Goal: Task Accomplishment & Management: Complete application form

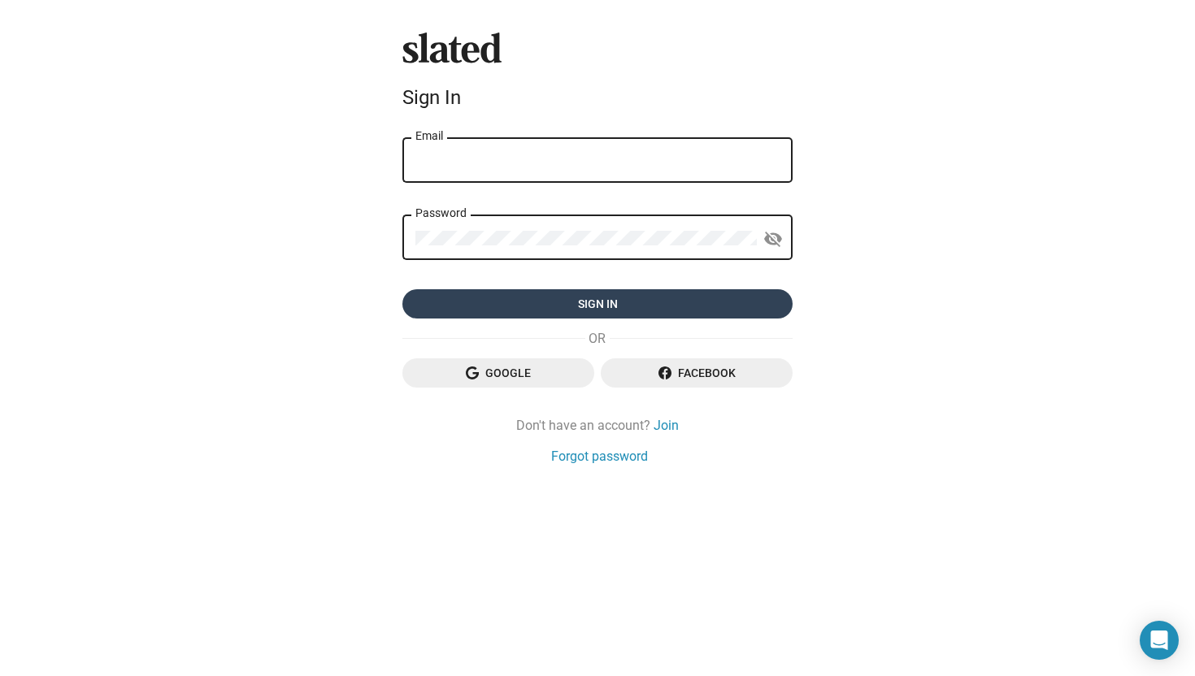
type input "[EMAIL_ADDRESS][DOMAIN_NAME]"
click at [600, 309] on span "Sign in" at bounding box center [597, 303] width 364 height 29
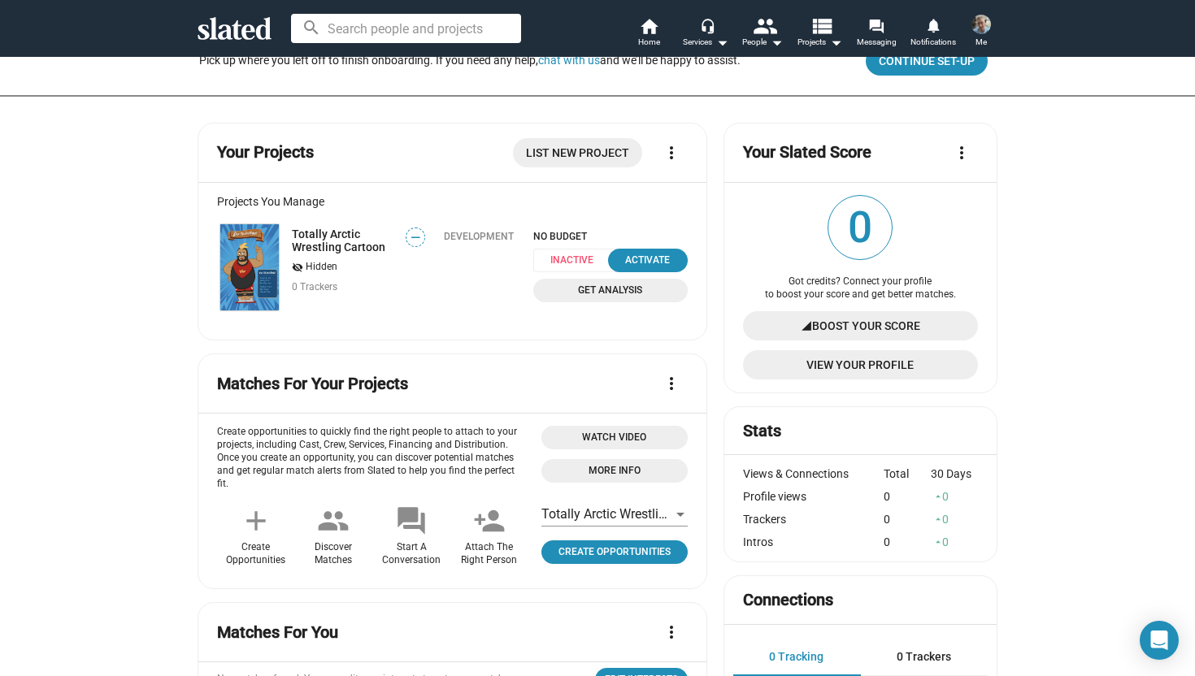
scroll to position [110, 0]
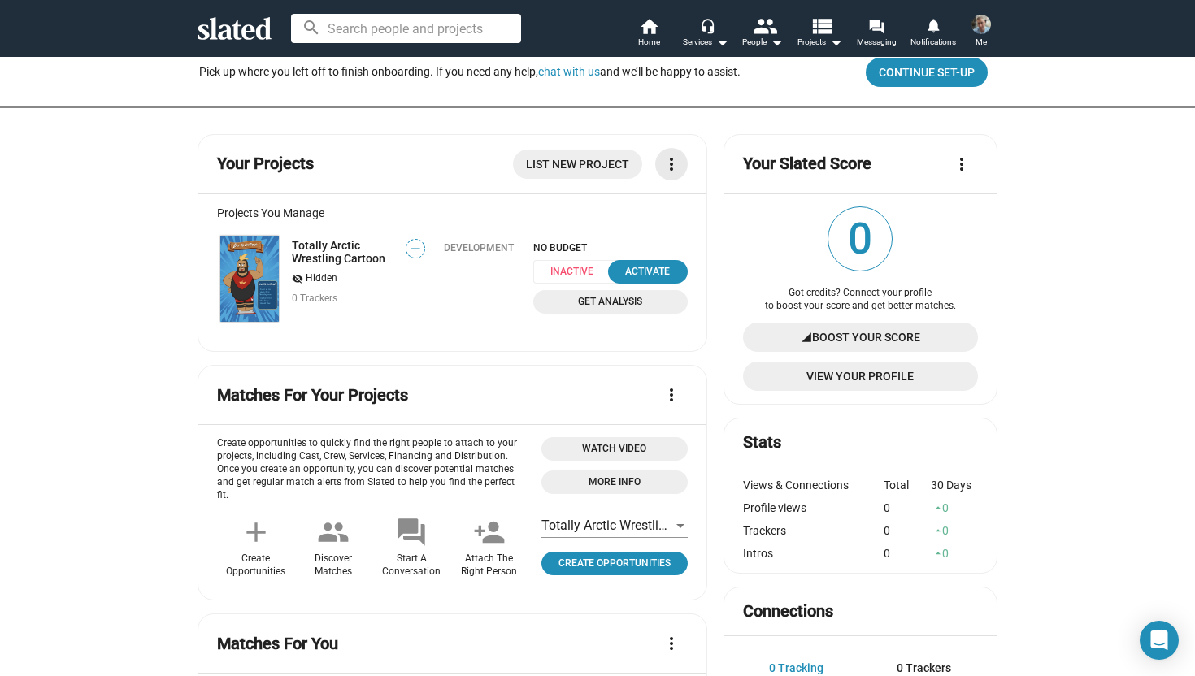
click at [669, 169] on mat-icon "more_vert" at bounding box center [672, 164] width 20 height 20
click at [1103, 212] on div at bounding box center [597, 338] width 1195 height 676
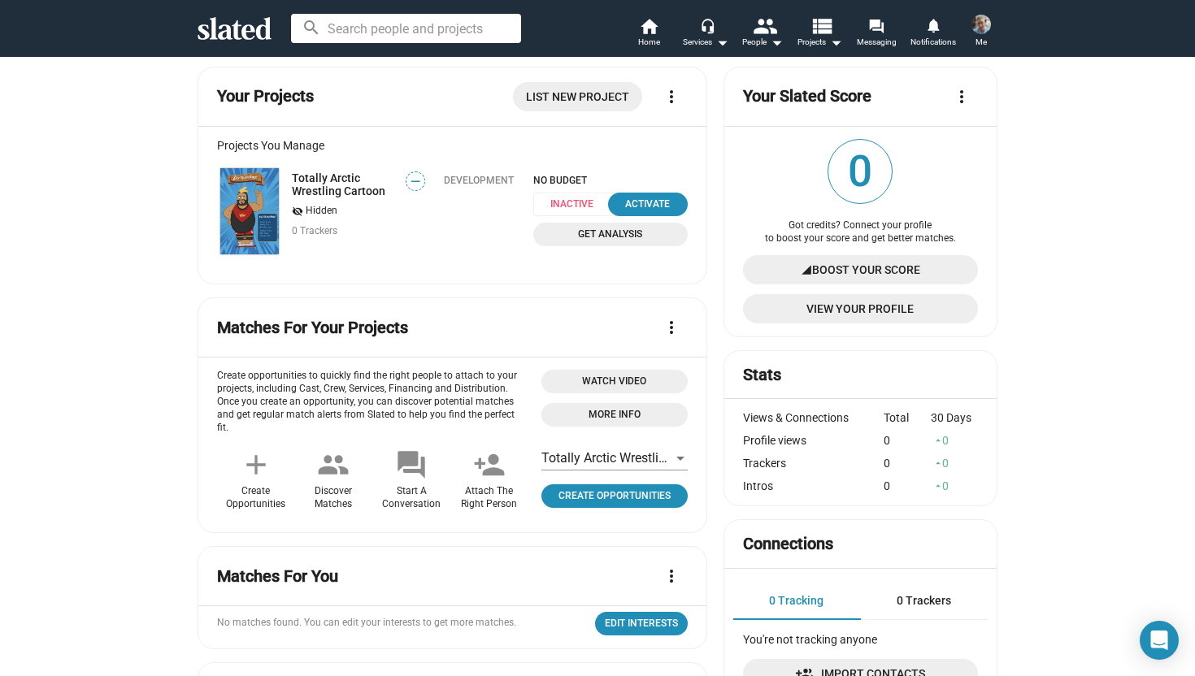
scroll to position [143, 0]
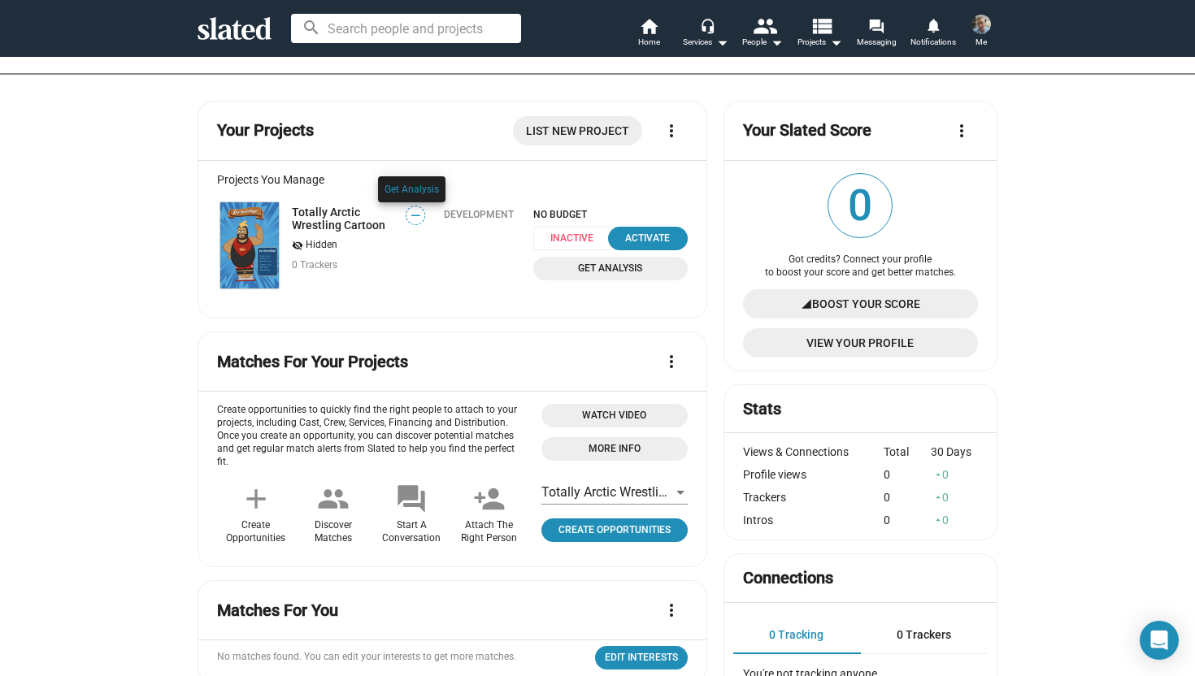
click at [410, 215] on div at bounding box center [412, 205] width 76 height 67
click at [410, 189] on link "Get Analysis" at bounding box center [412, 189] width 54 height 11
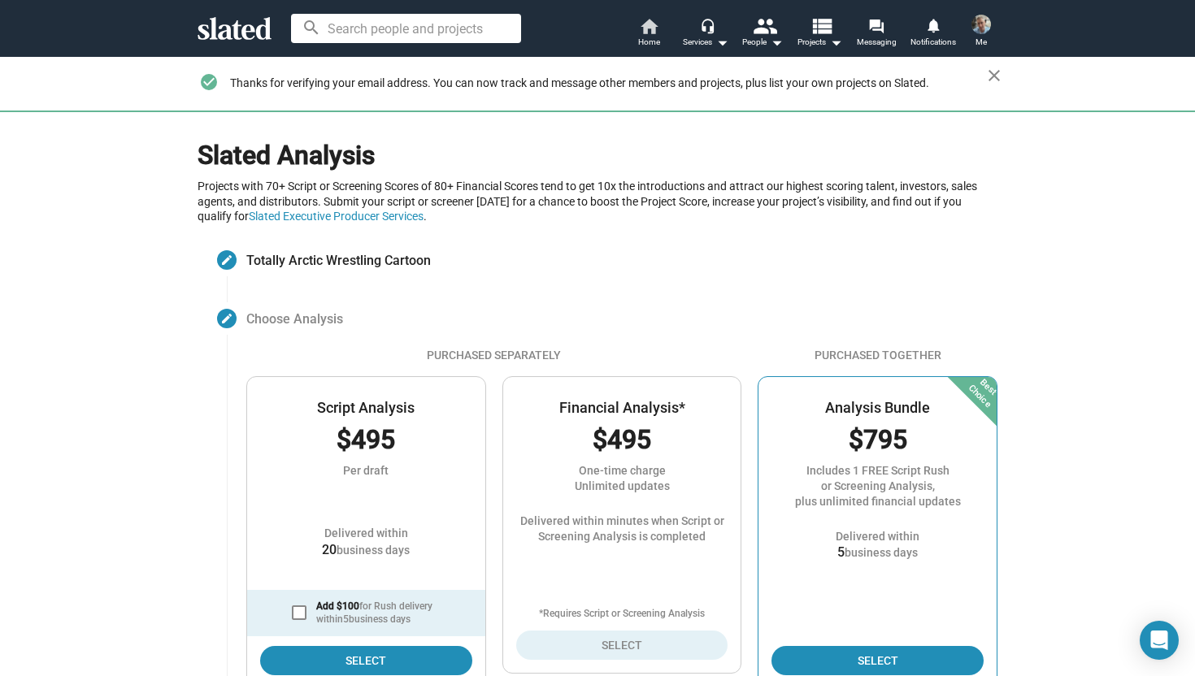
click at [646, 29] on mat-icon "home" at bounding box center [649, 26] width 20 height 20
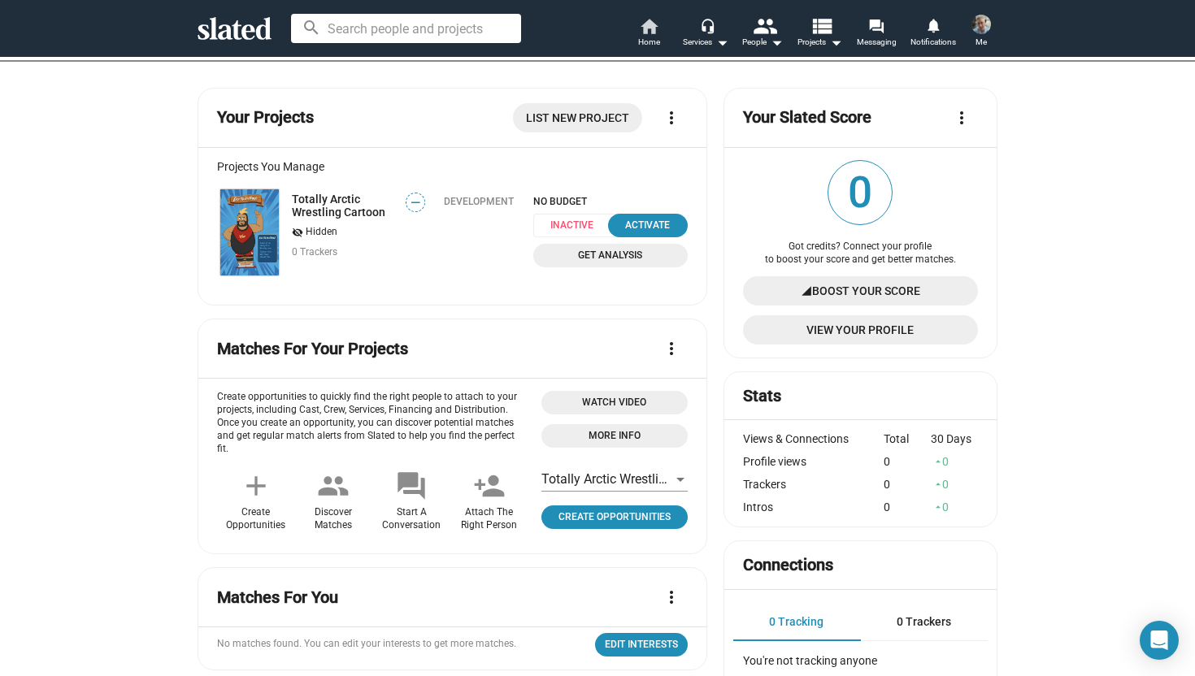
scroll to position [162, 0]
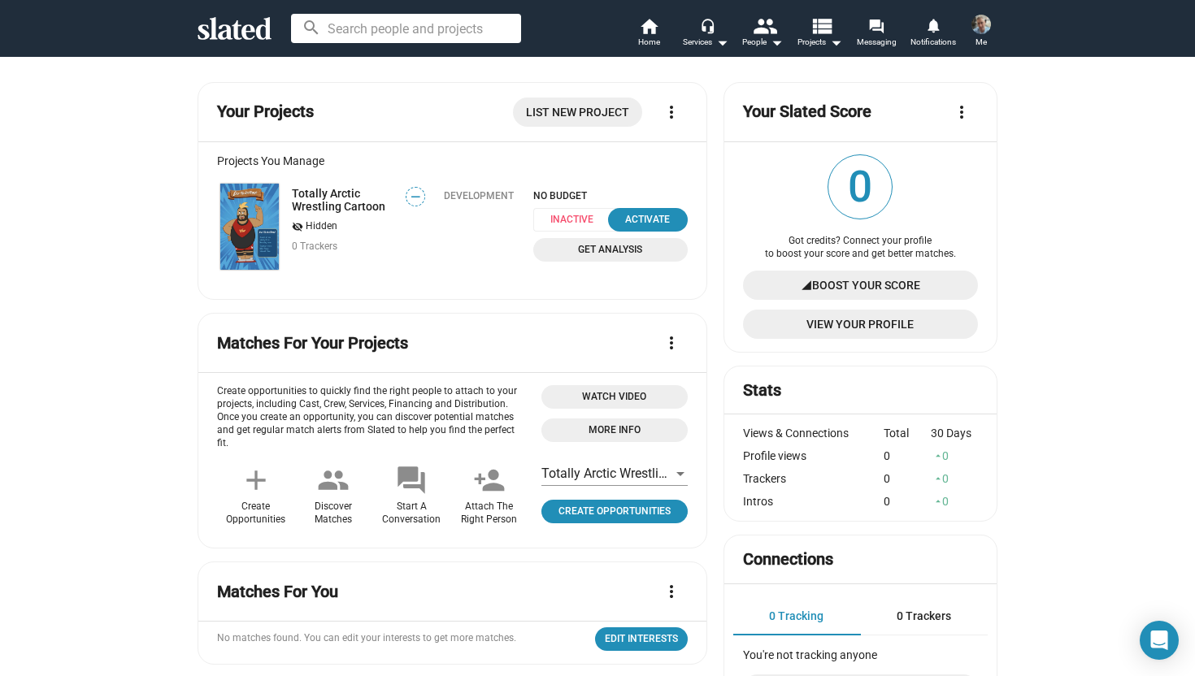
click at [554, 215] on span "Inactive" at bounding box center [576, 220] width 87 height 24
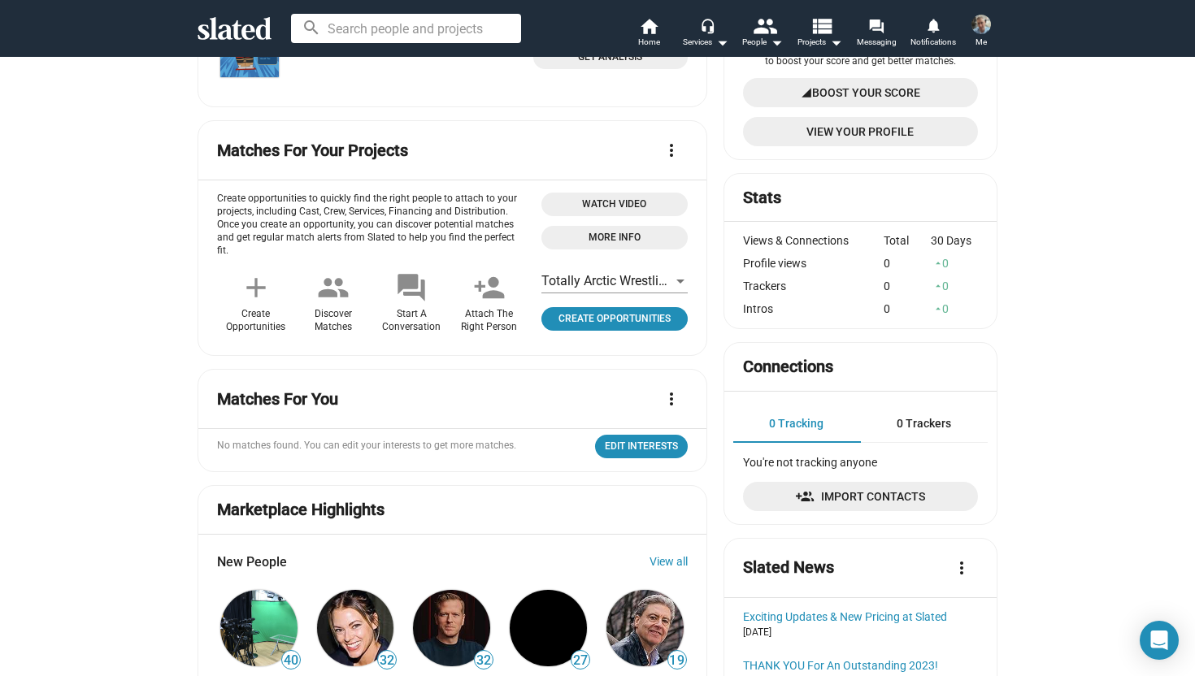
scroll to position [115, 0]
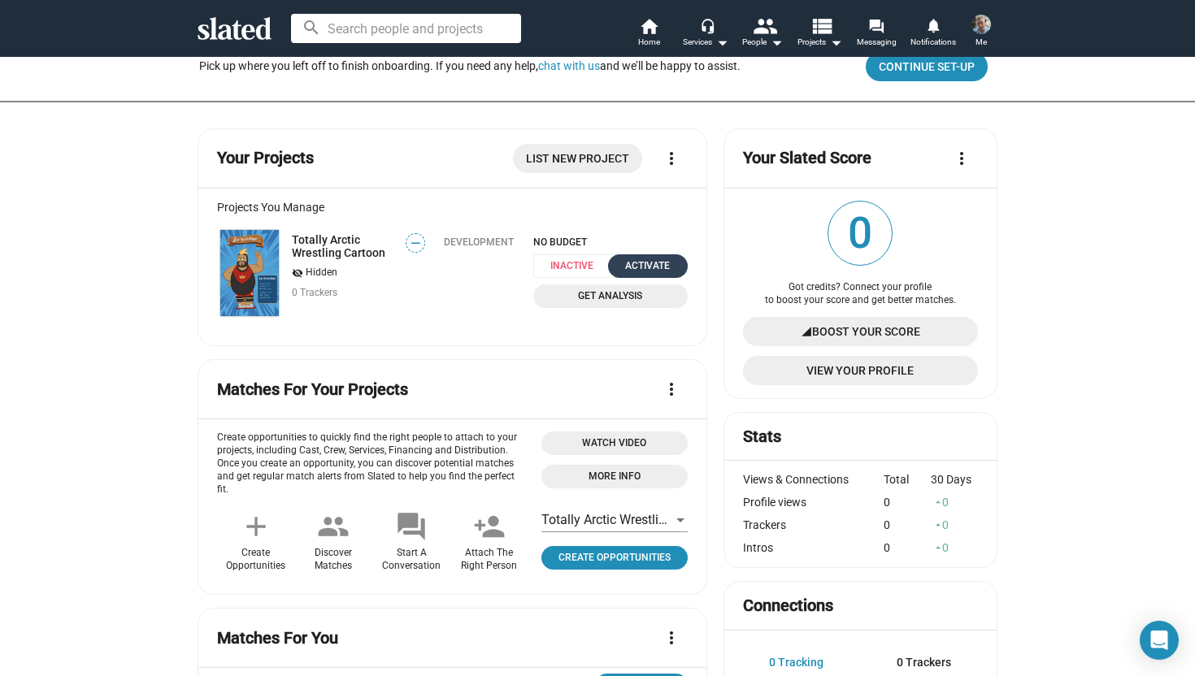
click at [650, 267] on div "Activate" at bounding box center [648, 266] width 60 height 17
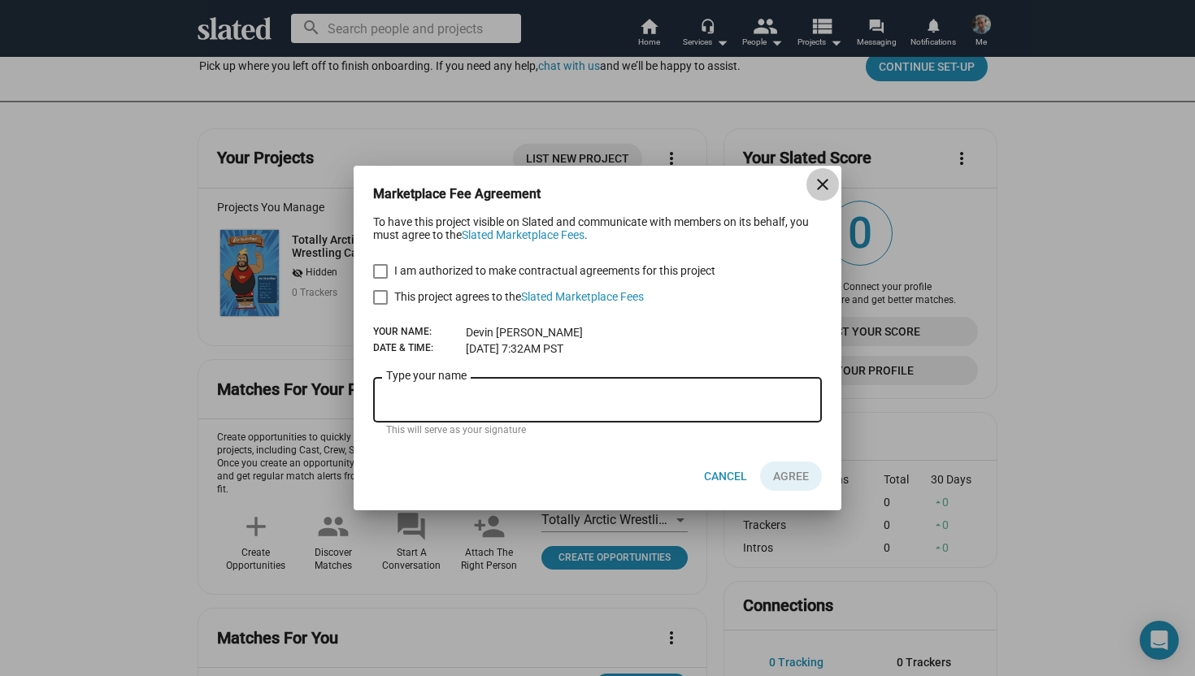
click at [819, 188] on mat-icon "close" at bounding box center [823, 185] width 20 height 20
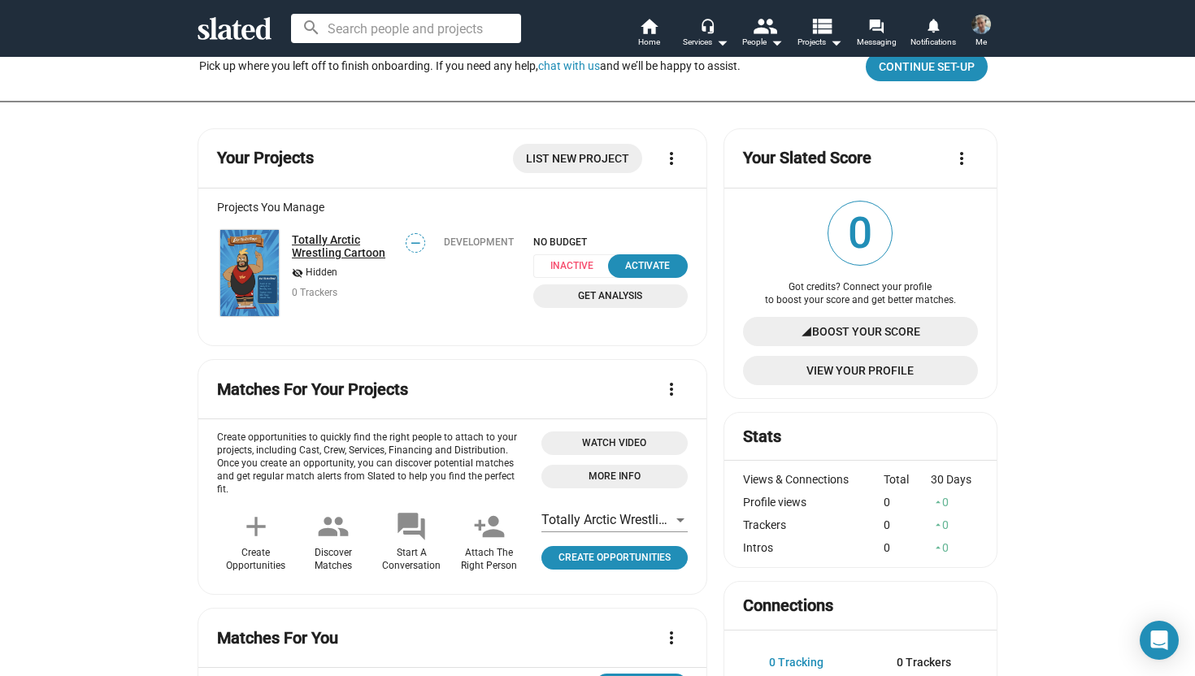
click at [335, 254] on link "Totally Arctic Wrestling Cartoon" at bounding box center [343, 246] width 103 height 26
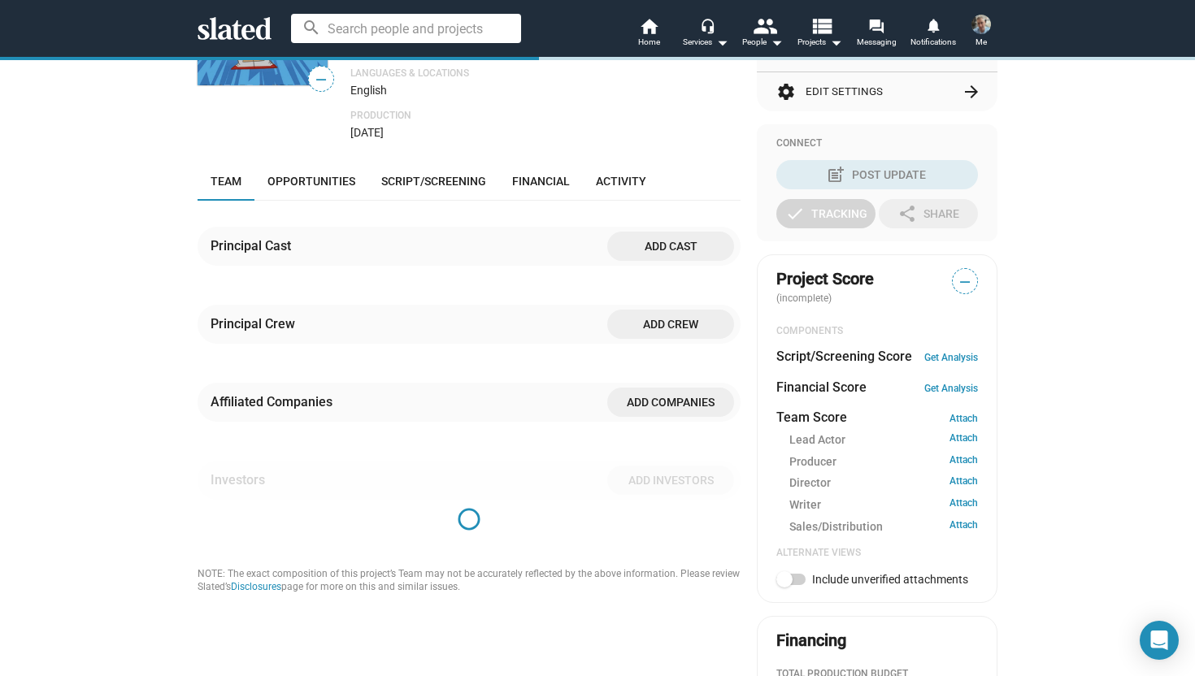
scroll to position [322, 0]
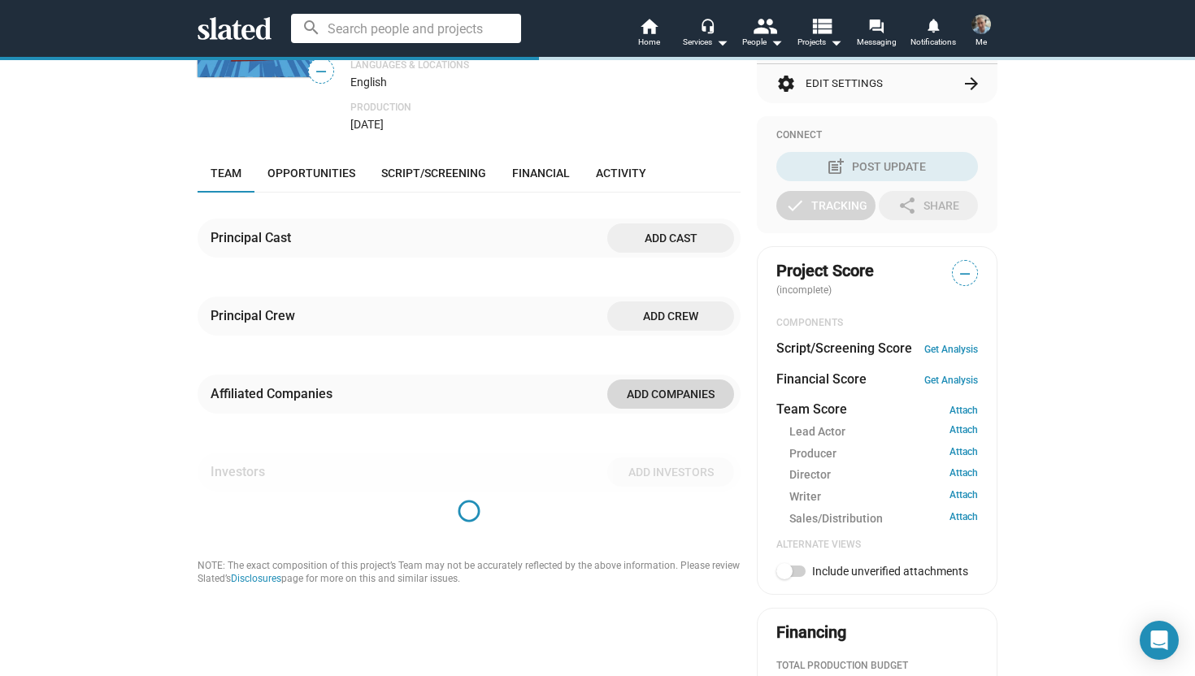
click at [655, 385] on span "Add companies" at bounding box center [670, 394] width 101 height 29
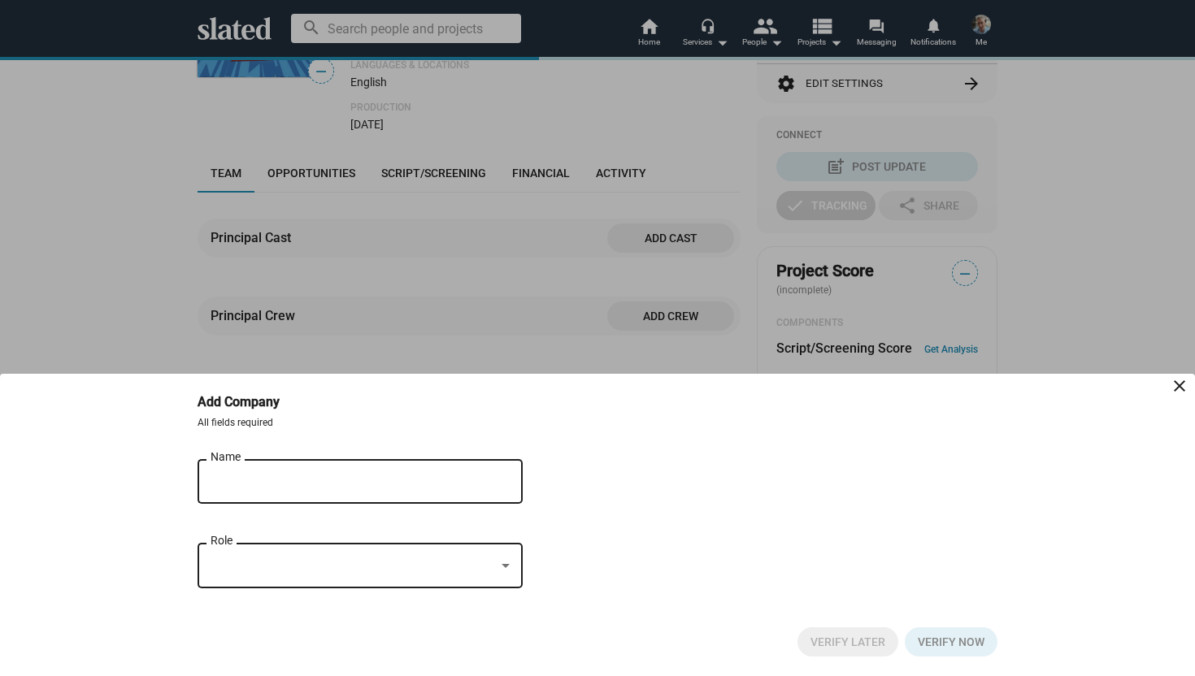
click at [308, 478] on input "Name" at bounding box center [349, 482] width 276 height 15
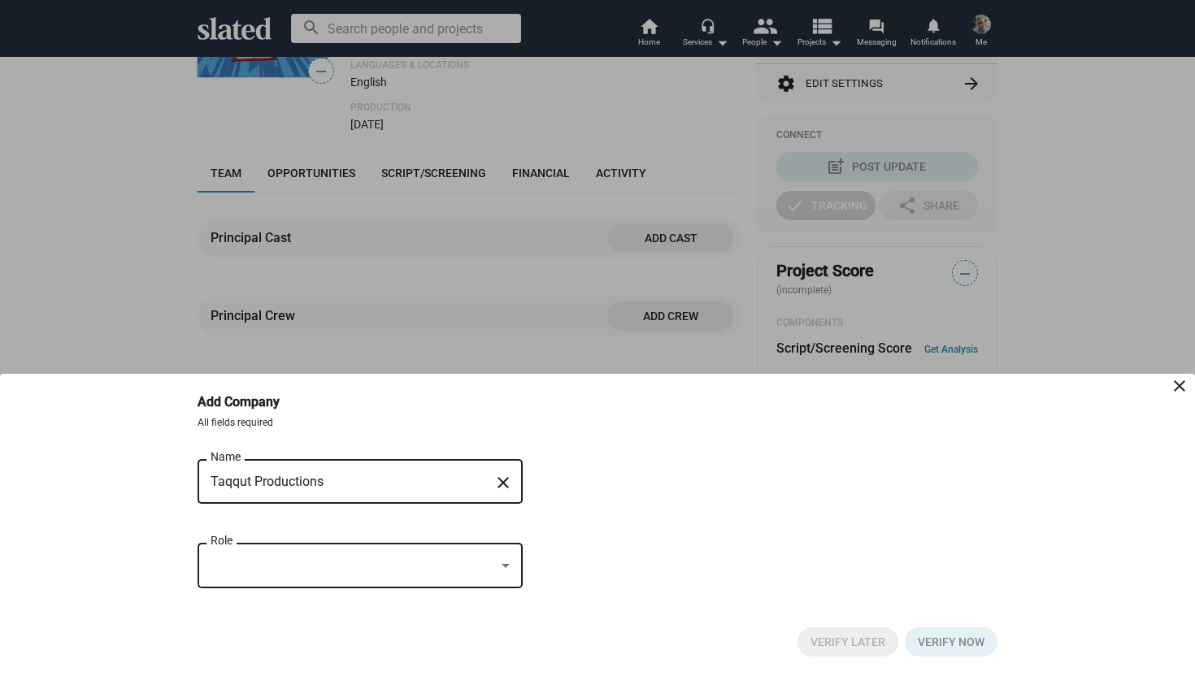
type input "Taqqut Productions"
click at [509, 569] on div at bounding box center [505, 566] width 15 height 13
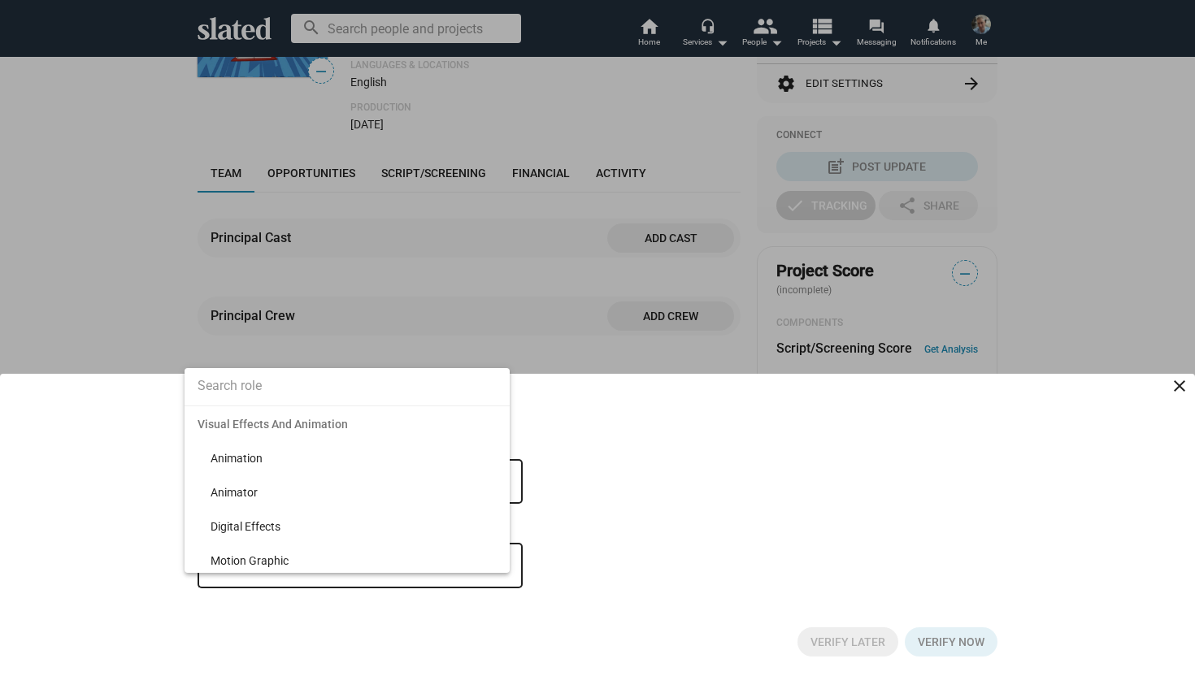
scroll to position [4238, 0]
click at [253, 455] on span "Animation" at bounding box center [354, 454] width 286 height 34
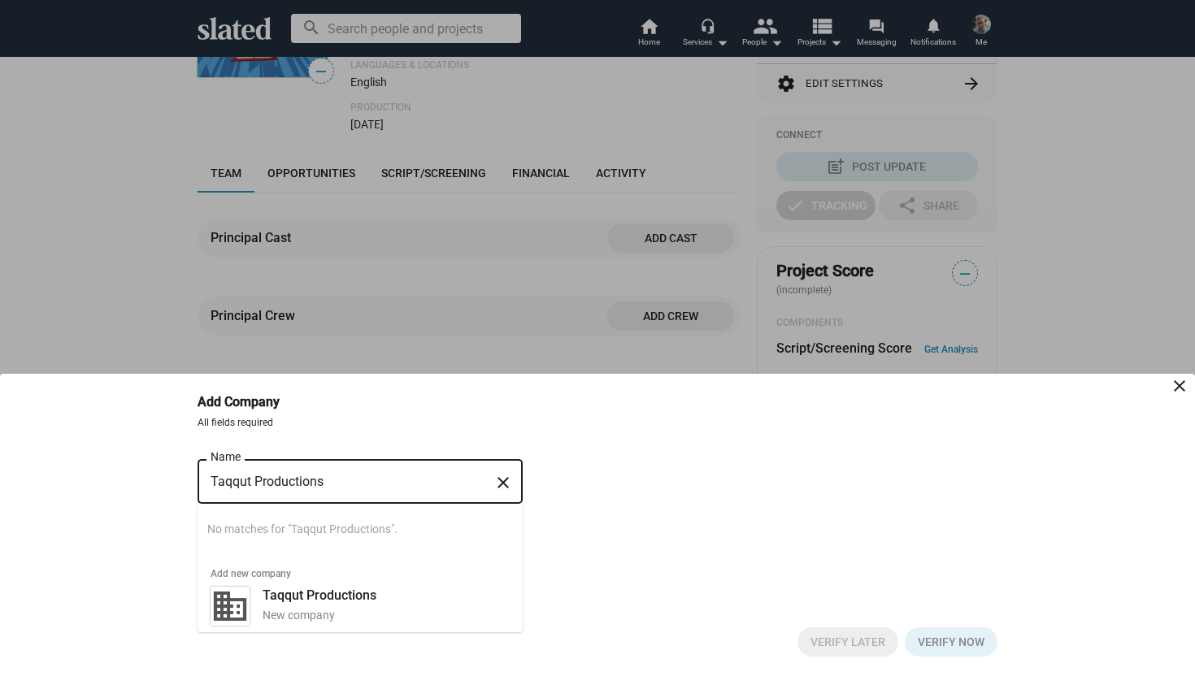
click at [367, 477] on input "Taqqut Productions" at bounding box center [349, 482] width 276 height 15
click at [618, 516] on div "Taqqut Productions Name close Searching… No matches for "Taqqut Productions". A…" at bounding box center [598, 532] width 800 height 152
click at [326, 485] on input "Taqqut Productions" at bounding box center [349, 482] width 276 height 15
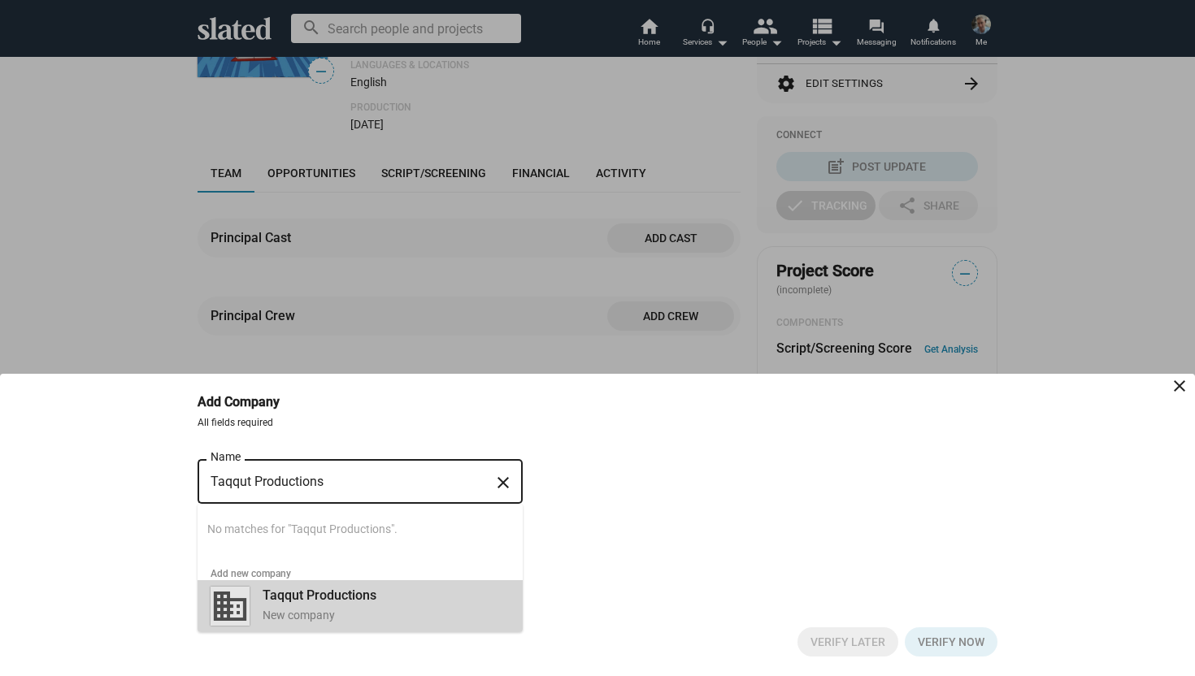
click at [300, 612] on div "New company" at bounding box center [386, 615] width 247 height 15
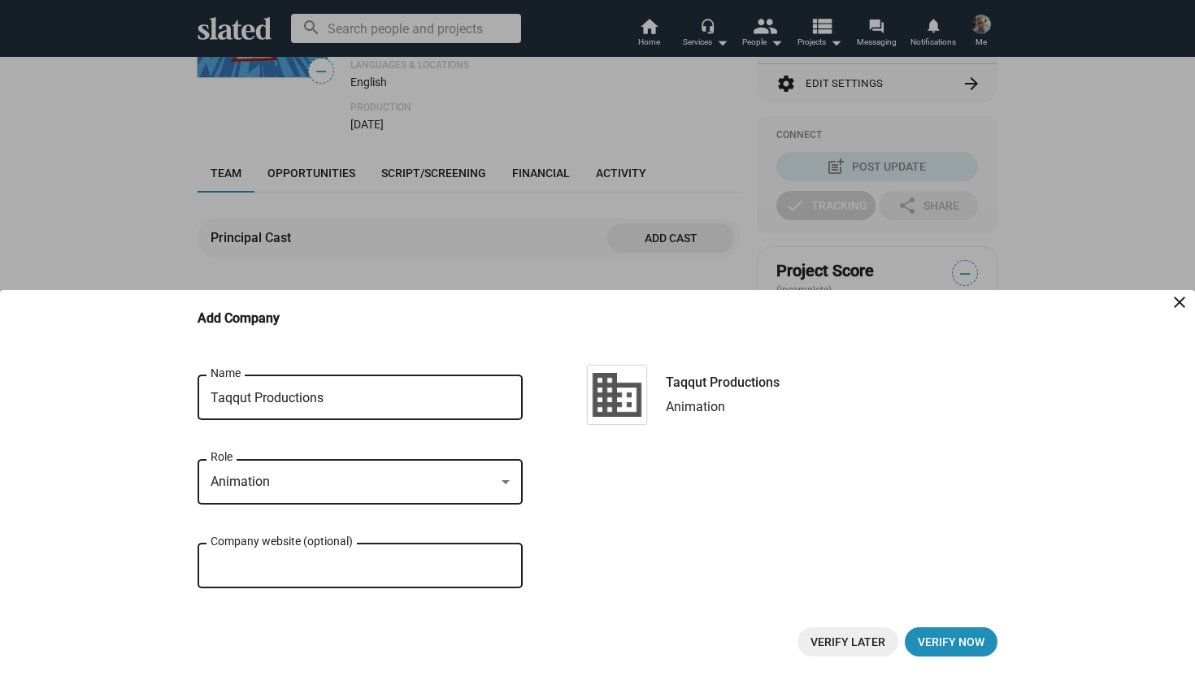
click at [346, 566] on input "Company website (optional)" at bounding box center [360, 566] width 299 height 15
paste input "https://taqqut.com/"
type input "https://taqqut.com/"
click at [852, 639] on span "Verify Later" at bounding box center [848, 642] width 75 height 29
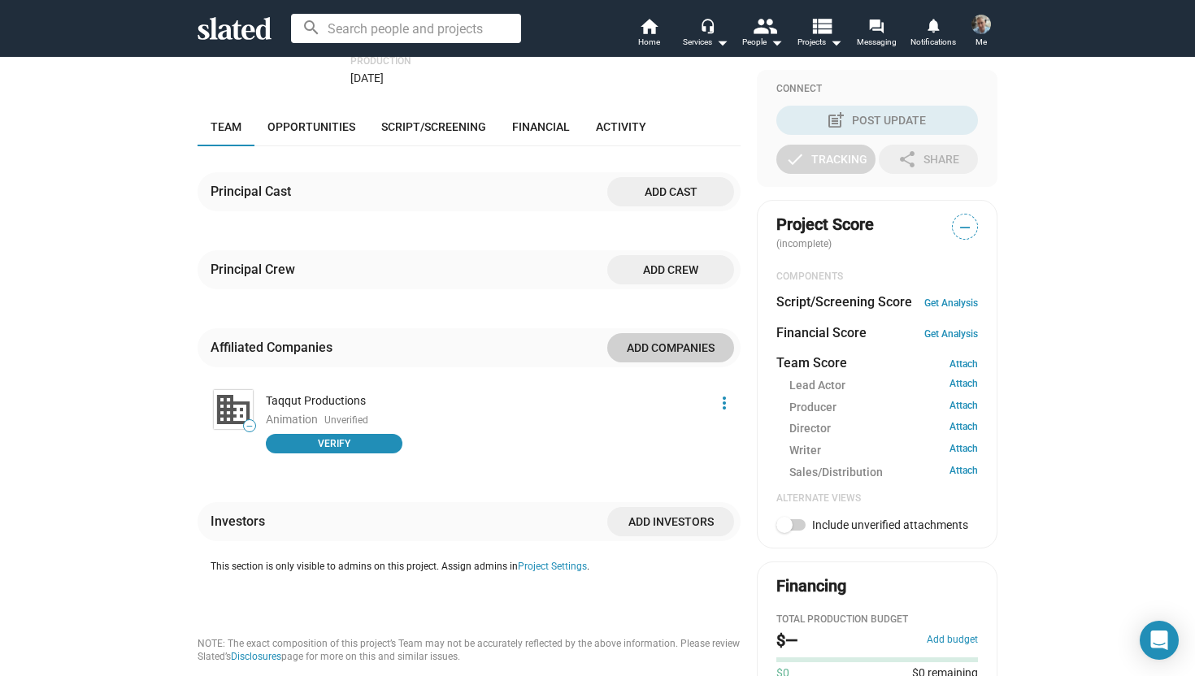
scroll to position [371, 0]
click at [671, 523] on span "Add investors" at bounding box center [670, 522] width 101 height 29
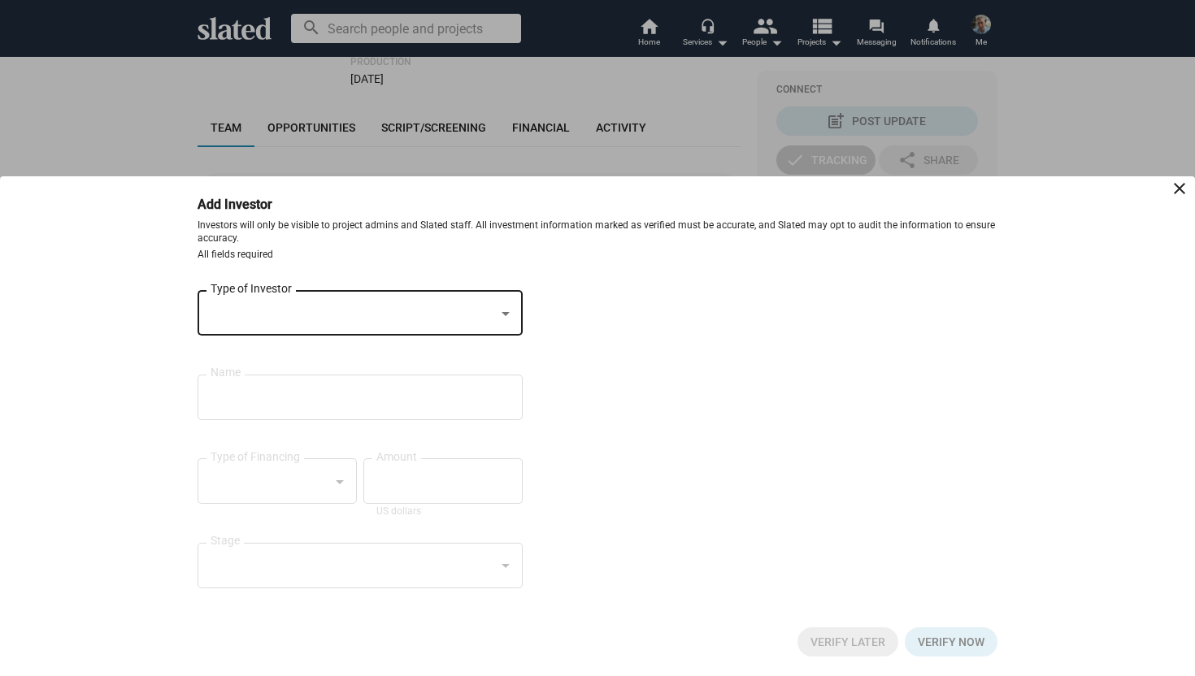
click at [507, 315] on div at bounding box center [505, 313] width 15 height 13
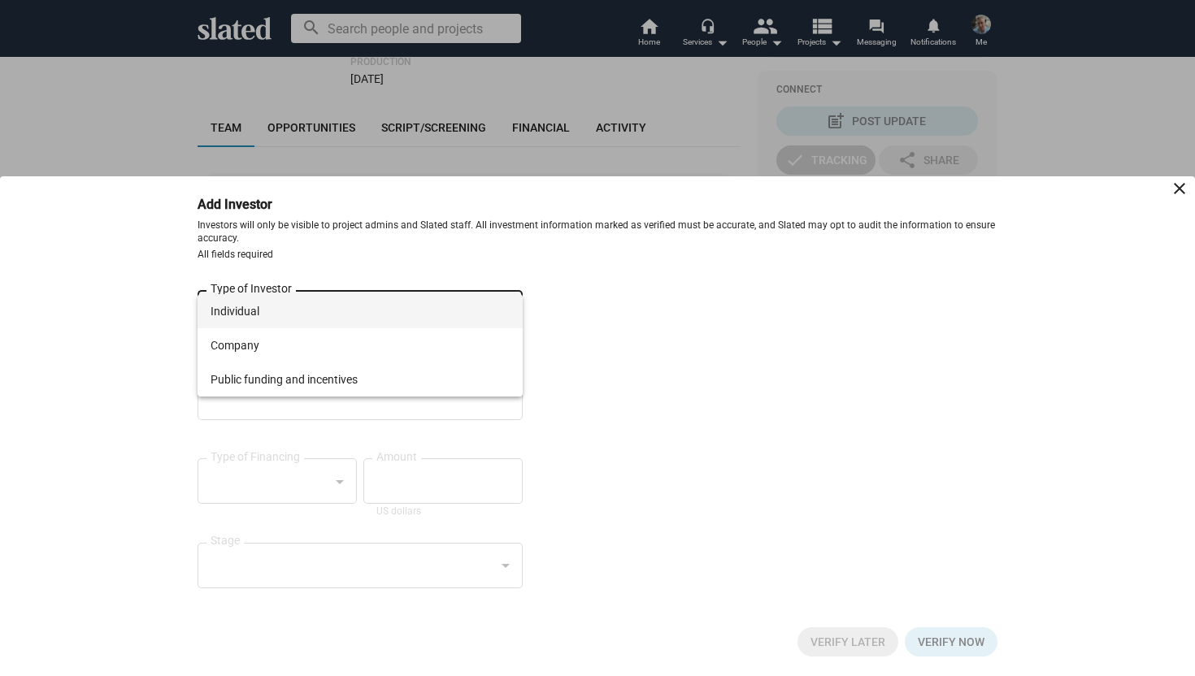
click at [673, 302] on div at bounding box center [597, 338] width 1195 height 676
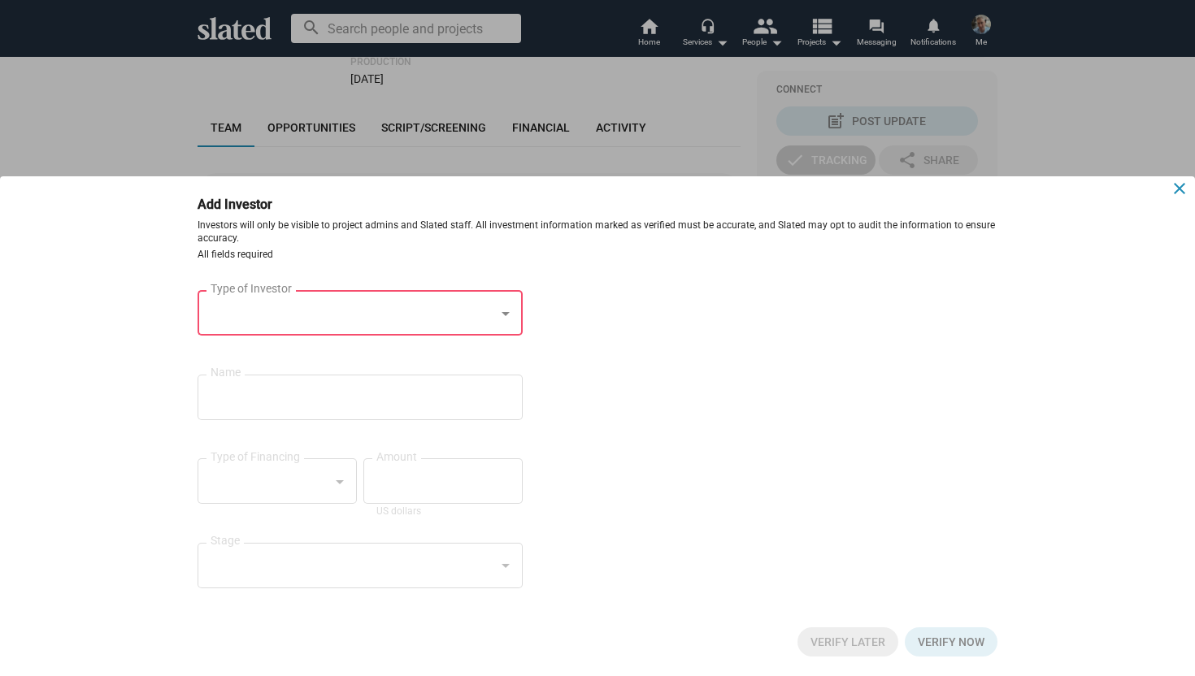
click at [1183, 182] on mat-icon "close" at bounding box center [1180, 189] width 20 height 20
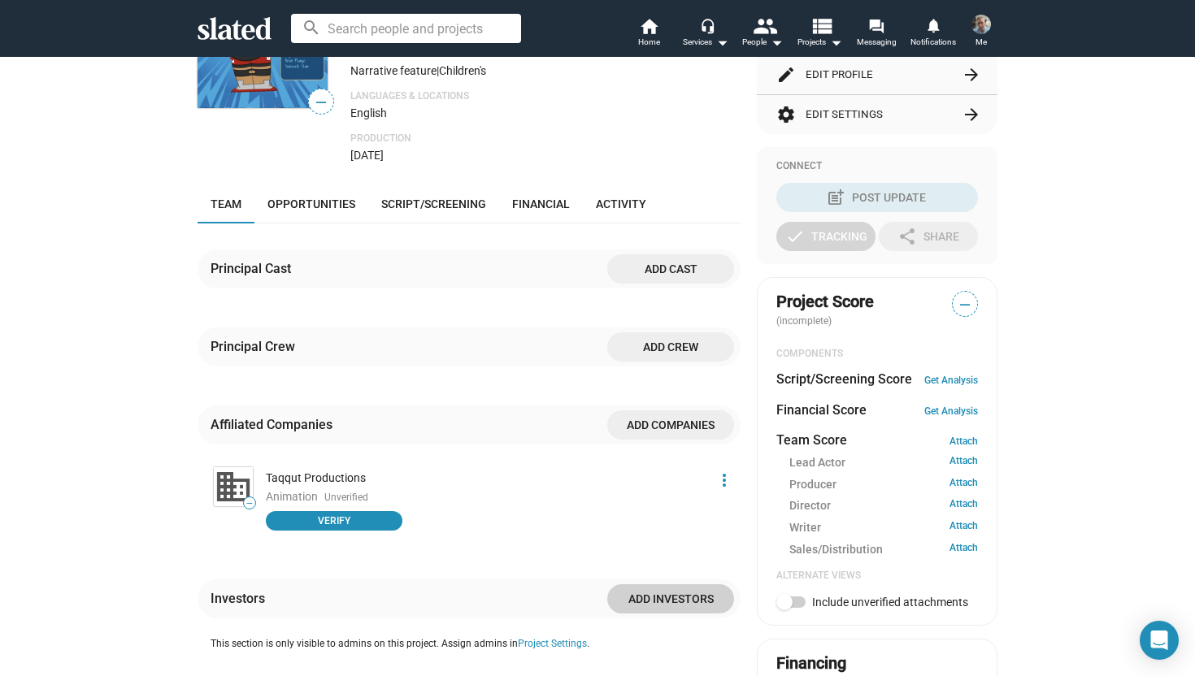
scroll to position [291, 0]
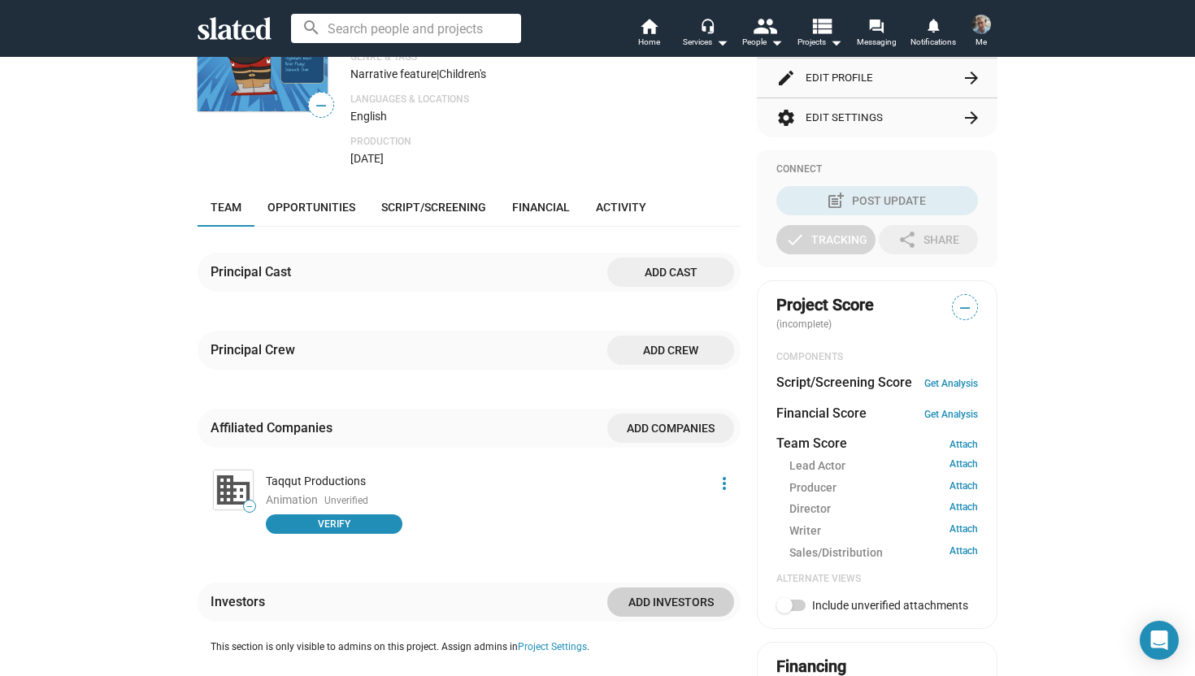
click at [664, 269] on span "Add cast" at bounding box center [670, 272] width 101 height 29
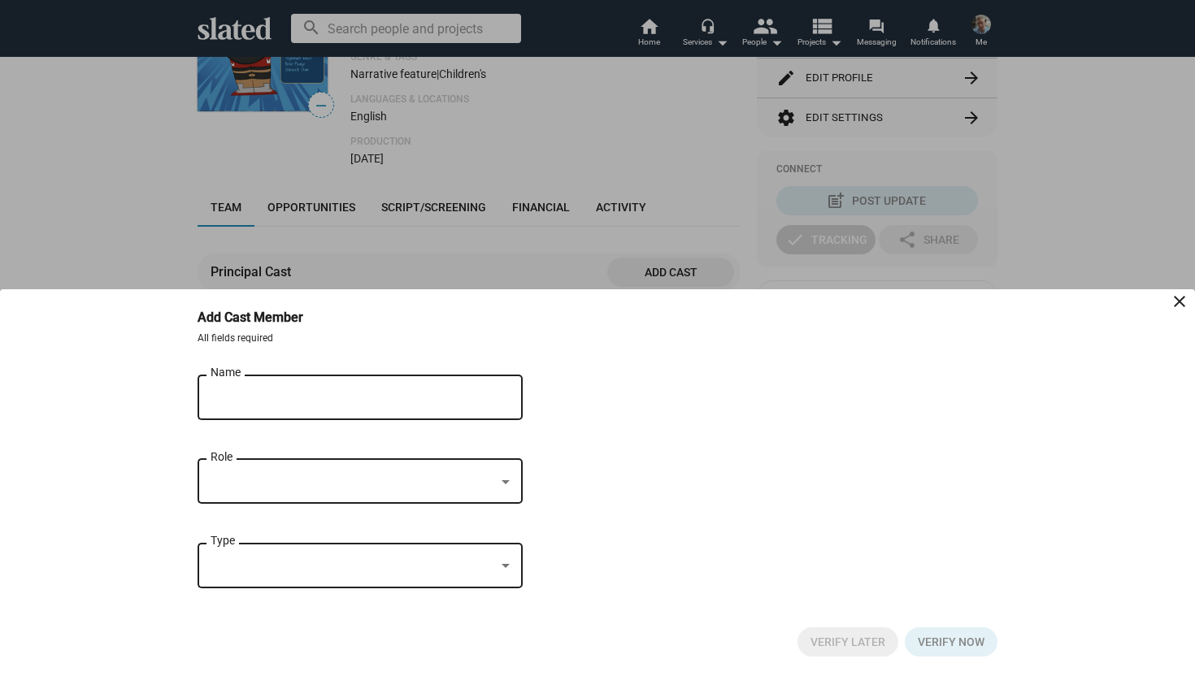
click at [320, 394] on input "Name" at bounding box center [349, 398] width 276 height 15
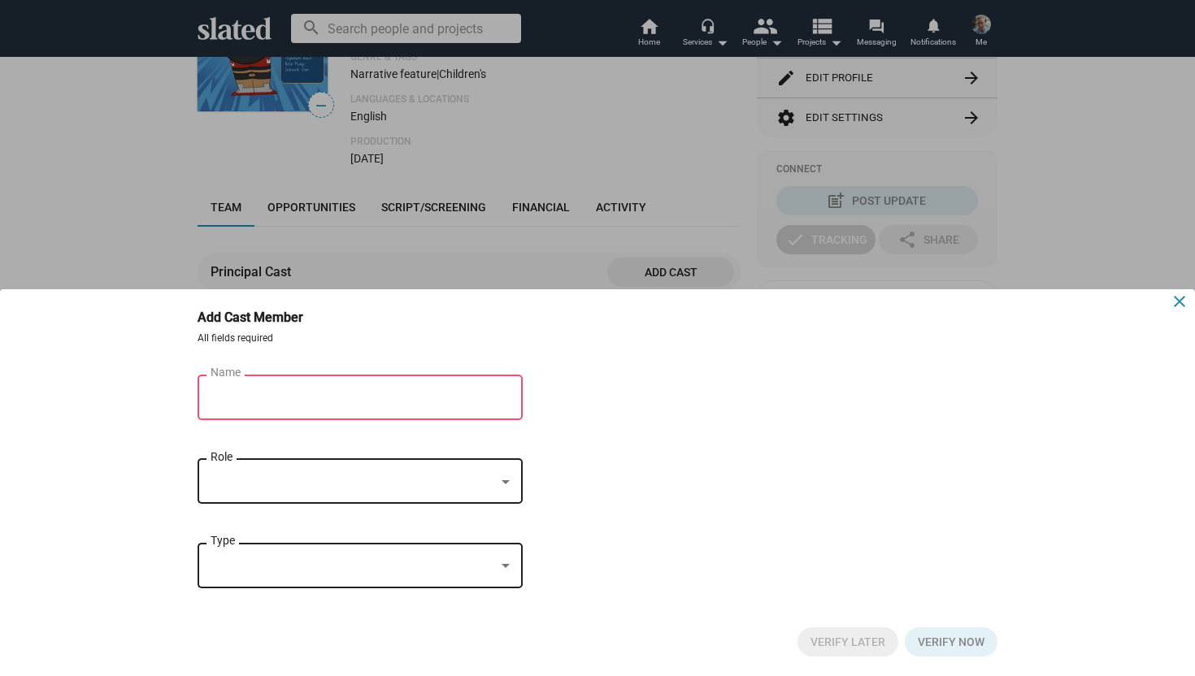
click at [1179, 297] on mat-icon "close" at bounding box center [1180, 302] width 20 height 20
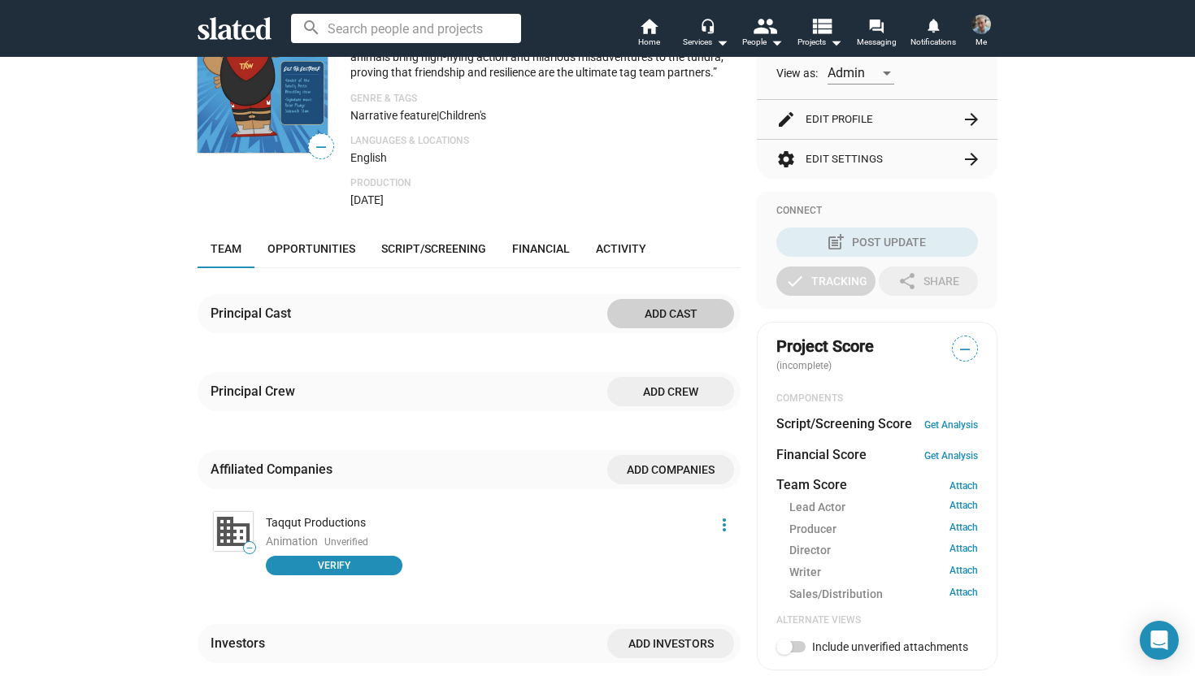
scroll to position [249, 0]
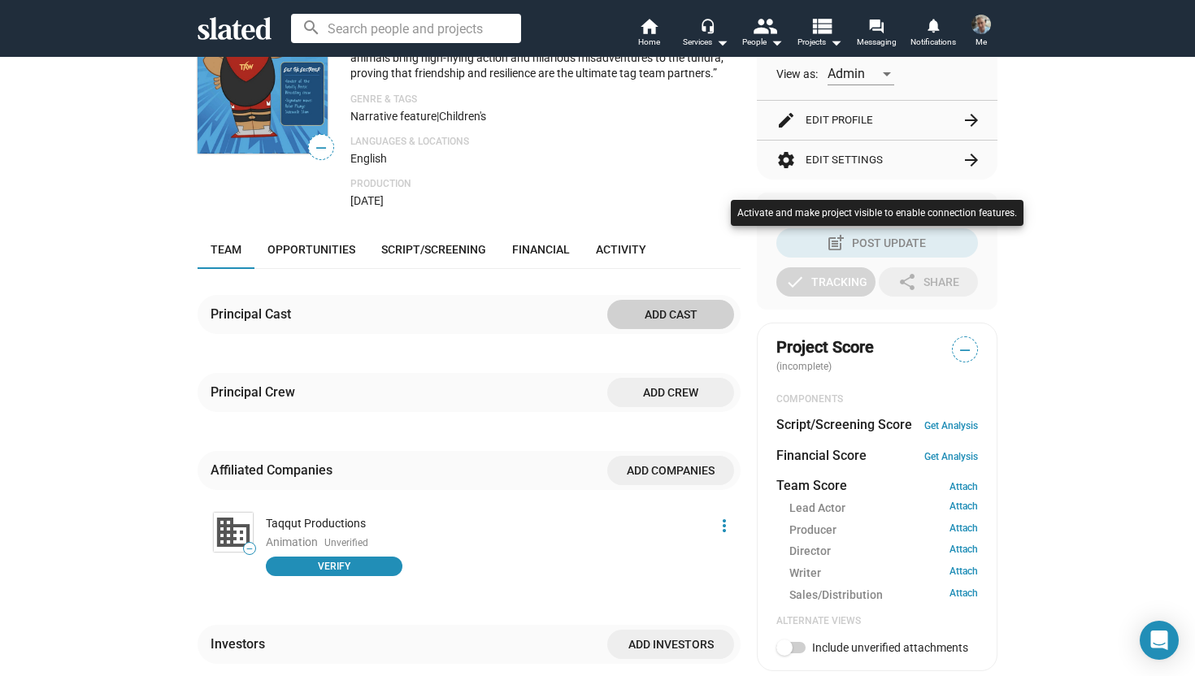
click at [441, 246] on div at bounding box center [597, 338] width 1195 height 676
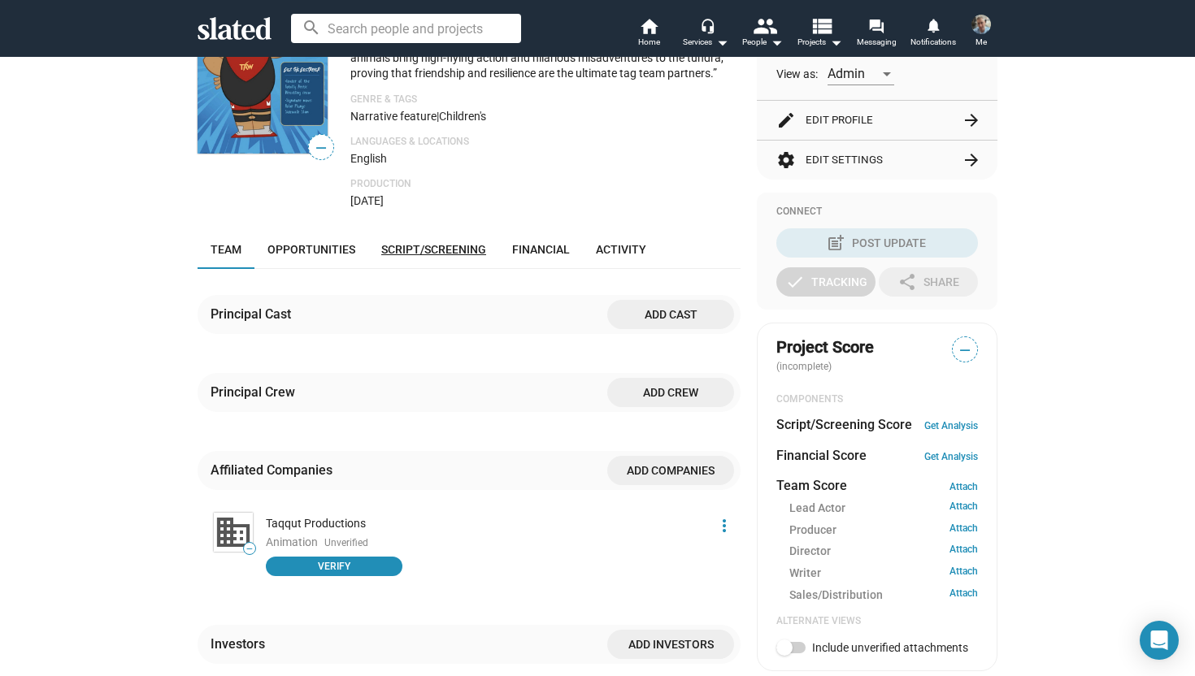
click at [429, 246] on span "Script/Screening" at bounding box center [433, 249] width 105 height 13
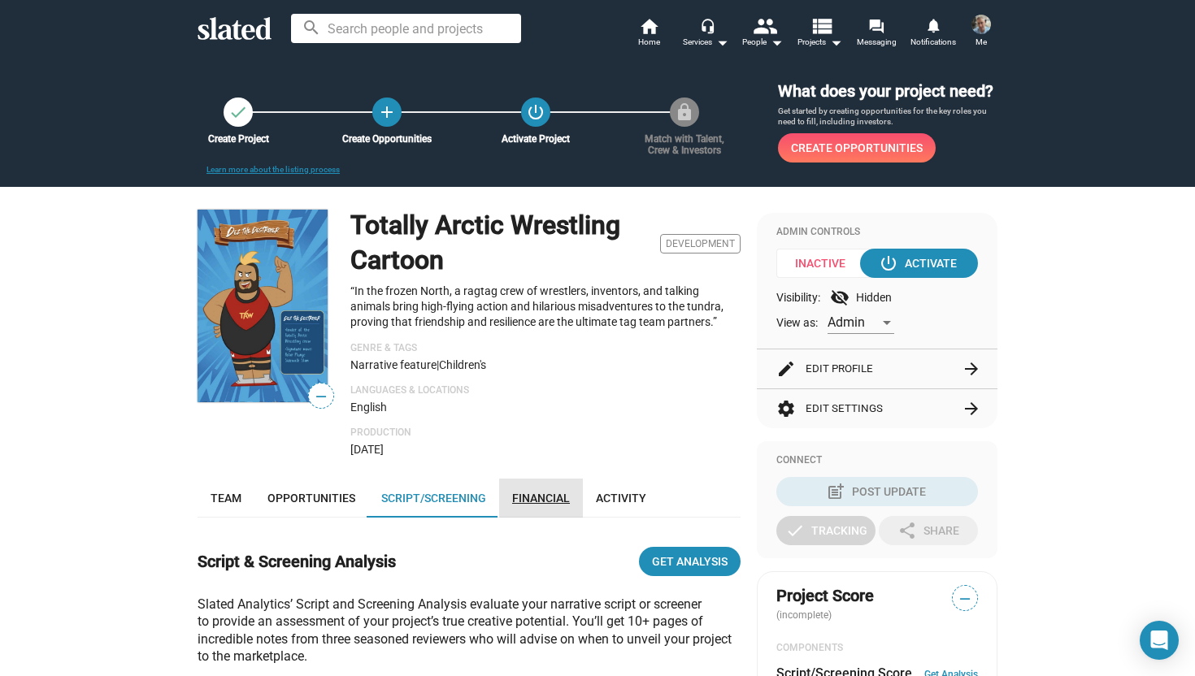
click at [542, 497] on span "Financial" at bounding box center [541, 498] width 58 height 13
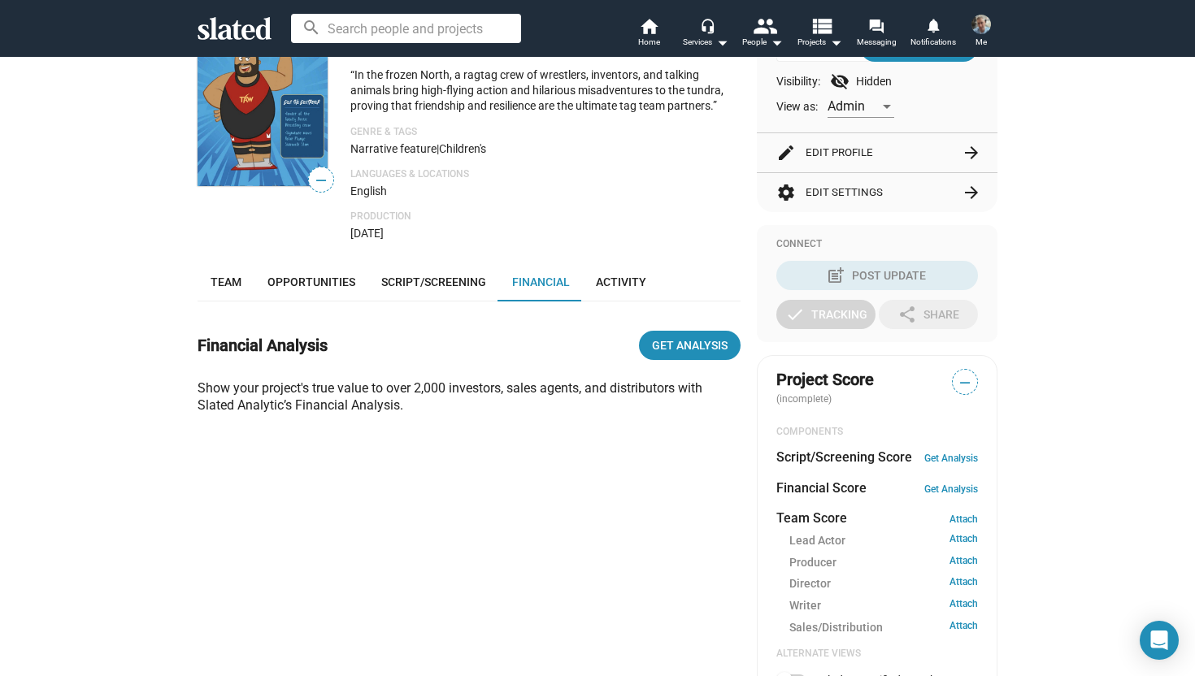
scroll to position [222, 0]
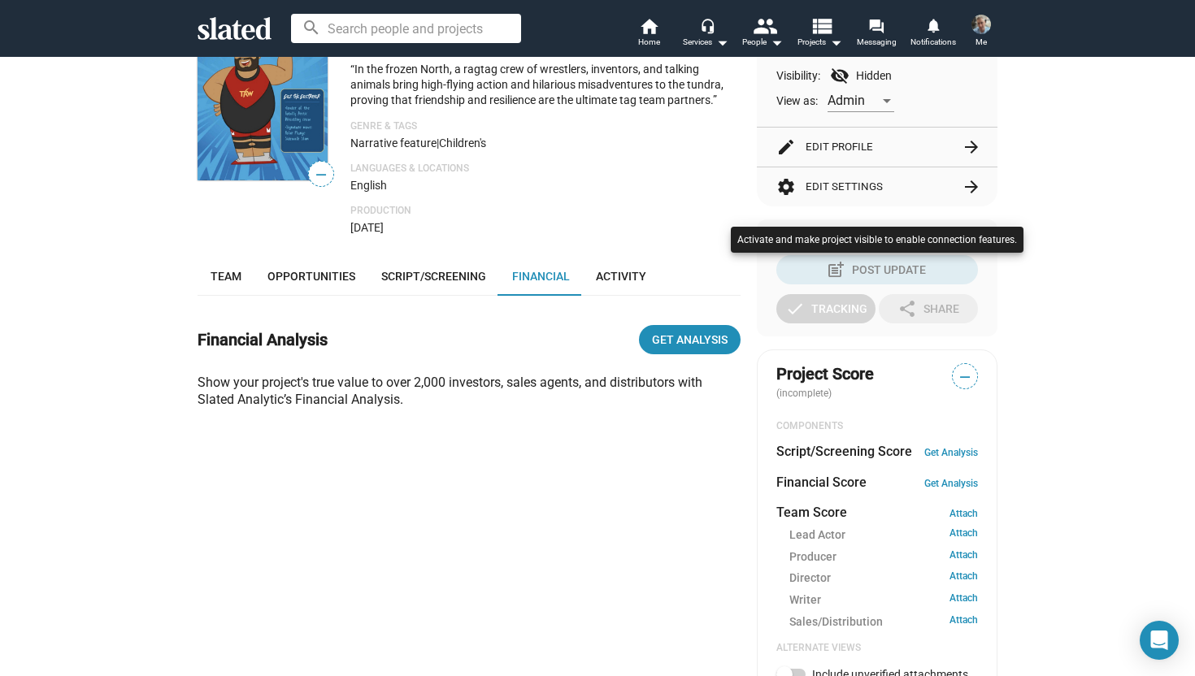
click at [622, 279] on div at bounding box center [597, 338] width 1195 height 676
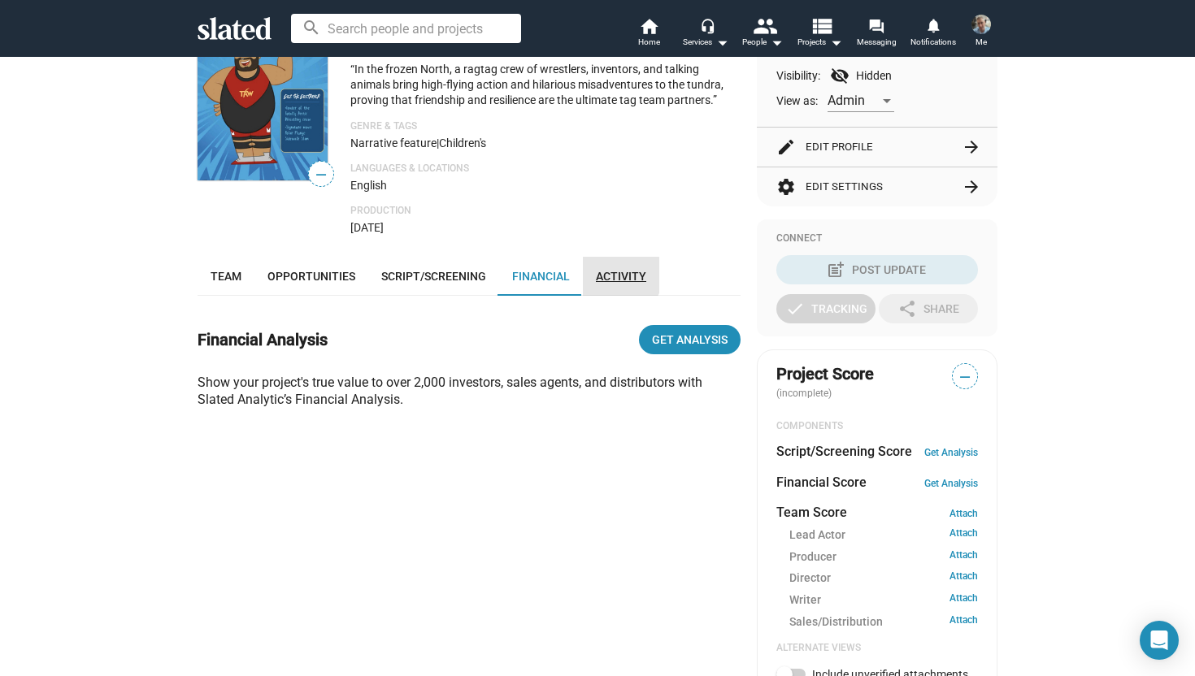
click at [619, 276] on span "Activity" at bounding box center [621, 276] width 50 height 13
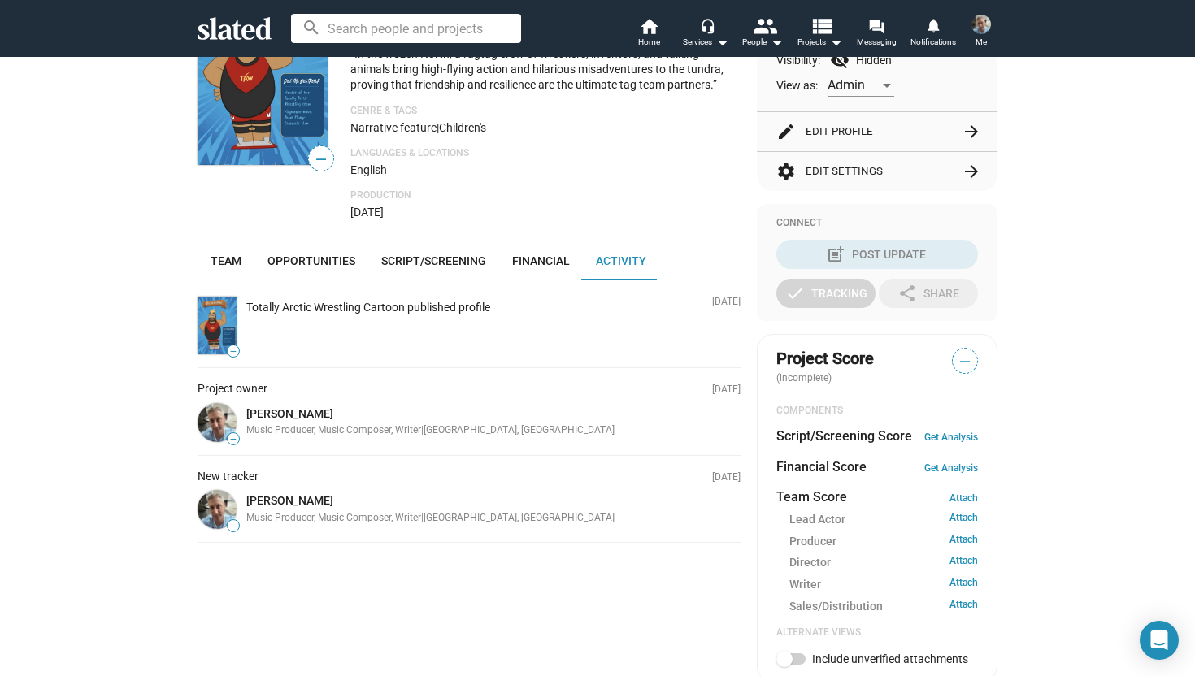
scroll to position [224, 0]
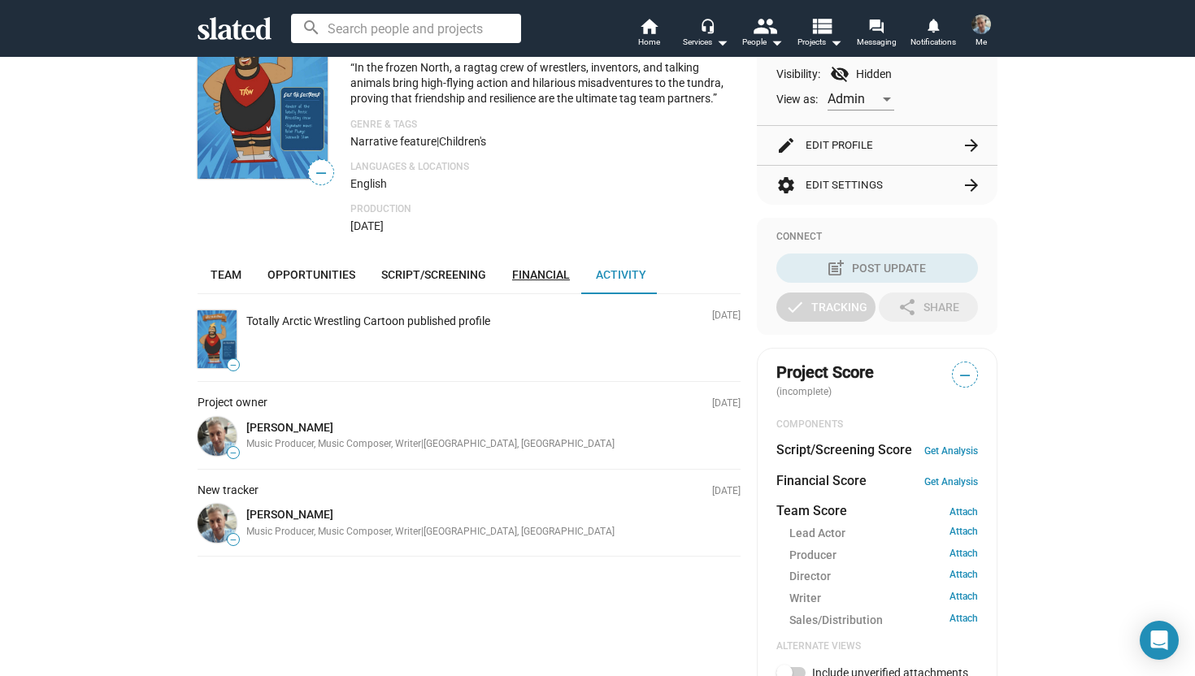
click at [528, 272] on span "Financial" at bounding box center [541, 274] width 58 height 13
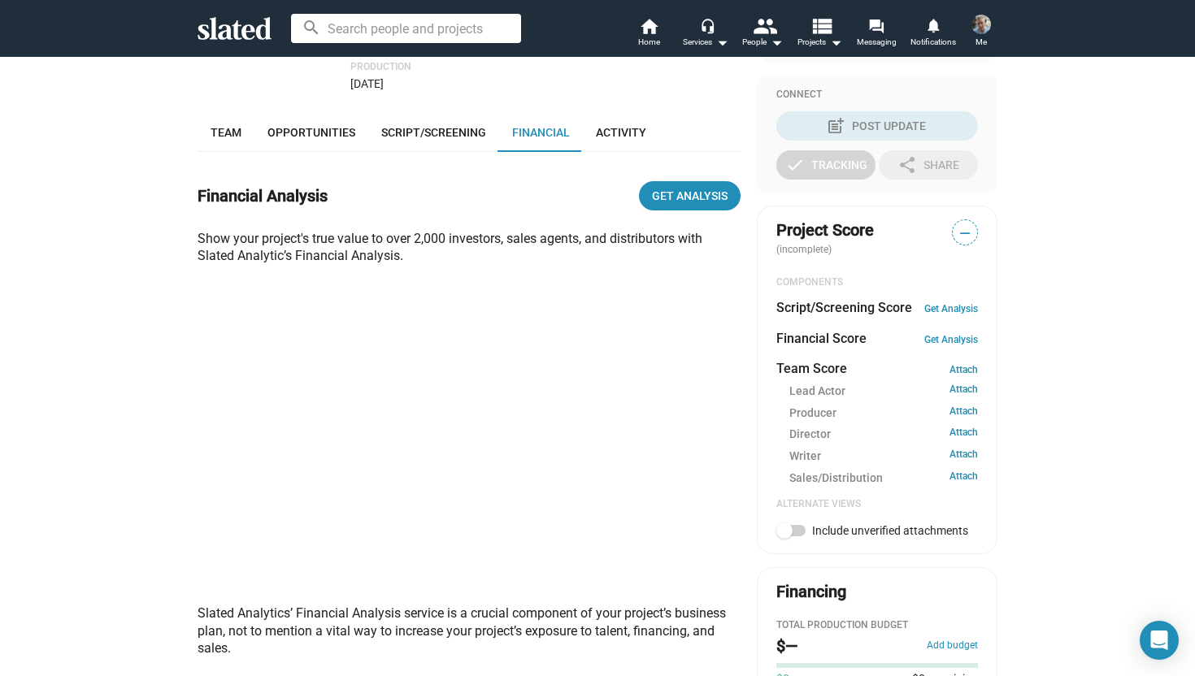
scroll to position [280, 0]
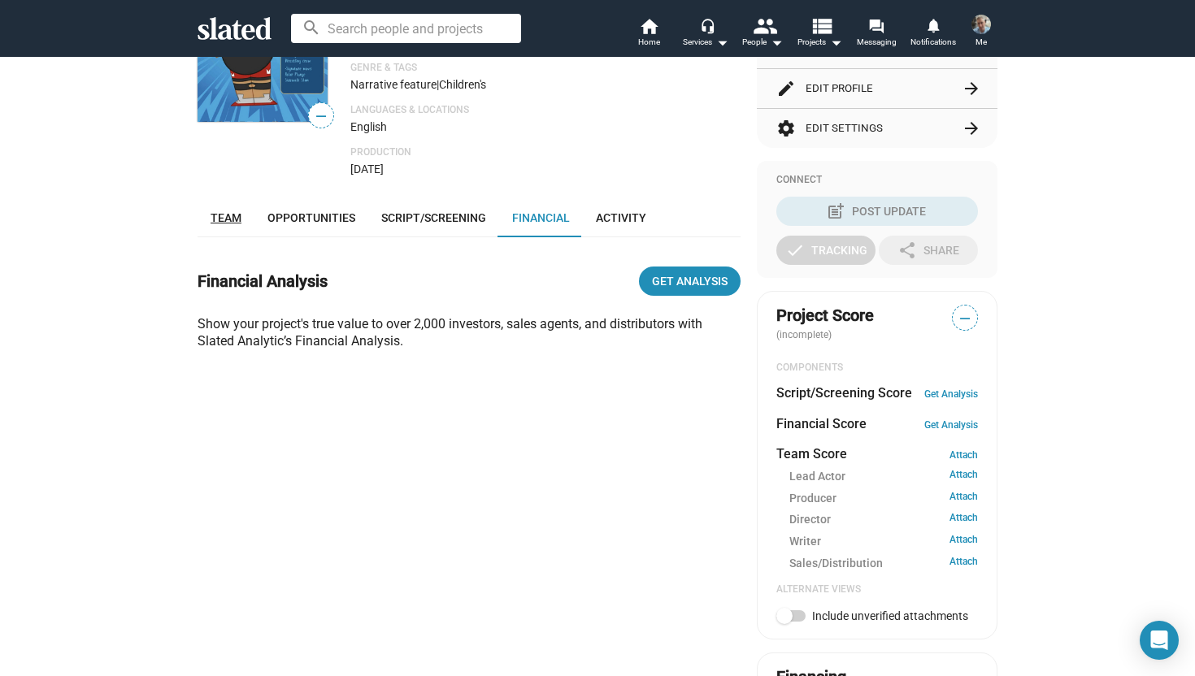
click at [228, 221] on span "Team" at bounding box center [226, 217] width 31 height 13
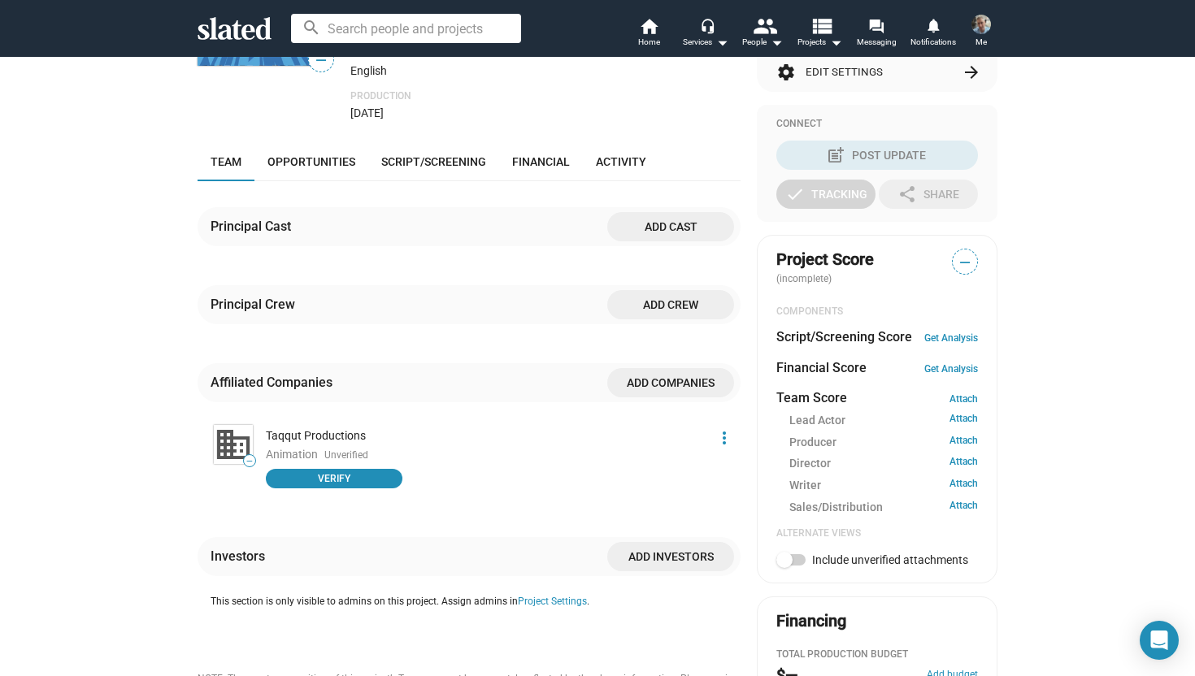
scroll to position [311, 0]
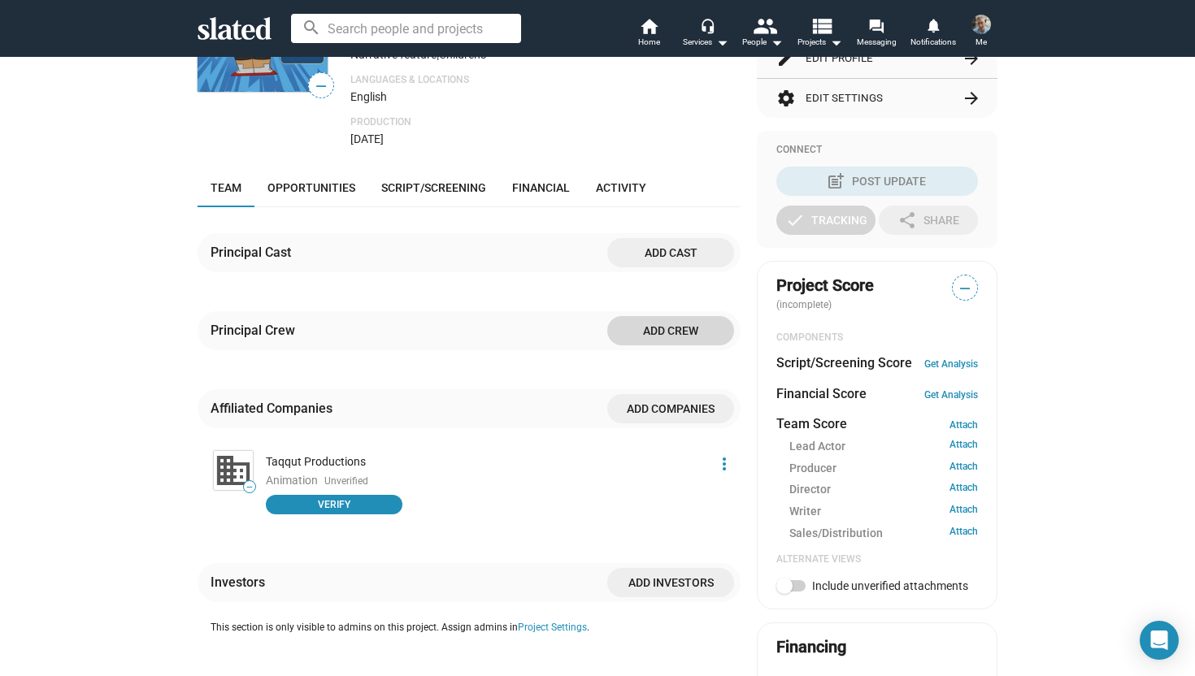
click at [663, 336] on span "Add crew" at bounding box center [670, 330] width 101 height 29
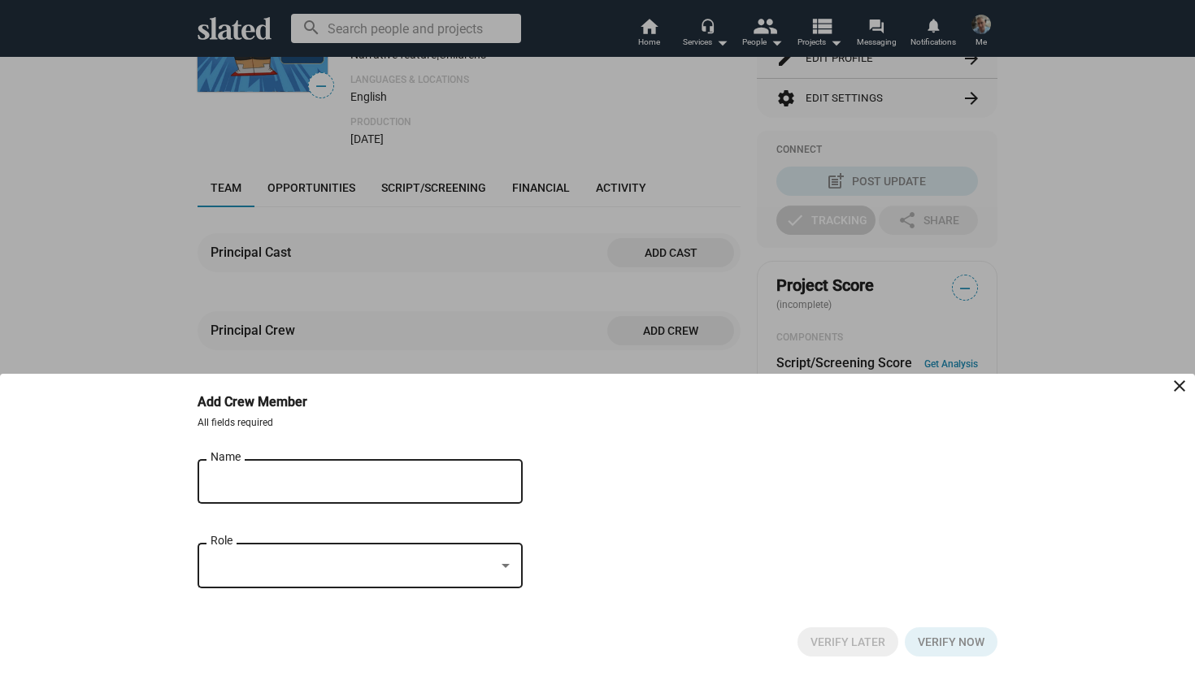
click at [509, 573] on mat-select at bounding box center [360, 566] width 299 height 15
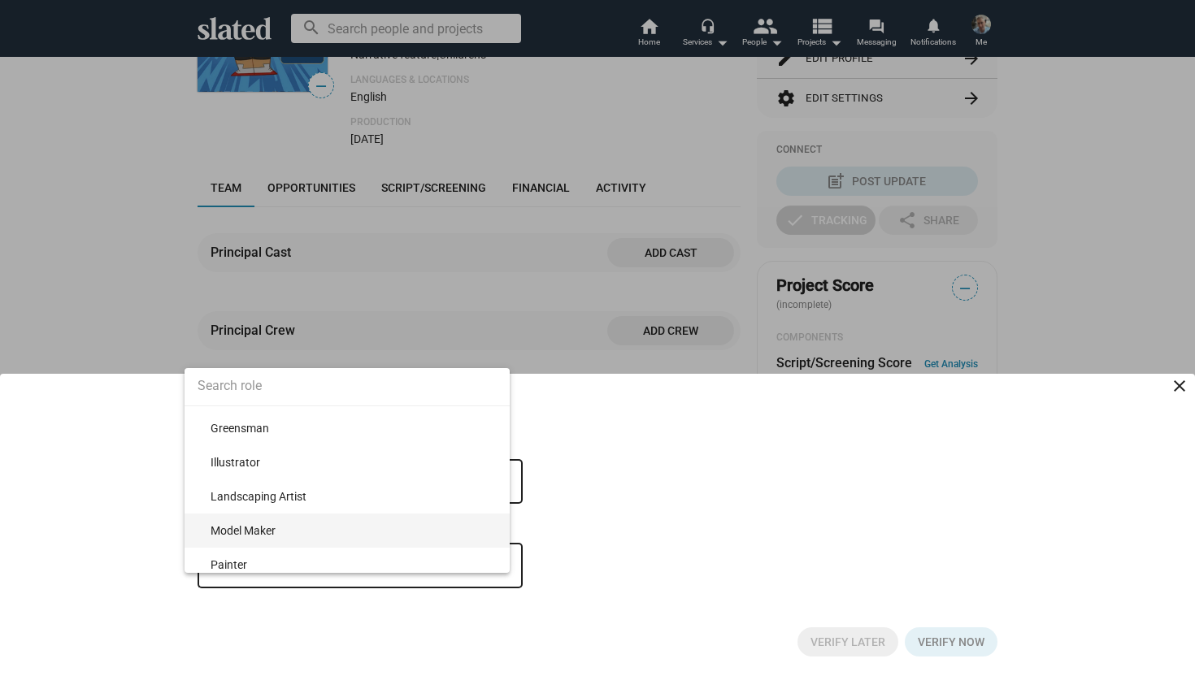
scroll to position [763, 0]
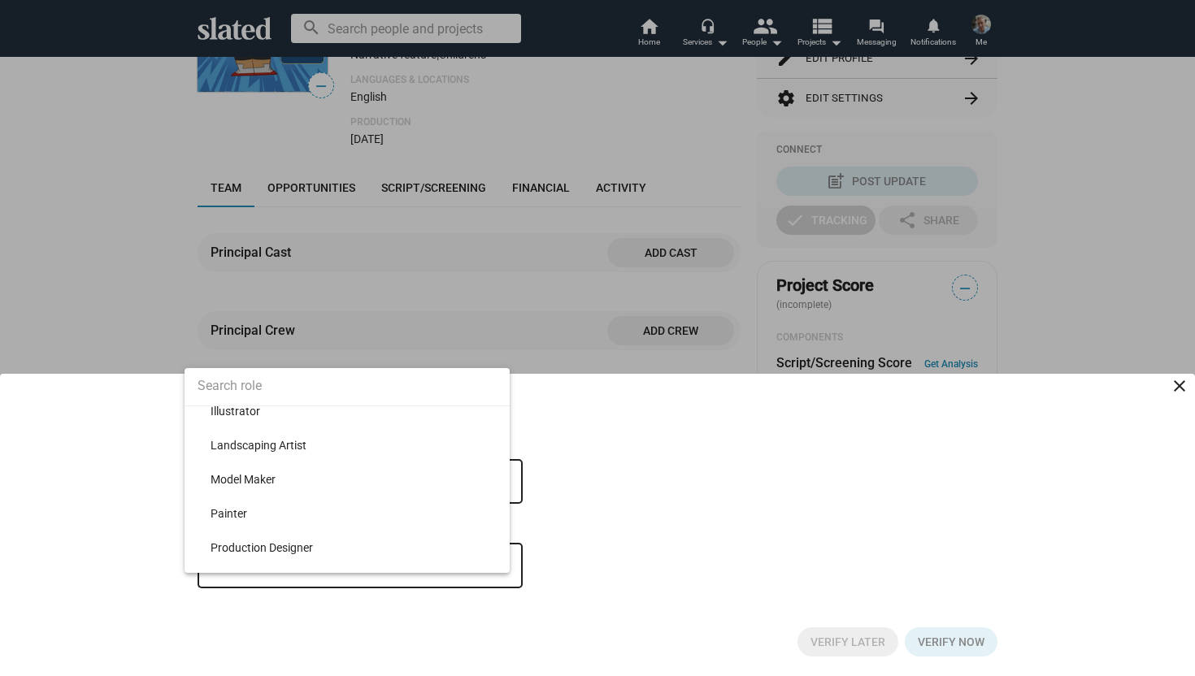
click at [655, 472] on div at bounding box center [597, 338] width 1195 height 676
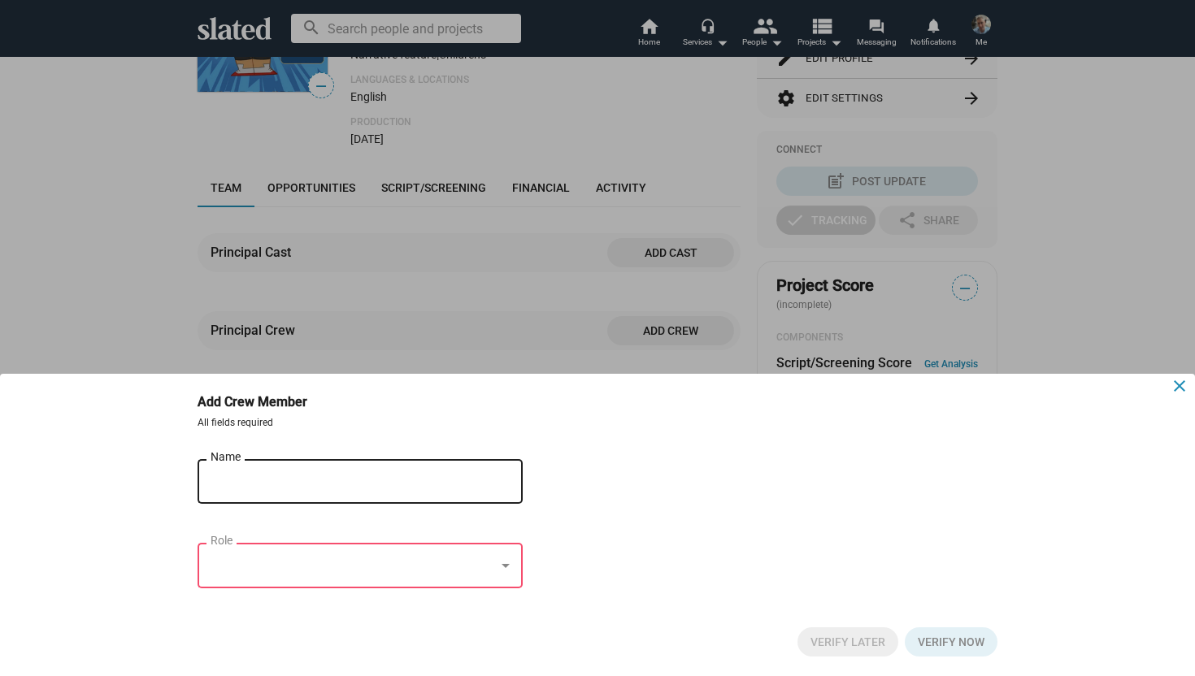
click at [1172, 386] on mat-icon "close" at bounding box center [1180, 386] width 20 height 20
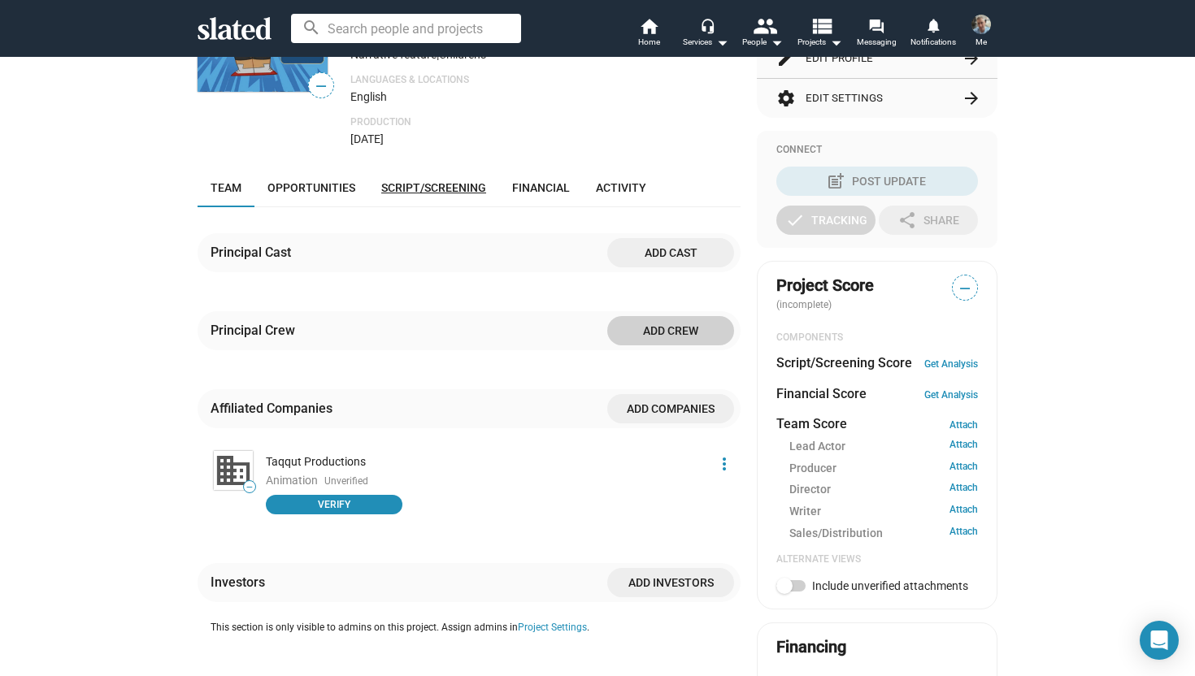
click at [455, 185] on span "Script/Screening" at bounding box center [433, 187] width 105 height 13
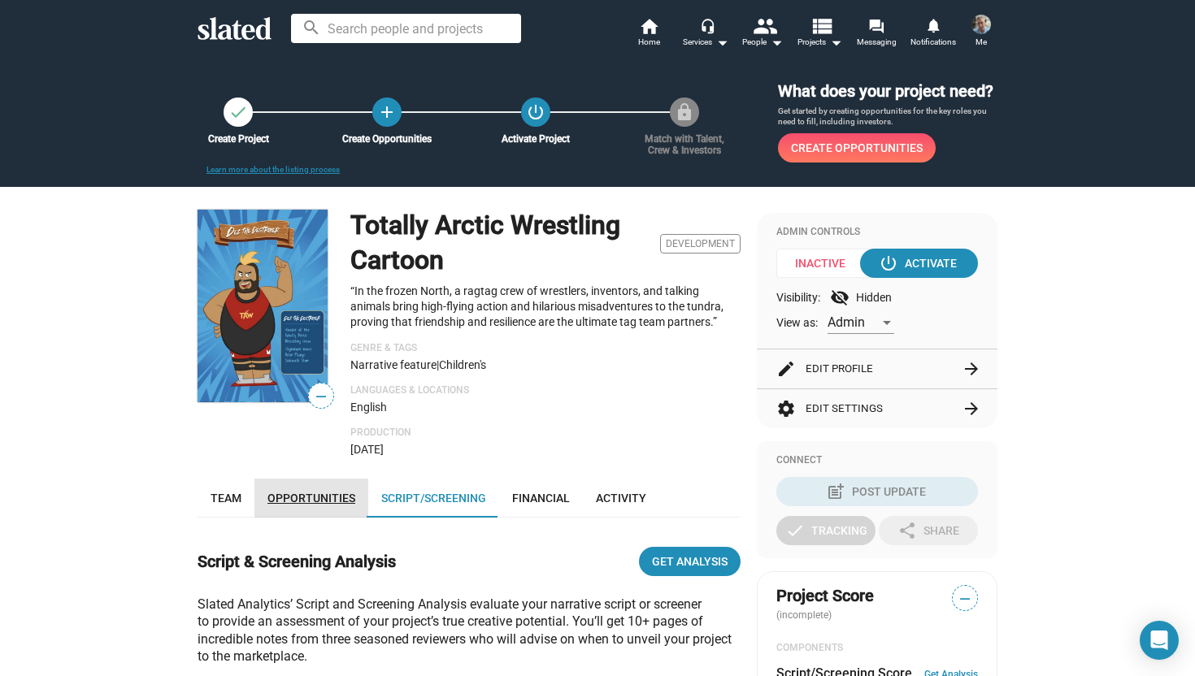
click at [324, 489] on link "Opportunities" at bounding box center [311, 498] width 114 height 39
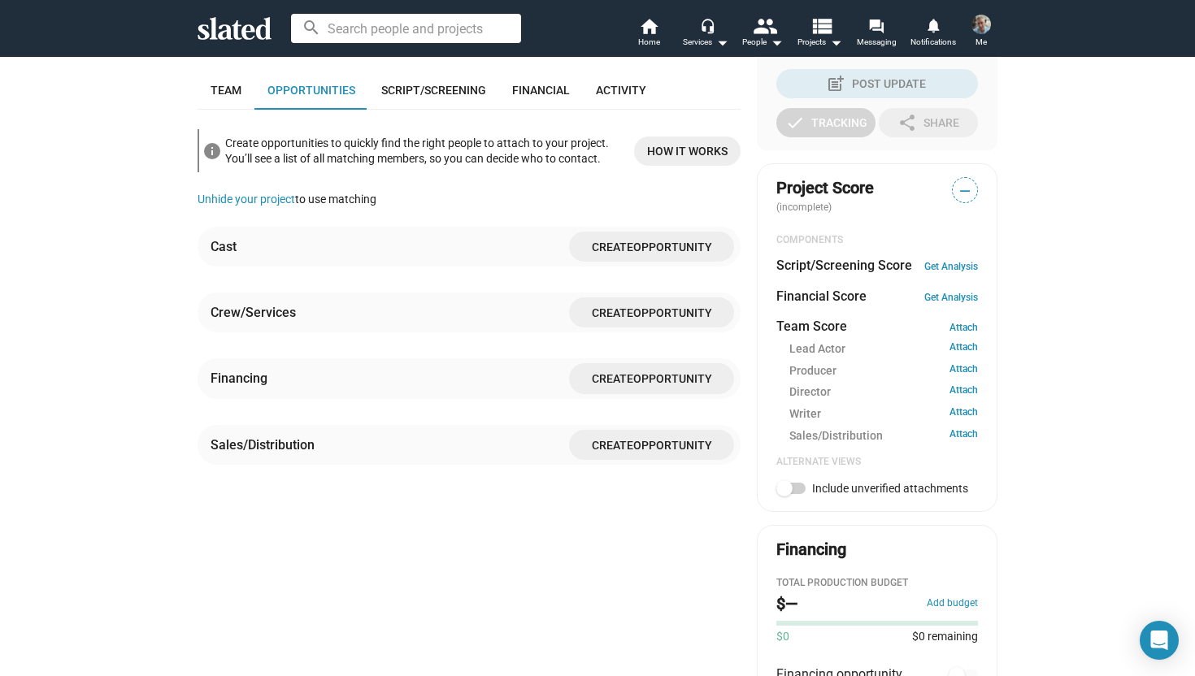
scroll to position [424, 0]
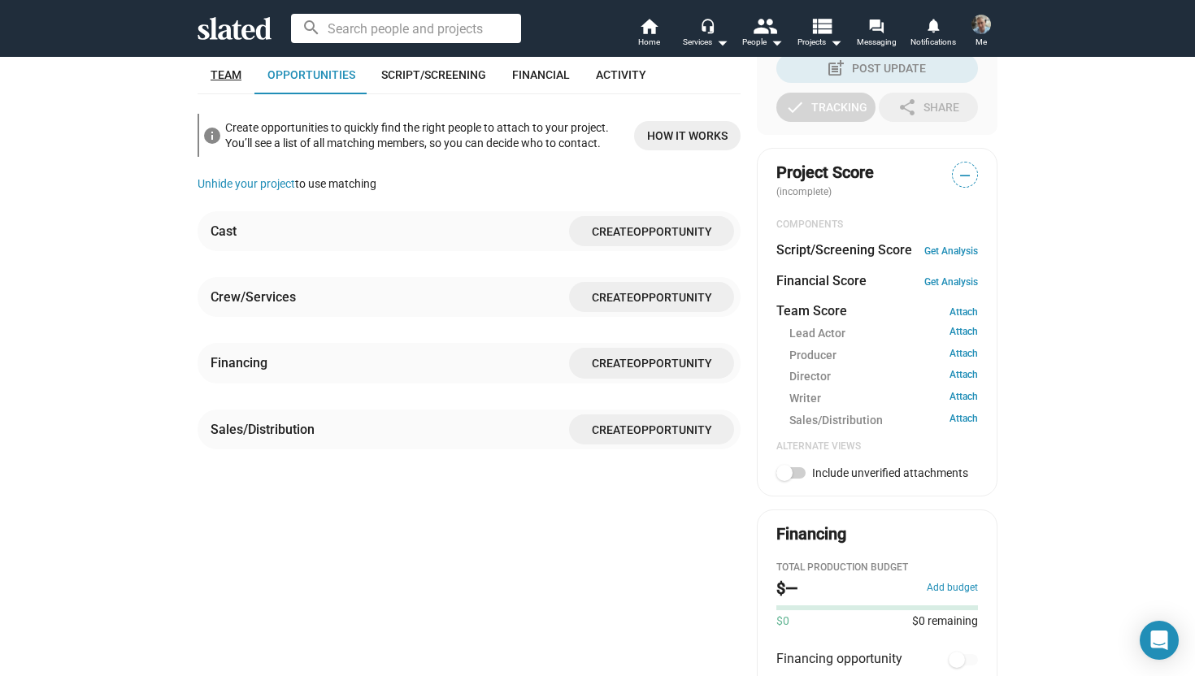
click at [226, 78] on span "Team" at bounding box center [226, 74] width 31 height 13
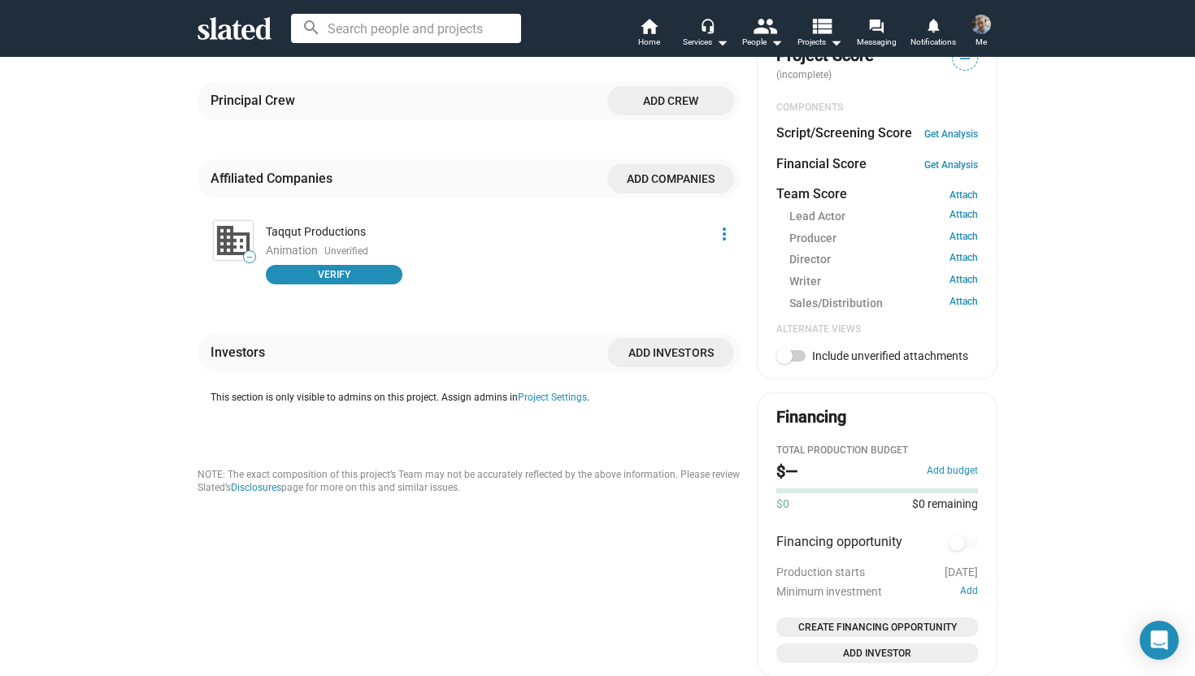
scroll to position [574, 0]
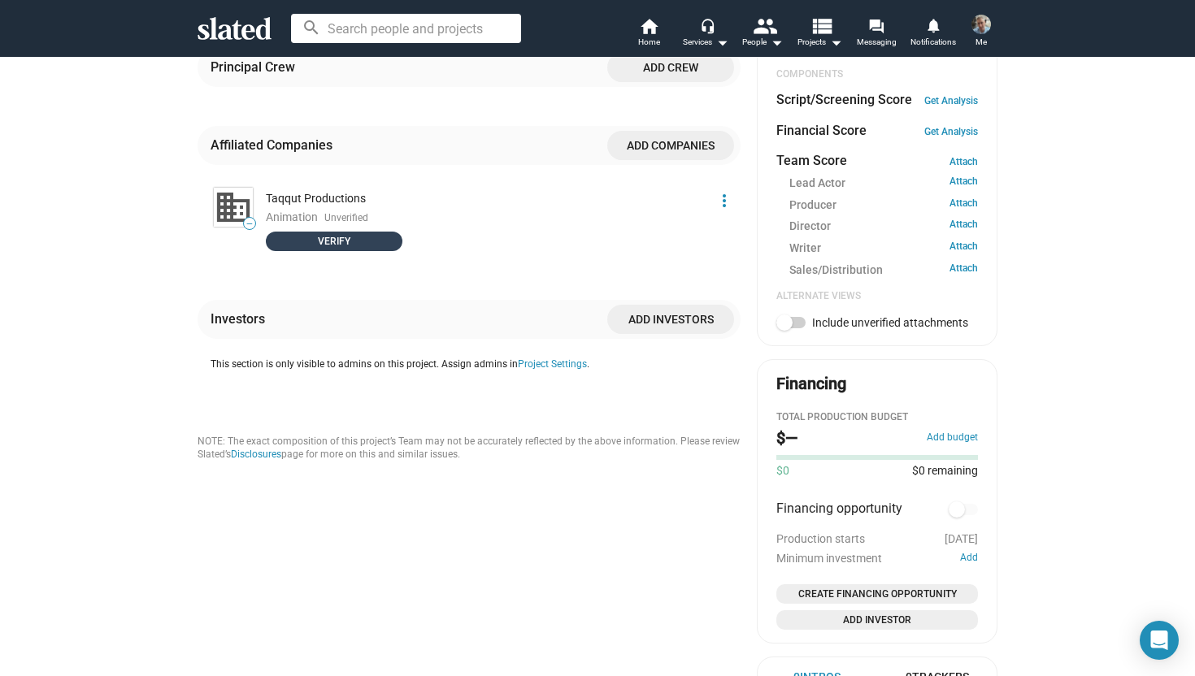
click at [347, 238] on span "Verify" at bounding box center [334, 241] width 117 height 16
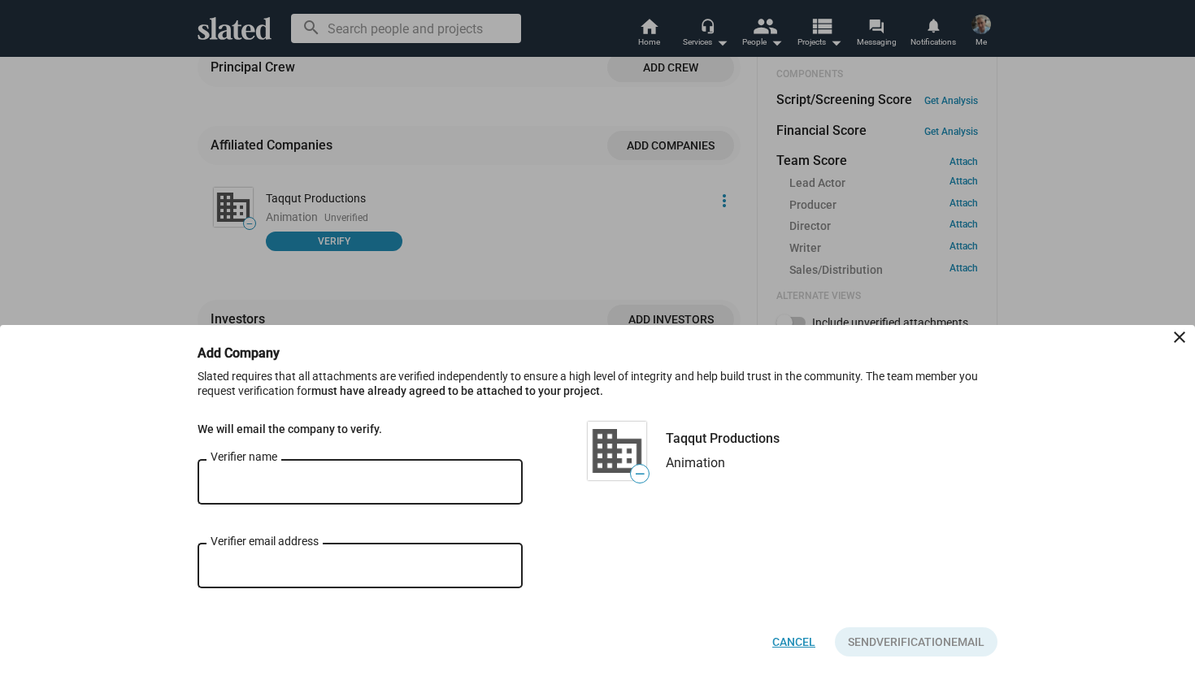
click at [806, 647] on span "Cancel" at bounding box center [793, 642] width 43 height 29
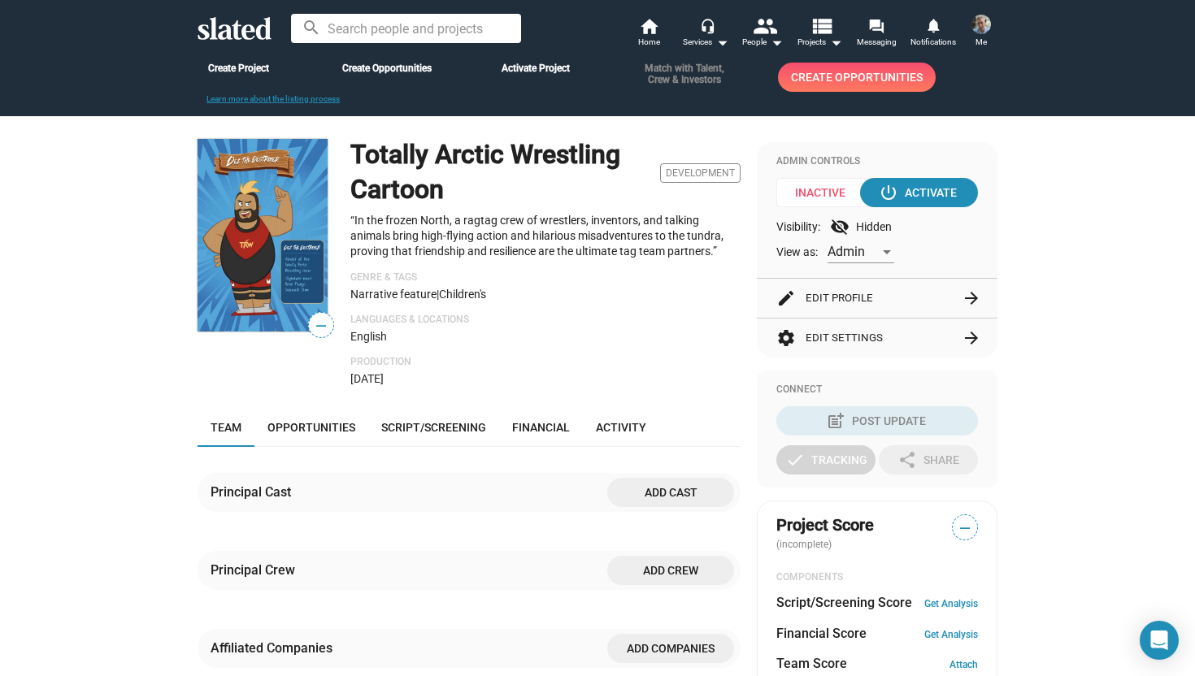
scroll to position [60, 0]
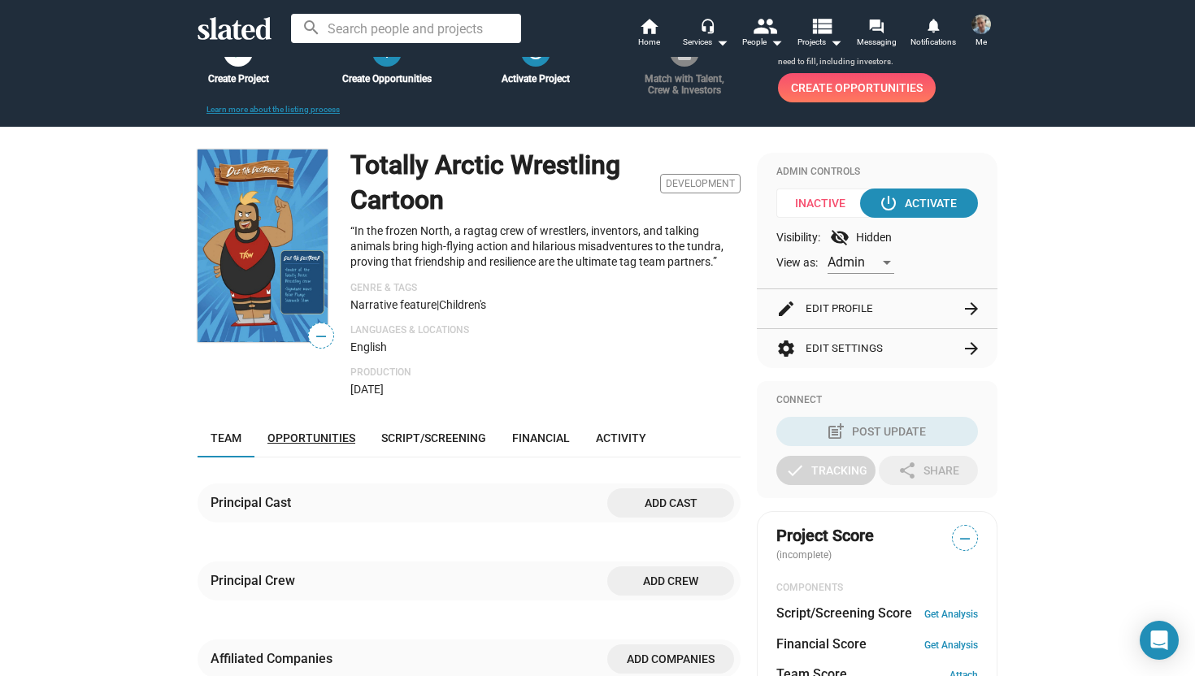
click at [304, 439] on span "Opportunities" at bounding box center [311, 438] width 88 height 13
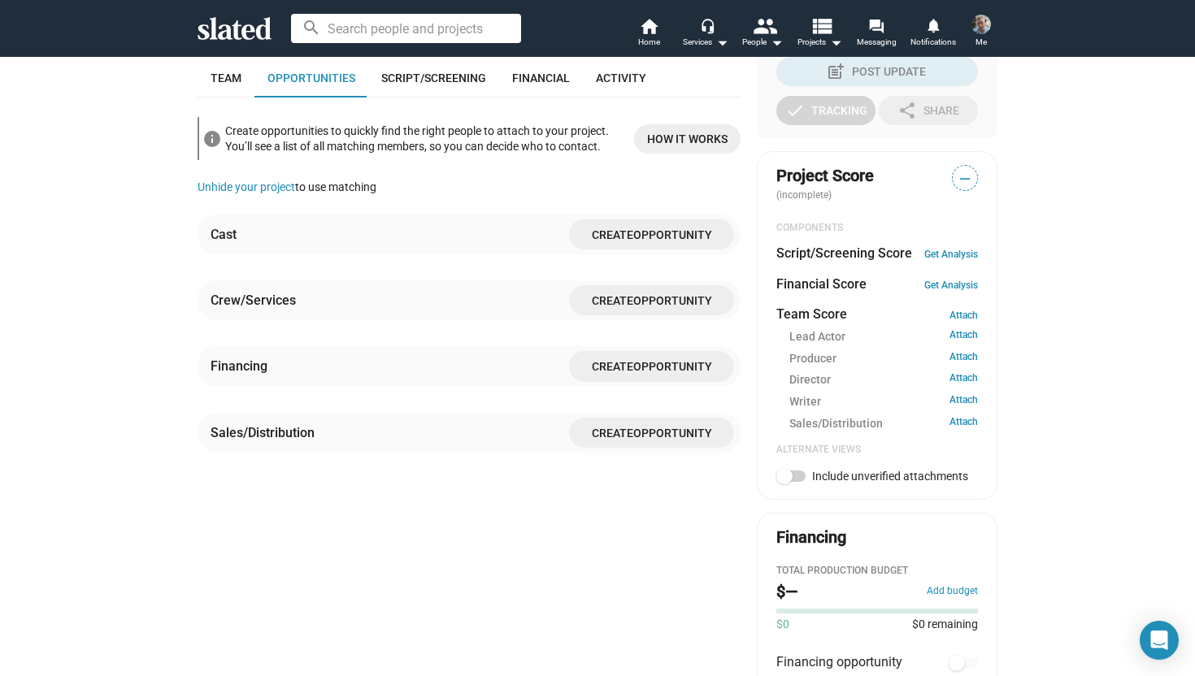
scroll to position [424, 0]
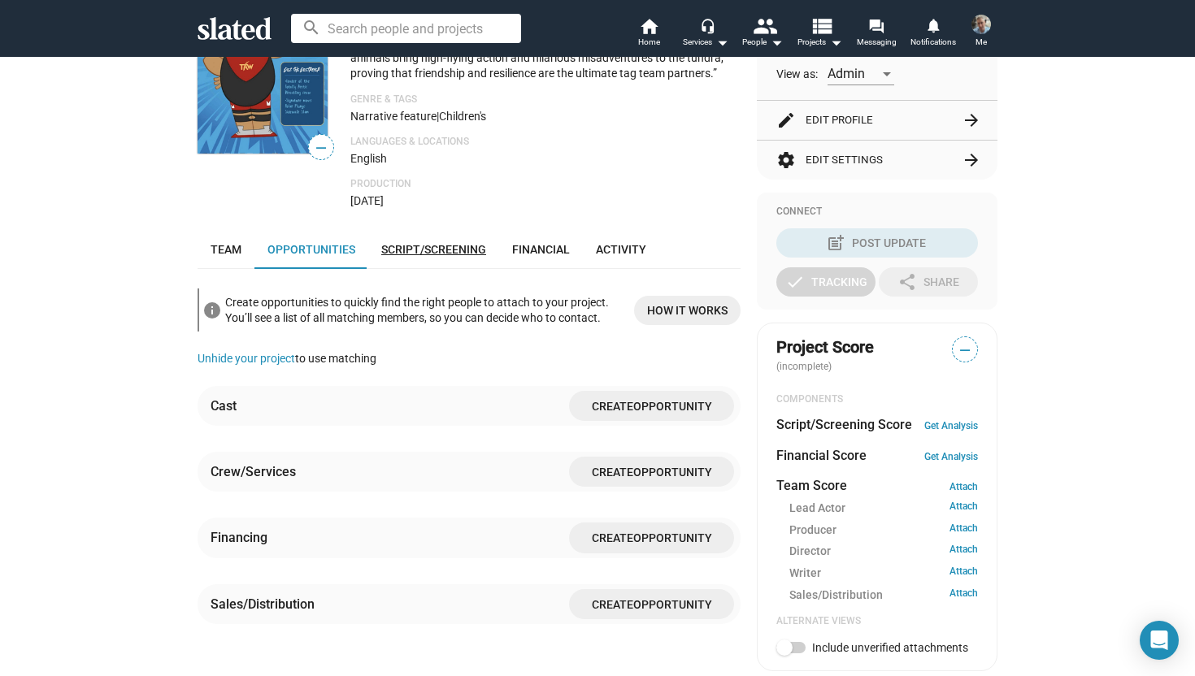
click at [441, 252] on span "Script/Screening" at bounding box center [433, 249] width 105 height 13
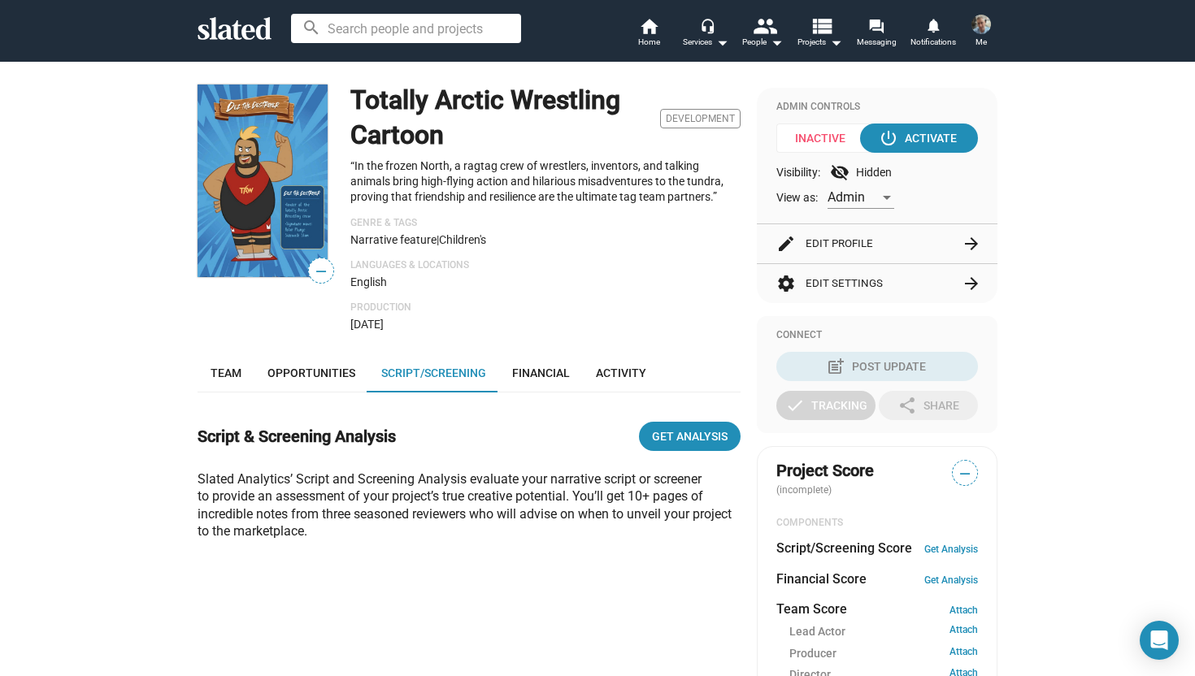
scroll to position [50, 0]
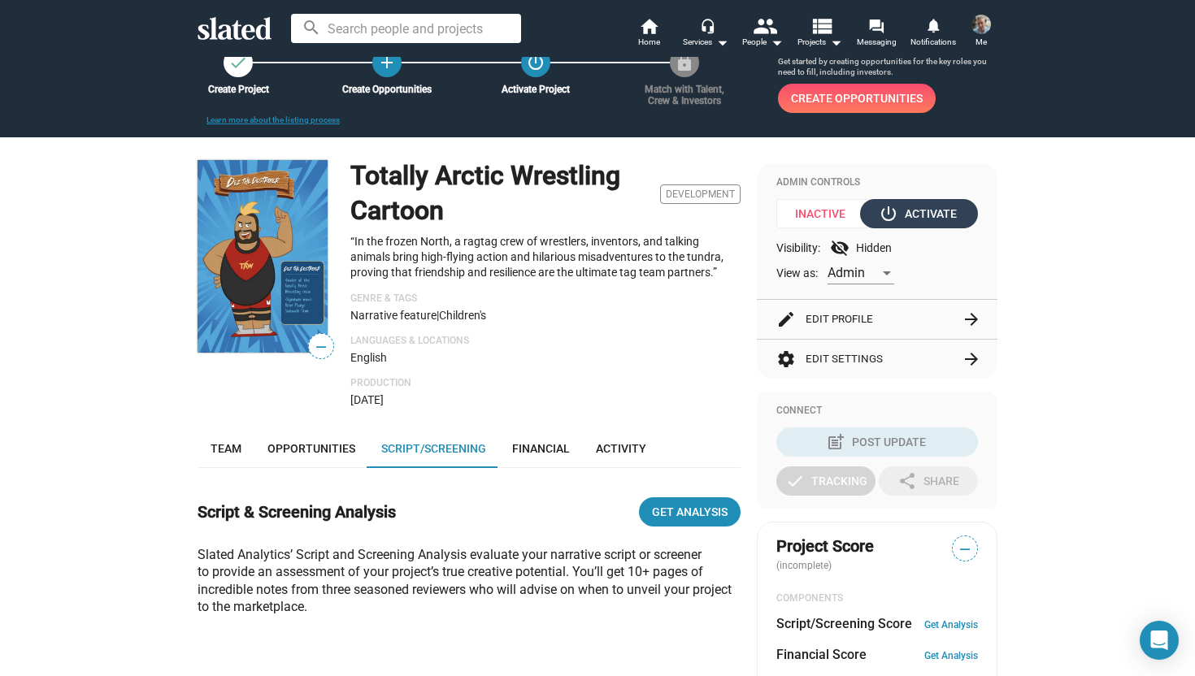
click at [918, 211] on div "power_settings_new Activate" at bounding box center [919, 213] width 75 height 29
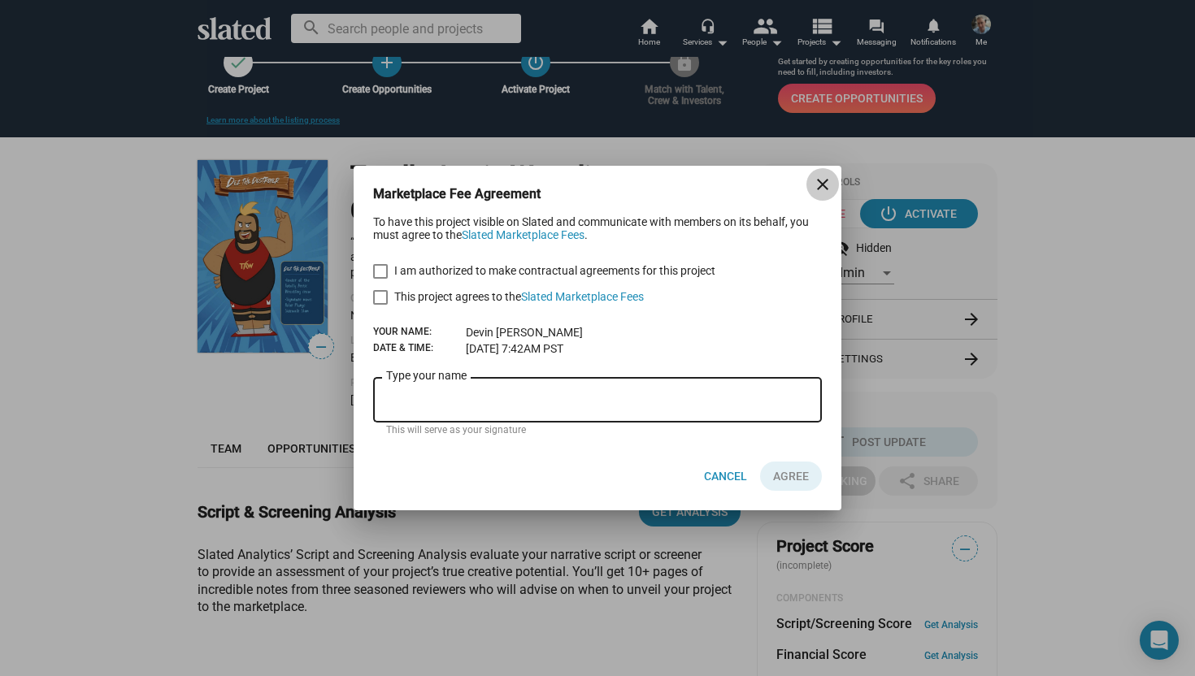
click at [822, 185] on mat-icon "close" at bounding box center [823, 185] width 20 height 20
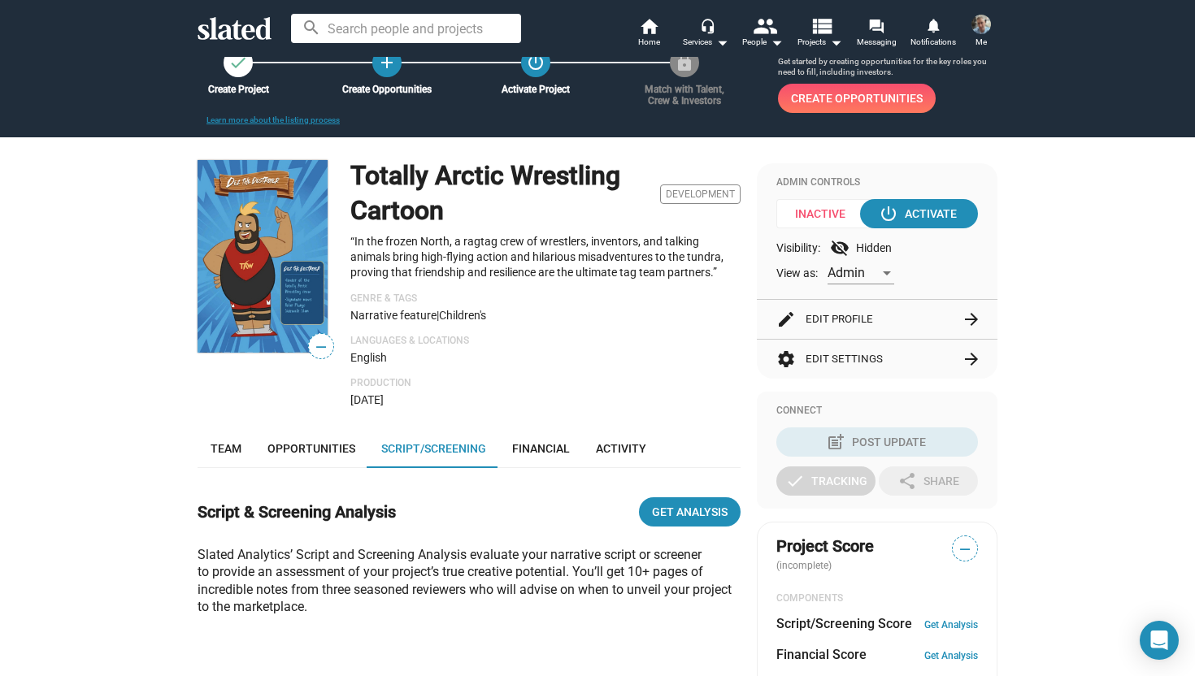
scroll to position [0, 0]
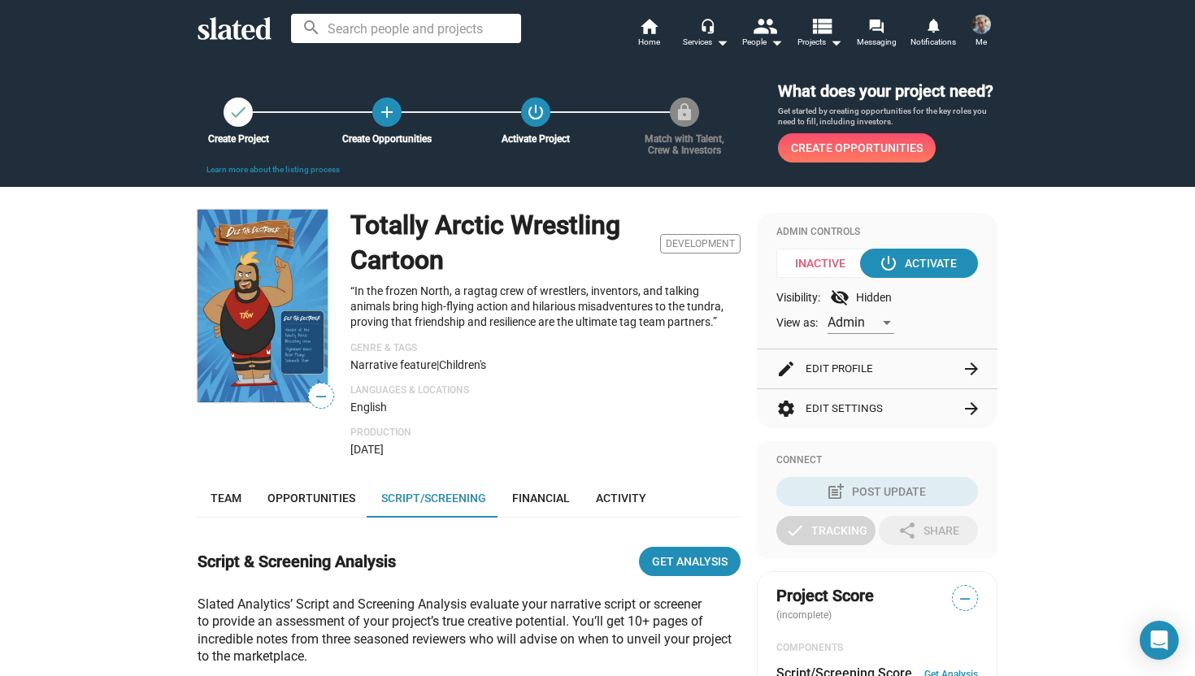
click at [259, 172] on link "Learn more about the listing process" at bounding box center [272, 169] width 133 height 9
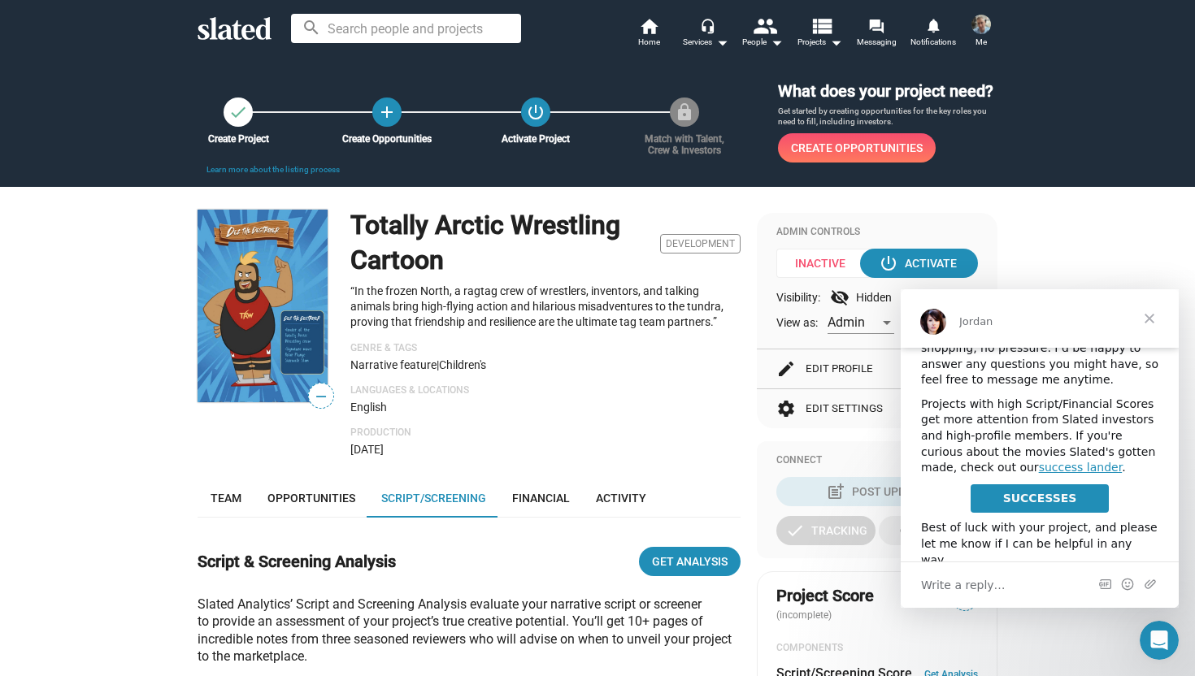
scroll to position [137, 0]
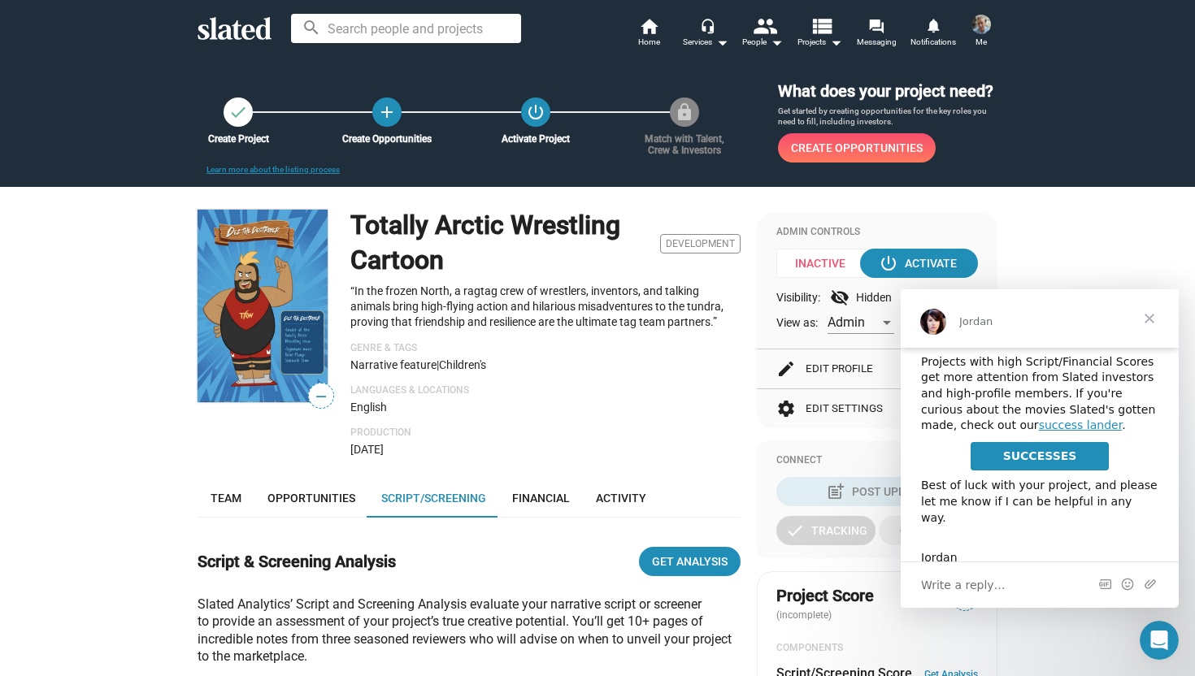
click at [1147, 312] on span "Close" at bounding box center [1149, 318] width 59 height 59
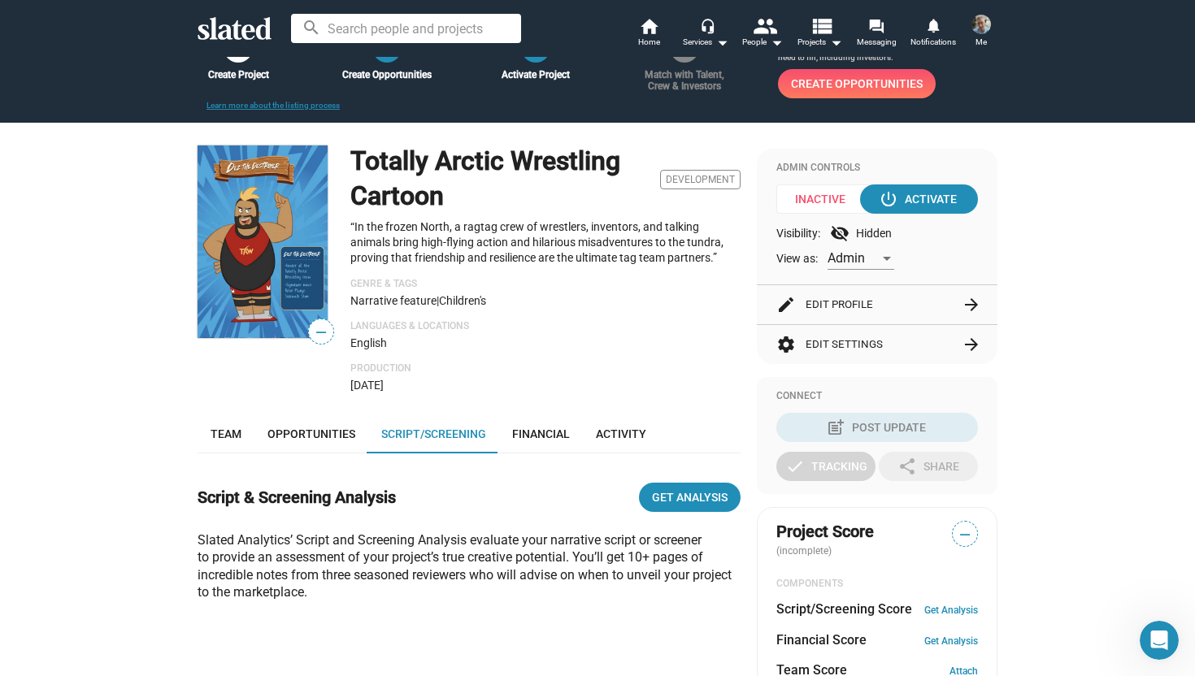
scroll to position [69, 0]
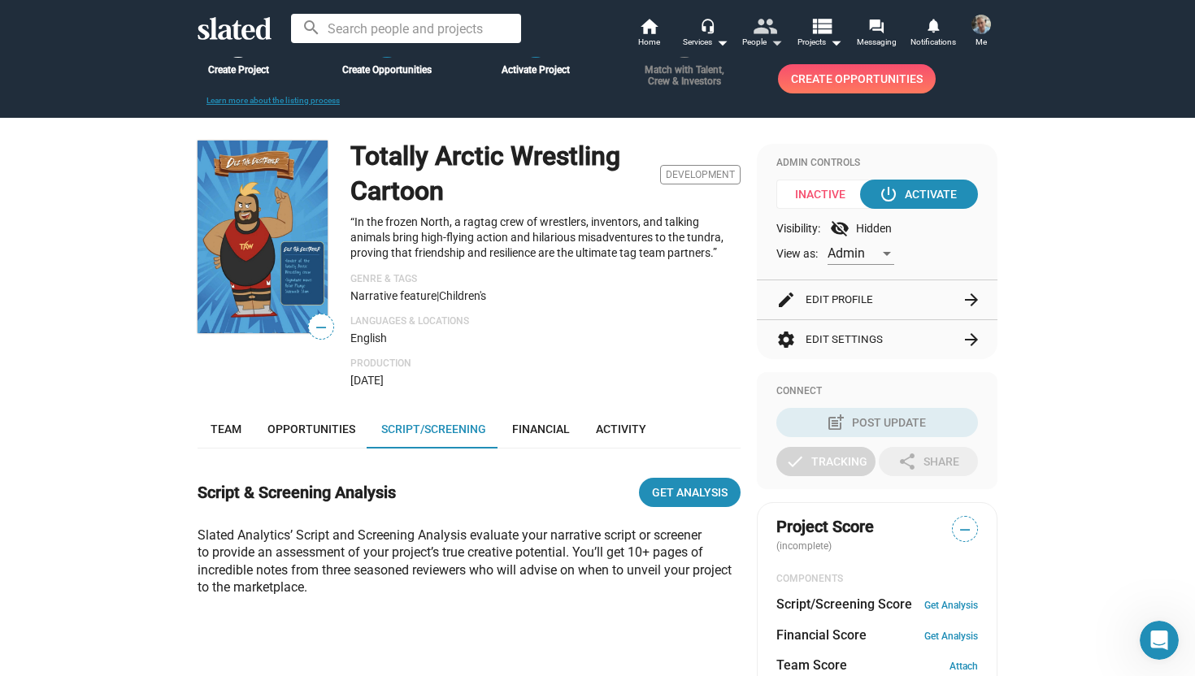
click at [764, 42] on div "People arrow_drop_down" at bounding box center [762, 43] width 41 height 20
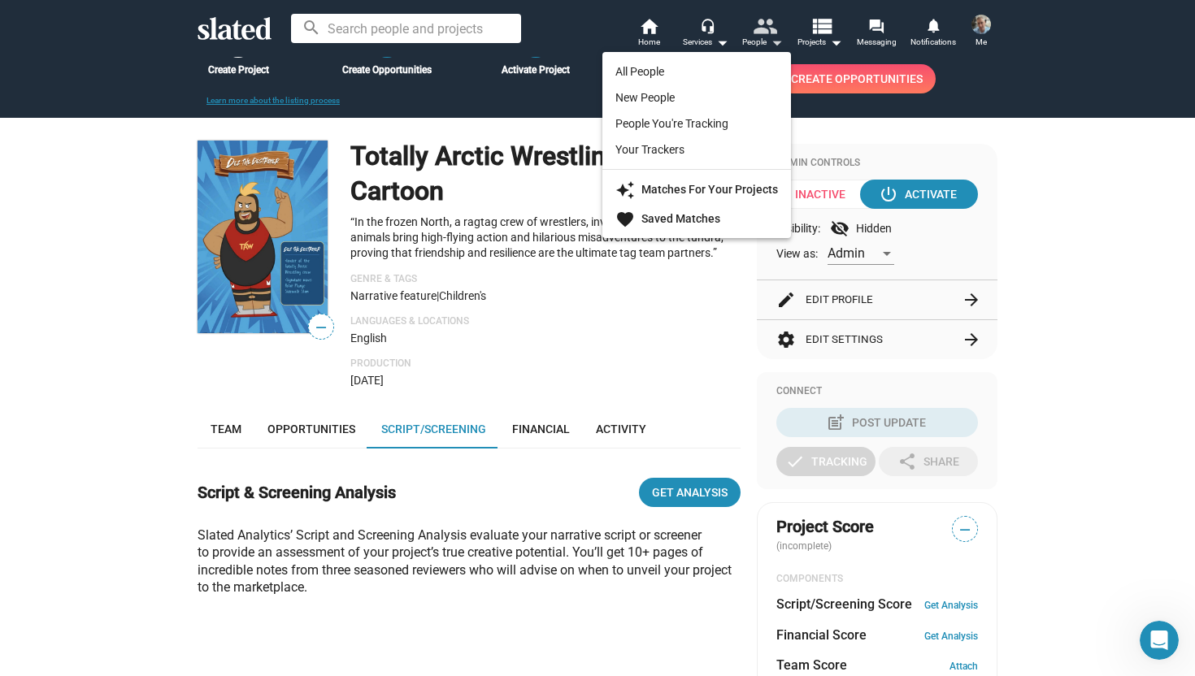
click at [764, 42] on div at bounding box center [597, 338] width 1195 height 676
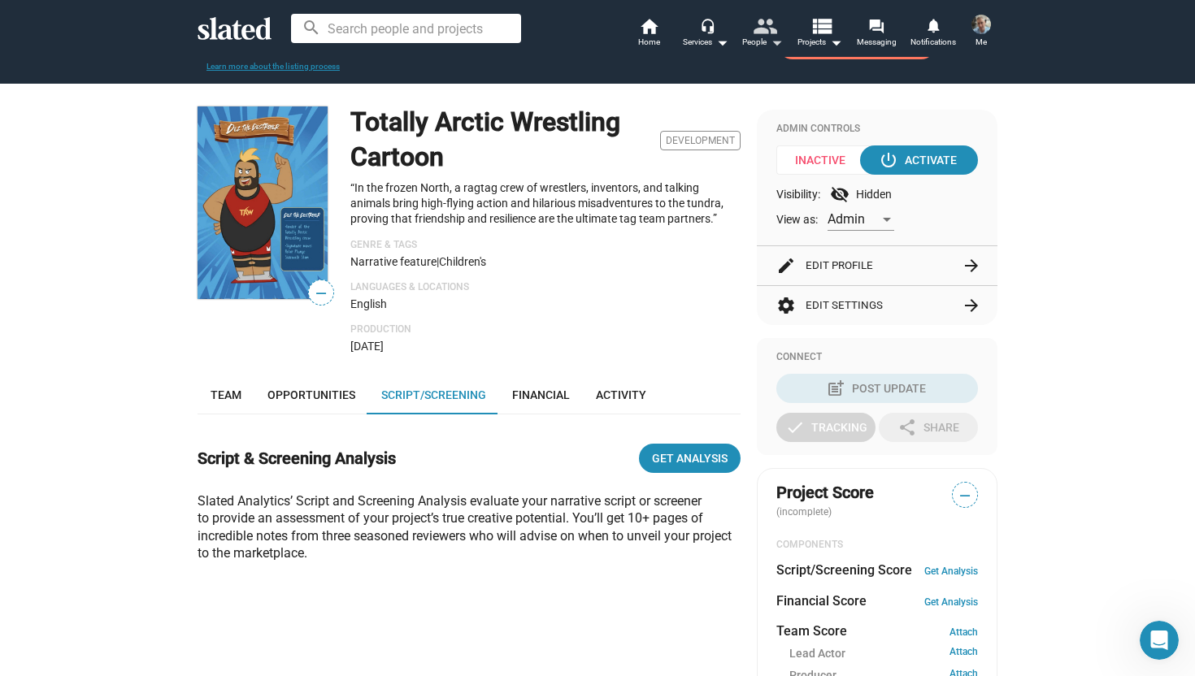
scroll to position [104, 0]
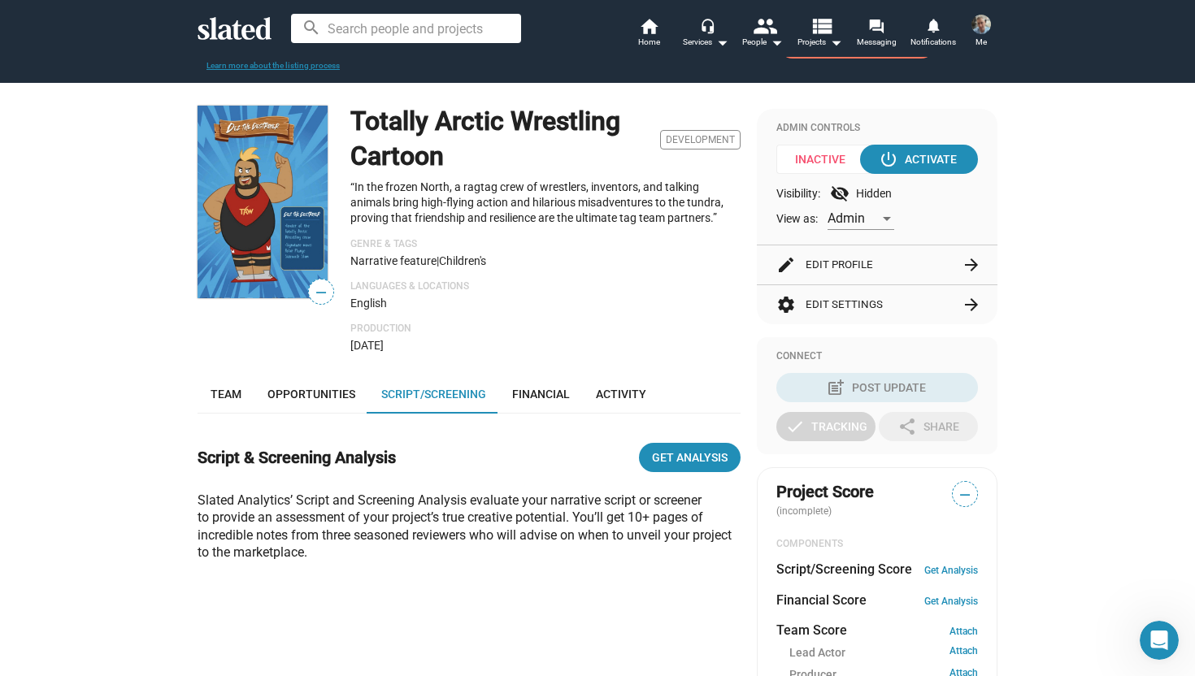
click at [968, 266] on mat-icon "arrow_forward" at bounding box center [972, 265] width 20 height 20
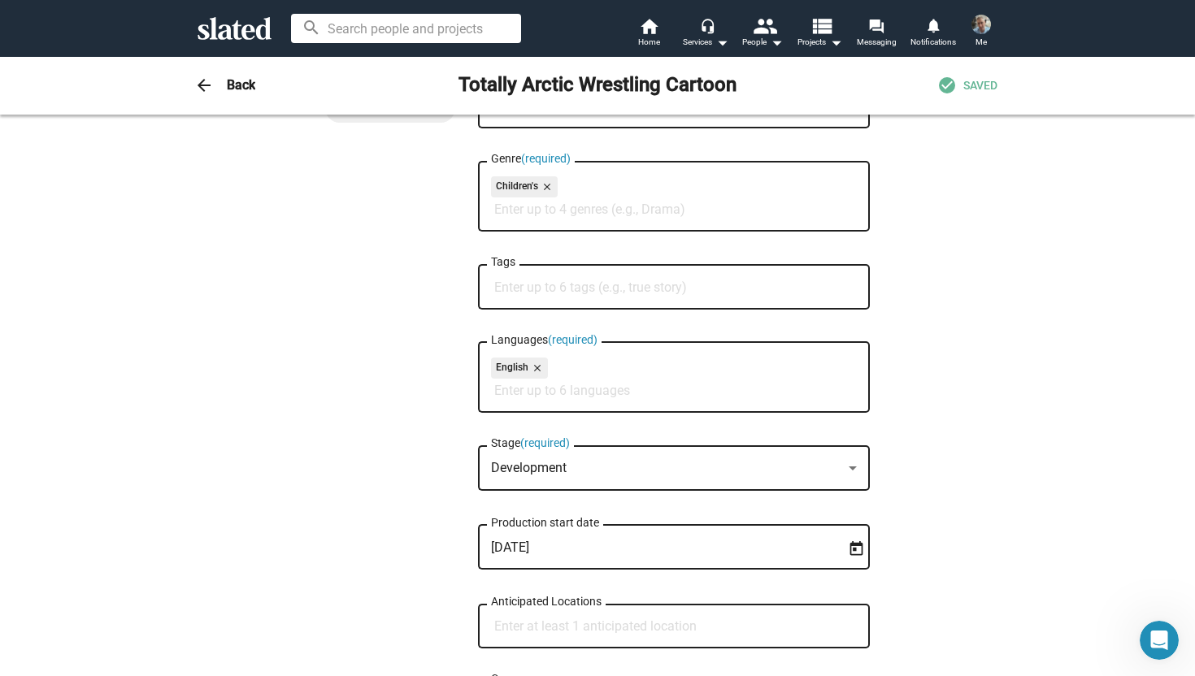
scroll to position [260, 0]
click at [679, 290] on input "Tags" at bounding box center [677, 287] width 366 height 15
type input "t"
type input "b"
type input "true story"
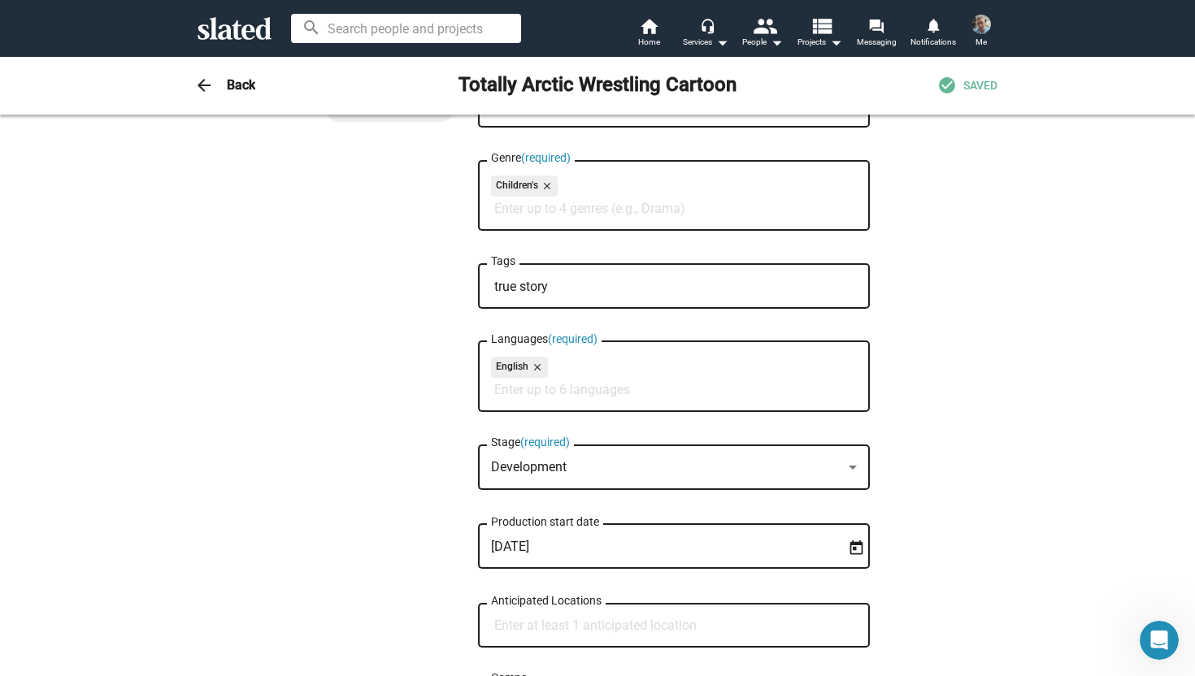
click at [750, 398] on input "Languages (required)" at bounding box center [677, 390] width 366 height 15
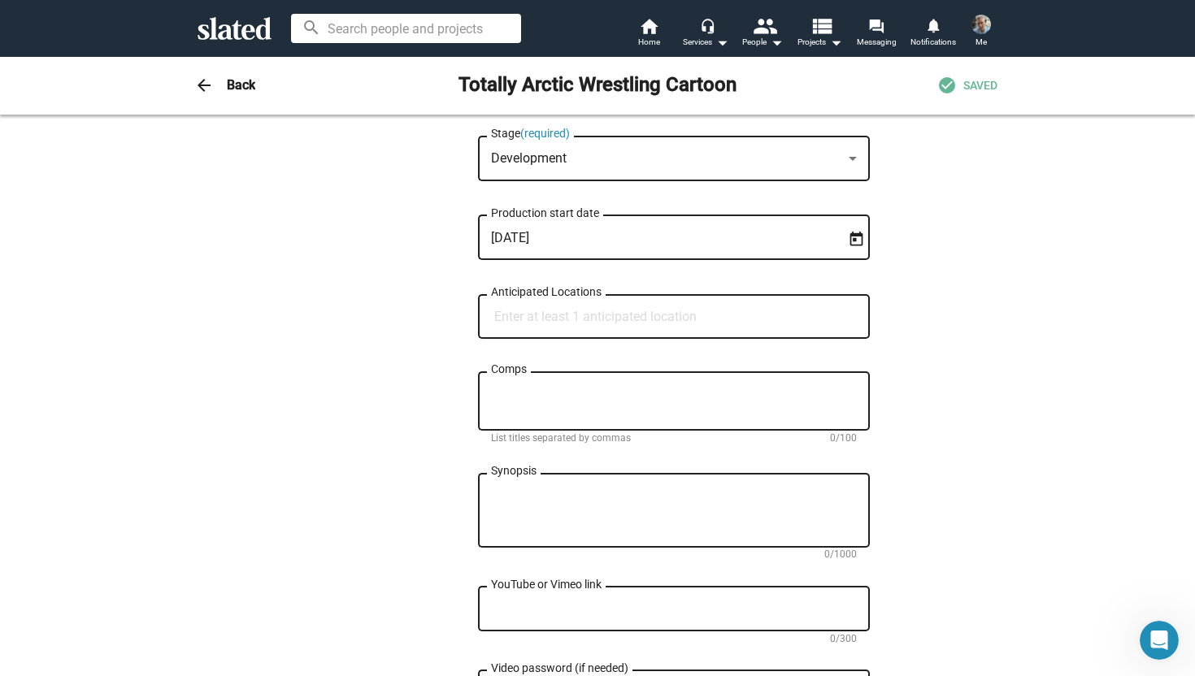
scroll to position [572, 0]
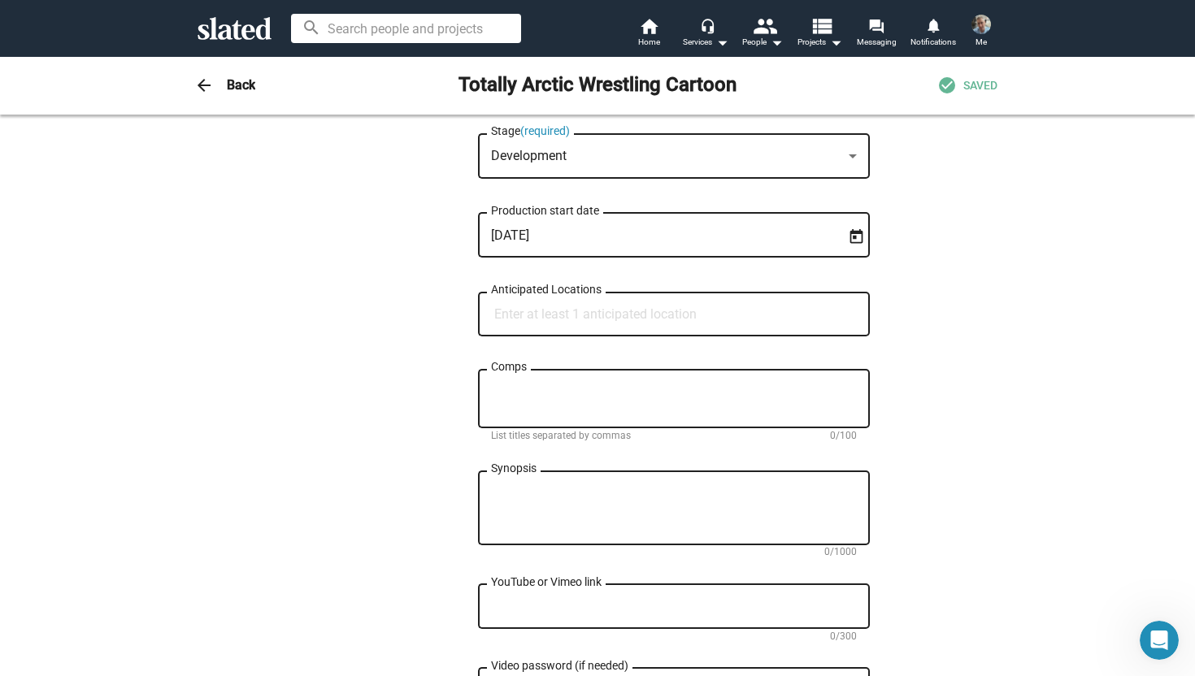
click at [698, 322] on input "Anticipated Locations" at bounding box center [677, 314] width 366 height 15
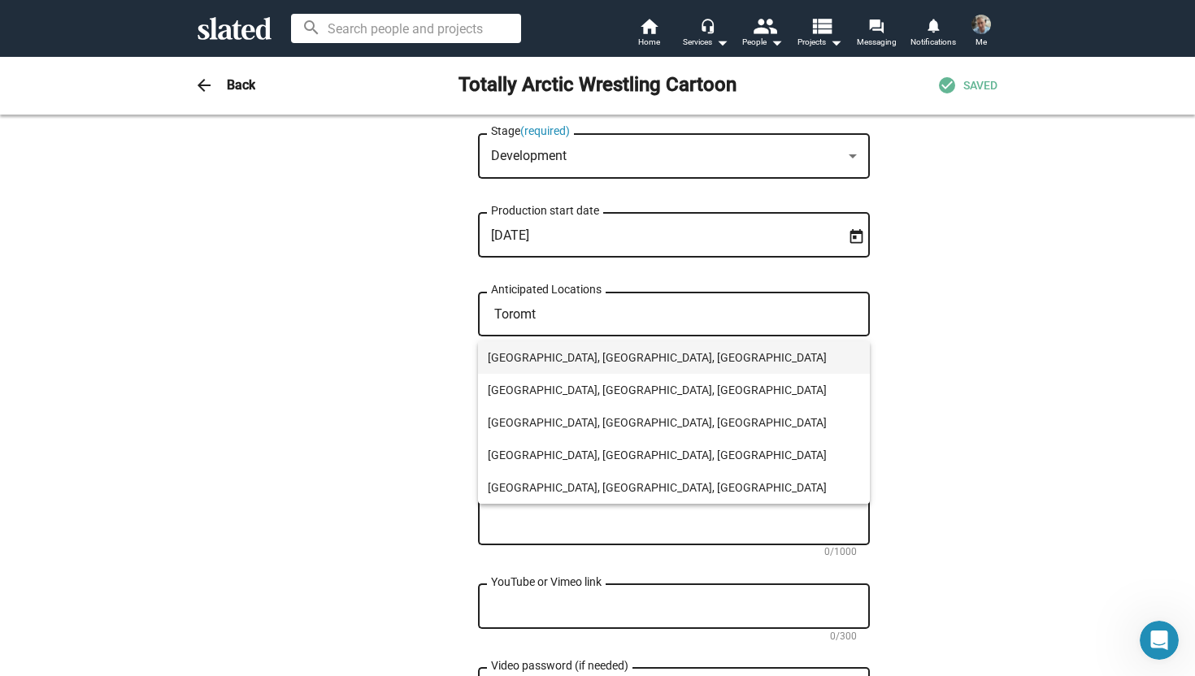
type input "Toromt"
click at [569, 363] on span "Toronto, ON, Canada" at bounding box center [674, 357] width 372 height 33
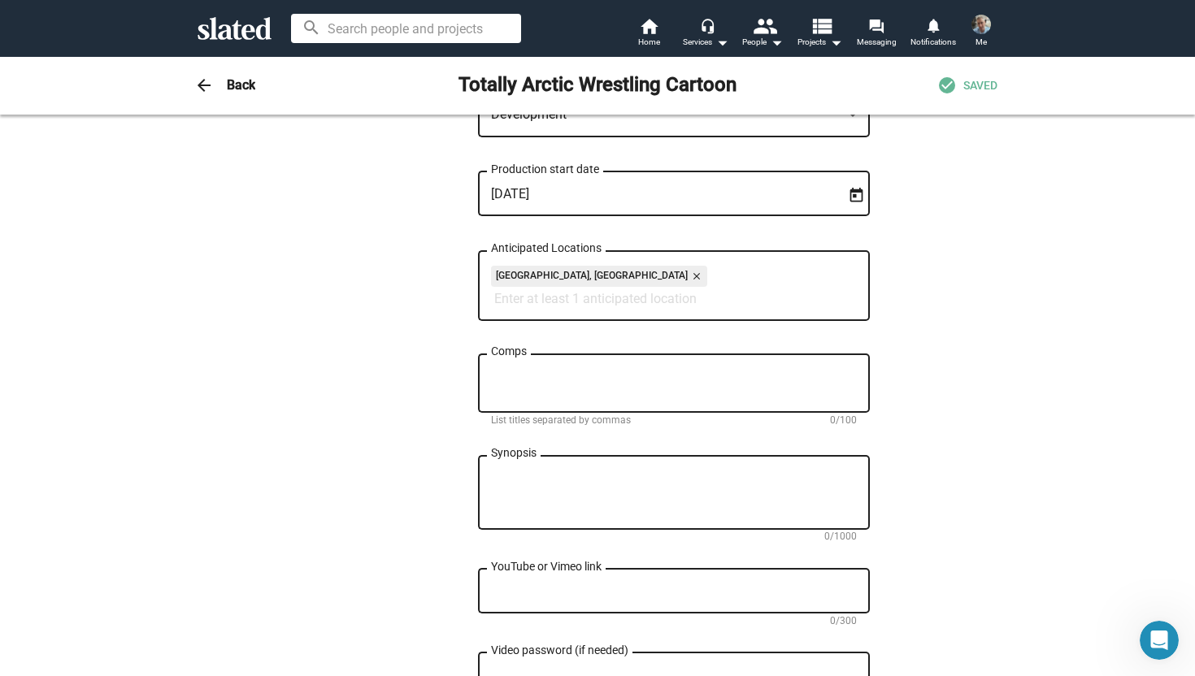
scroll to position [615, 0]
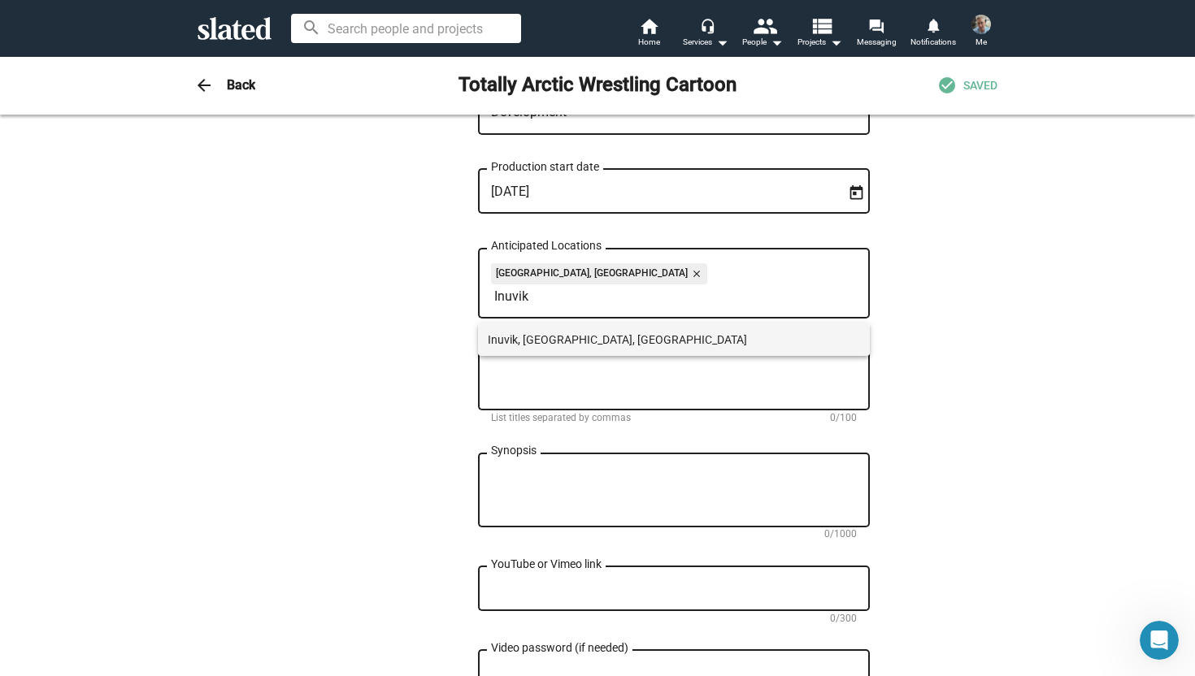
type input "Inuvik"
click at [567, 341] on span "Inuvik, NT, Canada" at bounding box center [674, 340] width 372 height 33
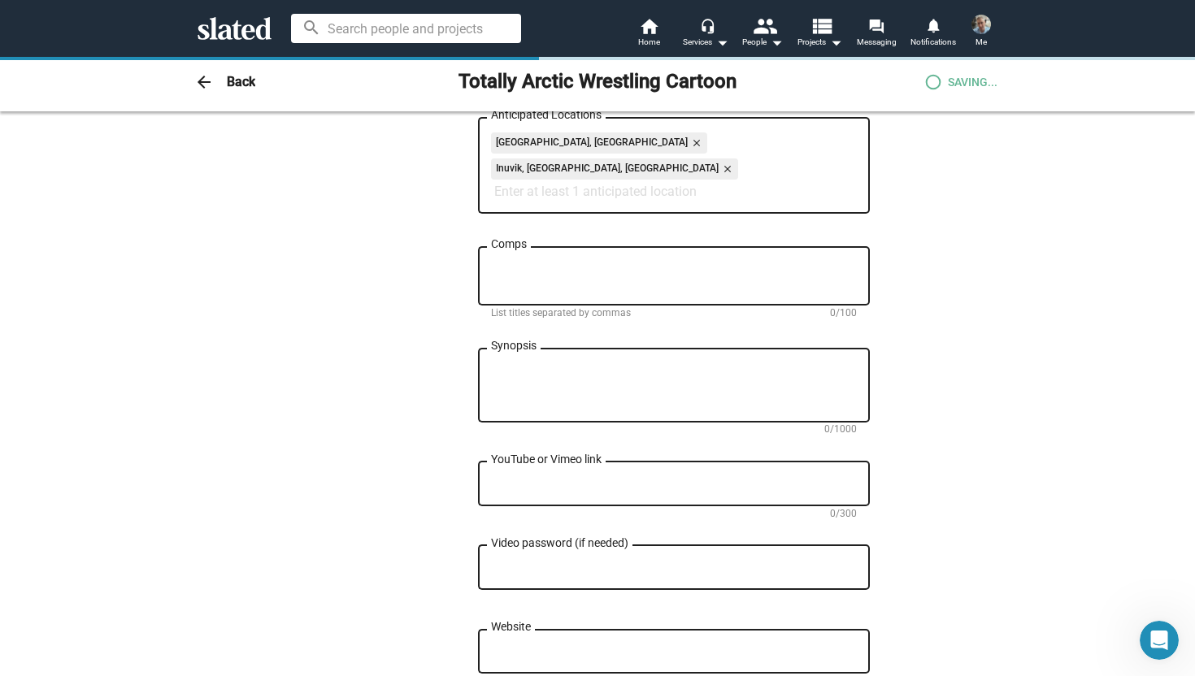
scroll to position [756, 0]
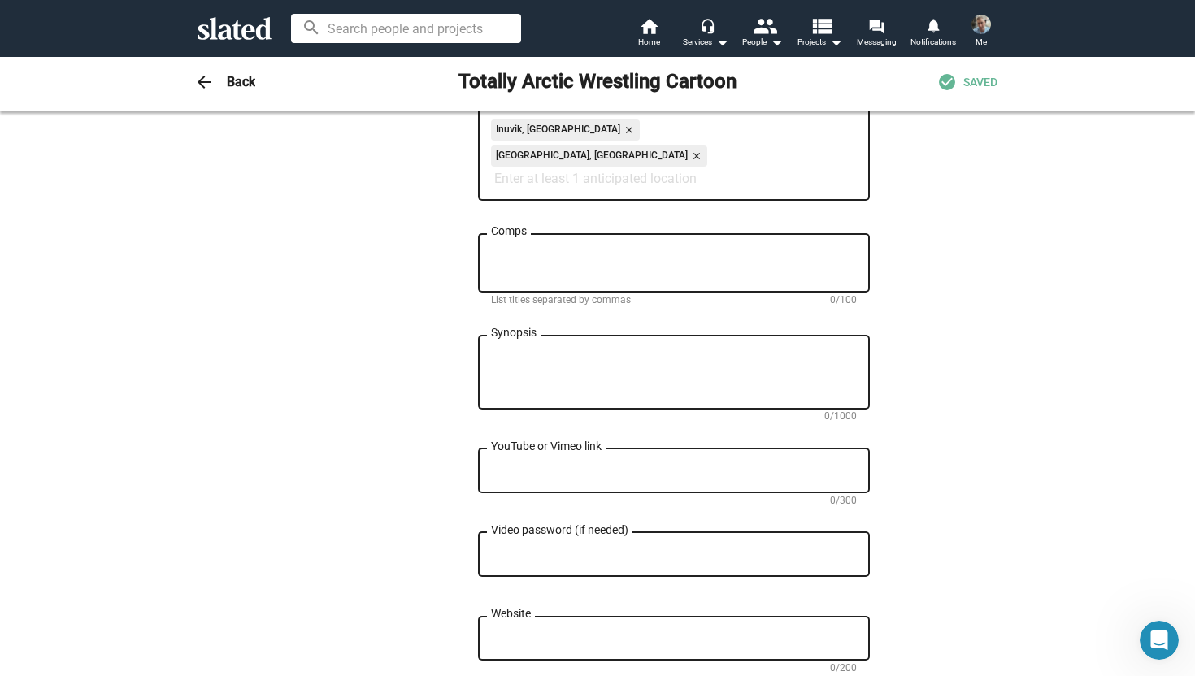
click at [704, 249] on textarea "Comps" at bounding box center [674, 263] width 366 height 29
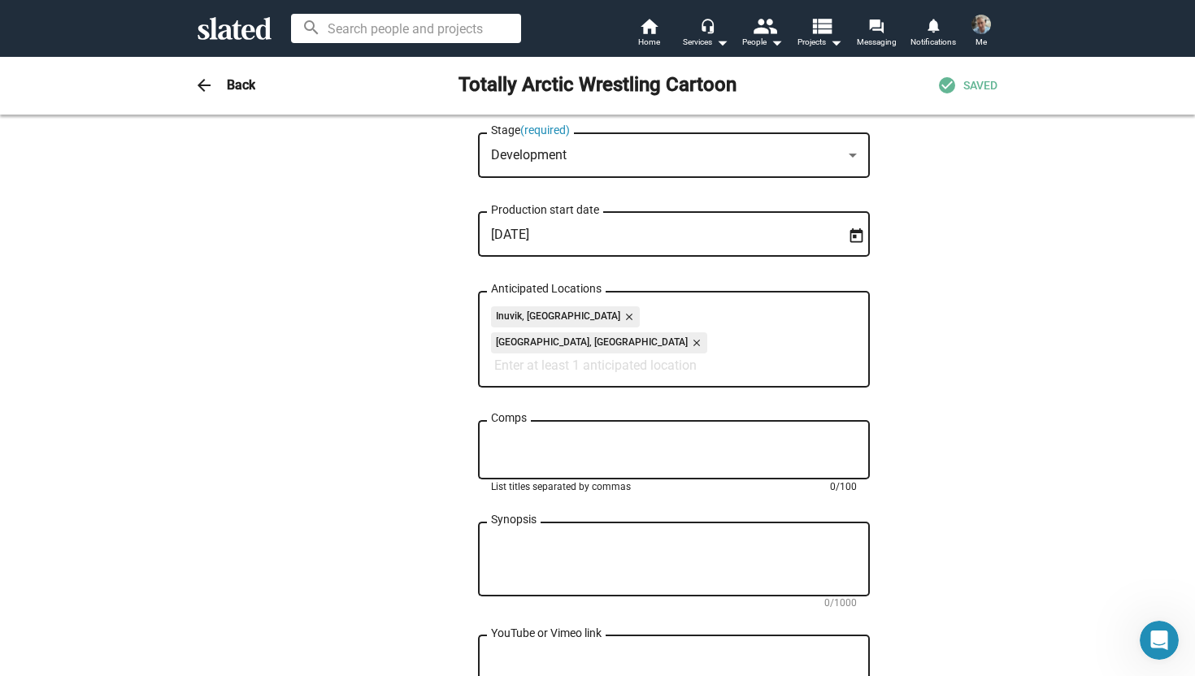
scroll to position [571, 0]
click at [687, 521] on div "Synopsis" at bounding box center [674, 559] width 366 height 77
click at [632, 419] on div "Comps" at bounding box center [674, 450] width 366 height 63
type textarea "H"
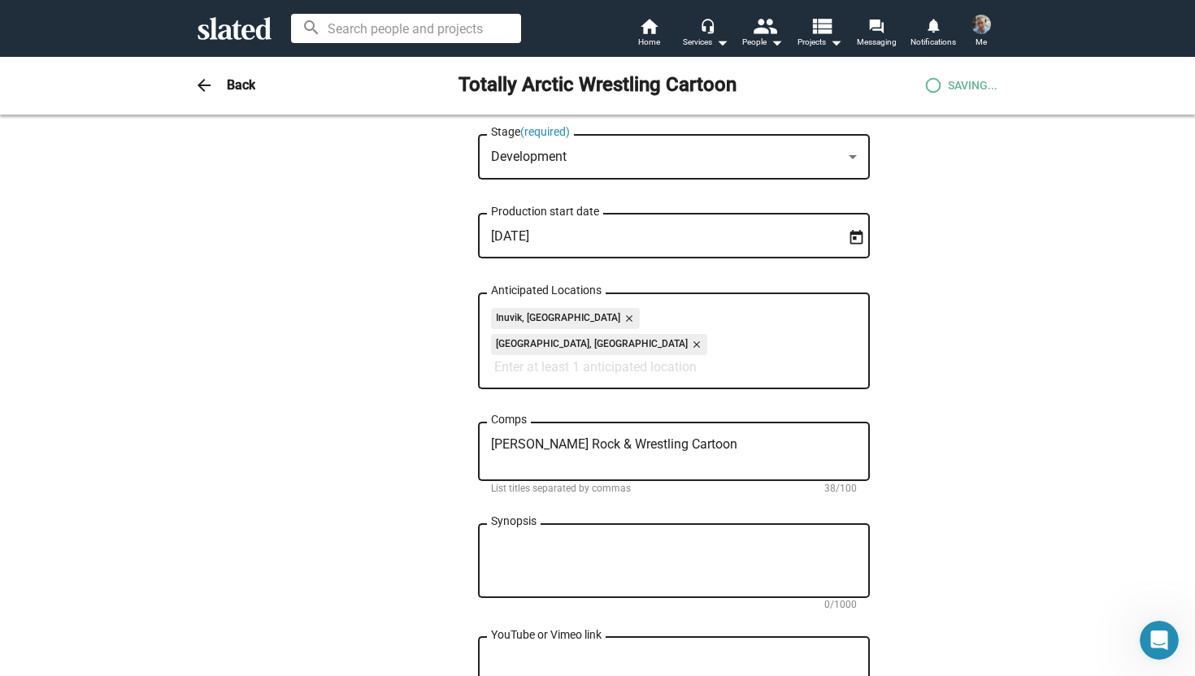
drag, startPoint x: 711, startPoint y: 306, endPoint x: 739, endPoint y: 312, distance: 28.4
click at [711, 307] on div "Inuvik, Canada close Toronto, Canada close Anticipated Locations" at bounding box center [674, 339] width 366 height 100
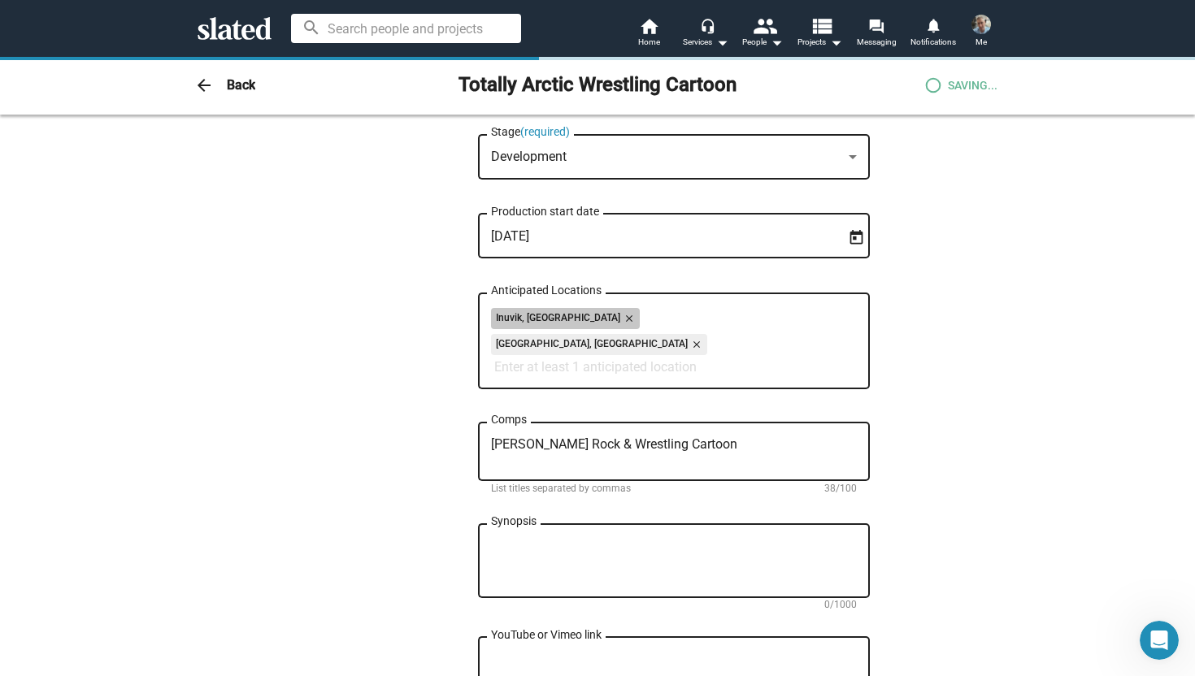
type textarea "Hulk Hogan's Rock & Wrestling Cartoon"
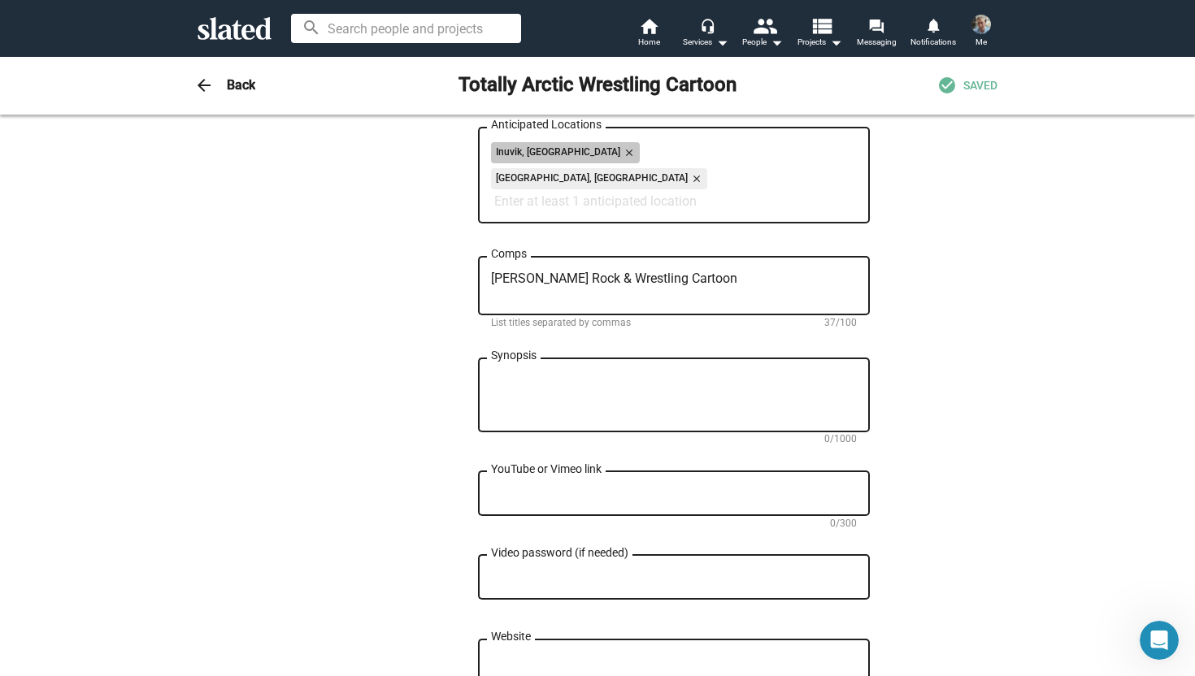
scroll to position [792, 0]
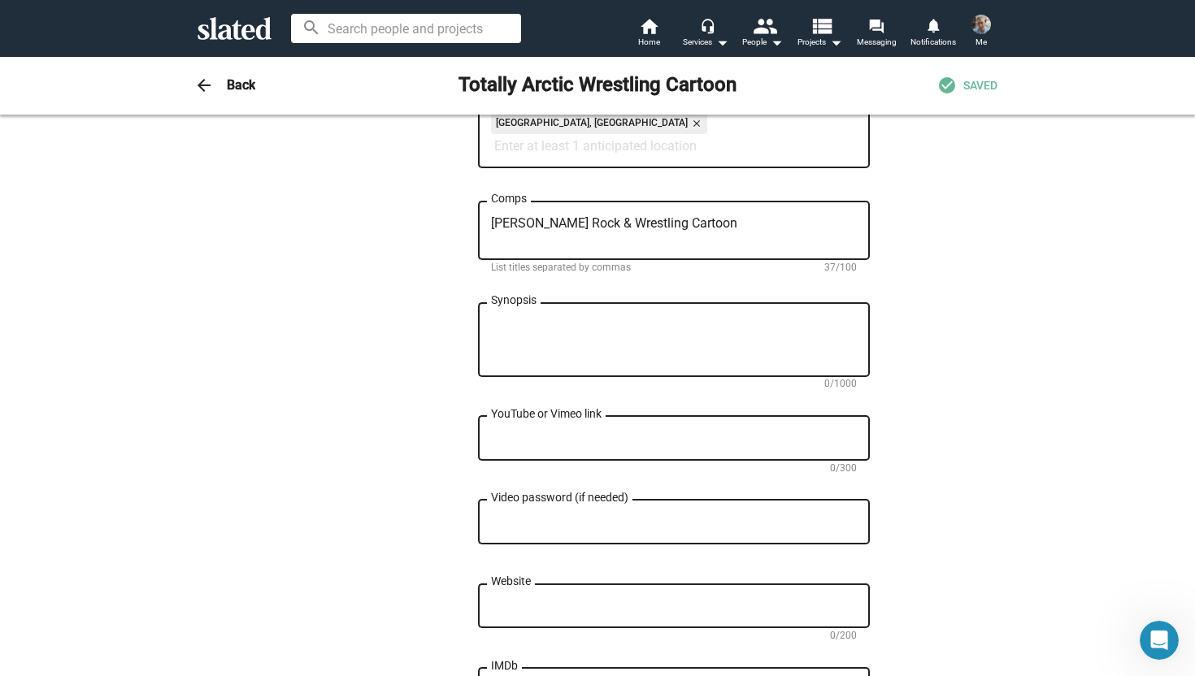
click at [650, 319] on textarea "Synopsis" at bounding box center [674, 341] width 366 height 44
paste textarea "Here’s a synopsis of **Totally Arctic Wrestling (TAW)** as a cartoon: --- ### *…"
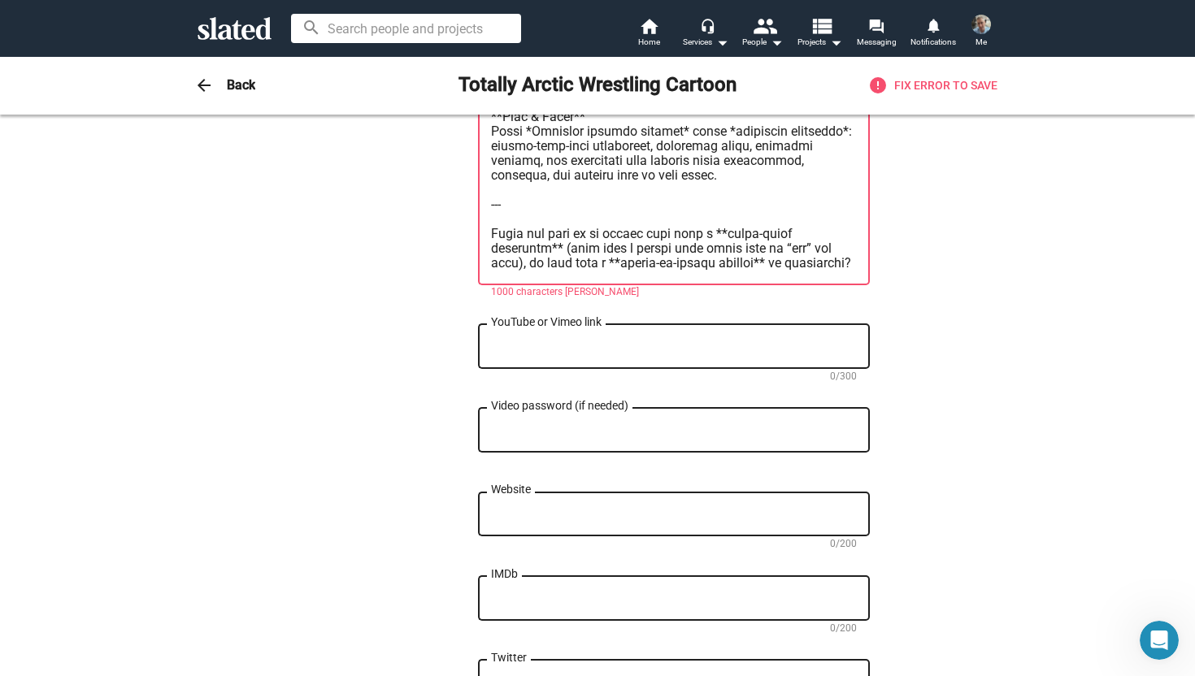
scroll to position [1042, 0]
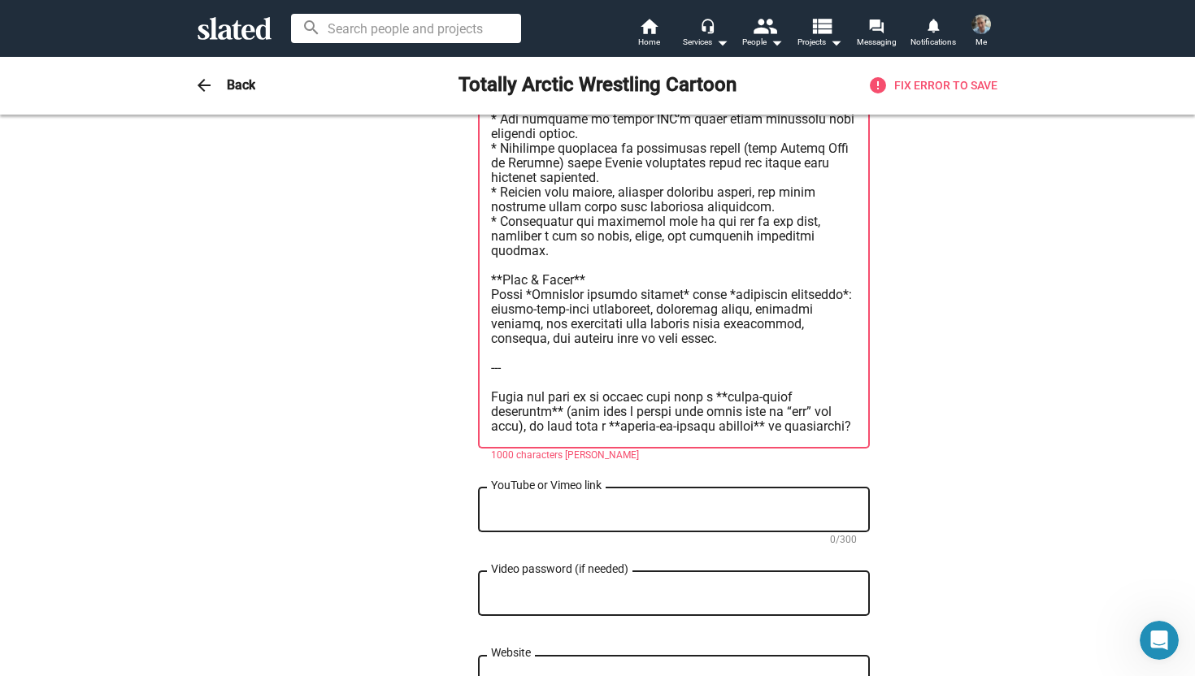
drag, startPoint x: 557, startPoint y: 397, endPoint x: 500, endPoint y: 335, distance: 84.0
click at [500, 335] on textarea "Synopsis" at bounding box center [674, 251] width 366 height 366
type textarea "Here’s a synopsis of **Totally Arctic Wrestling (TAW)** as a cartoon: --- ### *…"
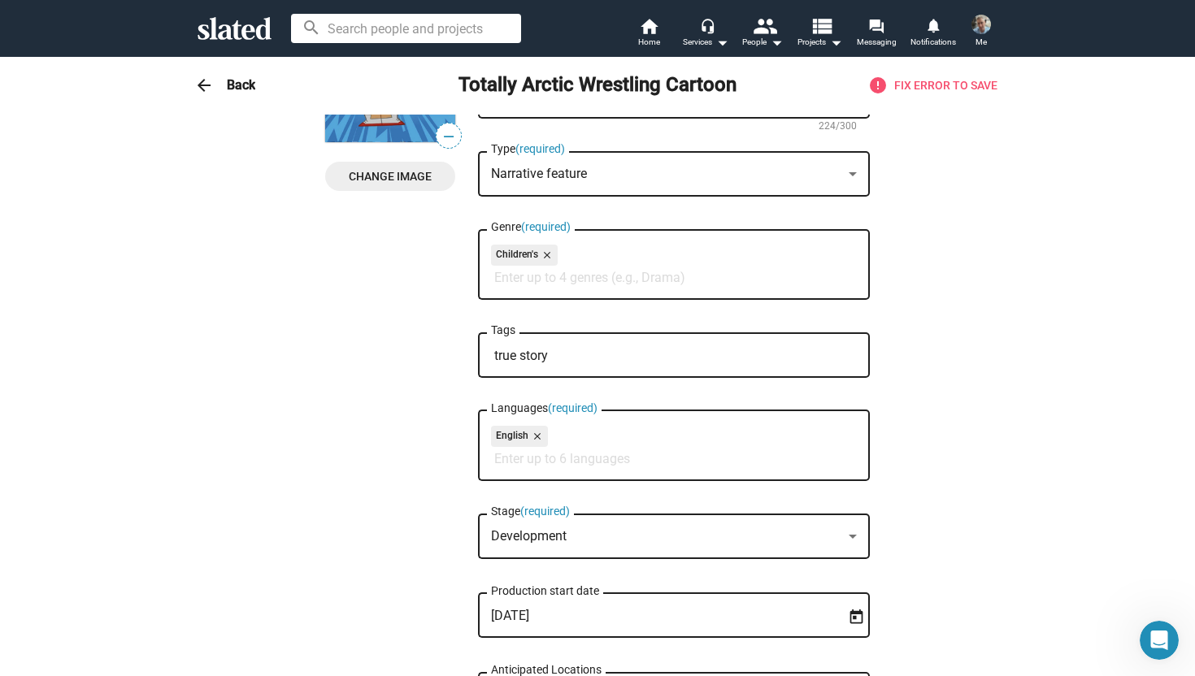
scroll to position [0, 0]
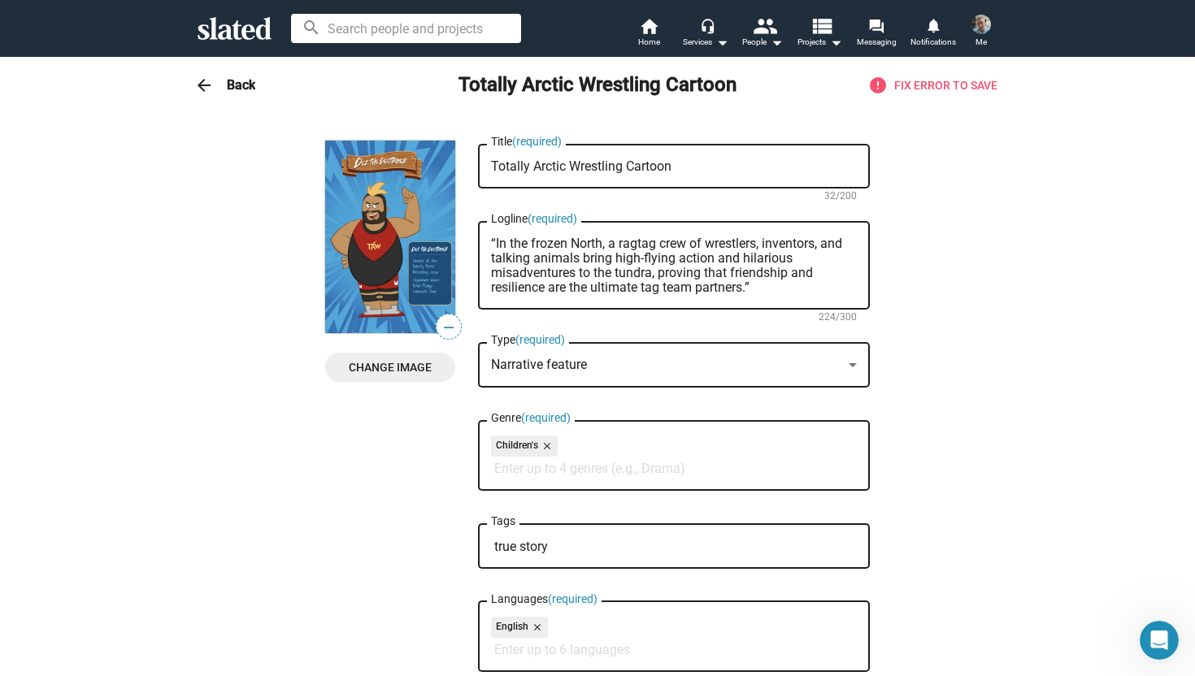
drag, startPoint x: 517, startPoint y: 453, endPoint x: 407, endPoint y: -2, distance: 467.5
click at [407, 0] on html "Welcome! Slated uses cookies as described in our Cookie Policy , which includes…" at bounding box center [597, 338] width 1195 height 676
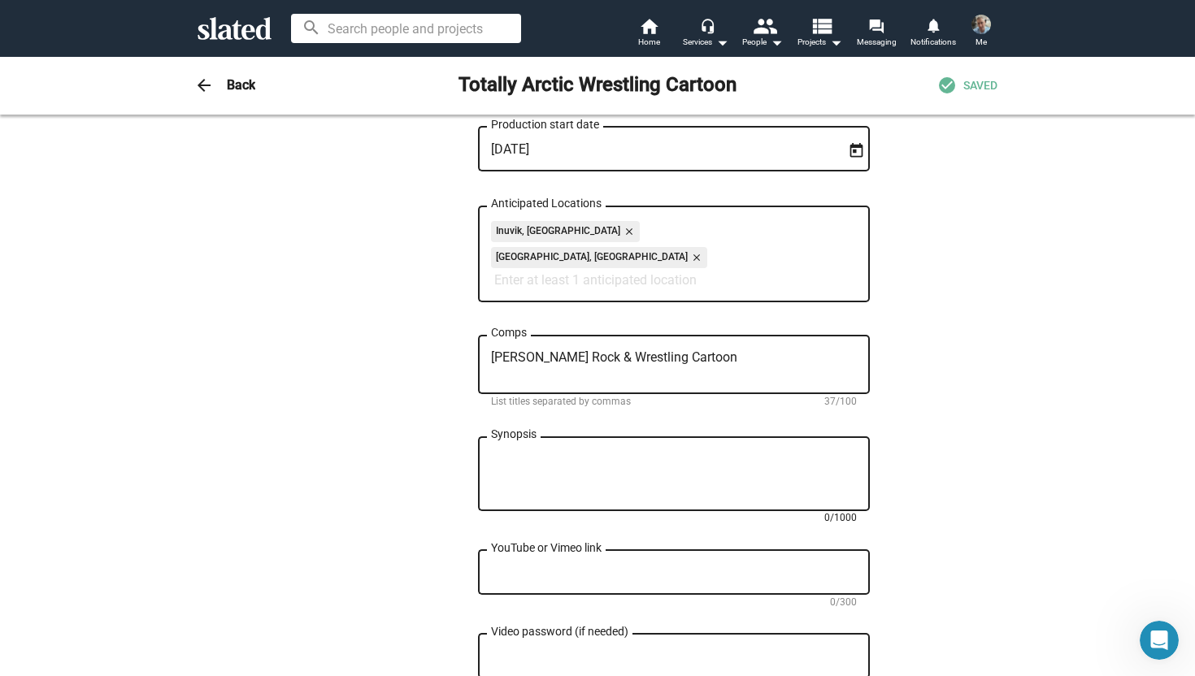
scroll to position [724, 0]
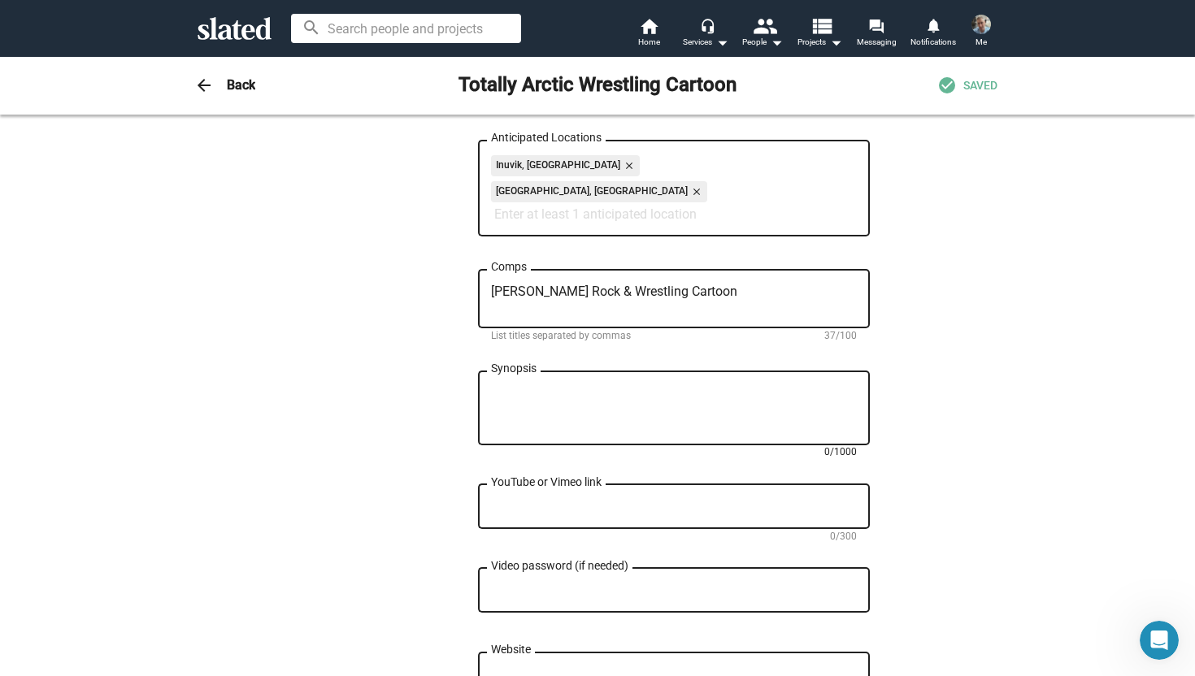
paste textarea "Totally Arctic Wrestling – Cartoon Synopsis Set in the Canadian Arctic, Totally…"
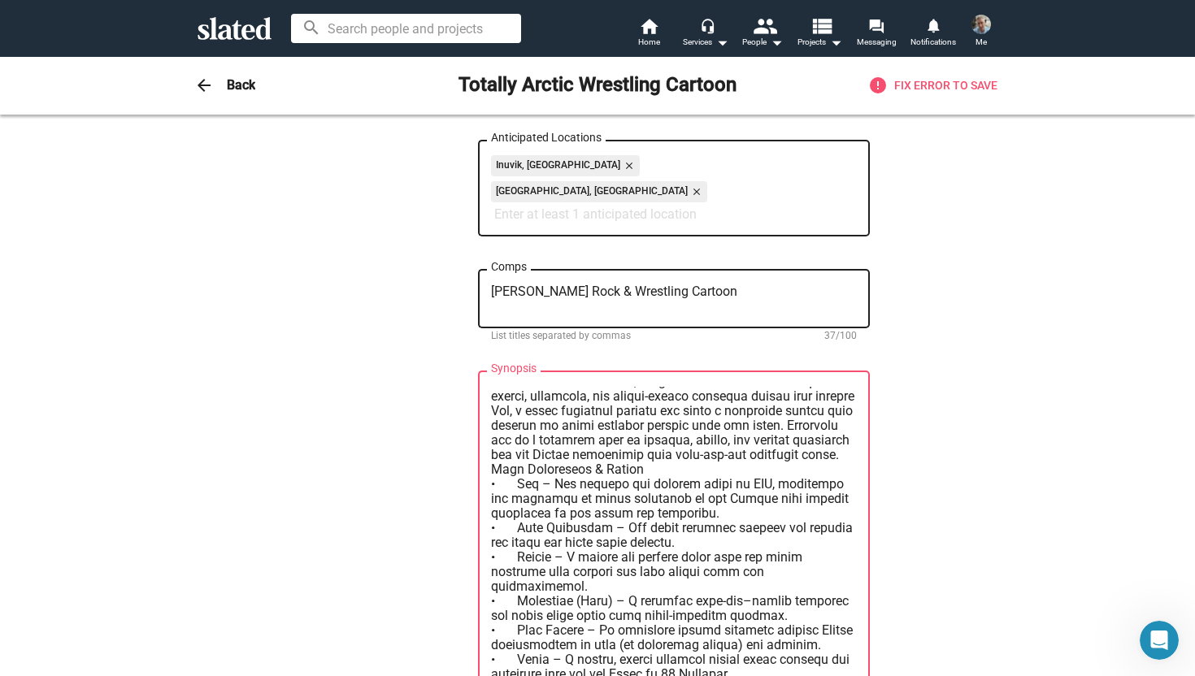
scroll to position [0, 0]
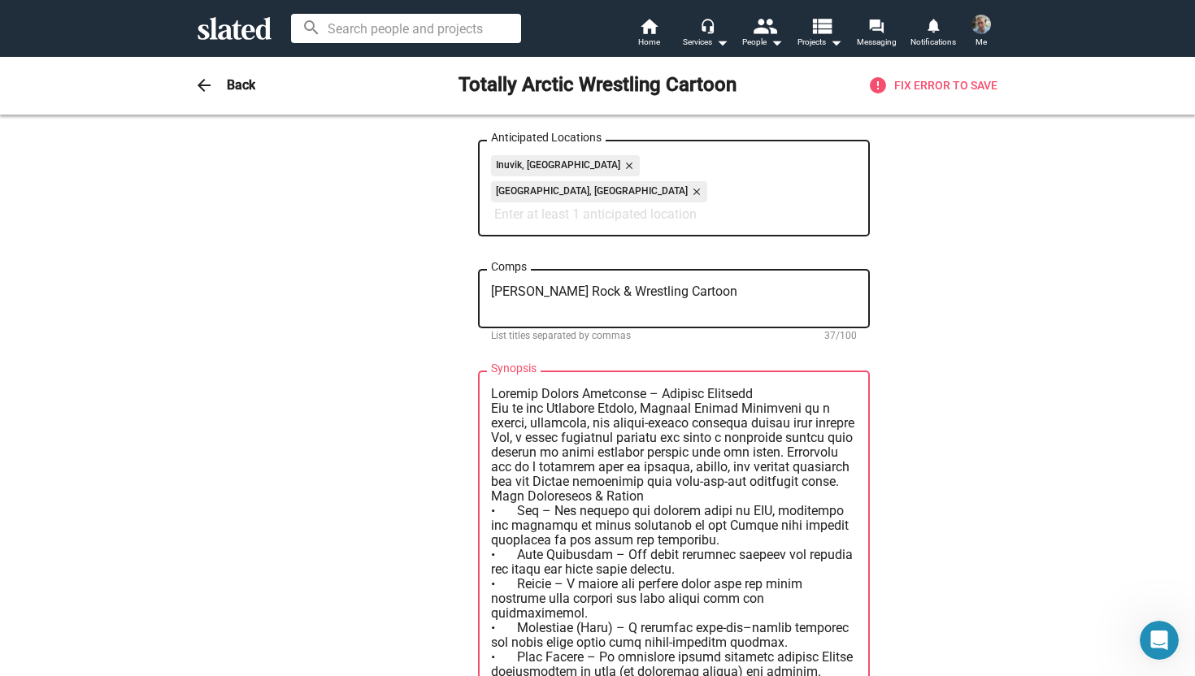
click at [491, 400] on textarea "Synopsis" at bounding box center [674, 570] width 366 height 366
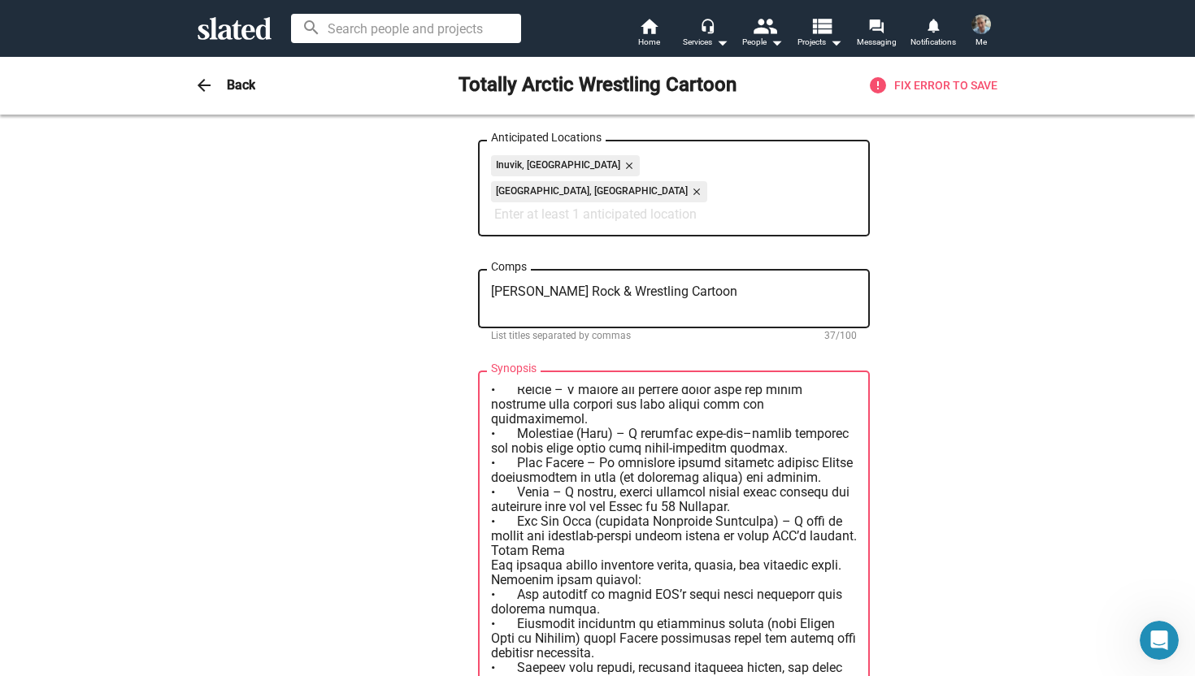
scroll to position [261, 0]
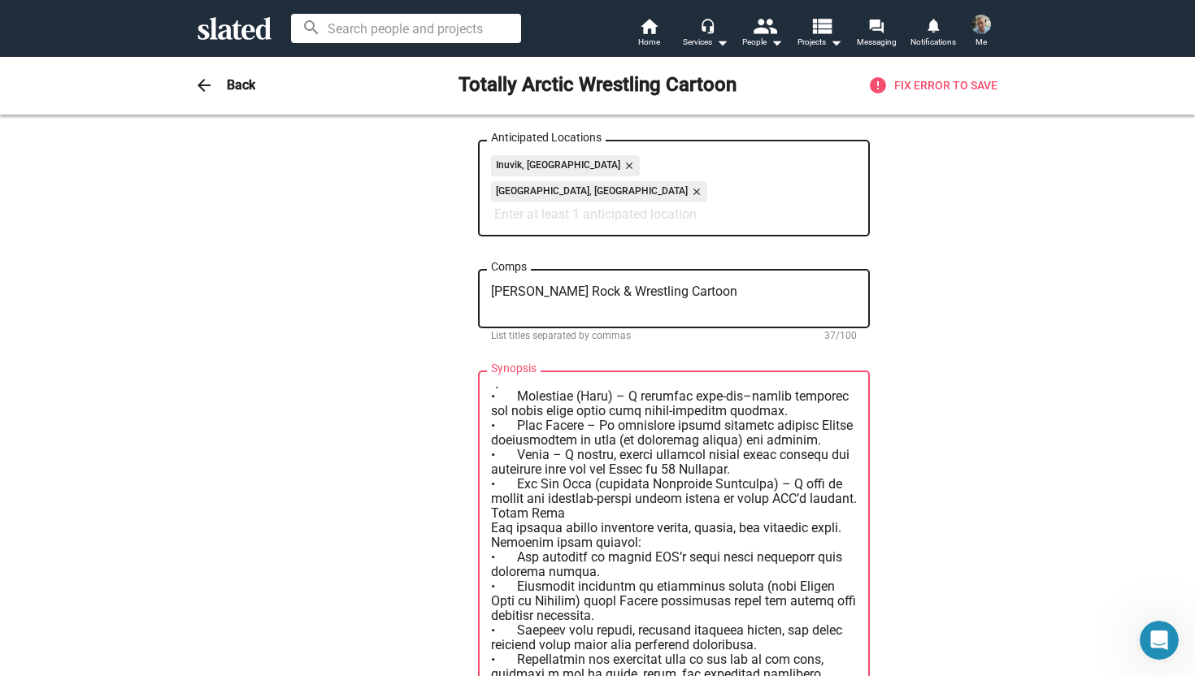
click at [496, 492] on textarea "Synopsis" at bounding box center [674, 570] width 366 height 366
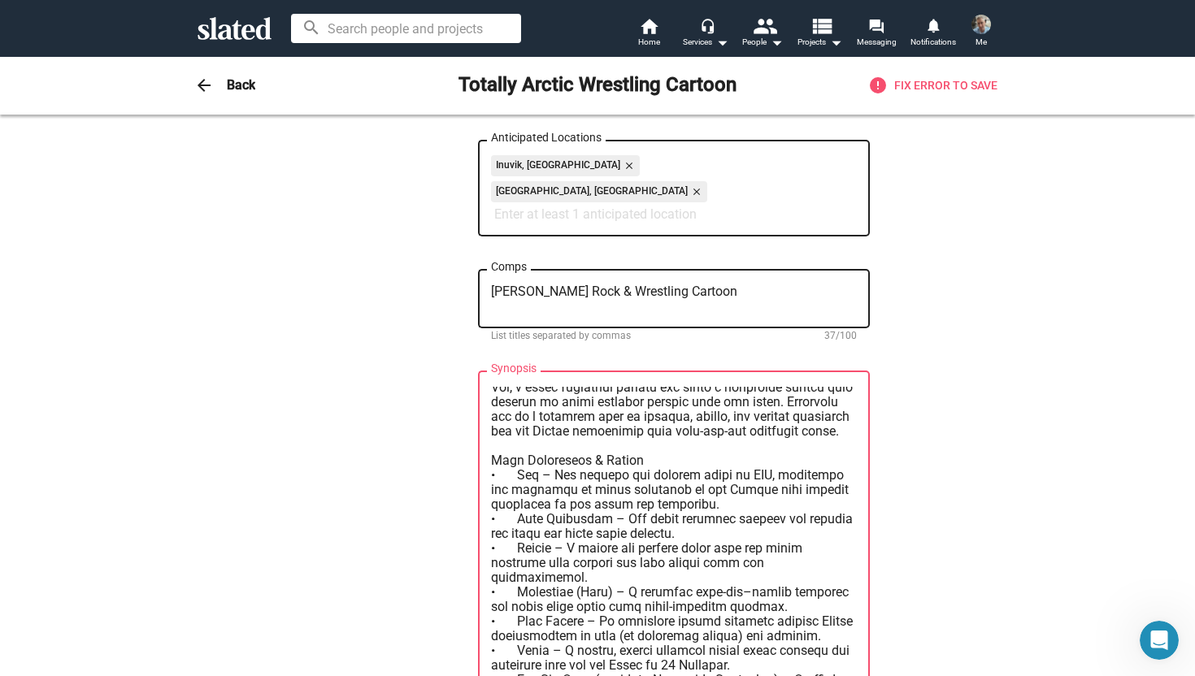
scroll to position [61, 0]
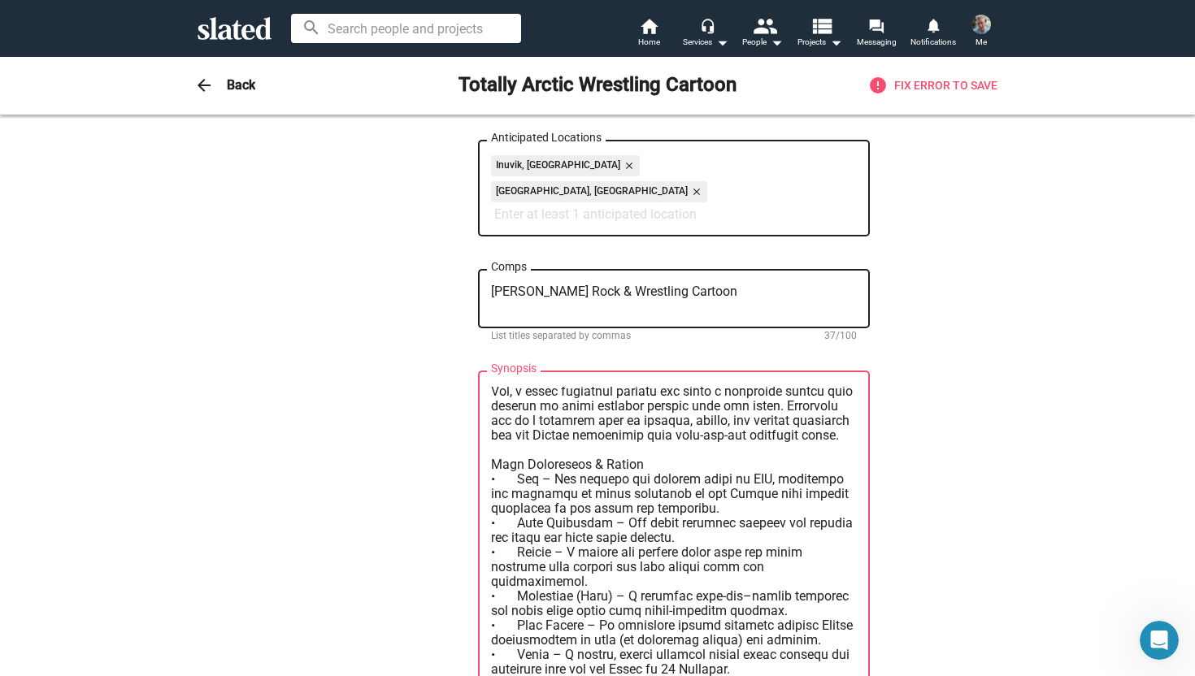
click at [672, 449] on textarea "Synopsis" at bounding box center [674, 570] width 366 height 366
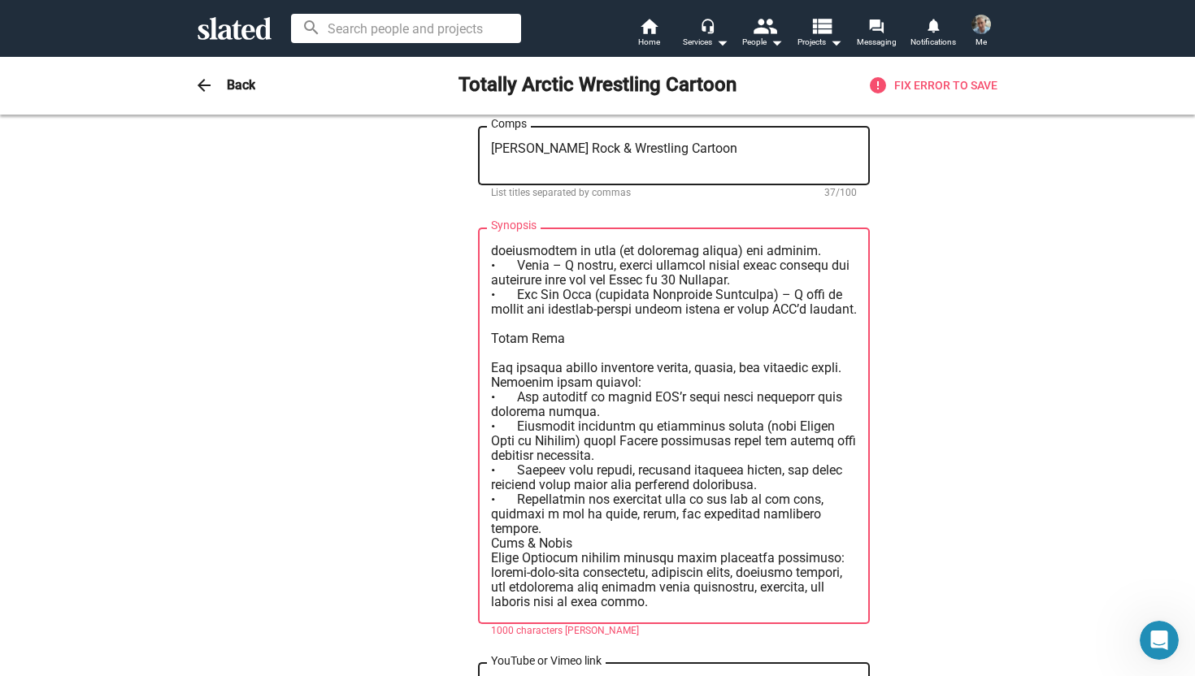
scroll to position [902, 0]
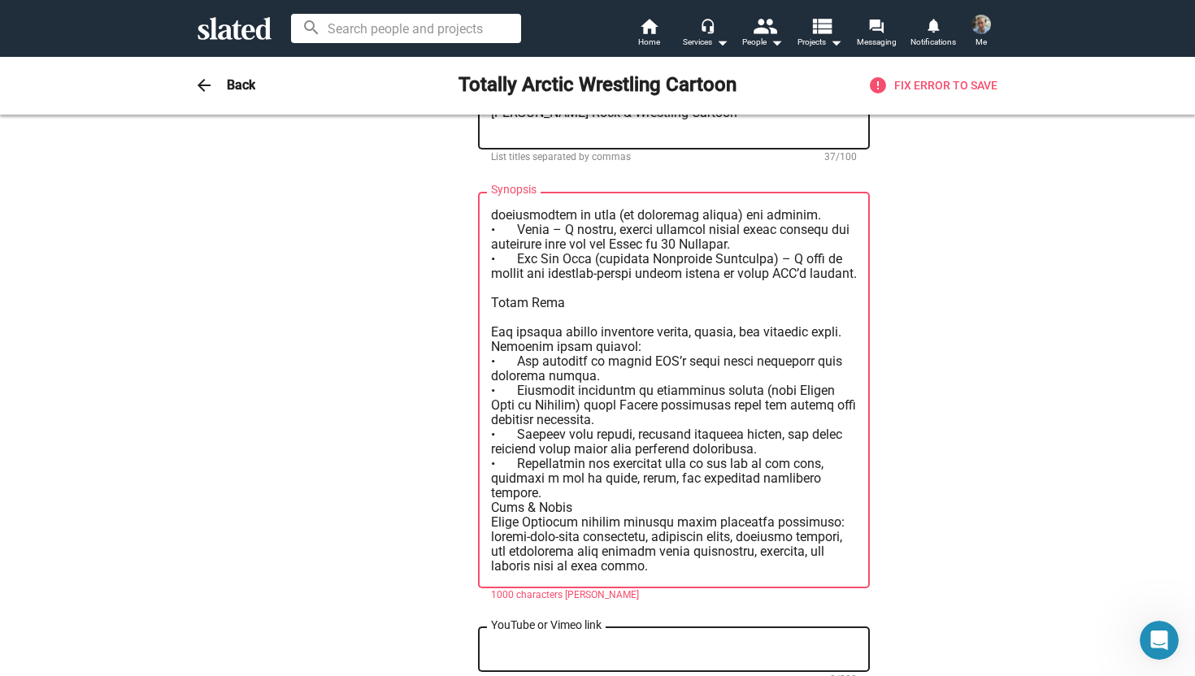
click at [494, 459] on textarea "Synopsis" at bounding box center [674, 391] width 366 height 366
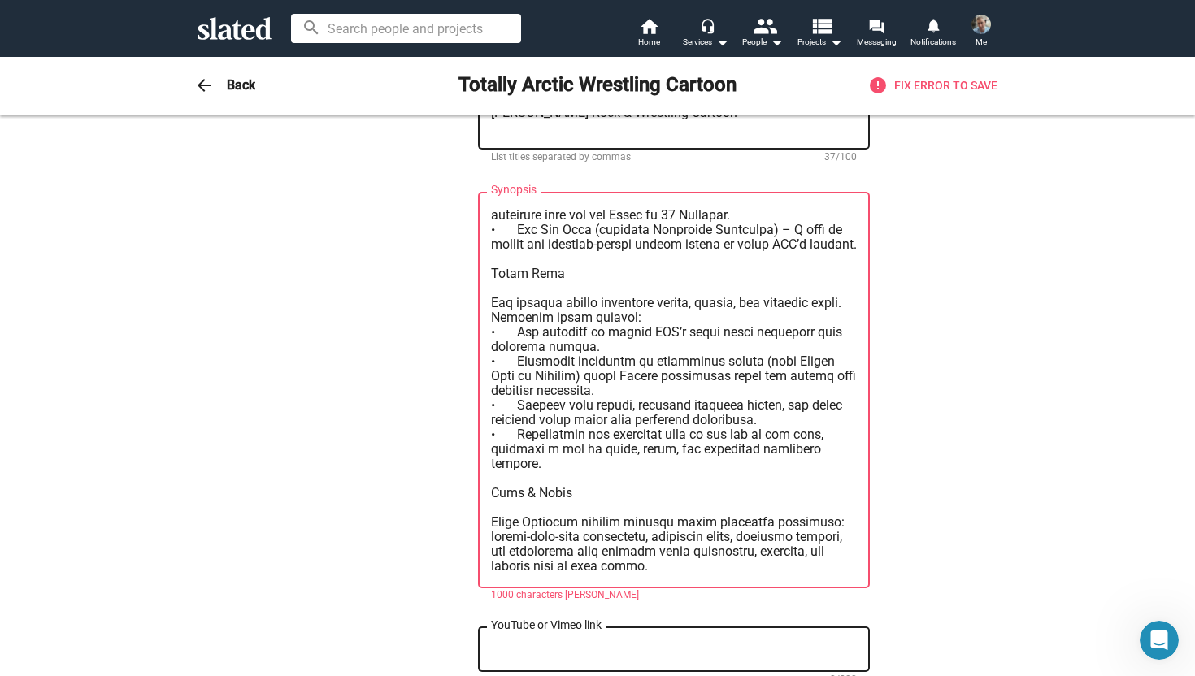
scroll to position [380, 0]
type textarea "Totally Arctic Wrestling – Cartoon Synopsis Set in the Canadian Arctic, Totally…"
click at [611, 643] on textarea "YouTube or Vimeo link" at bounding box center [674, 650] width 366 height 15
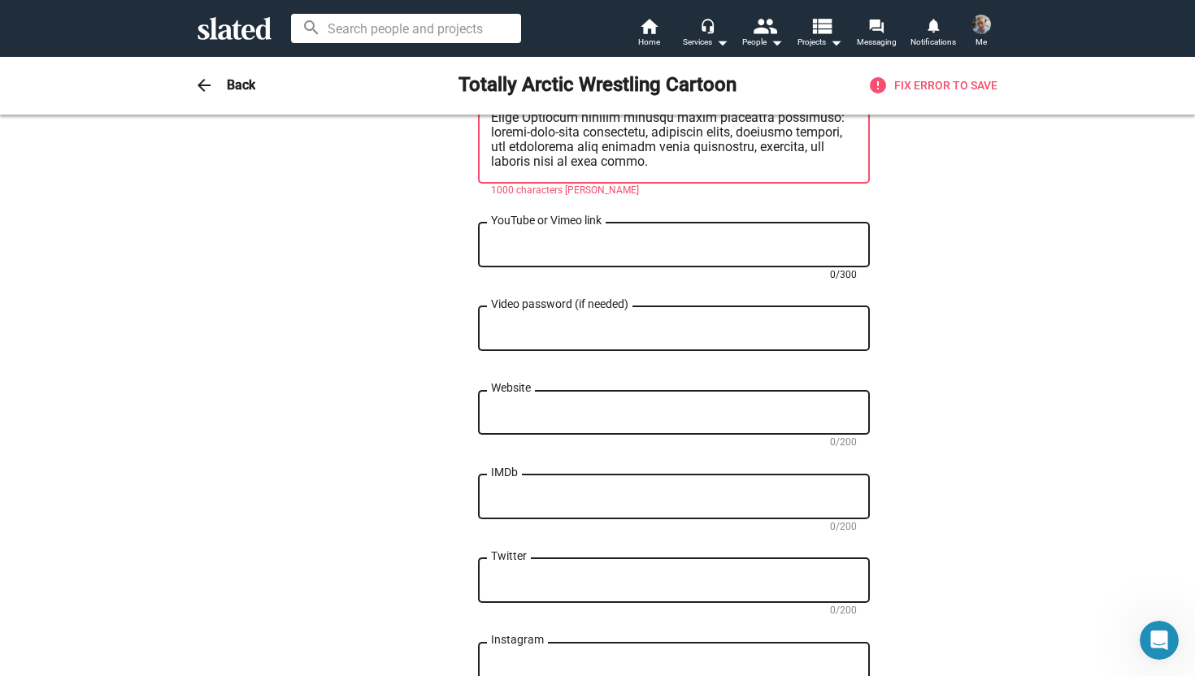
scroll to position [1293, 0]
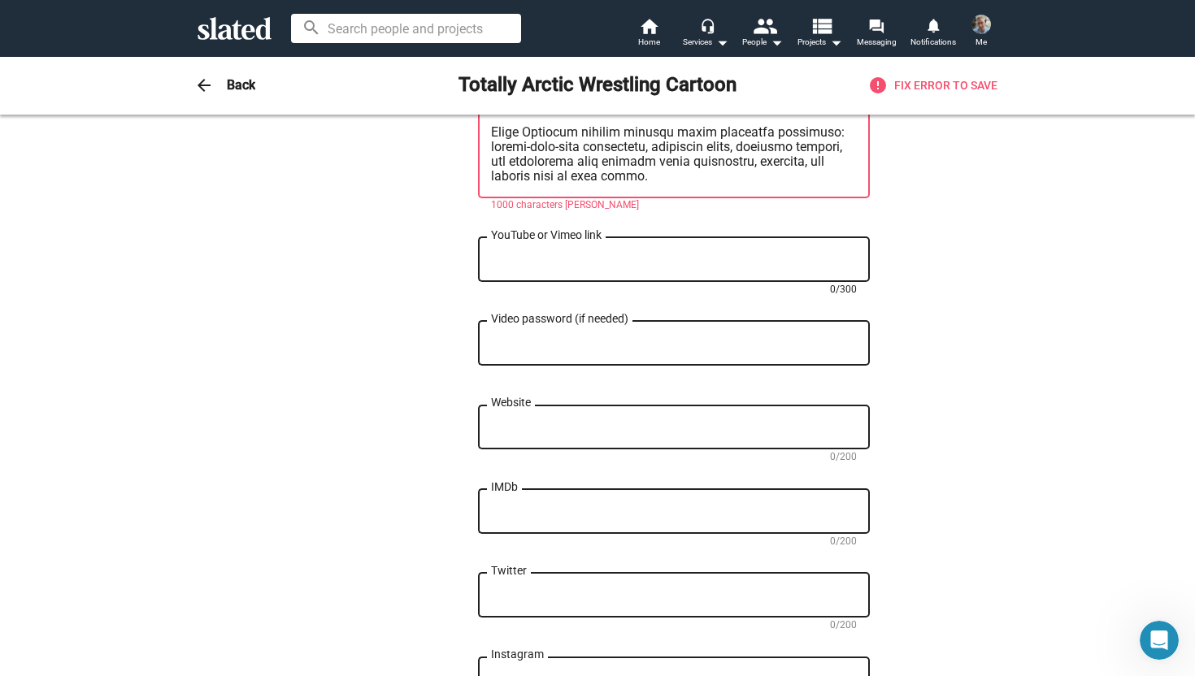
paste textarea "https://youtube.com/@totallyarcticwrestling2883?si=ZC6sg0ROpKqEVt7b"
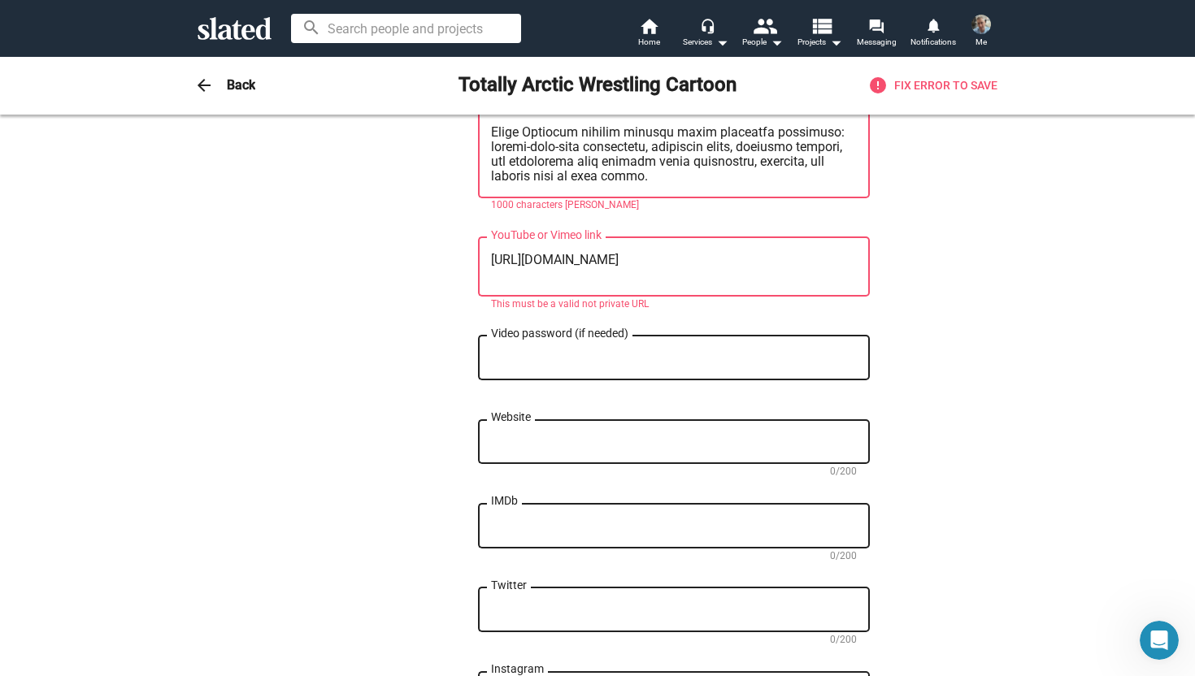
click at [707, 435] on textarea "Website" at bounding box center [674, 442] width 366 height 15
click at [674, 253] on textarea "https://youtube.com/@totallyarcticwrestling2883?si=ZC6sg0ROpKqEVt7b" at bounding box center [674, 267] width 366 height 29
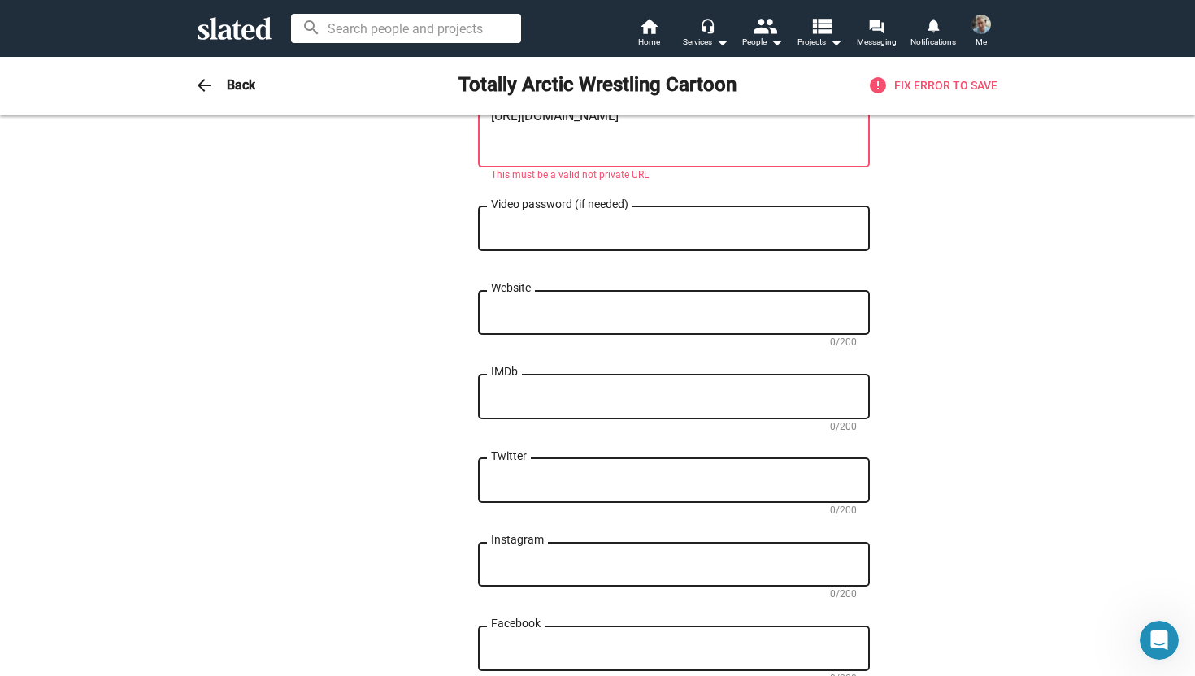
scroll to position [1477, 0]
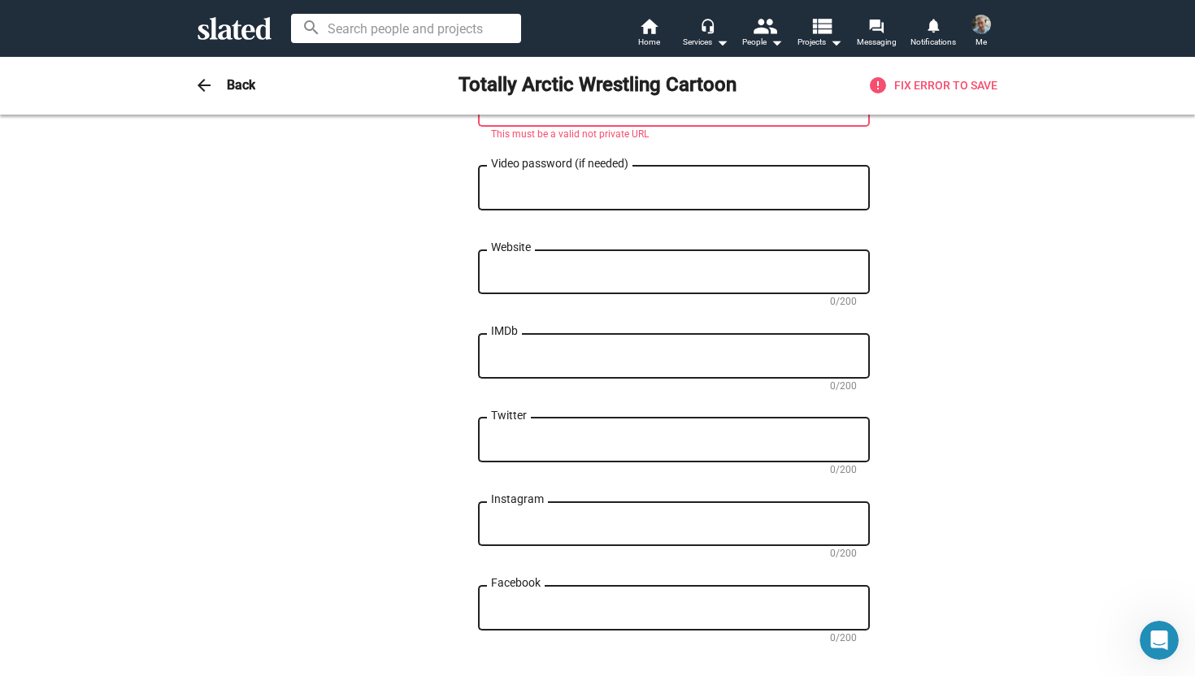
type textarea "https://youtube.com/@totallyarcticwrestling2883?si=ZC6sg0ROpKqEVt7b"
click at [645, 265] on textarea "Website" at bounding box center [674, 272] width 366 height 15
click at [502, 265] on textarea "Website" at bounding box center [674, 272] width 366 height 15
paste textarea "https://totallyarcticwrestling.com/"
type textarea "https://totallyarcticwrestling.com/"
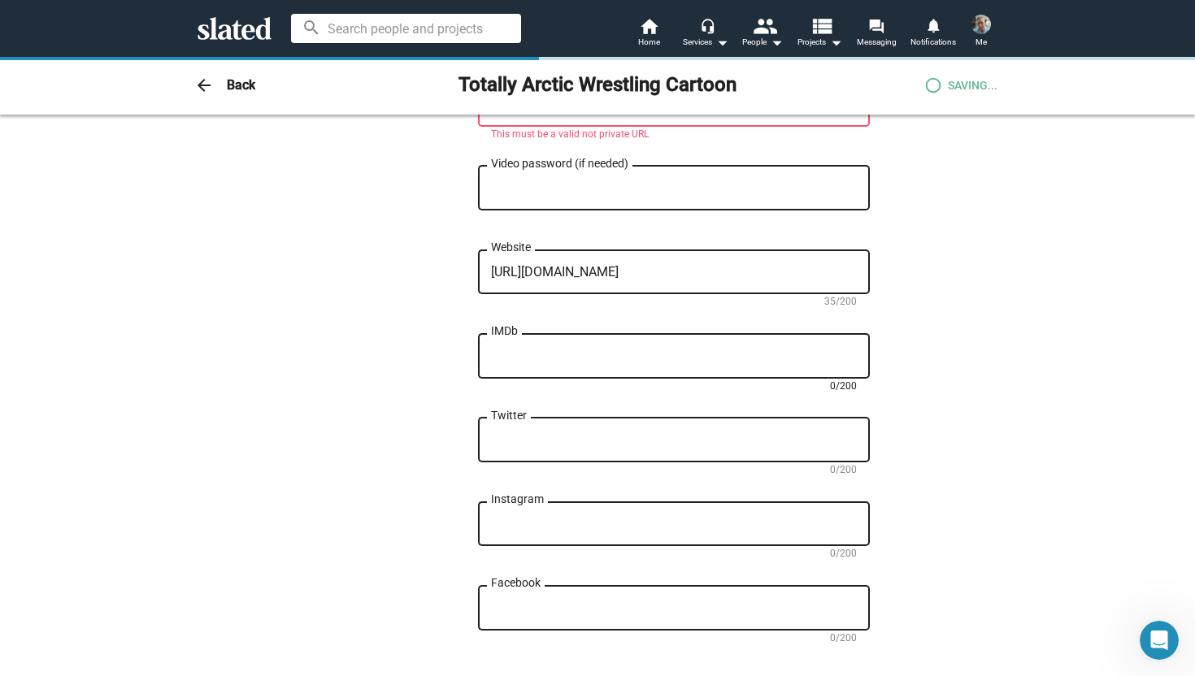
click at [663, 350] on textarea "IMDb" at bounding box center [674, 357] width 366 height 15
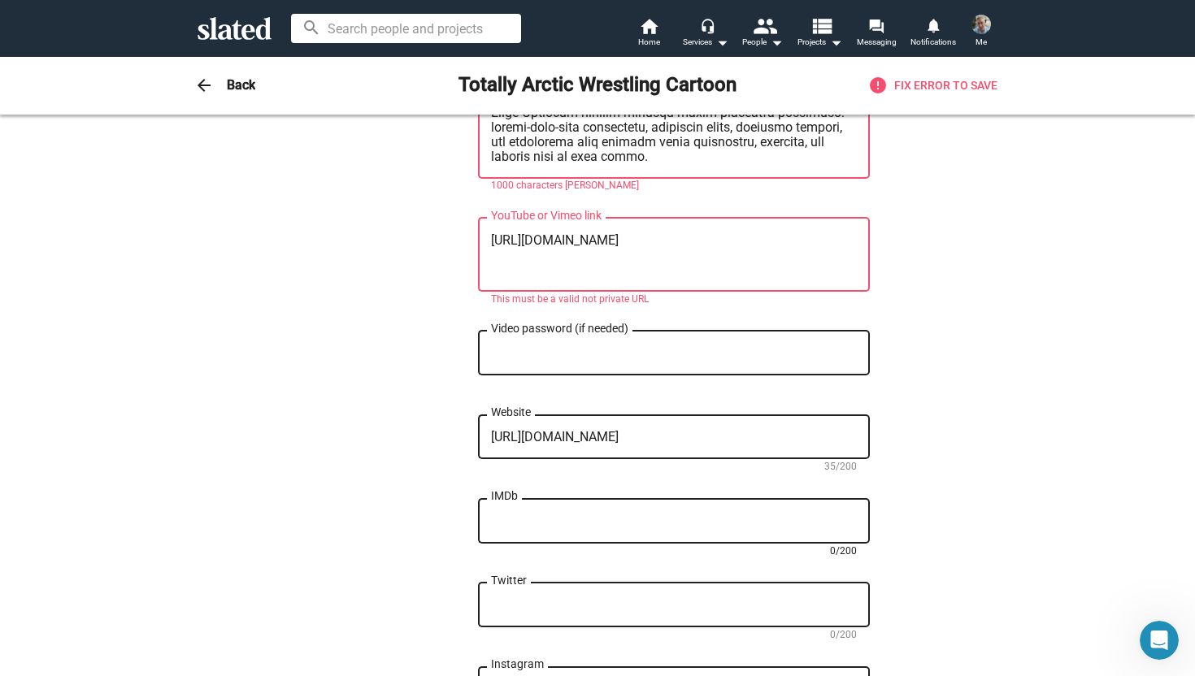
scroll to position [1275, 0]
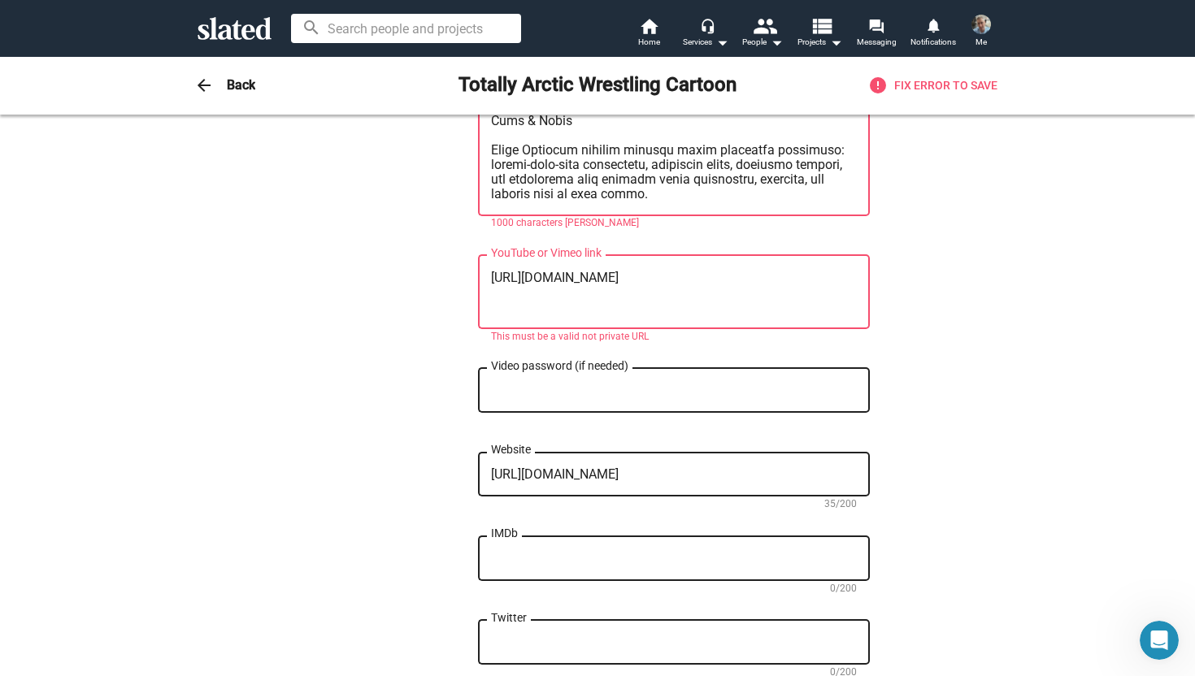
drag, startPoint x: 646, startPoint y: 275, endPoint x: 393, endPoint y: 266, distance: 252.2
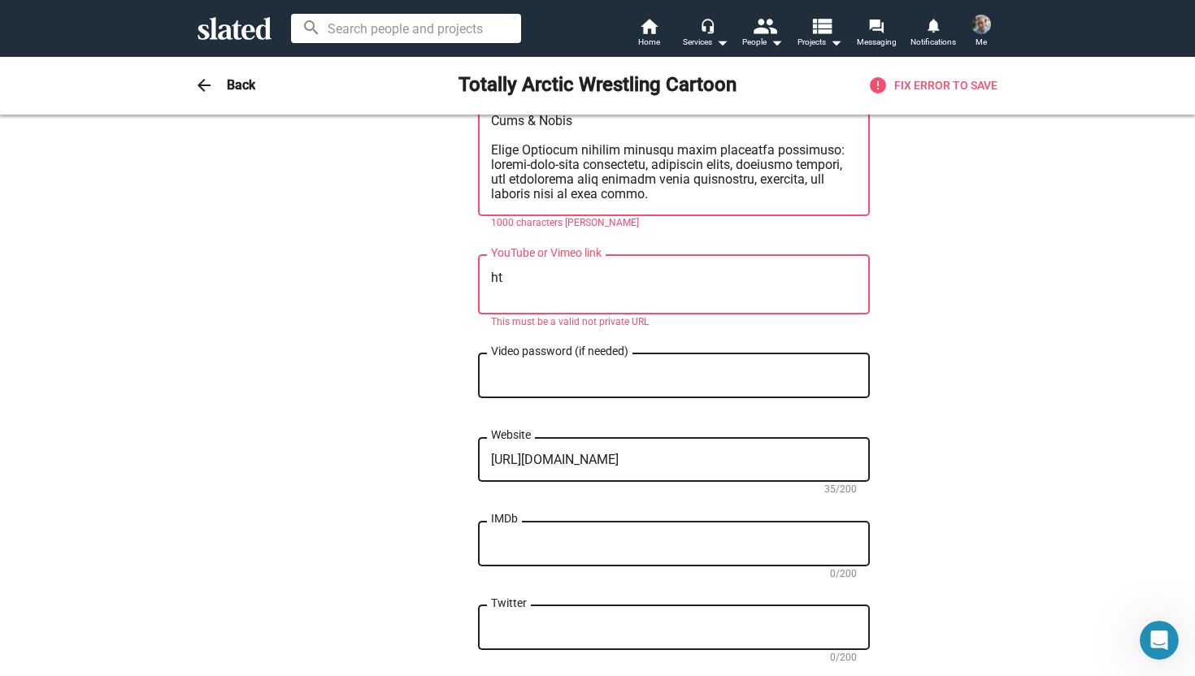
type textarea "h"
paste textarea "UCByL1xpr67m5cRLhGZ7x79Q"
type textarea "UCByL1xpr67m5cRLhGZ7x79Q"
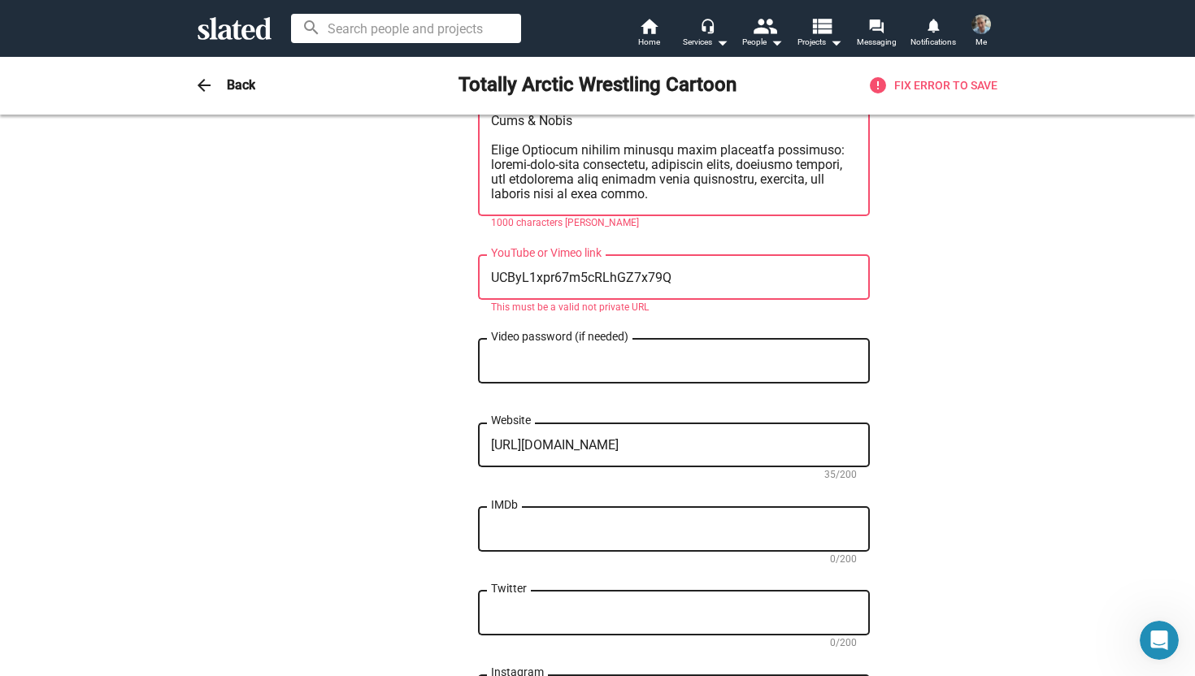
scroll to position [0, 0]
drag, startPoint x: 675, startPoint y: 258, endPoint x: 276, endPoint y: 237, distance: 399.7
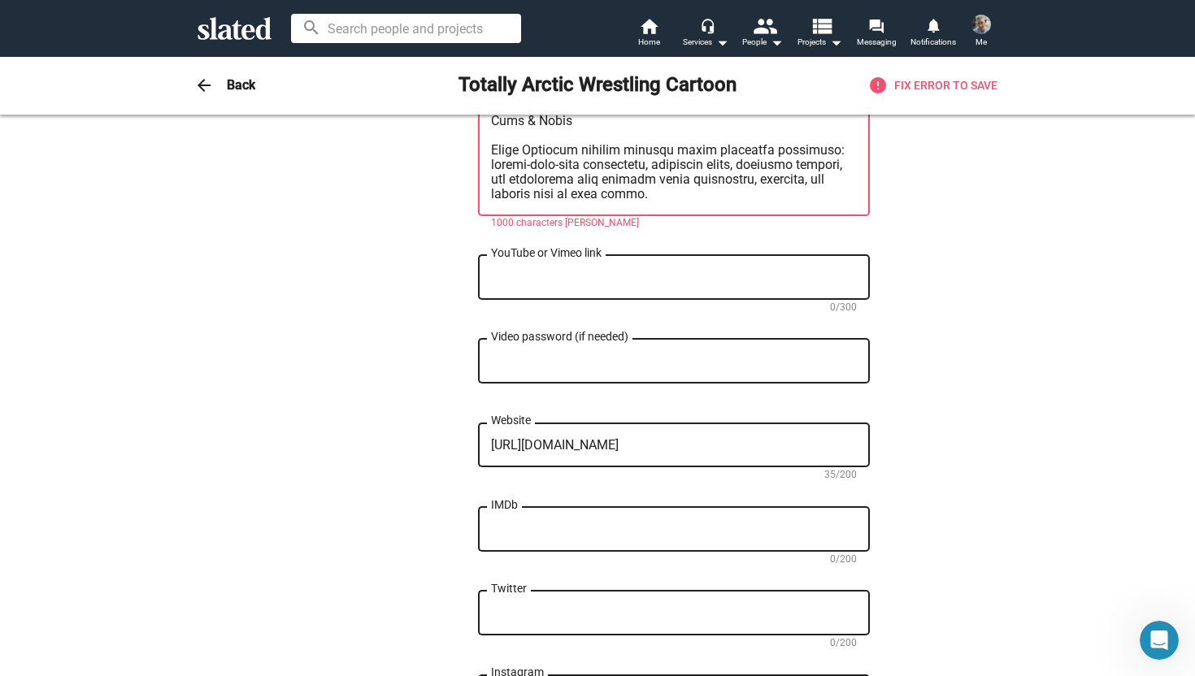
click at [489, 258] on div "YouTube or Vimeo link" at bounding box center [674, 276] width 392 height 48
paste textarea "https://youtube.com/@totallyarcticwrestling2883?si=MkEBnflvAVy7EE3s"
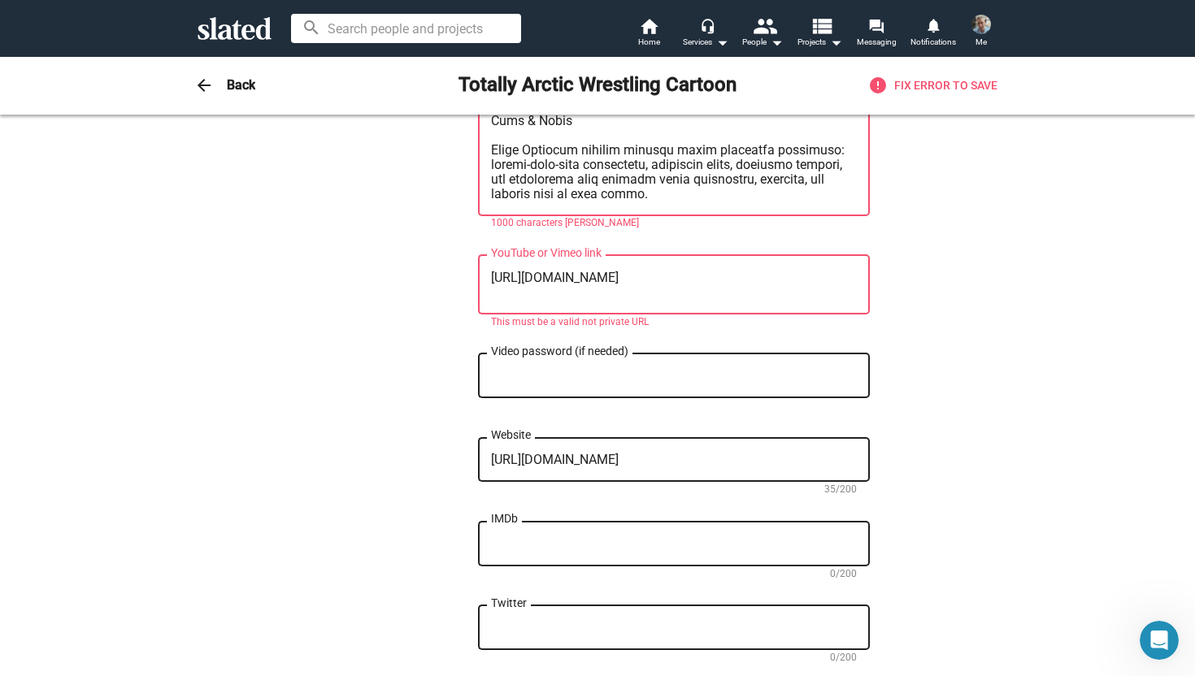
type textarea "https://youtube.com/@totallyarcticwrestling2883?si=MkEBnflvAVy7EE3s"
click at [563, 369] on input "Video password (if needed)" at bounding box center [674, 376] width 366 height 15
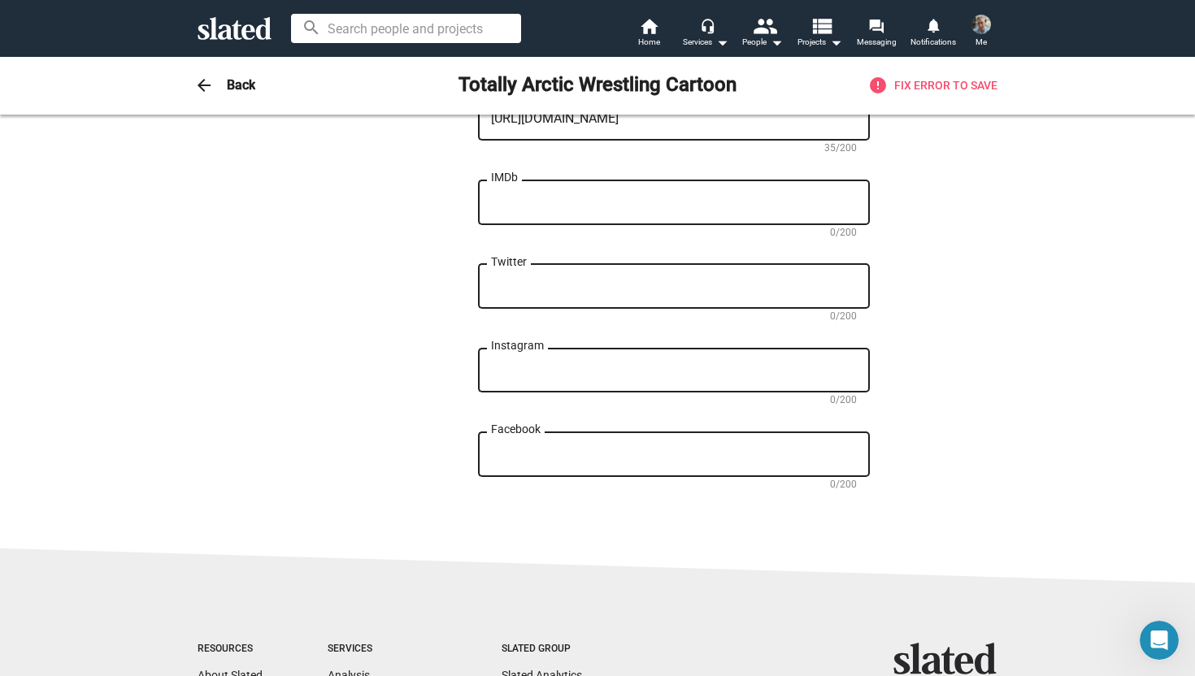
scroll to position [1617, 0]
click at [525, 363] on textarea "Instagram" at bounding box center [674, 370] width 366 height 15
paste textarea "https://www.instagram.com/totallyarcticwrestling"
type textarea "https://www.instagram.com/totallyarcticwrestling"
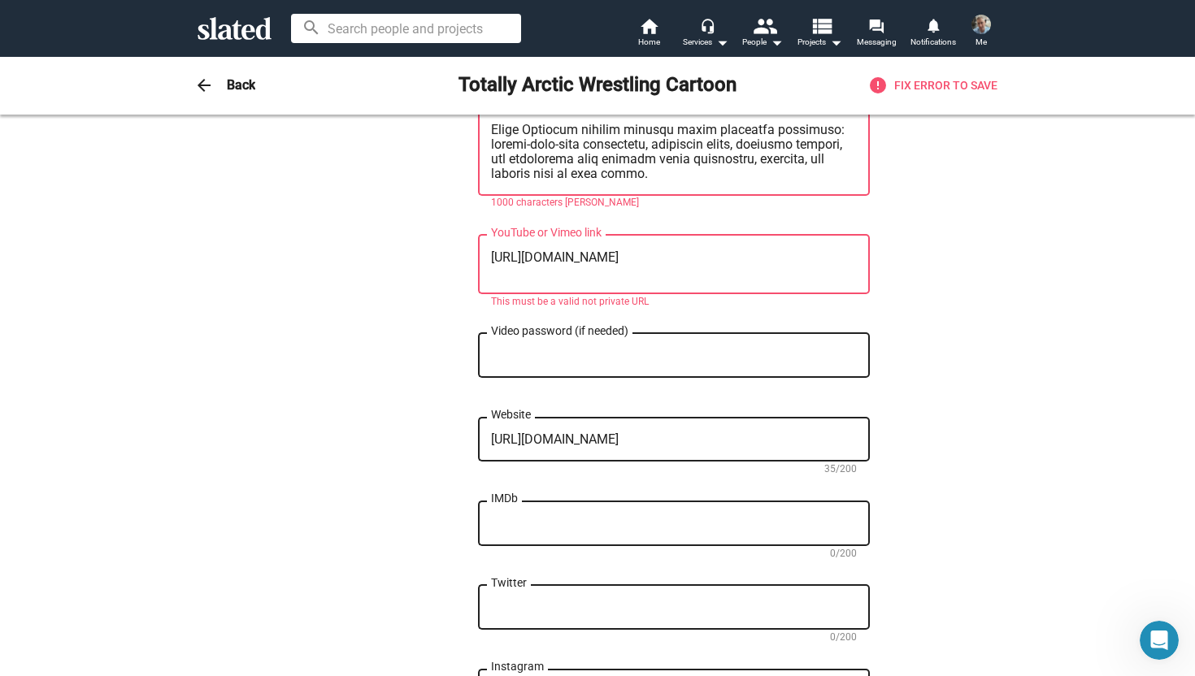
scroll to position [0, 0]
drag, startPoint x: 627, startPoint y: 256, endPoint x: 392, endPoint y: 196, distance: 242.5
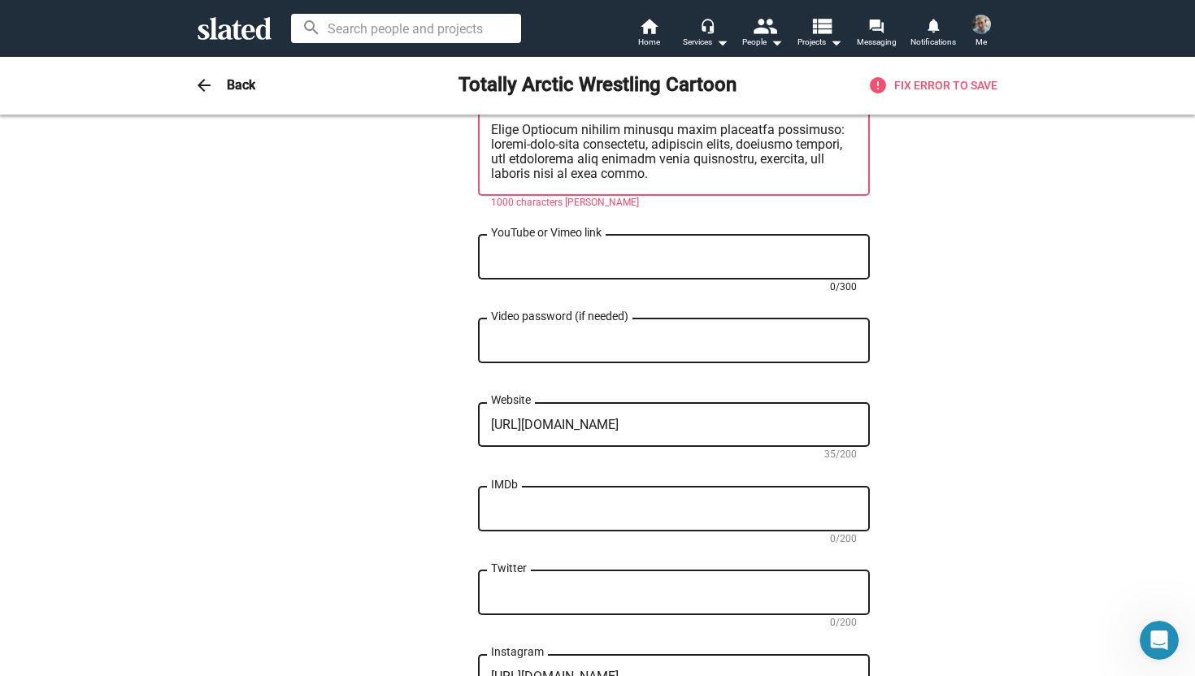
paste textarea "https://www.youtube.com/@totallyarcticwrestling2883"
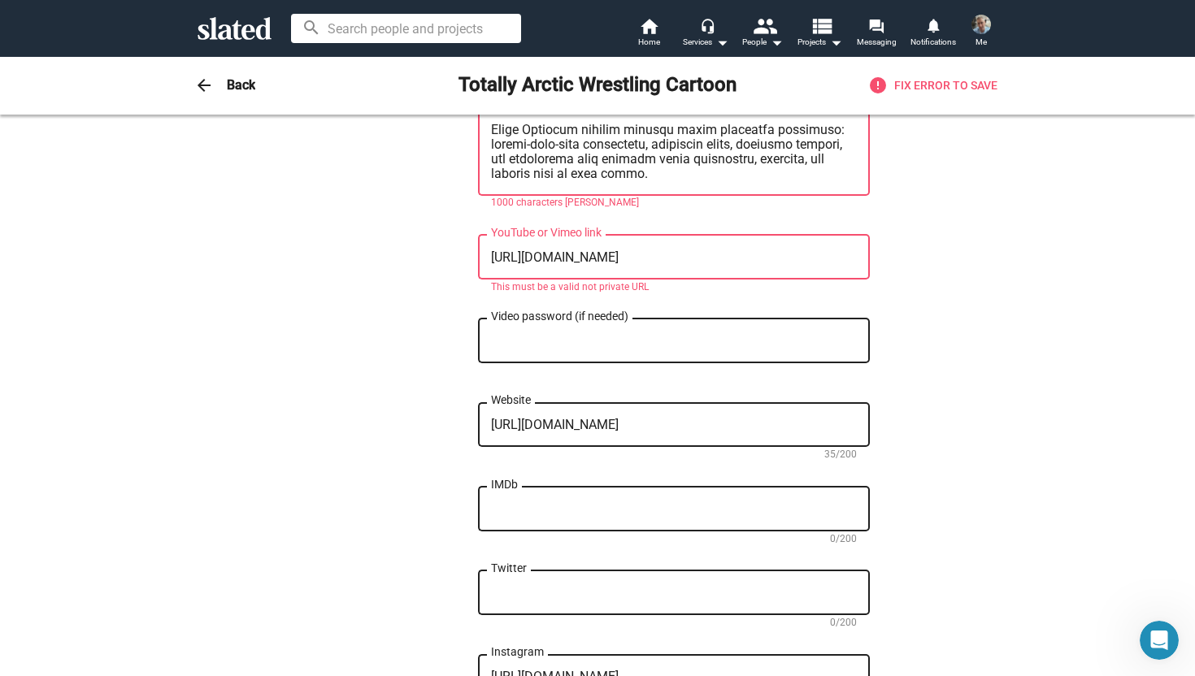
type textarea "https://www.youtube.com/@totallyarcticwrestling2883"
click at [700, 315] on div "Video password (if needed)" at bounding box center [674, 339] width 366 height 48
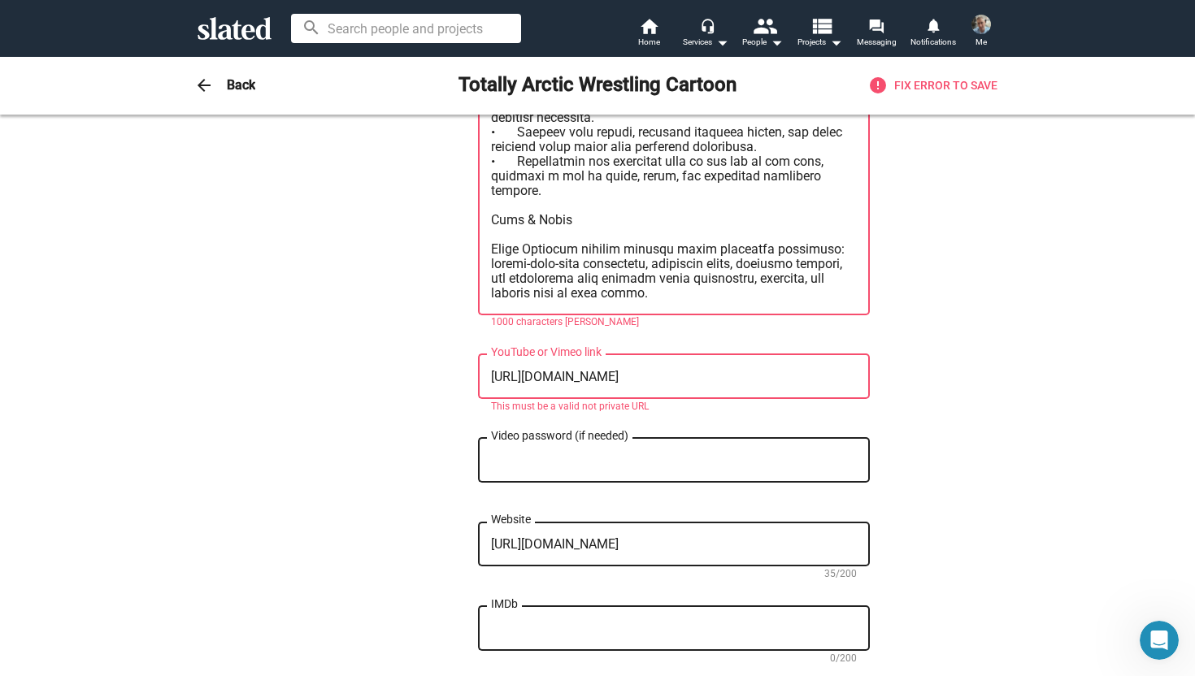
drag, startPoint x: 816, startPoint y: 357, endPoint x: 513, endPoint y: 323, distance: 305.2
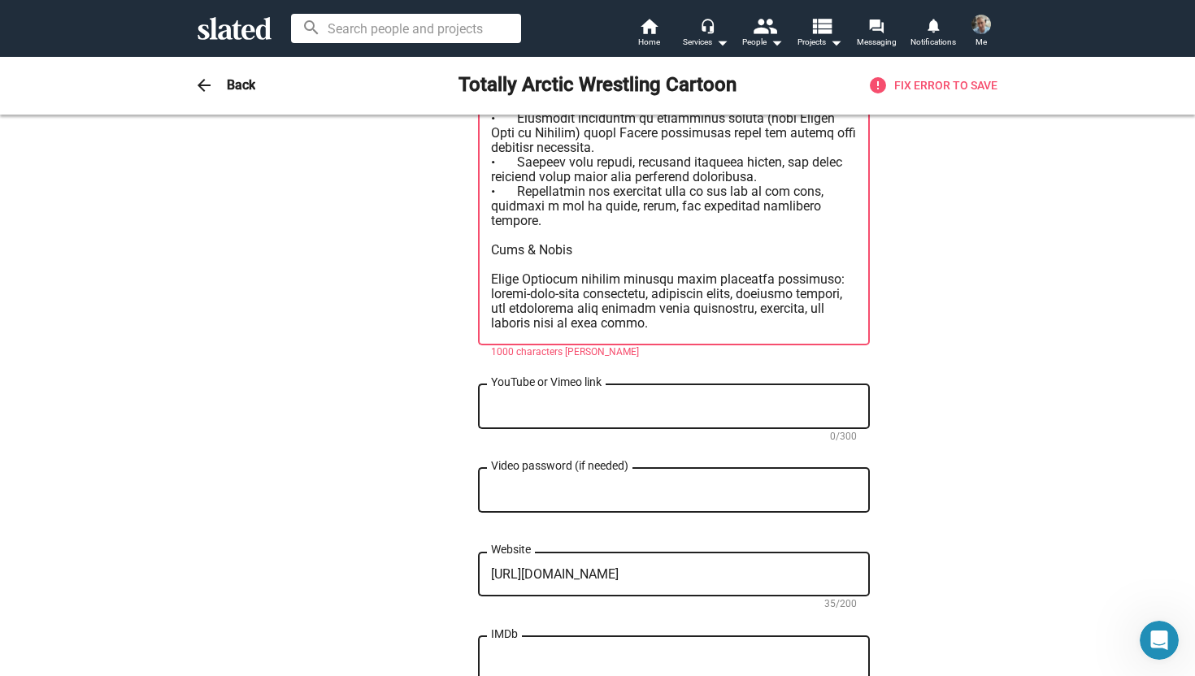
scroll to position [1132, 0]
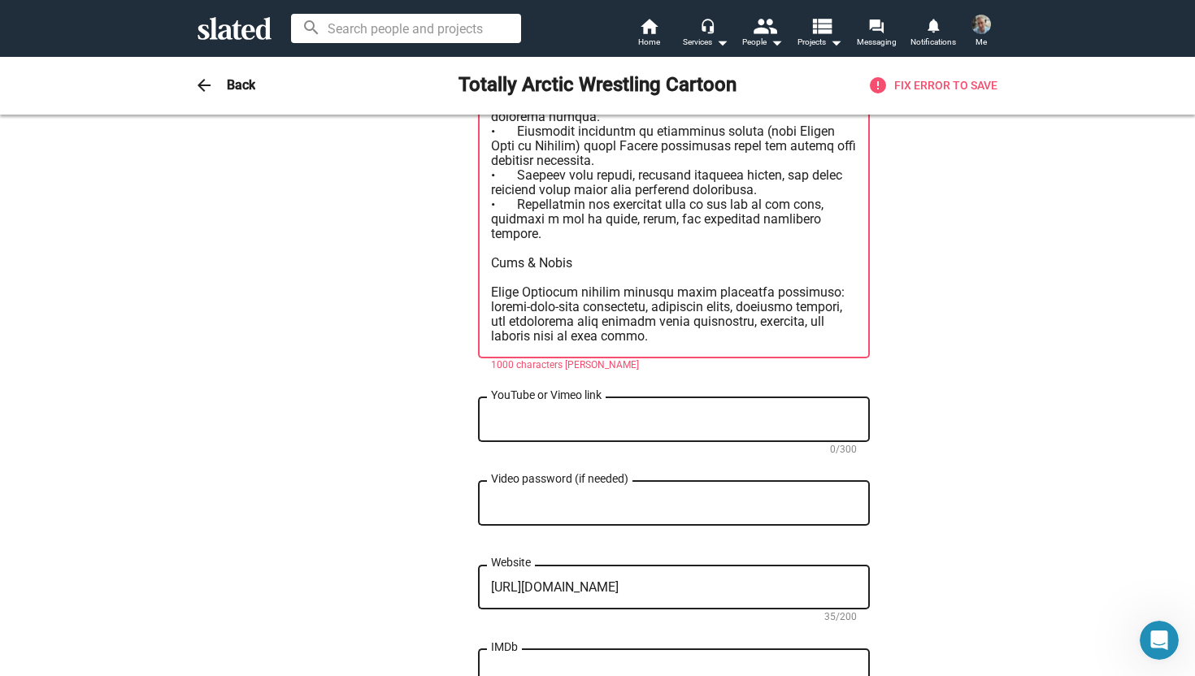
click at [627, 319] on textarea "Synopsis" at bounding box center [674, 161] width 366 height 366
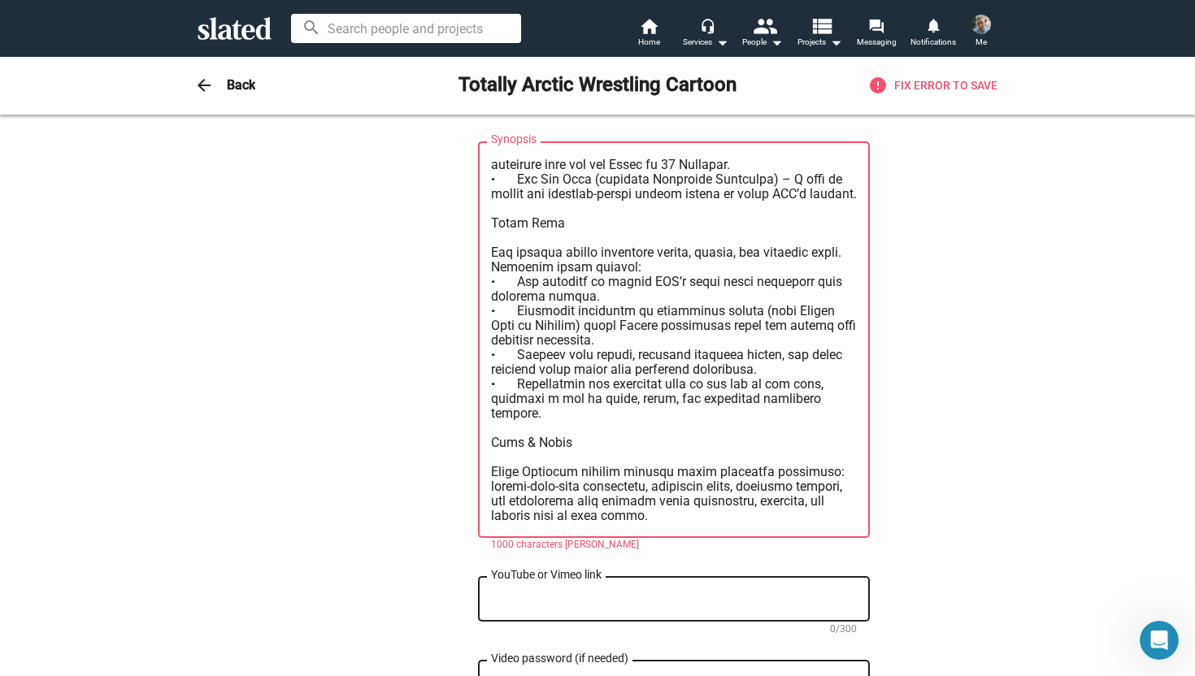
scroll to position [380, 0]
drag, startPoint x: 572, startPoint y: 392, endPoint x: 415, endPoint y: 386, distance: 157.0
click at [415, 387] on div "— Change Image — Change Image Totally Arctic Wrestling Cartoon Title (required)…" at bounding box center [597, 171] width 545 height 1967
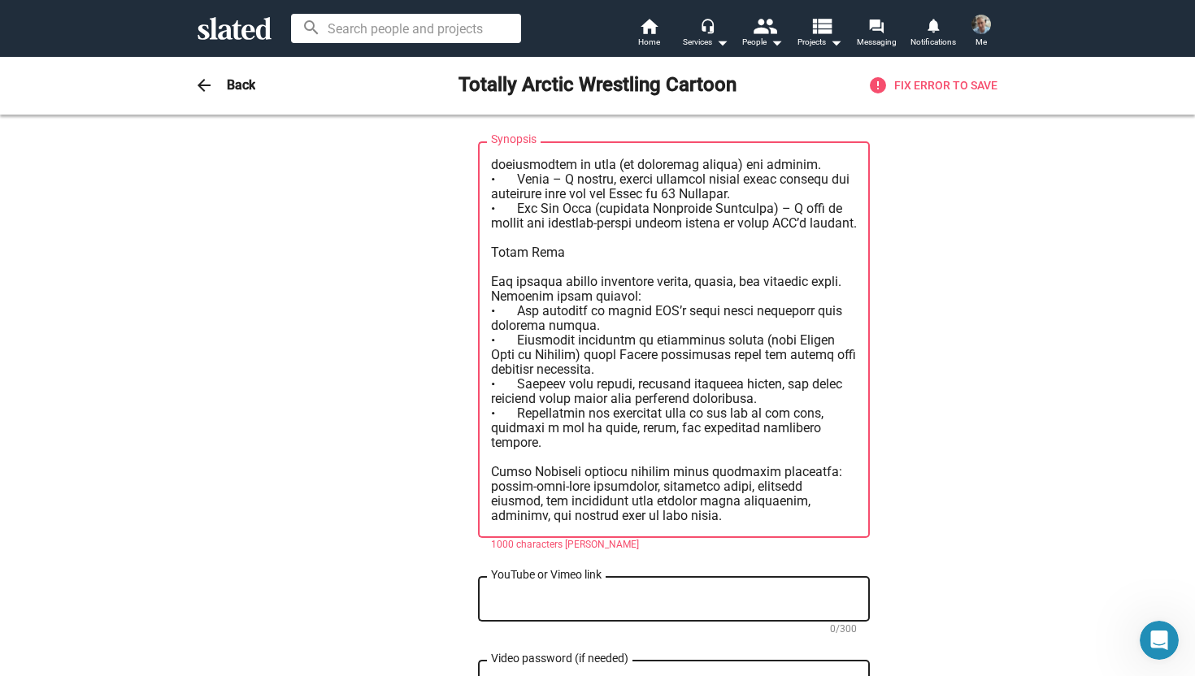
scroll to position [868, 0]
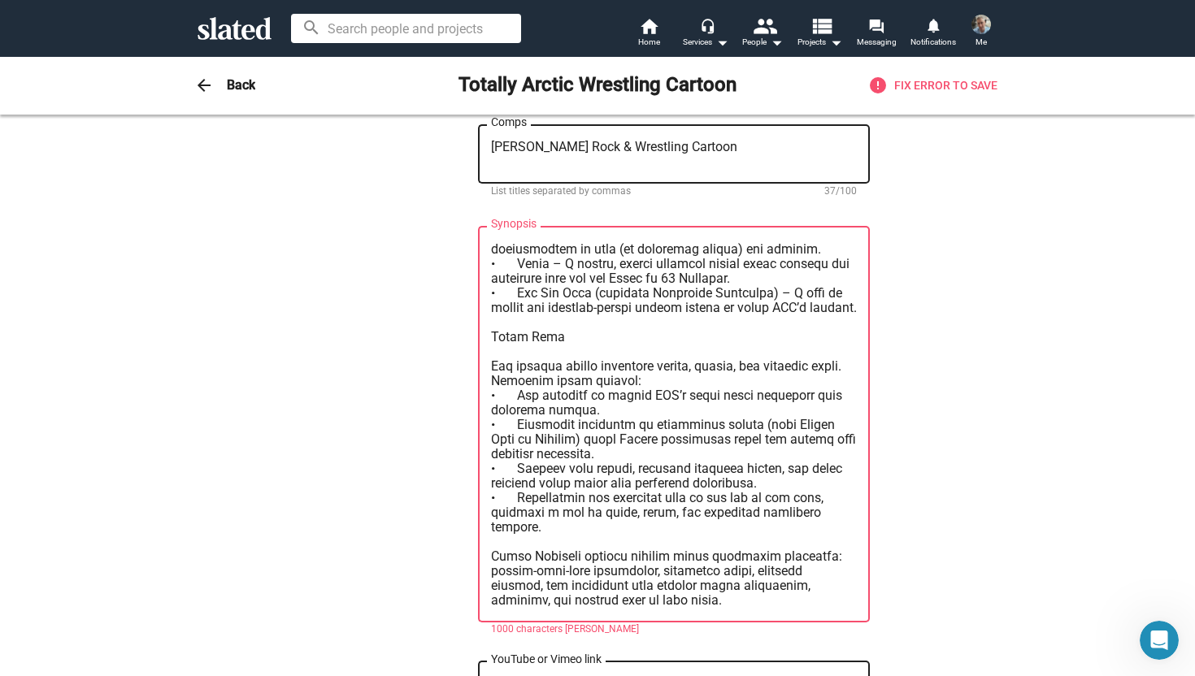
drag, startPoint x: 554, startPoint y: 287, endPoint x: 431, endPoint y: 283, distance: 123.6
click at [431, 283] on div "— Change Image — Change Image Totally Arctic Wrestling Cartoon Title (required)…" at bounding box center [597, 255] width 545 height 1967
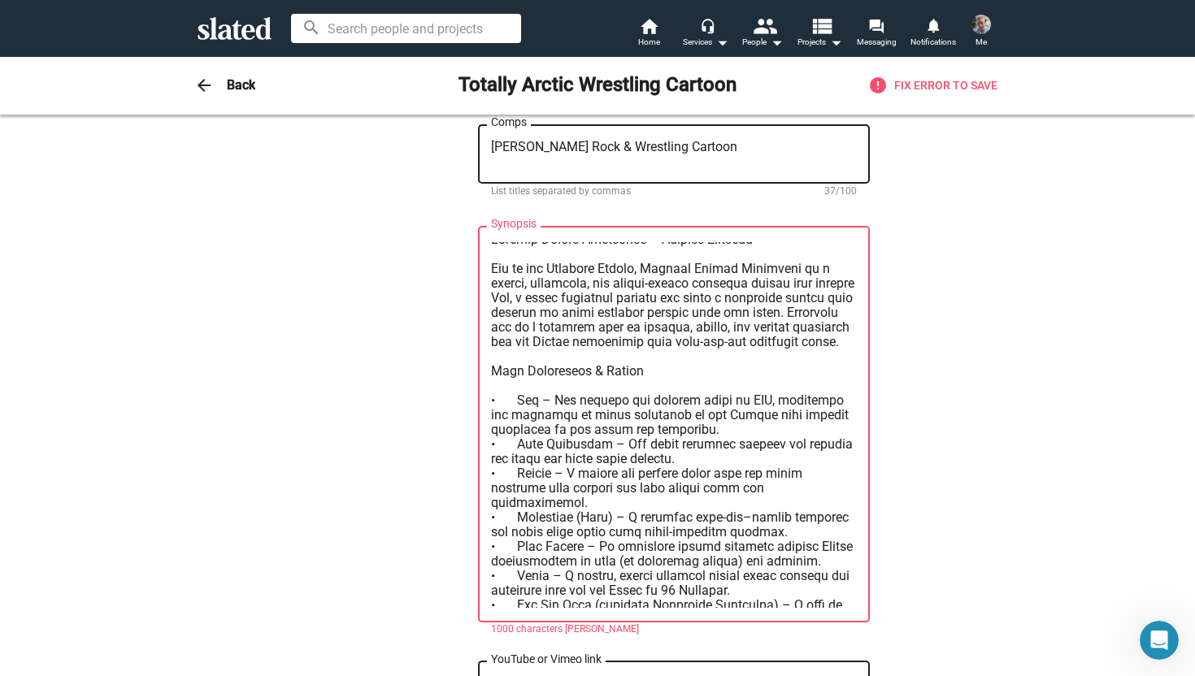
scroll to position [0, 0]
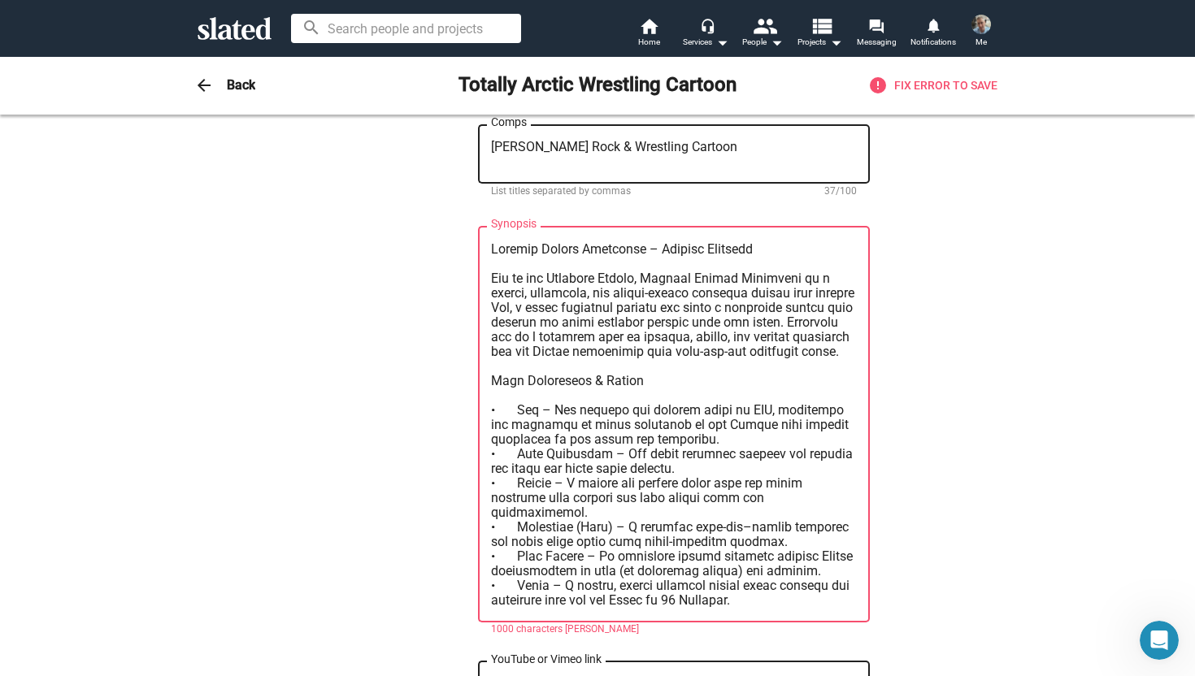
drag, startPoint x: 717, startPoint y: 248, endPoint x: 425, endPoint y: 218, distance: 293.4
click at [425, 218] on div "— Change Image — Change Image Totally Arctic Wrestling Cartoon Title (required)…" at bounding box center [597, 255] width 545 height 1967
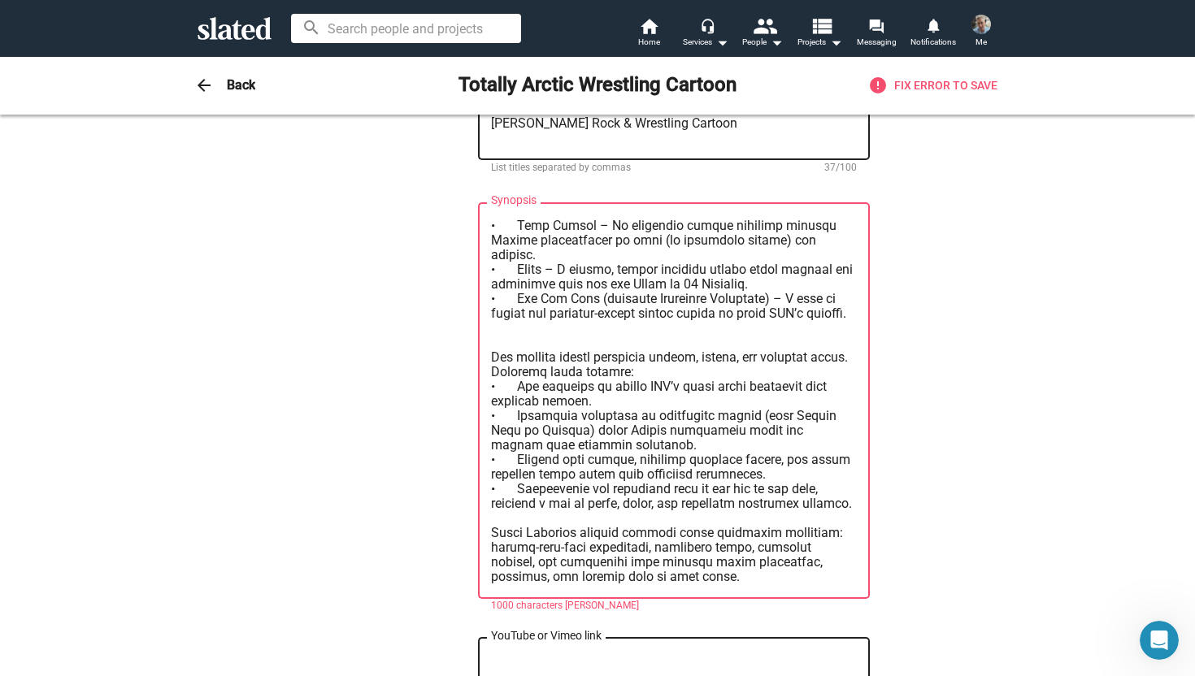
scroll to position [895, 0]
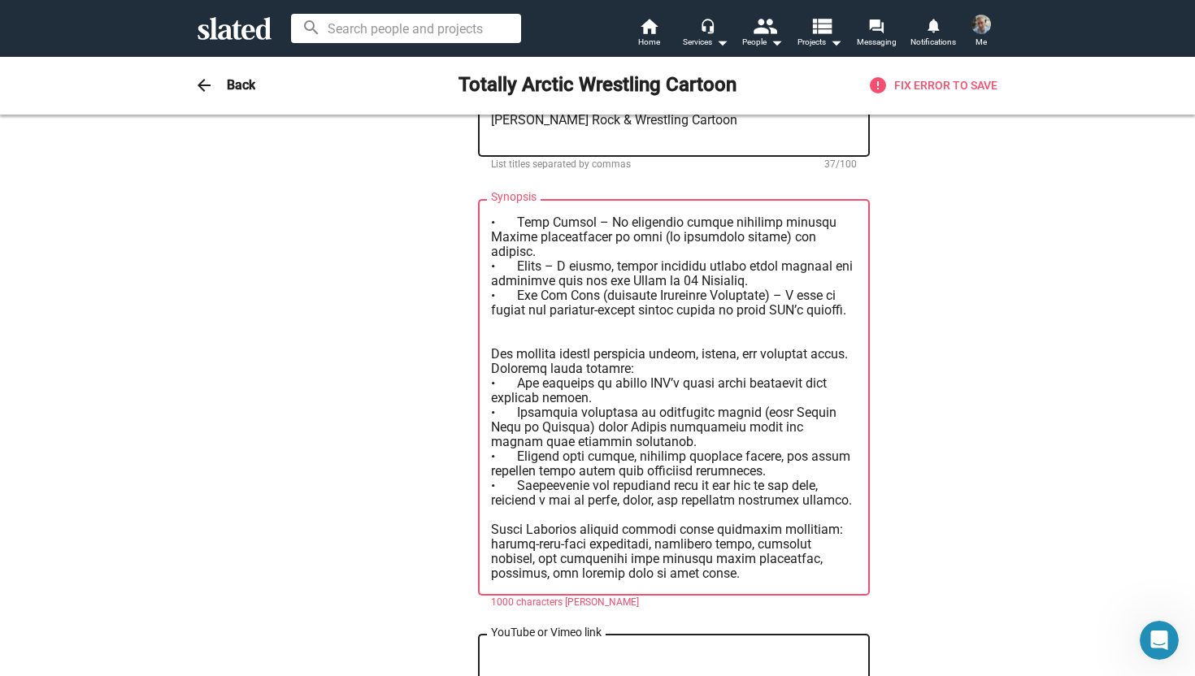
click at [541, 547] on textarea "Synopsis" at bounding box center [674, 398] width 366 height 366
drag, startPoint x: 555, startPoint y: 476, endPoint x: 478, endPoint y: 448, distance: 82.3
click at [478, 448] on div "Synopsis" at bounding box center [674, 396] width 392 height 399
drag, startPoint x: 478, startPoint y: 448, endPoint x: 479, endPoint y: 431, distance: 17.1
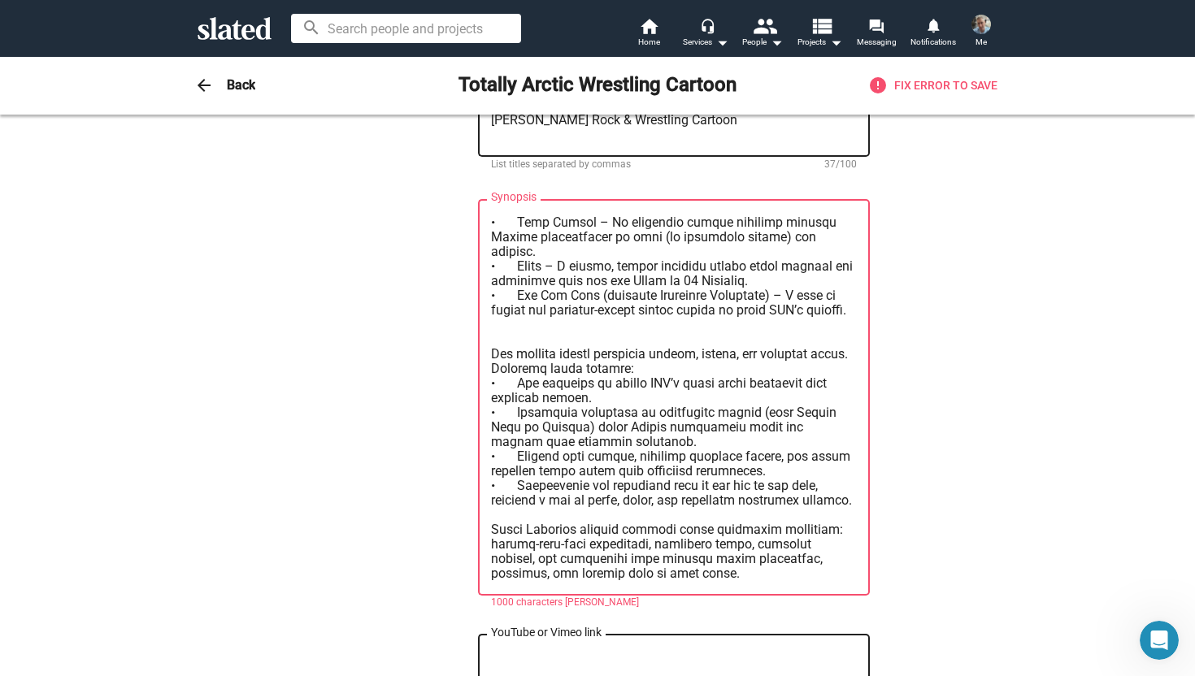
click at [479, 431] on div "Synopsis" at bounding box center [674, 396] width 392 height 399
click at [532, 465] on textarea "Synopsis" at bounding box center [674, 398] width 366 height 366
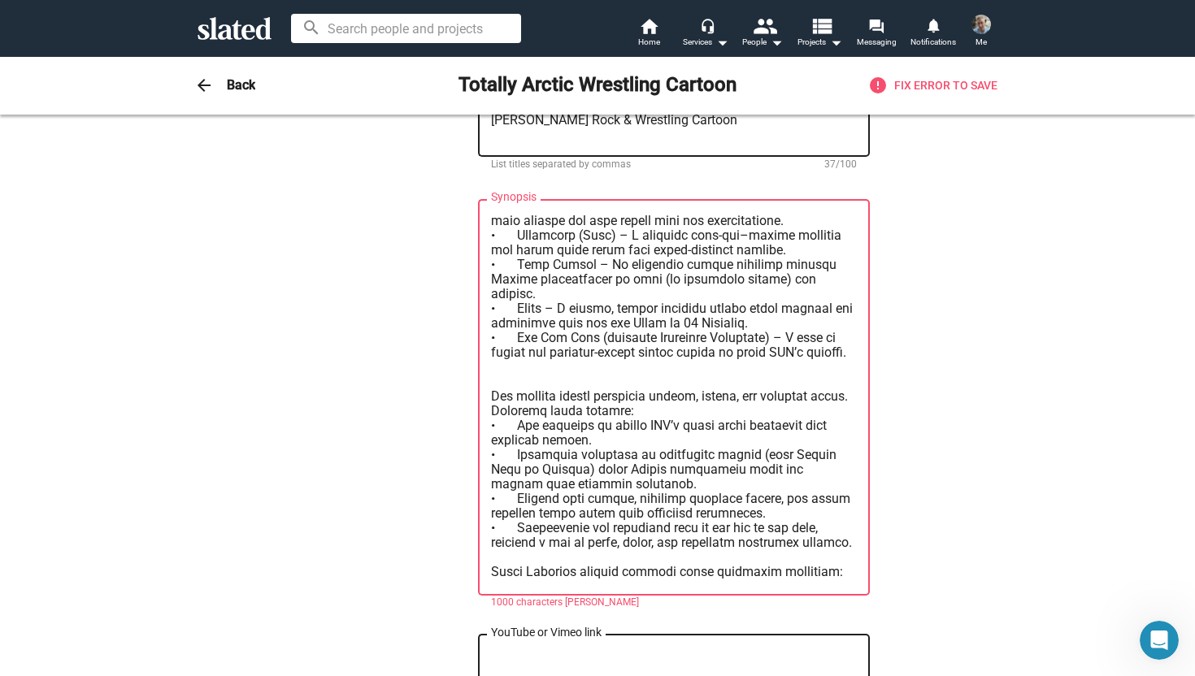
click at [519, 357] on textarea "Synopsis" at bounding box center [674, 398] width 366 height 366
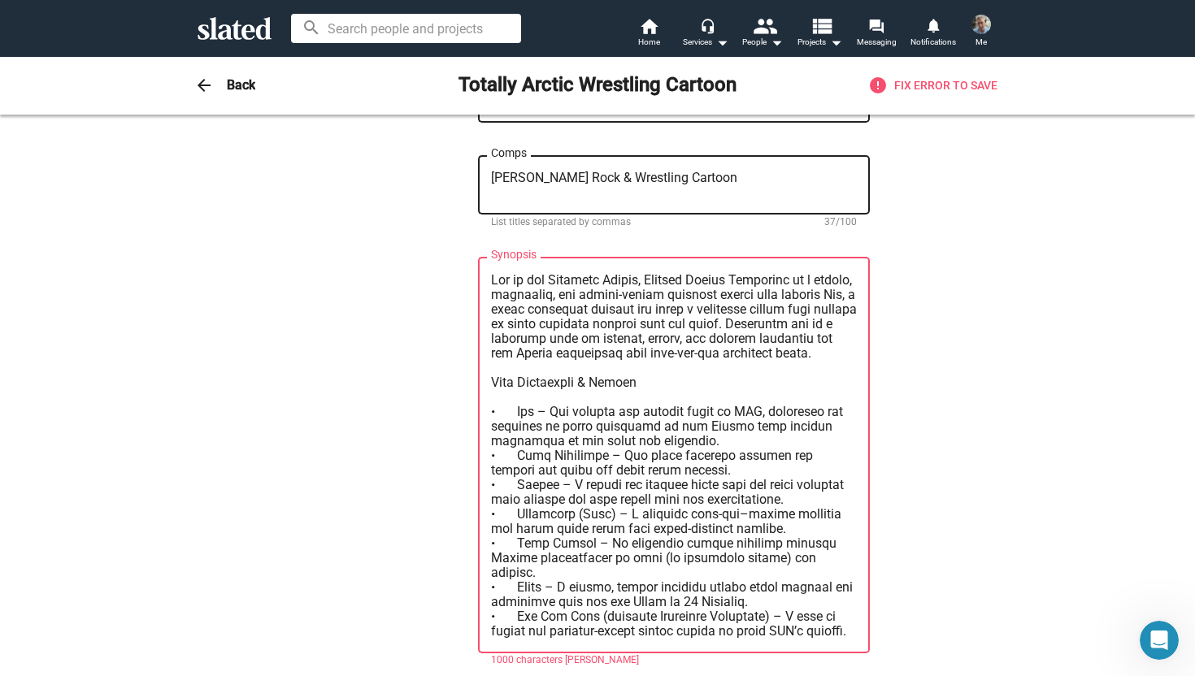
scroll to position [806, 0]
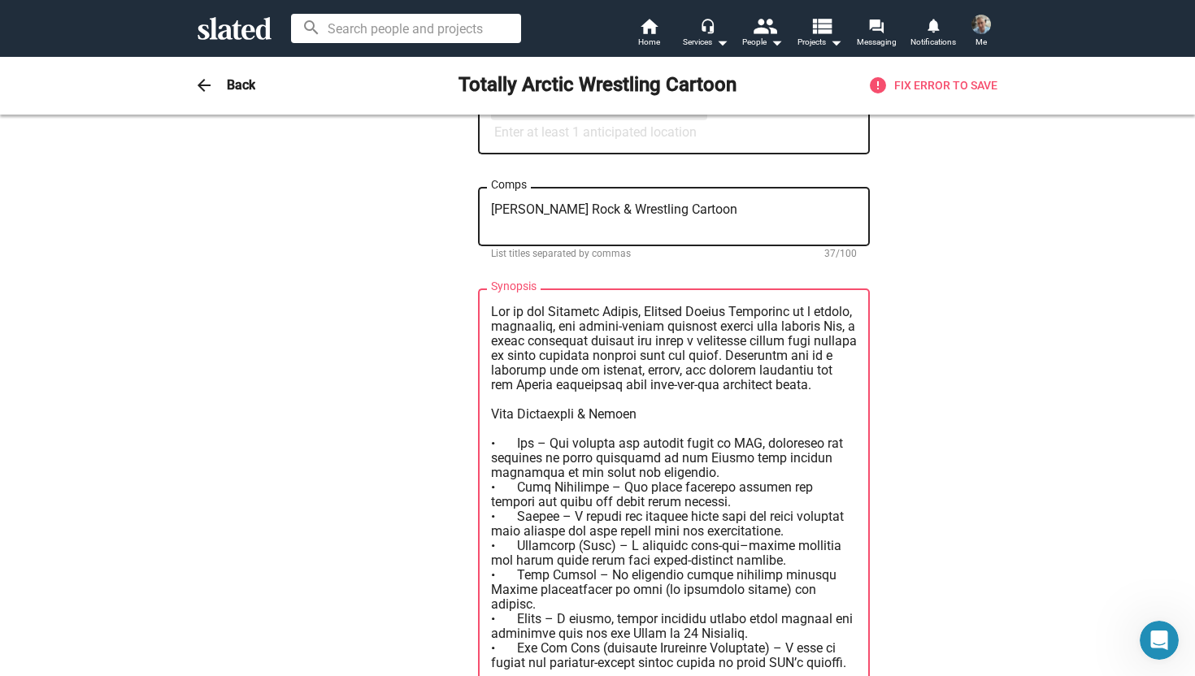
click at [546, 404] on textarea "Synopsis" at bounding box center [674, 488] width 366 height 366
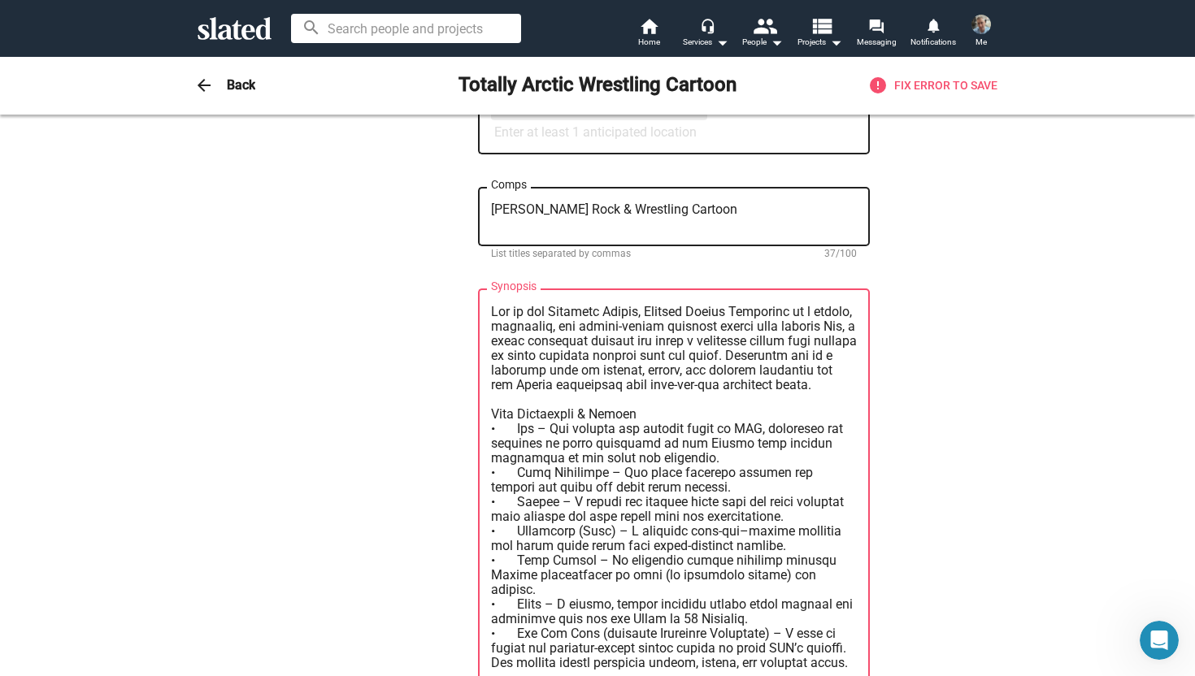
drag, startPoint x: 649, startPoint y: 392, endPoint x: 471, endPoint y: 389, distance: 178.1
click at [471, 389] on div "— Change Image — Change Image Totally Arctic Wrestling Cartoon Title (required)…" at bounding box center [597, 318] width 545 height 1967
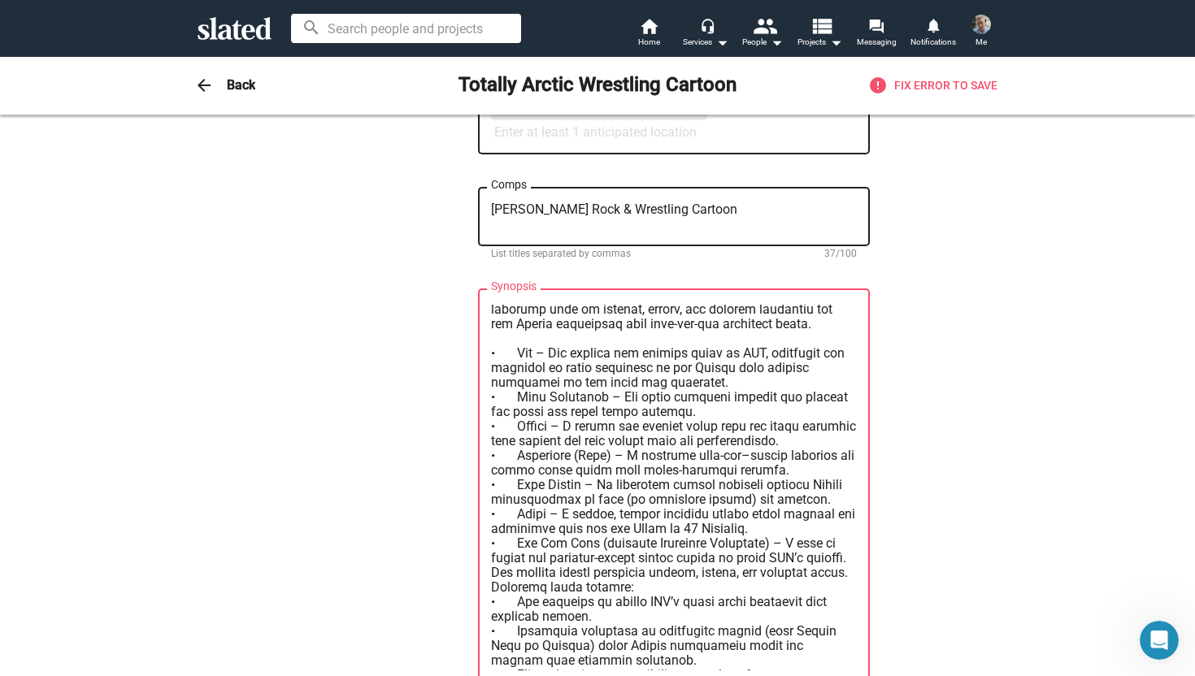
scroll to position [58, 0]
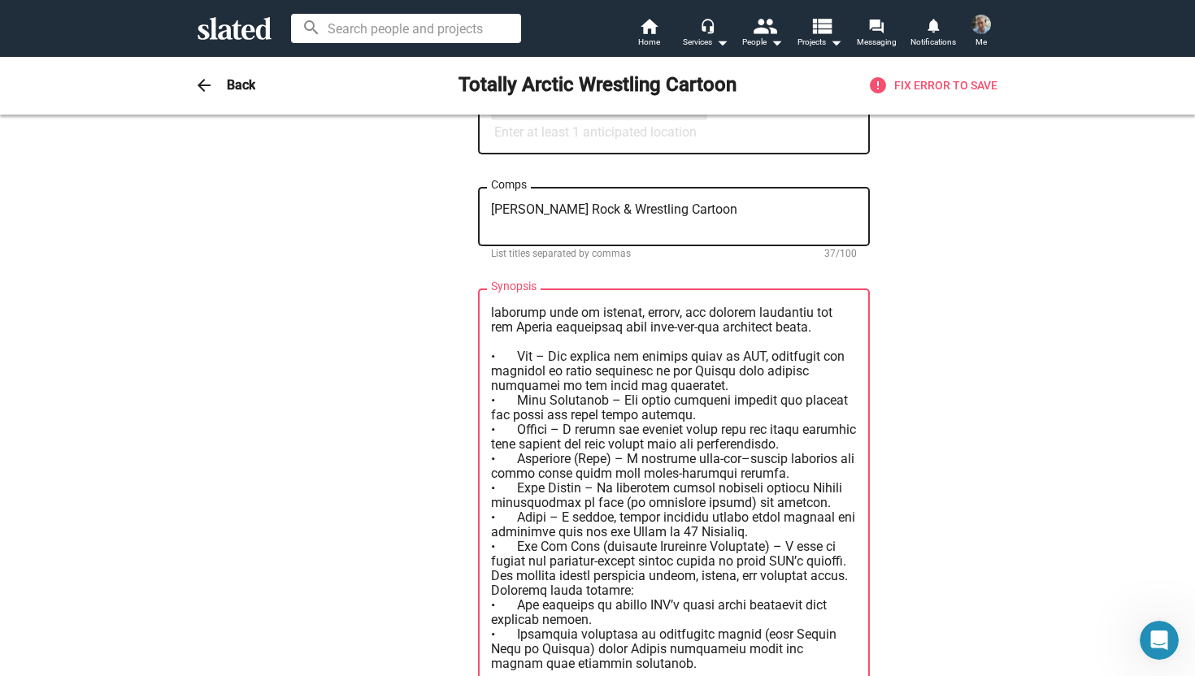
drag, startPoint x: 816, startPoint y: 486, endPoint x: 511, endPoint y: 467, distance: 306.3
click at [511, 467] on textarea "Synopsis" at bounding box center [674, 488] width 366 height 366
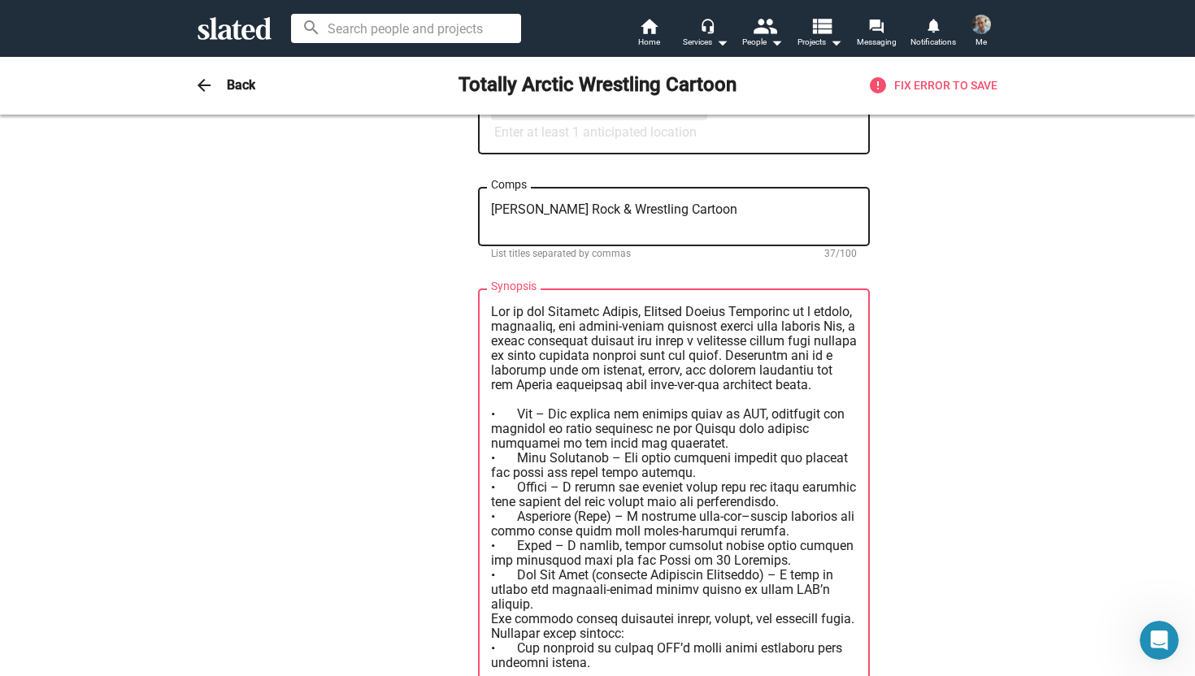
scroll to position [205, 0]
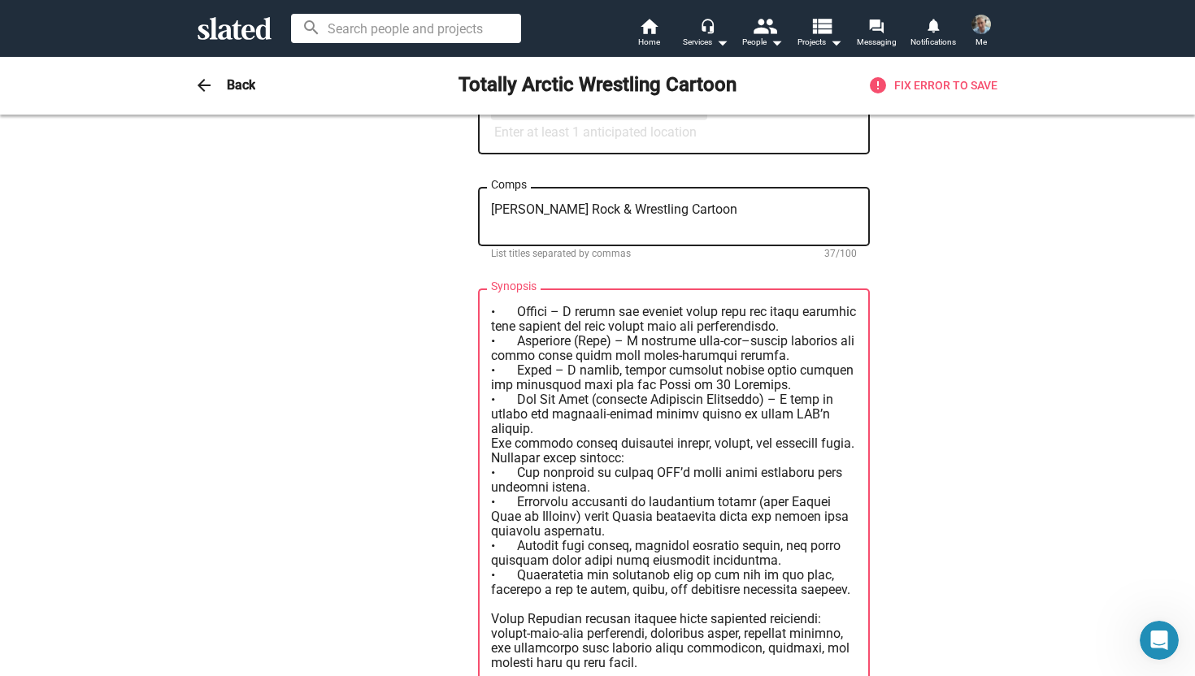
click at [565, 645] on textarea "Synopsis" at bounding box center [674, 488] width 366 height 366
click at [576, 571] on textarea "Synopsis" at bounding box center [674, 488] width 366 height 366
click at [537, 580] on textarea "Synopsis" at bounding box center [674, 488] width 366 height 366
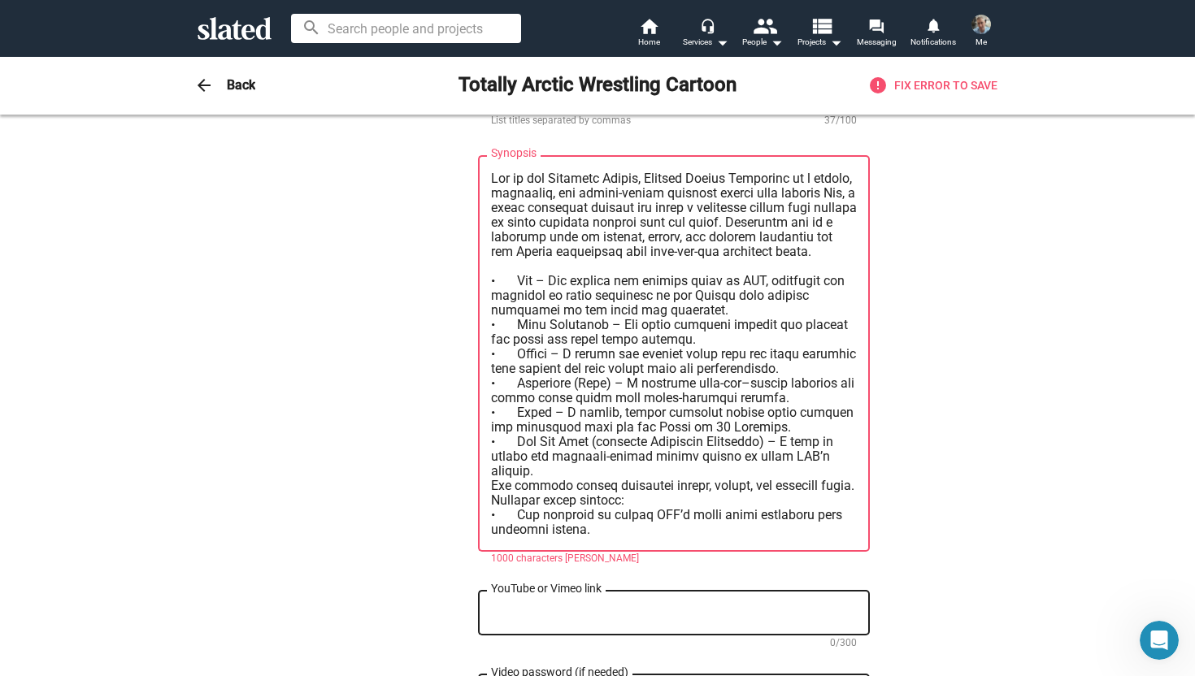
scroll to position [992, 0]
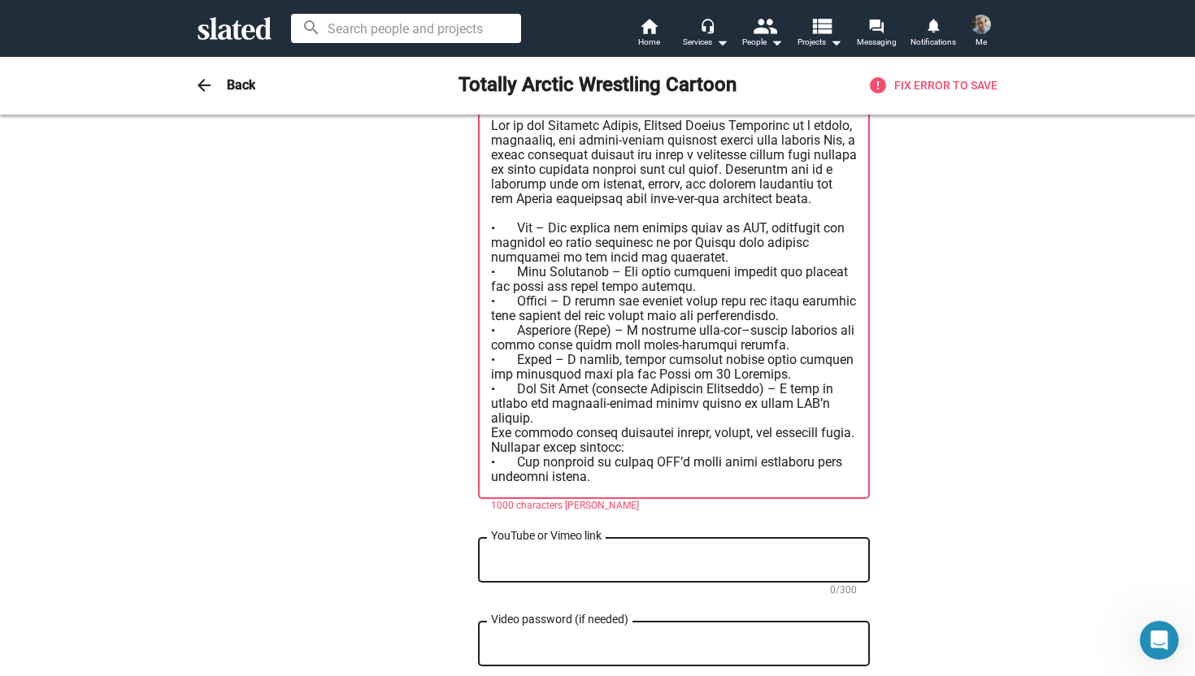
click at [602, 554] on textarea "YouTube or Vimeo link" at bounding box center [674, 561] width 366 height 15
click at [597, 461] on textarea "Synopsis" at bounding box center [674, 302] width 366 height 366
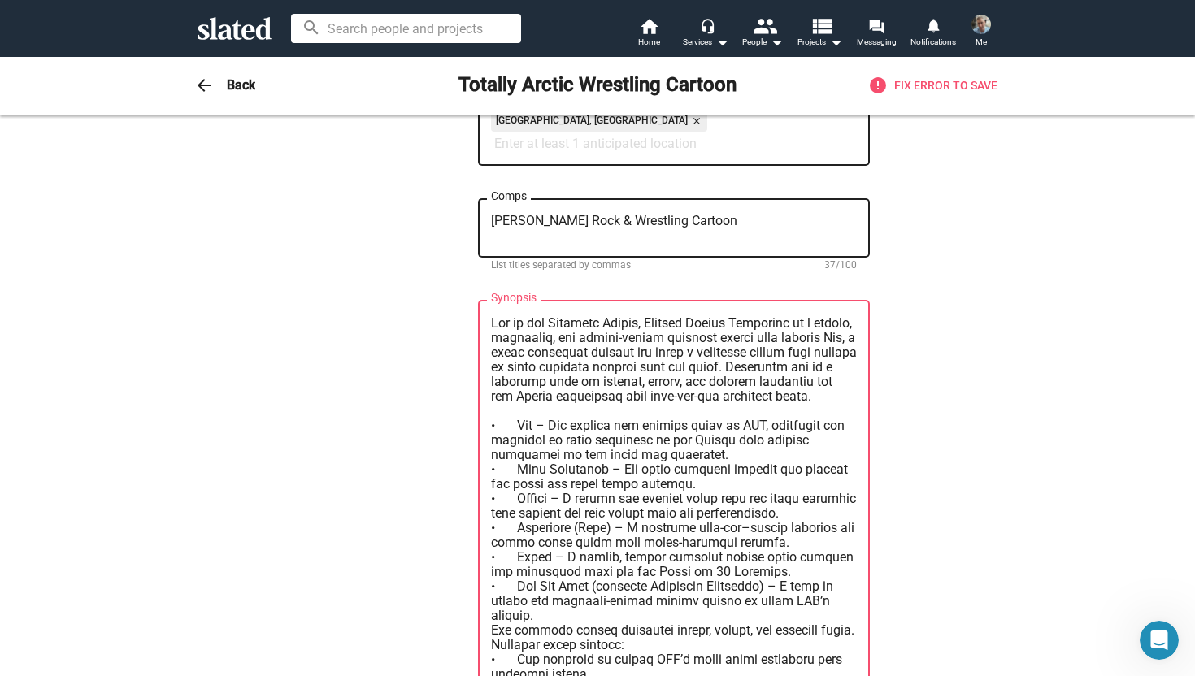
scroll to position [735, 0]
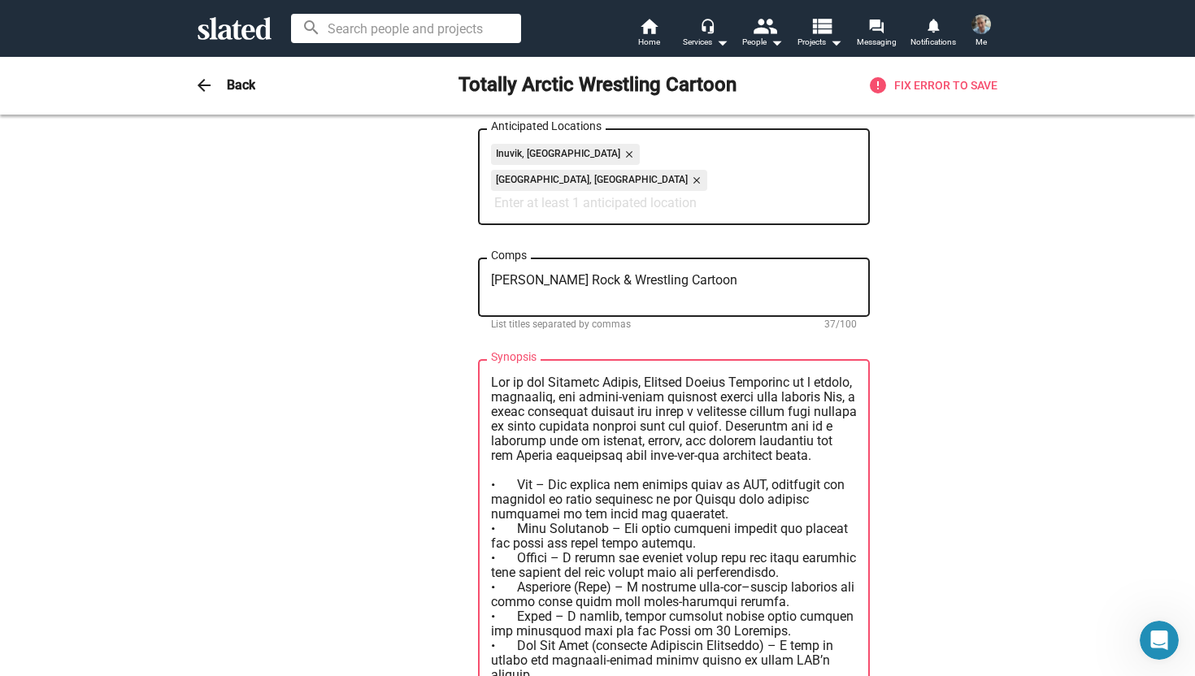
drag, startPoint x: 597, startPoint y: 461, endPoint x: 403, endPoint y: 54, distance: 450.9
click at [403, 54] on app-root "search home Home headset_mic Services arrow_drop_down people People arrow_drop_…" at bounding box center [597, 338] width 1195 height 676
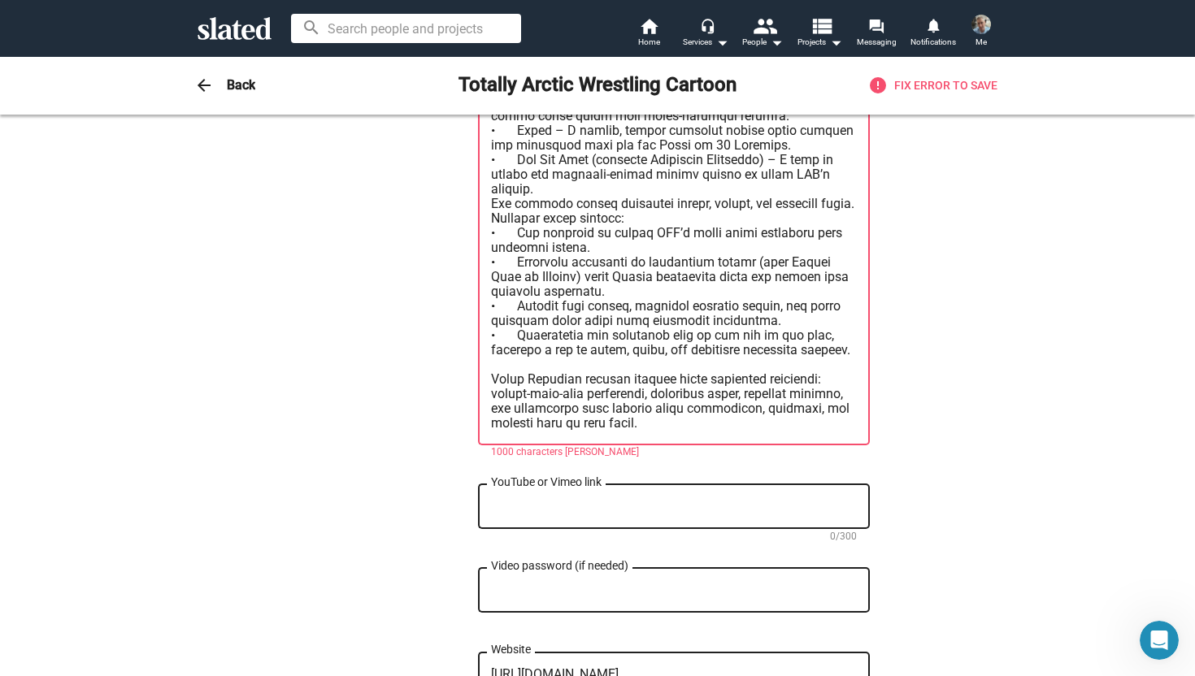
scroll to position [1001, 0]
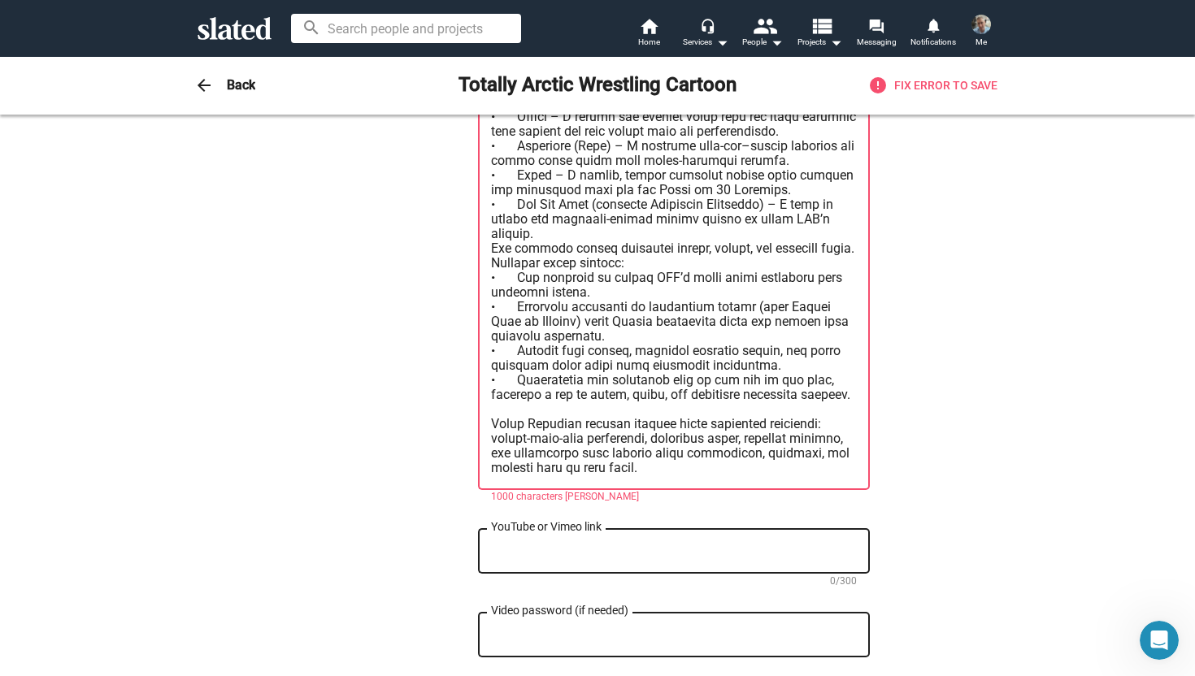
click at [642, 446] on textarea "Synopsis" at bounding box center [674, 293] width 366 height 366
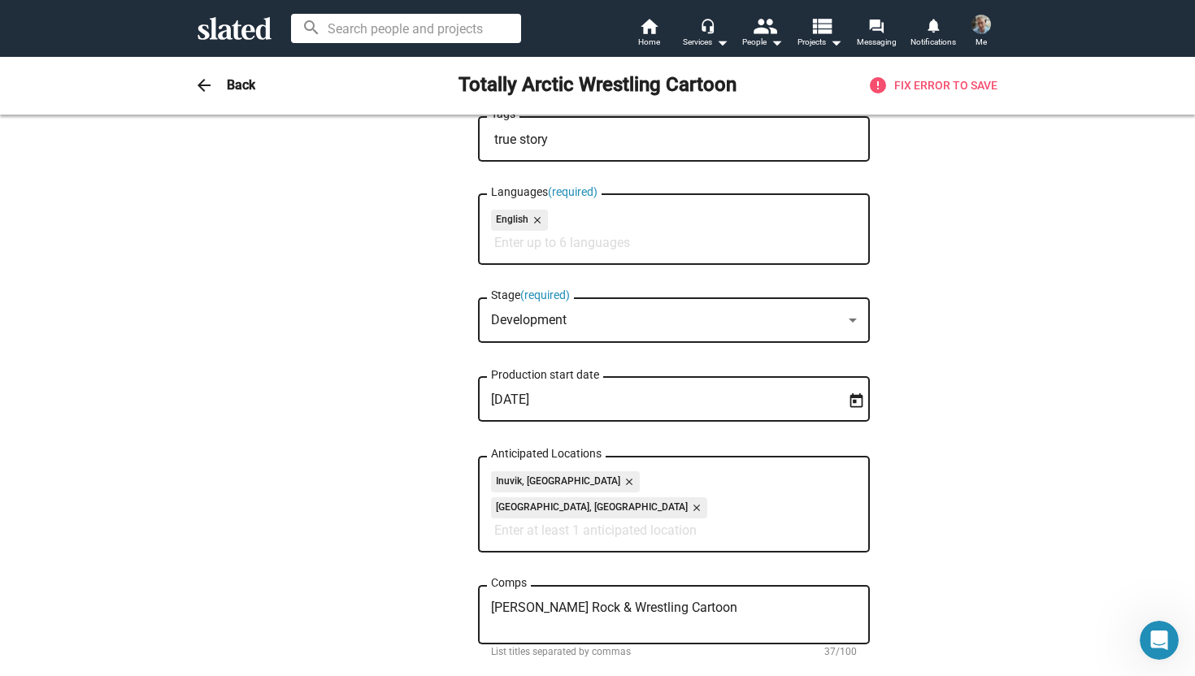
drag, startPoint x: 642, startPoint y: 446, endPoint x: 442, endPoint y: 40, distance: 452.3
click at [442, 40] on app-root "search home Home headset_mic Services arrow_drop_down people People arrow_drop_…" at bounding box center [597, 338] width 1195 height 676
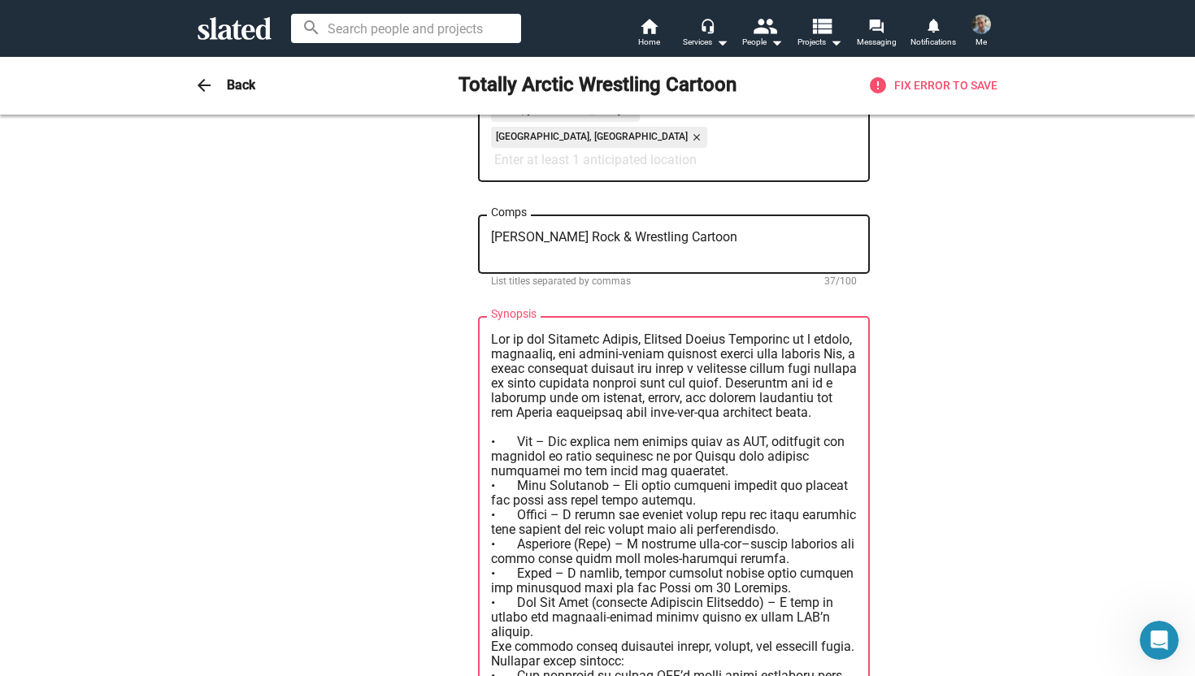
scroll to position [819, 0]
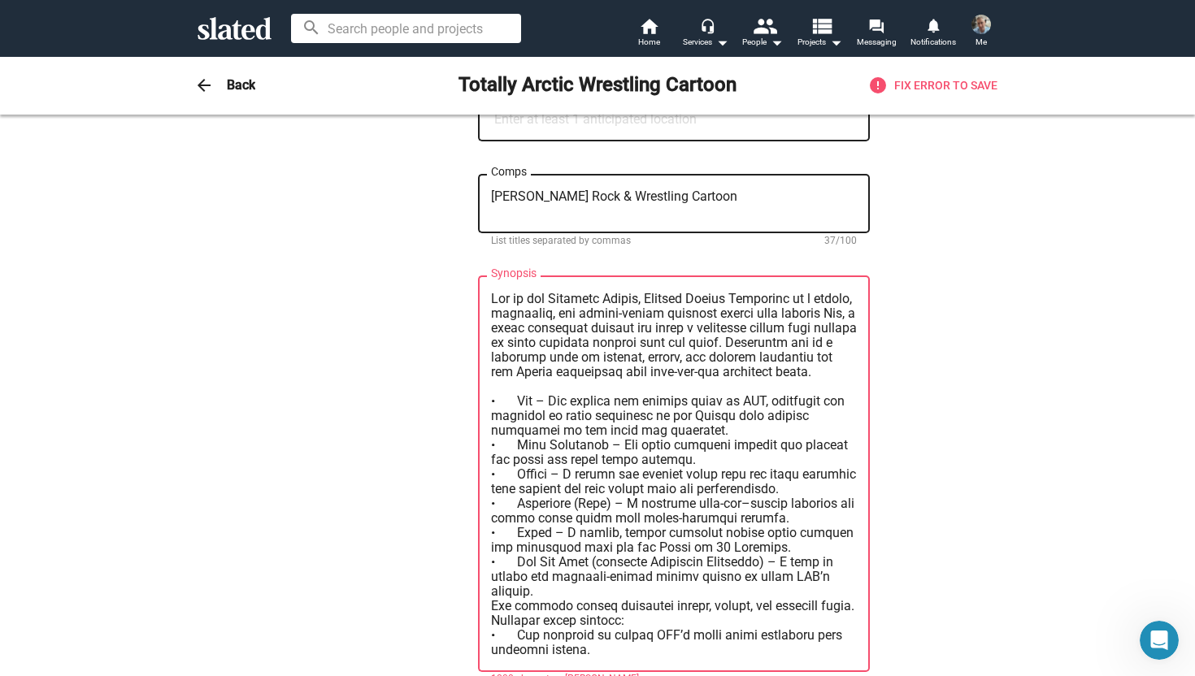
click at [616, 455] on textarea "Synopsis" at bounding box center [674, 475] width 366 height 366
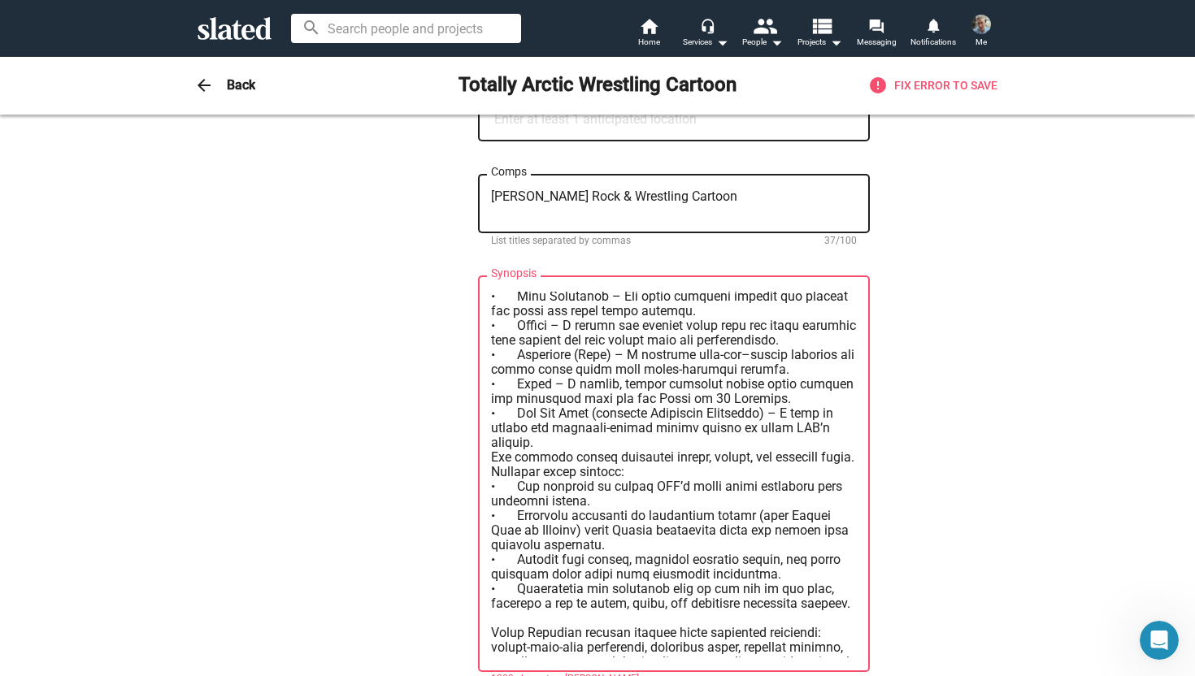
scroll to position [190, 0]
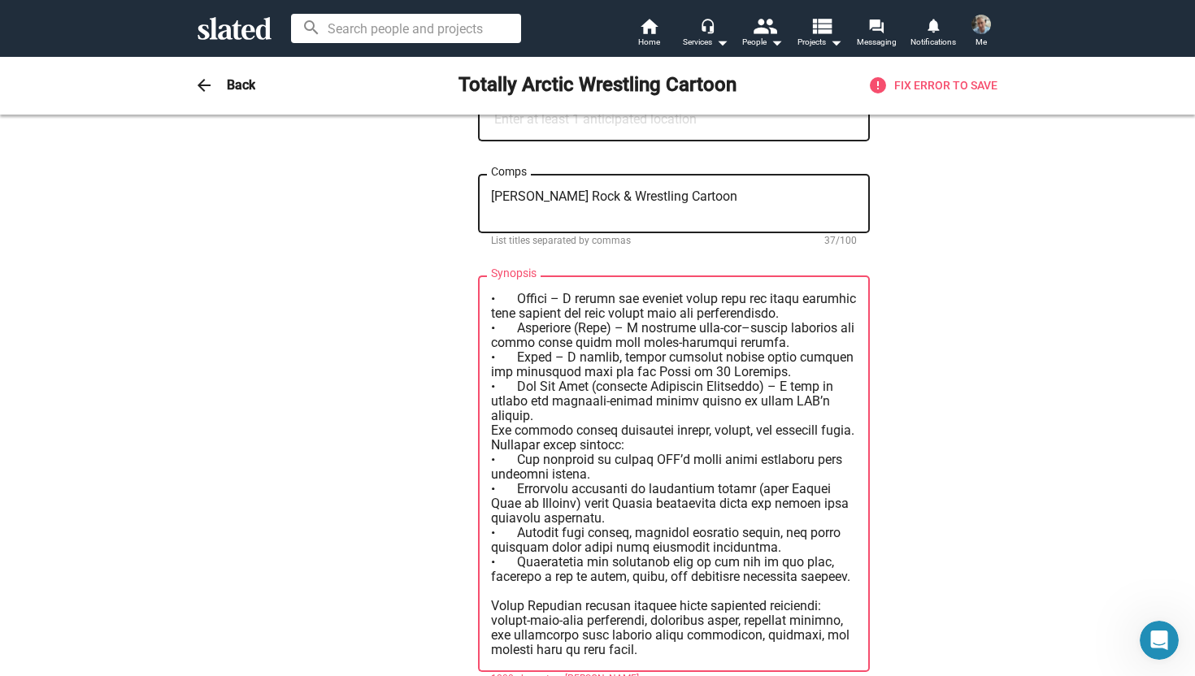
click at [634, 491] on textarea "Synopsis" at bounding box center [674, 475] width 366 height 366
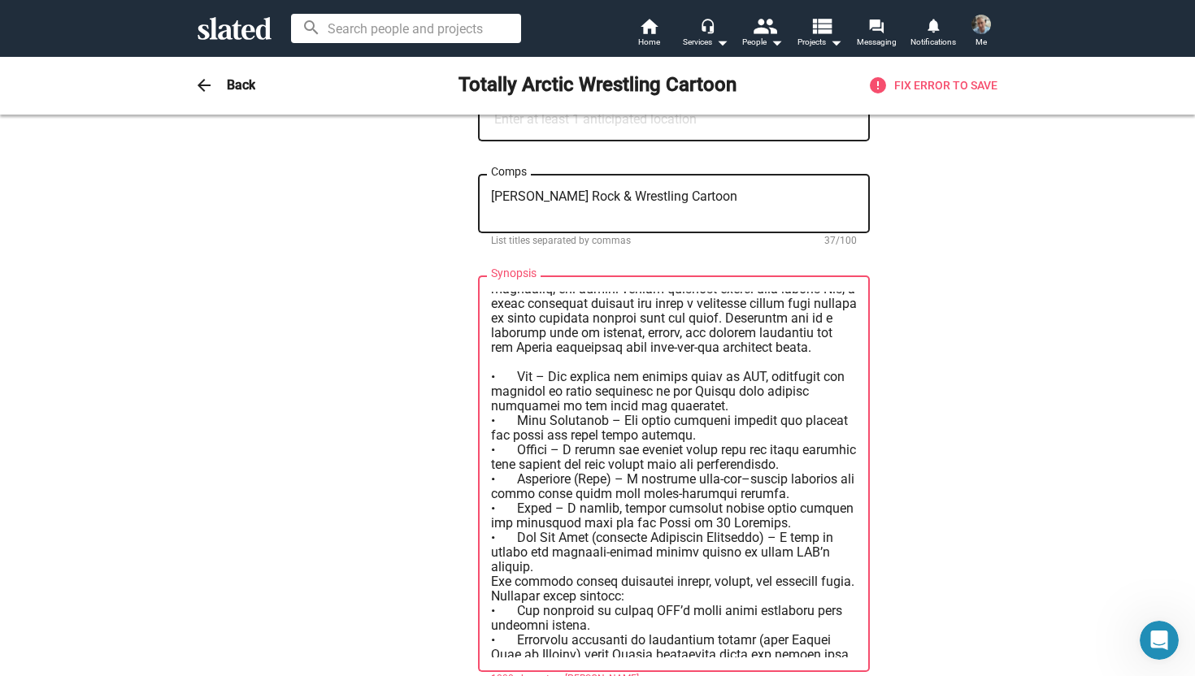
scroll to position [24, 0]
drag, startPoint x: 556, startPoint y: 550, endPoint x: 450, endPoint y: 345, distance: 230.5
click at [450, 345] on div "— Change Image — Change Image Totally Arctic Wrestling Cartoon Title (required)…" at bounding box center [597, 305] width 545 height 1967
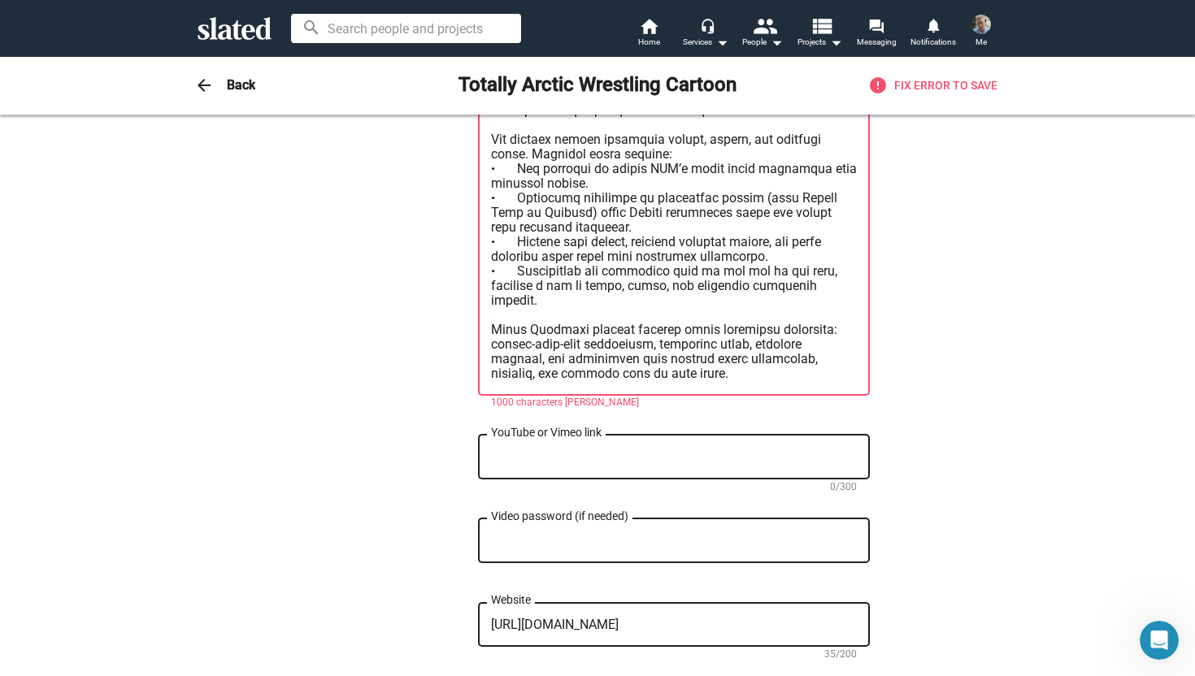
scroll to position [1102, 0]
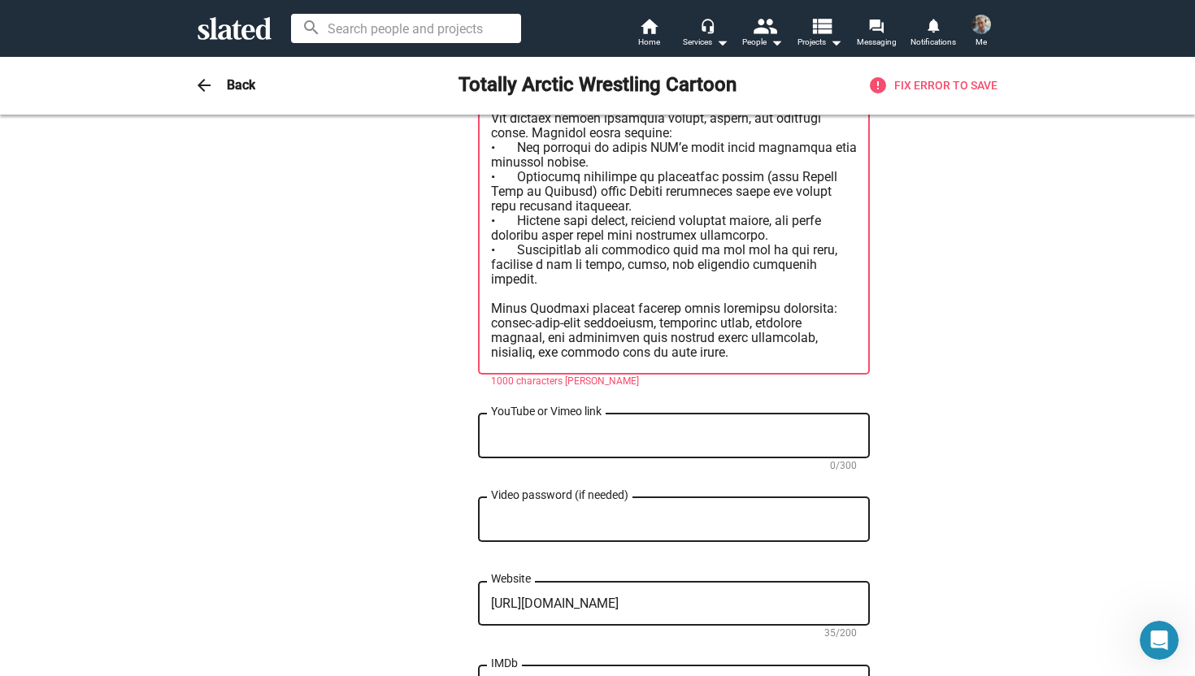
click at [785, 337] on textarea "Synopsis" at bounding box center [674, 184] width 366 height 351
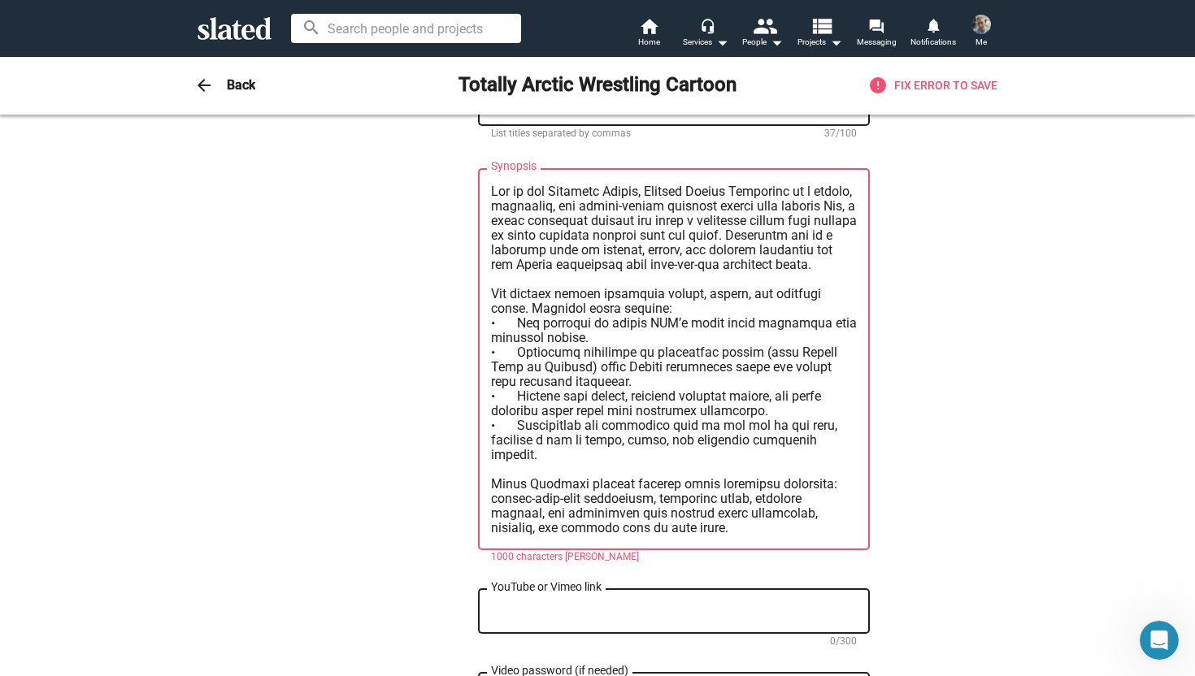
scroll to position [915, 0]
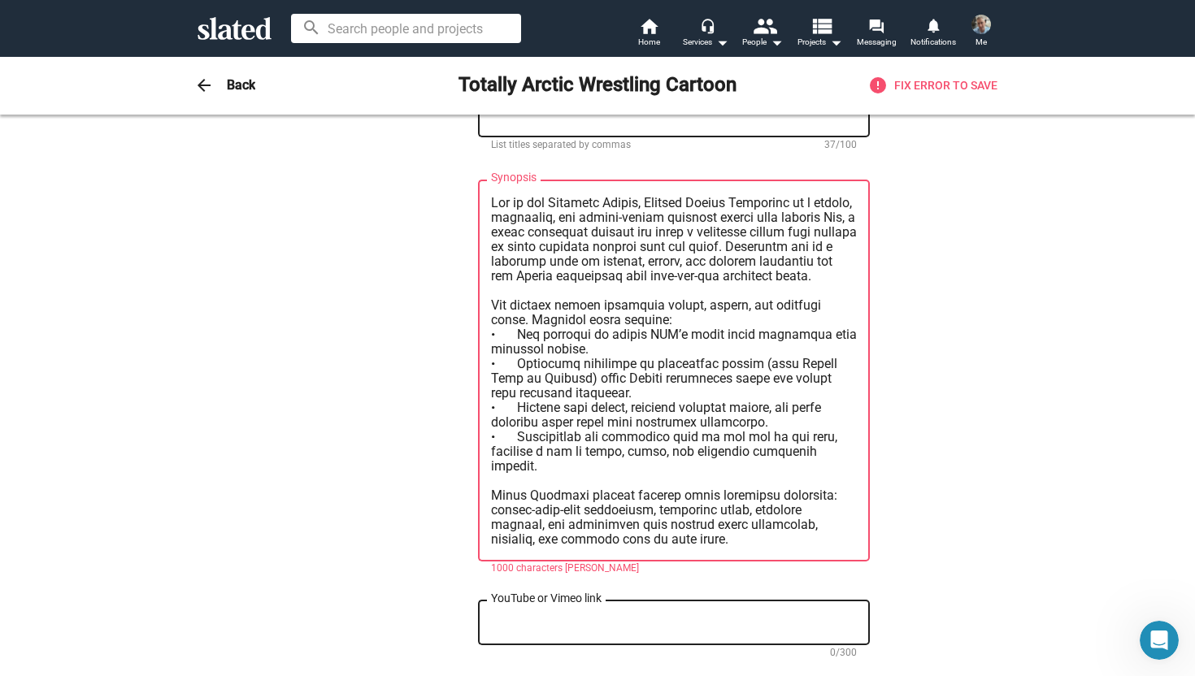
click at [519, 316] on textarea "Synopsis" at bounding box center [674, 371] width 366 height 351
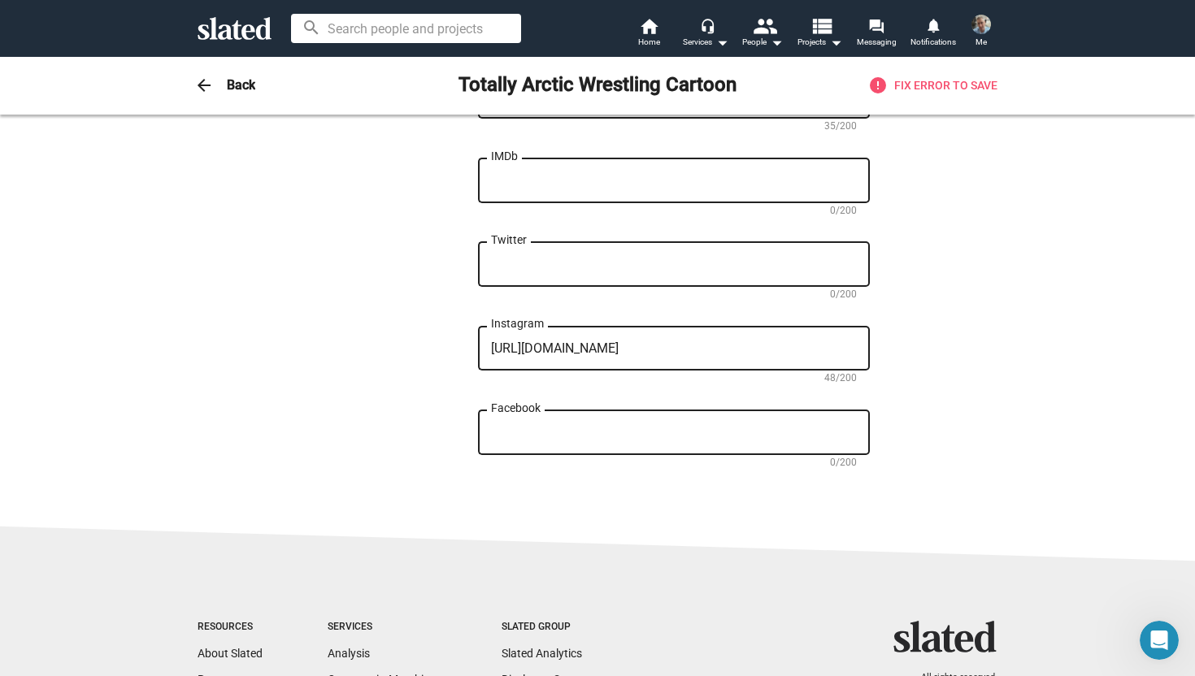
scroll to position [1743, 0]
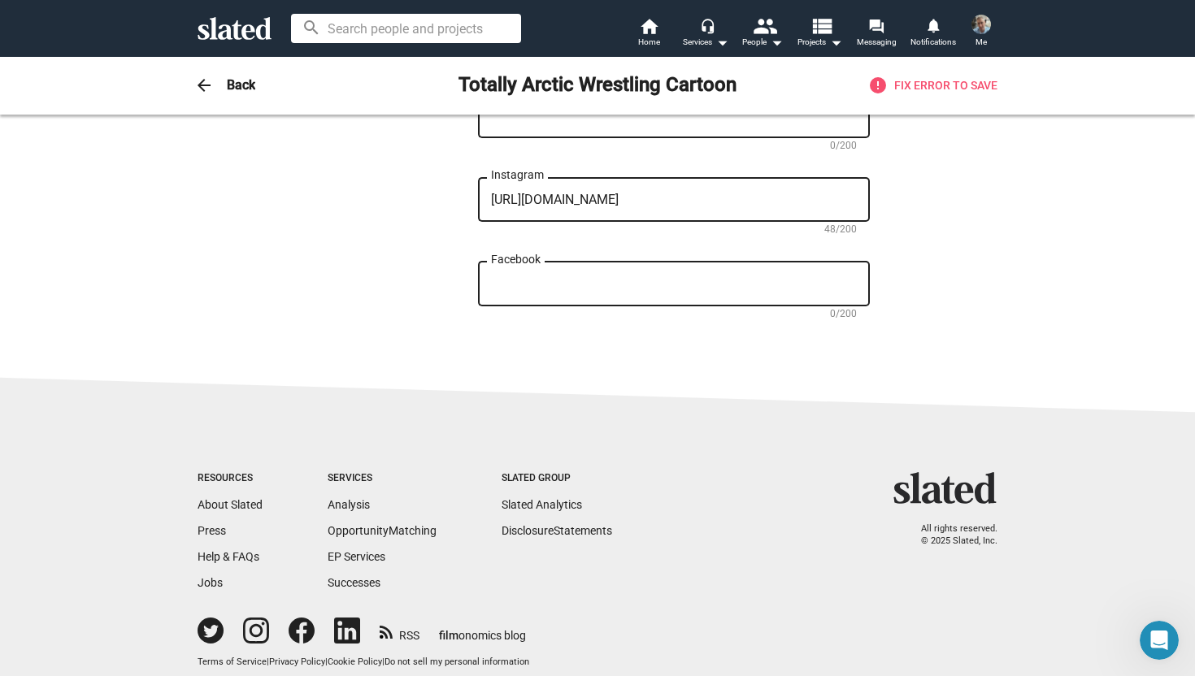
click at [946, 85] on span "error Fix Error to save" at bounding box center [932, 86] width 129 height 20
click at [878, 84] on mat-icon "error" at bounding box center [878, 86] width 20 height 20
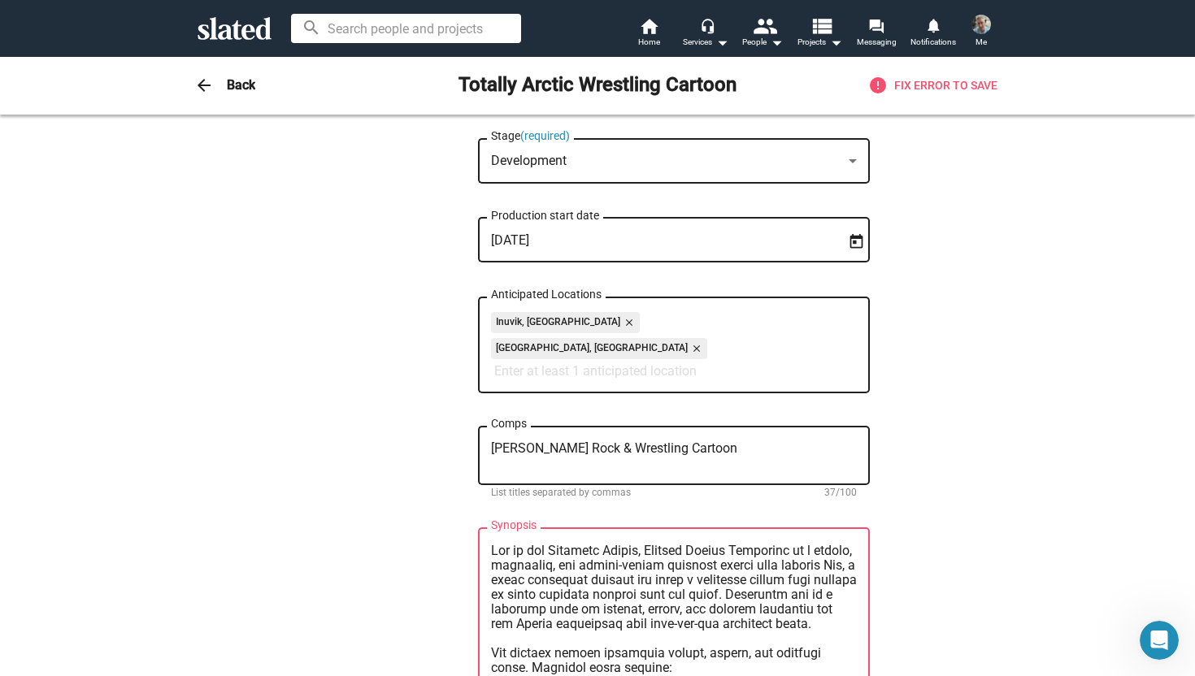
scroll to position [548, 0]
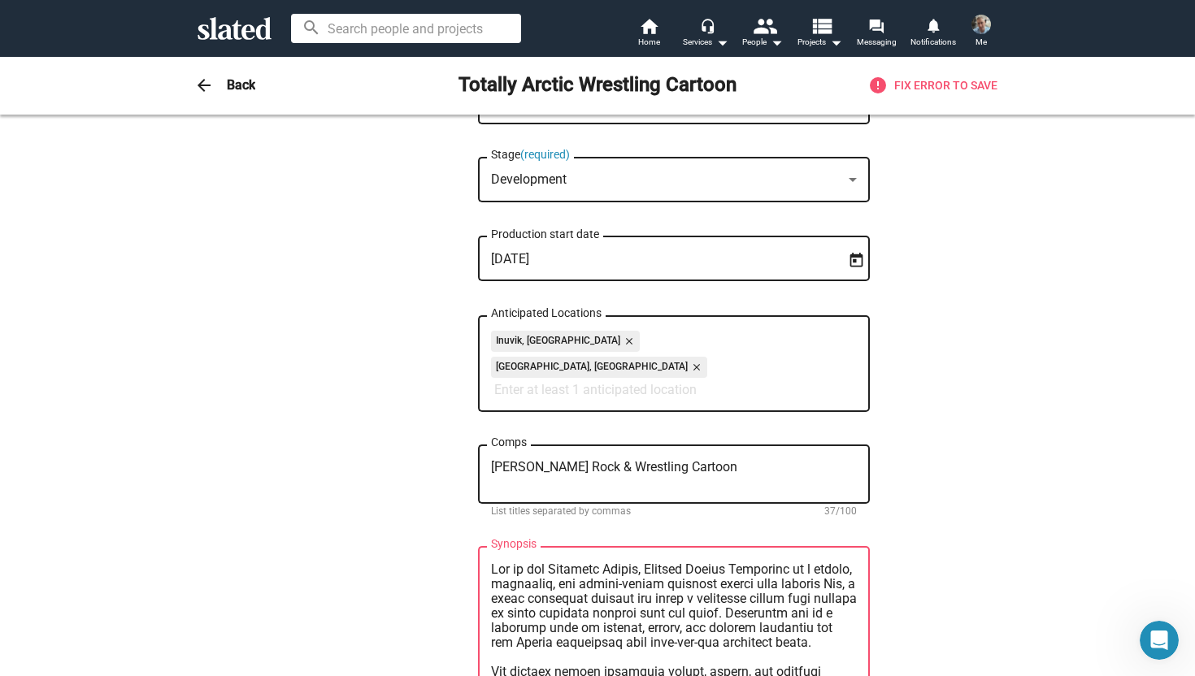
click at [935, 267] on div "— Change Image — Change Image Totally Arctic Wrestling Cartoon Title (required)…" at bounding box center [597, 562] width 832 height 1938
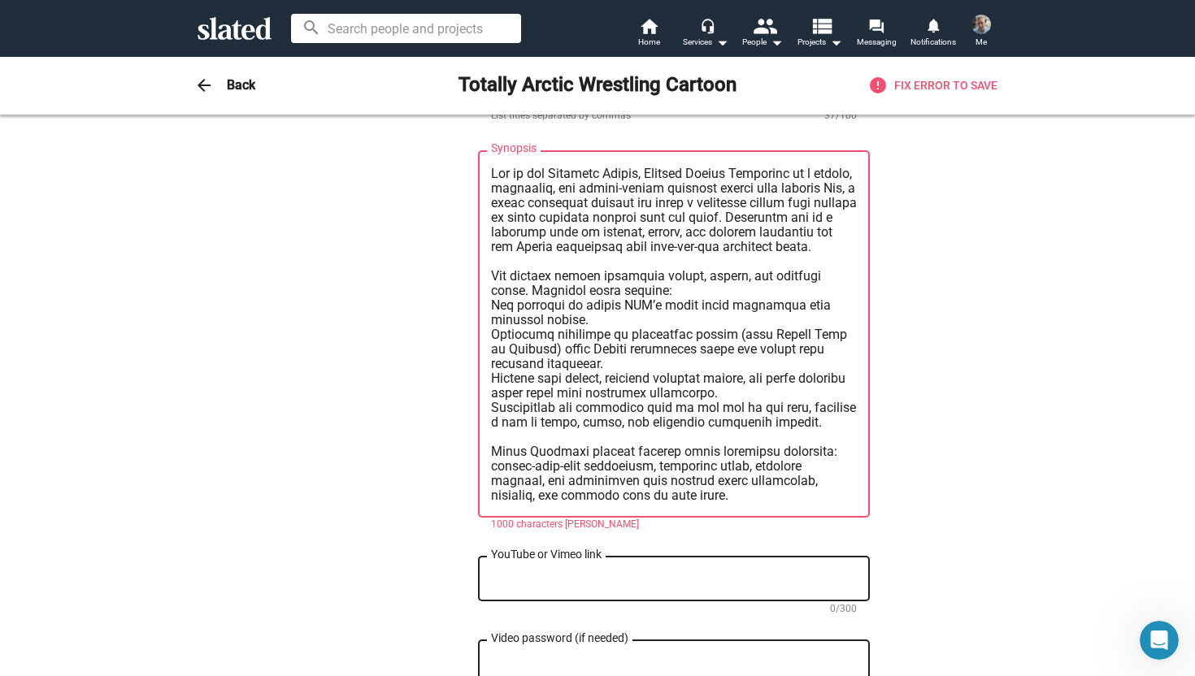
scroll to position [976, 0]
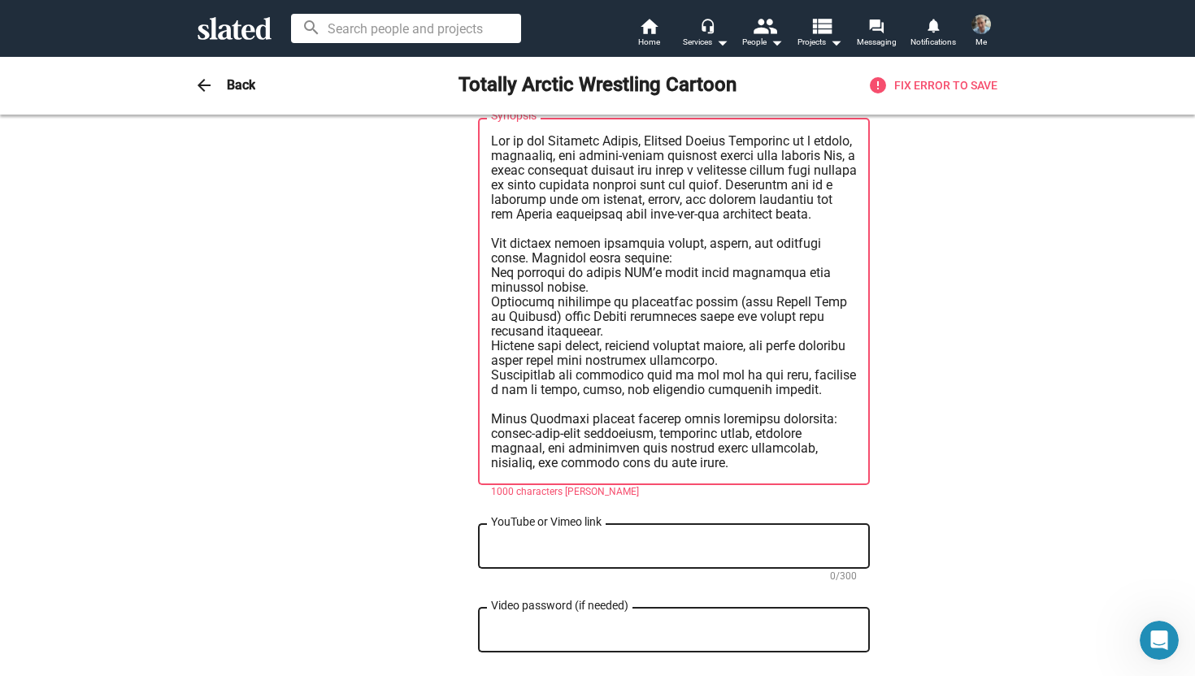
click at [715, 447] on textarea "Synopsis" at bounding box center [674, 302] width 366 height 337
drag, startPoint x: 826, startPoint y: 372, endPoint x: 489, endPoint y: 353, distance: 337.1
click at [489, 353] on div "Synopsis" at bounding box center [674, 300] width 392 height 370
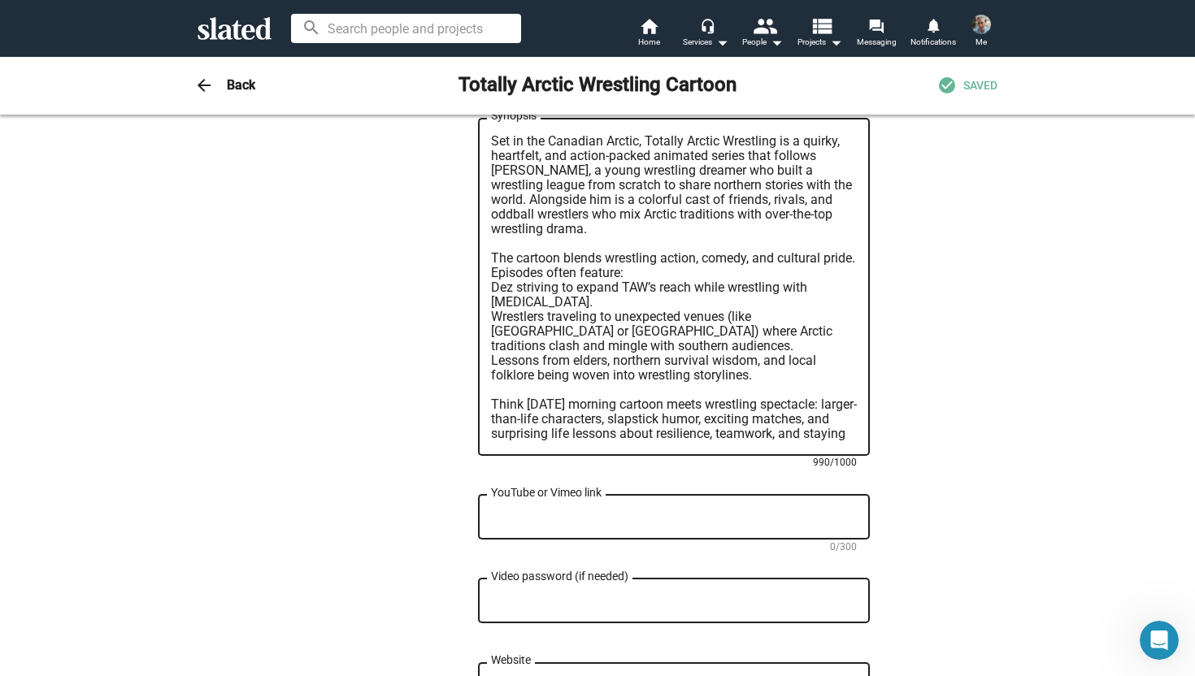
click at [494, 248] on textarea "Set in the Canadian Arctic, Totally Arctic Wrestling is a quirky, heartfelt, an…" at bounding box center [674, 287] width 366 height 307
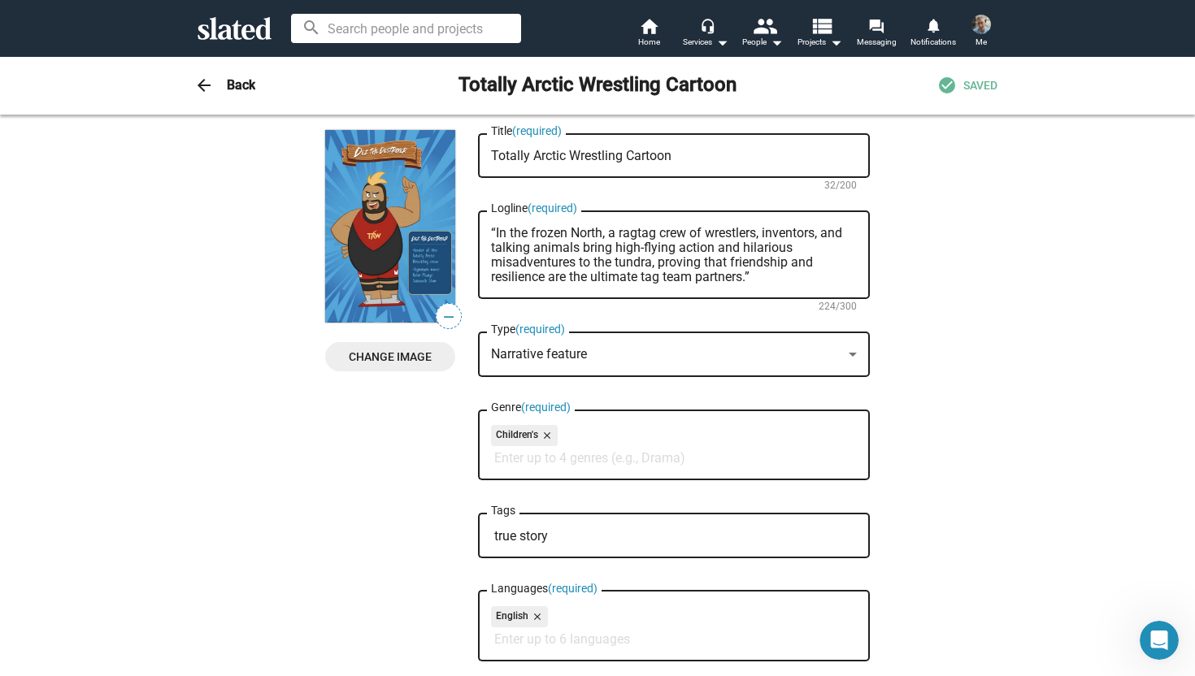
scroll to position [15, 0]
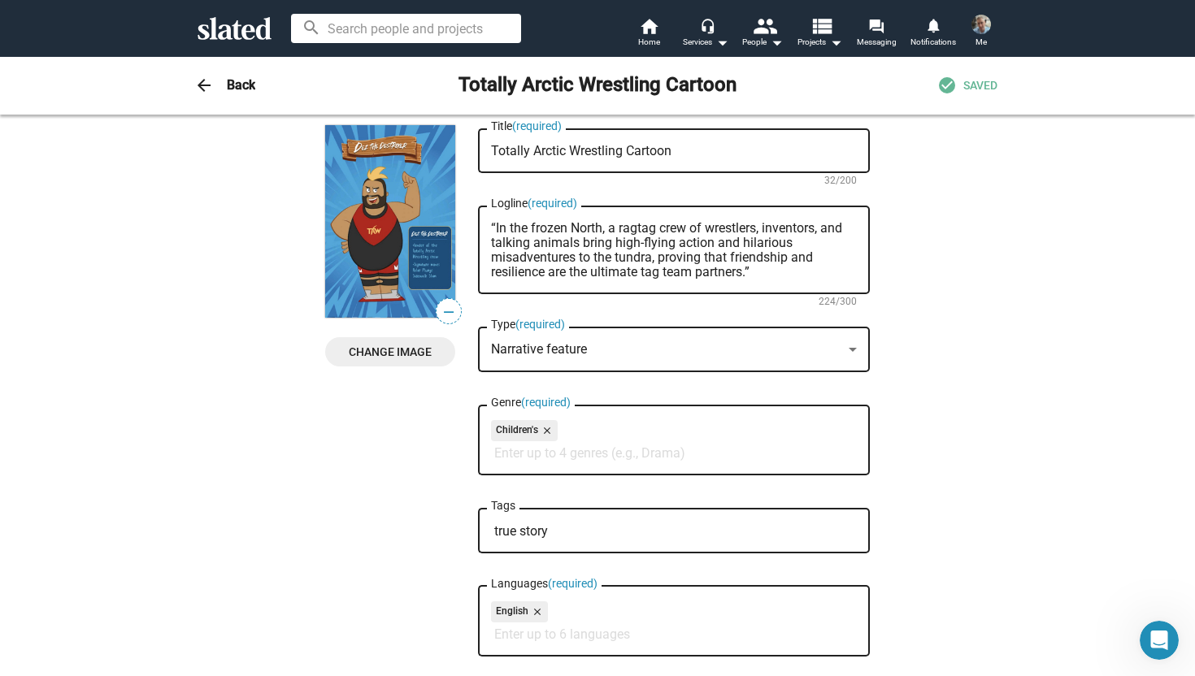
type textarea "Set in the Canadian Arctic, Totally Arctic Wrestling is a quirky, heartfelt, an…"
click at [762, 273] on textarea "“In the frozen North, a ragtag crew of wrestlers, inventors, and talking animal…" at bounding box center [674, 250] width 366 height 59
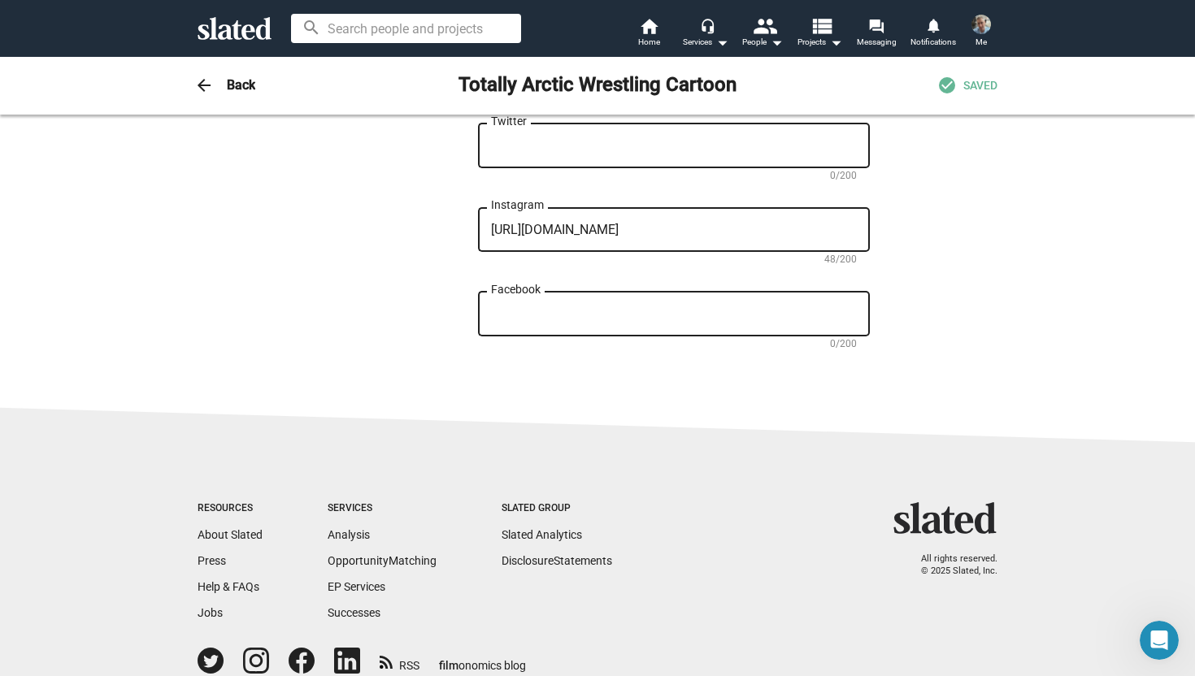
scroll to position [1737, 0]
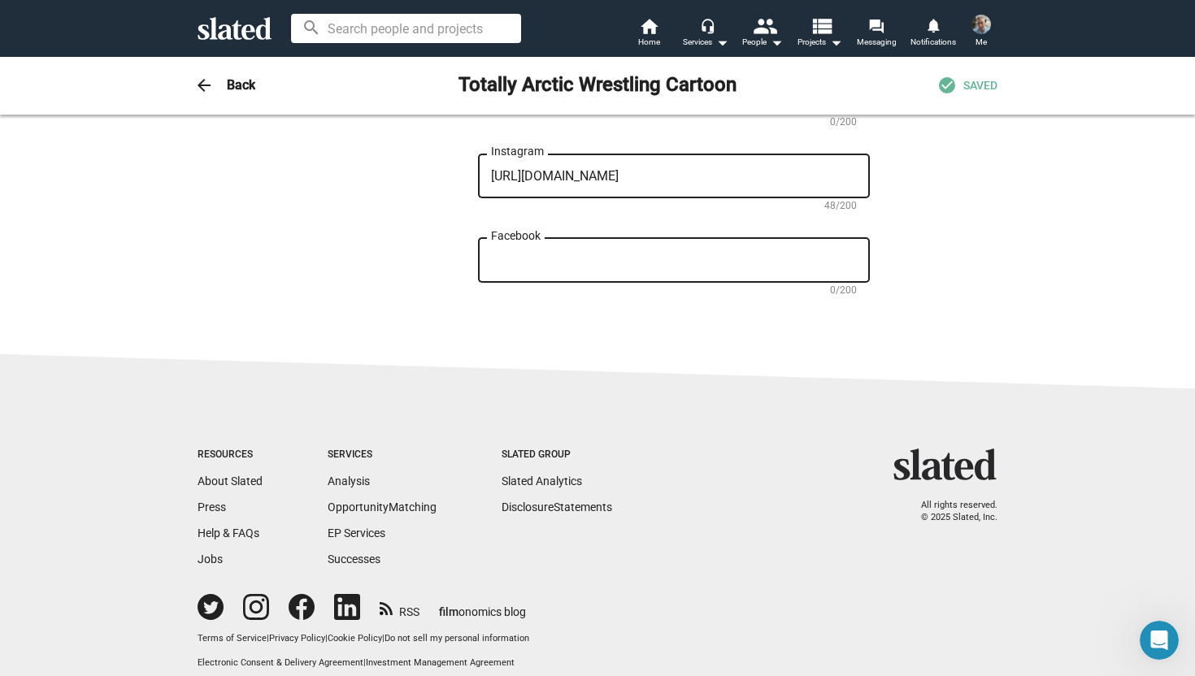
click at [241, 85] on h3 "Back" at bounding box center [241, 84] width 28 height 17
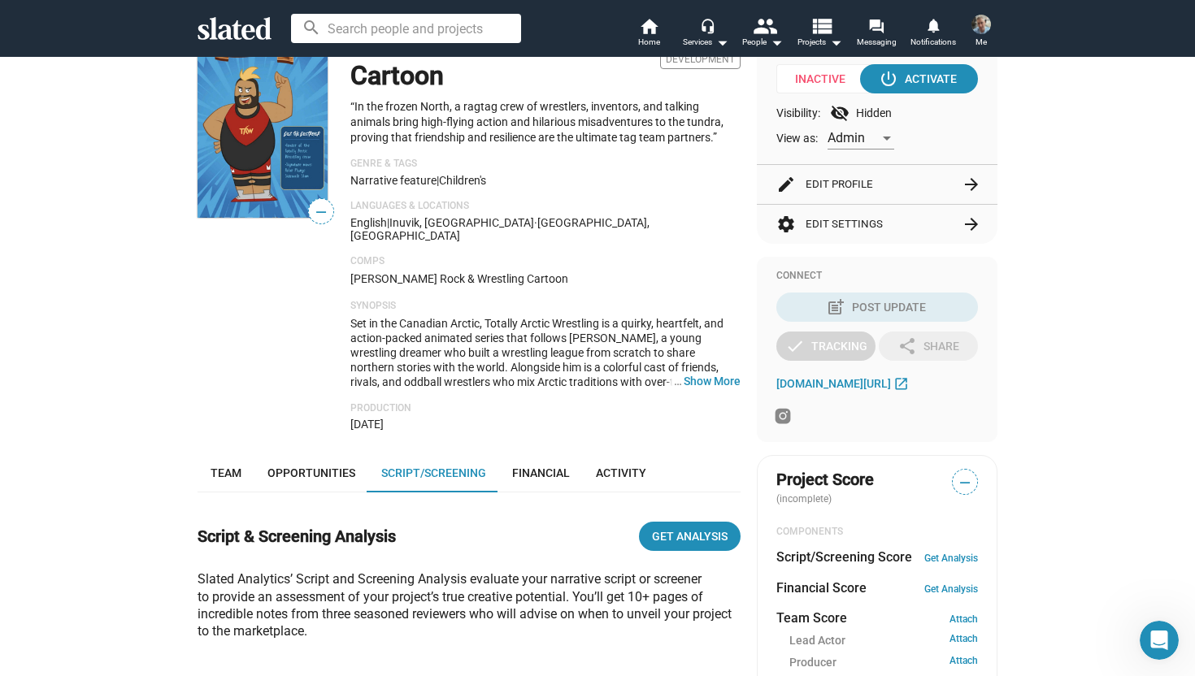
scroll to position [193, 0]
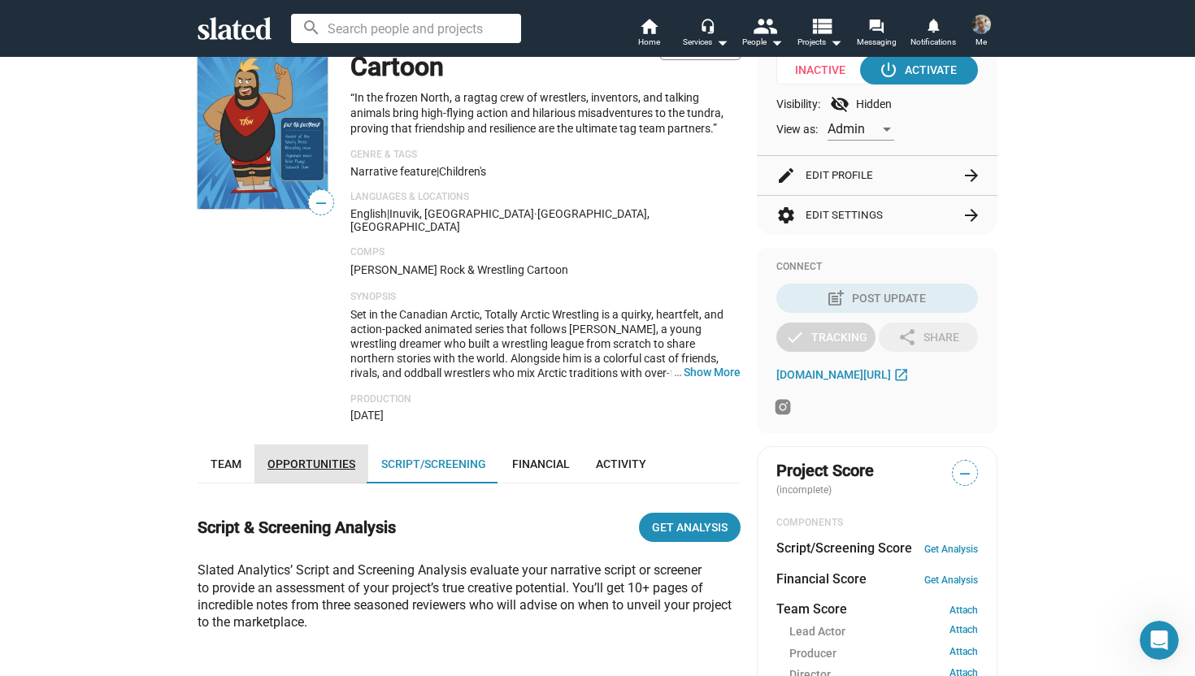
click at [309, 458] on span "Opportunities" at bounding box center [311, 464] width 88 height 13
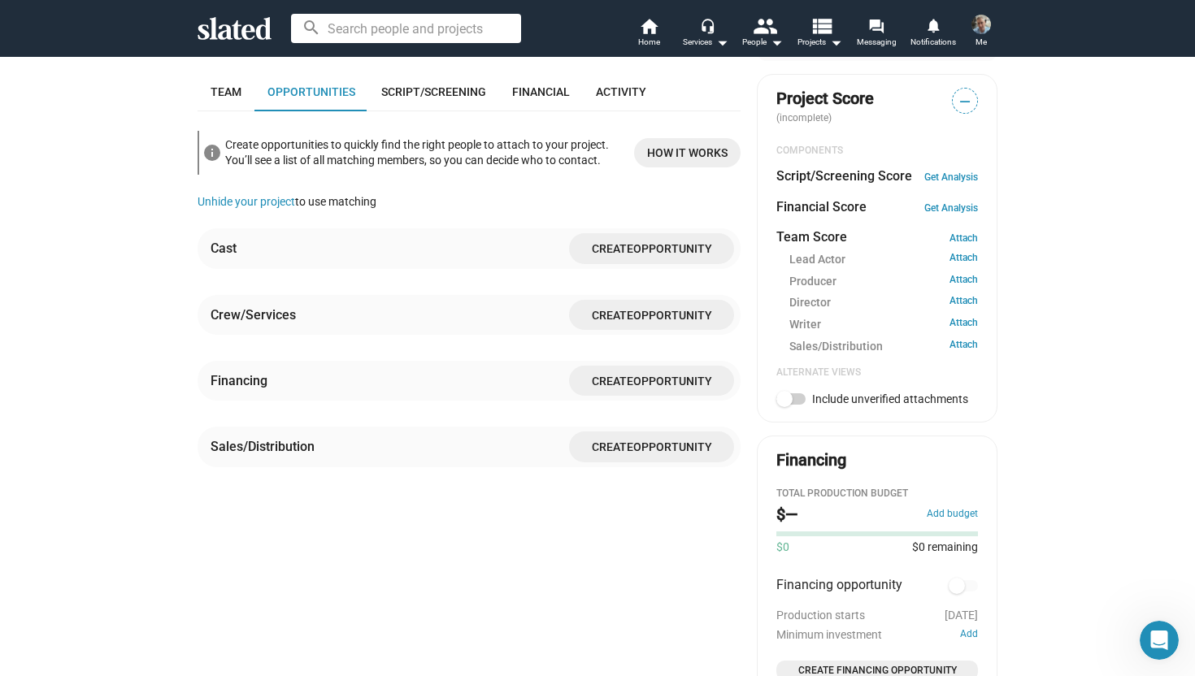
scroll to position [571, 0]
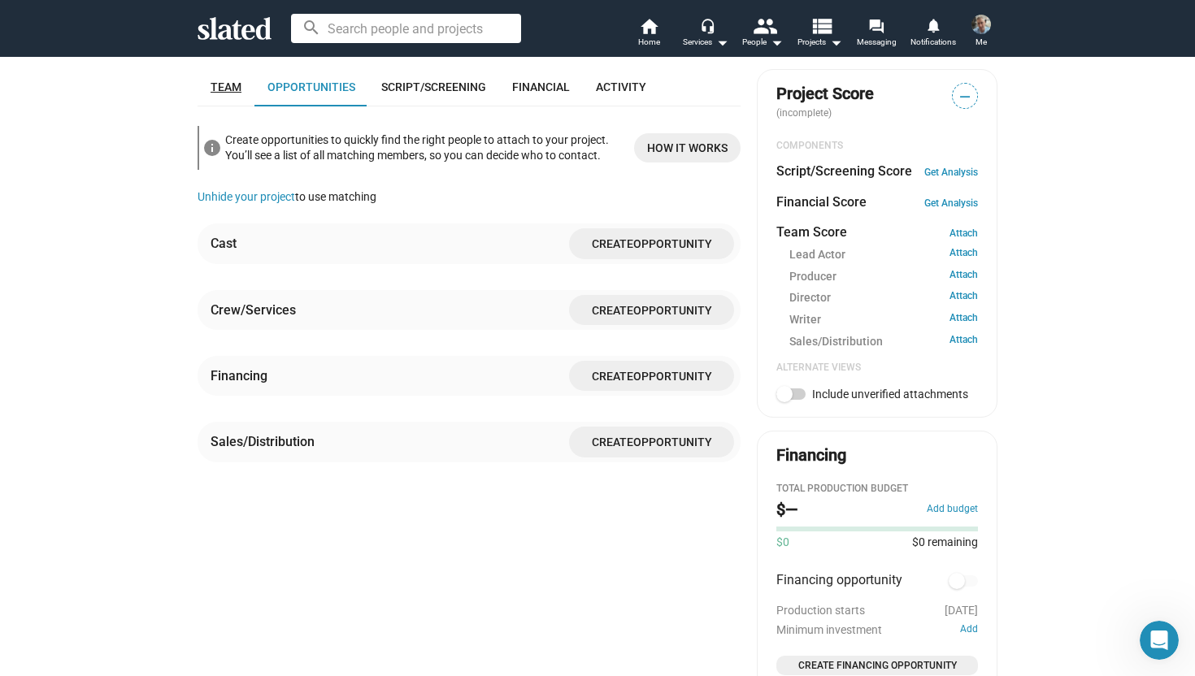
click at [220, 80] on span "Team" at bounding box center [226, 86] width 31 height 13
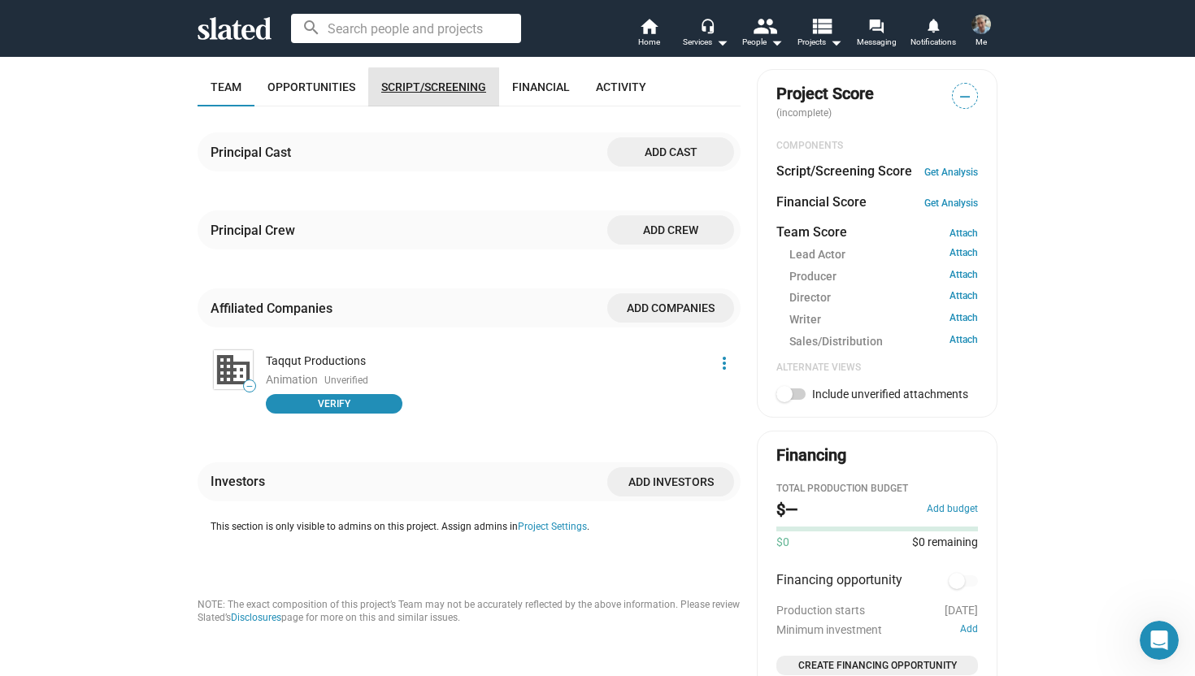
click at [460, 82] on link "Script/Screening" at bounding box center [433, 86] width 131 height 39
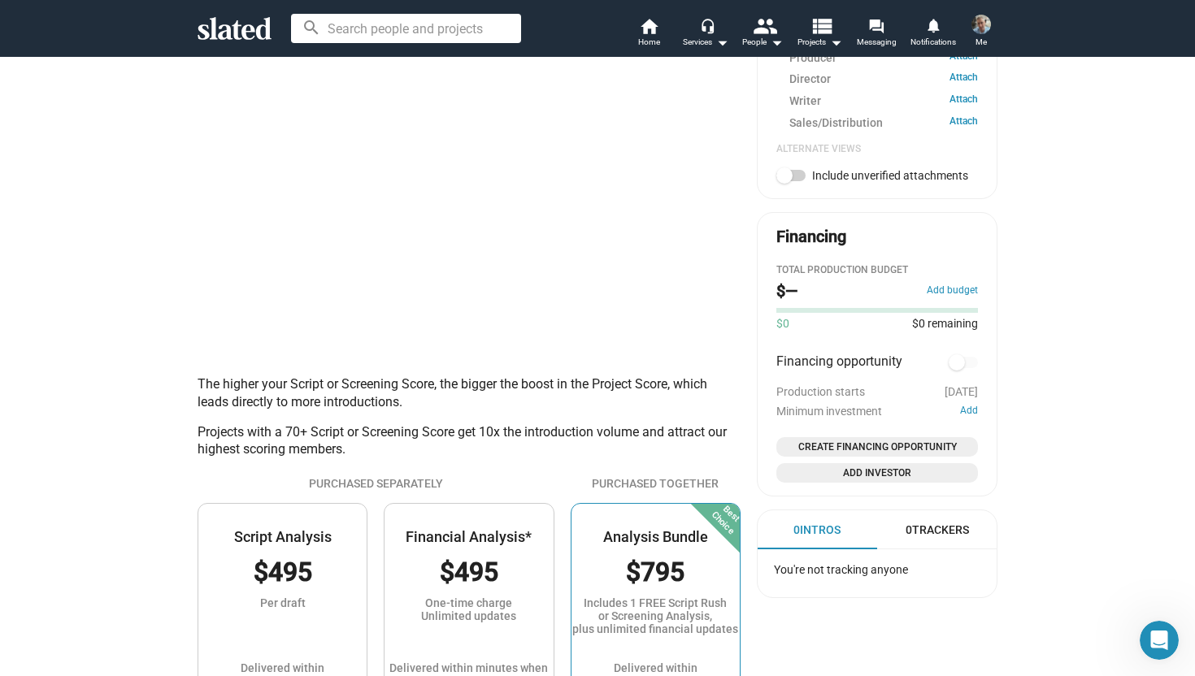
scroll to position [241, 0]
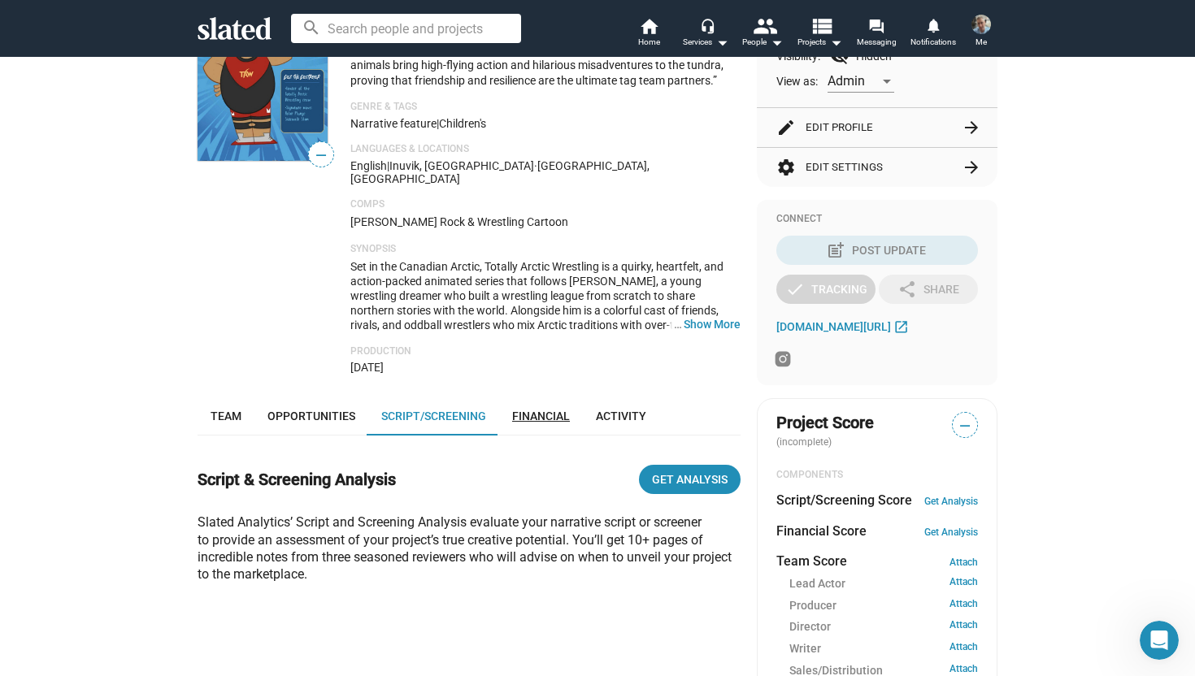
click at [541, 410] on span "Financial" at bounding box center [541, 416] width 58 height 13
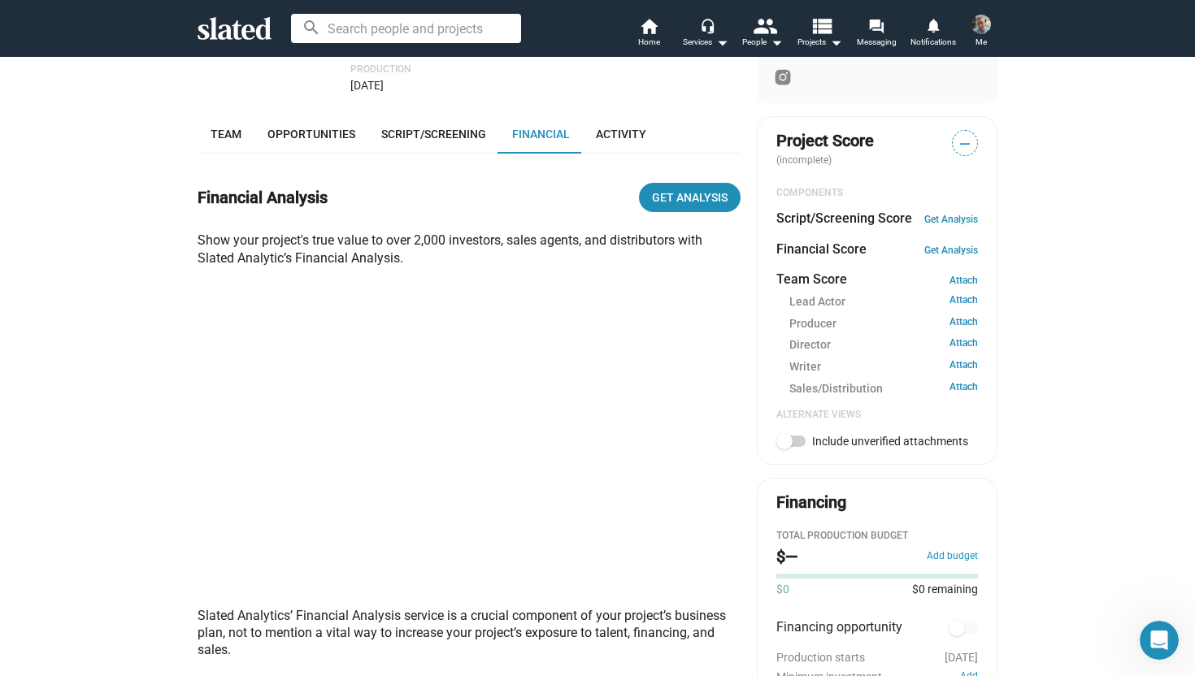
scroll to position [571, 0]
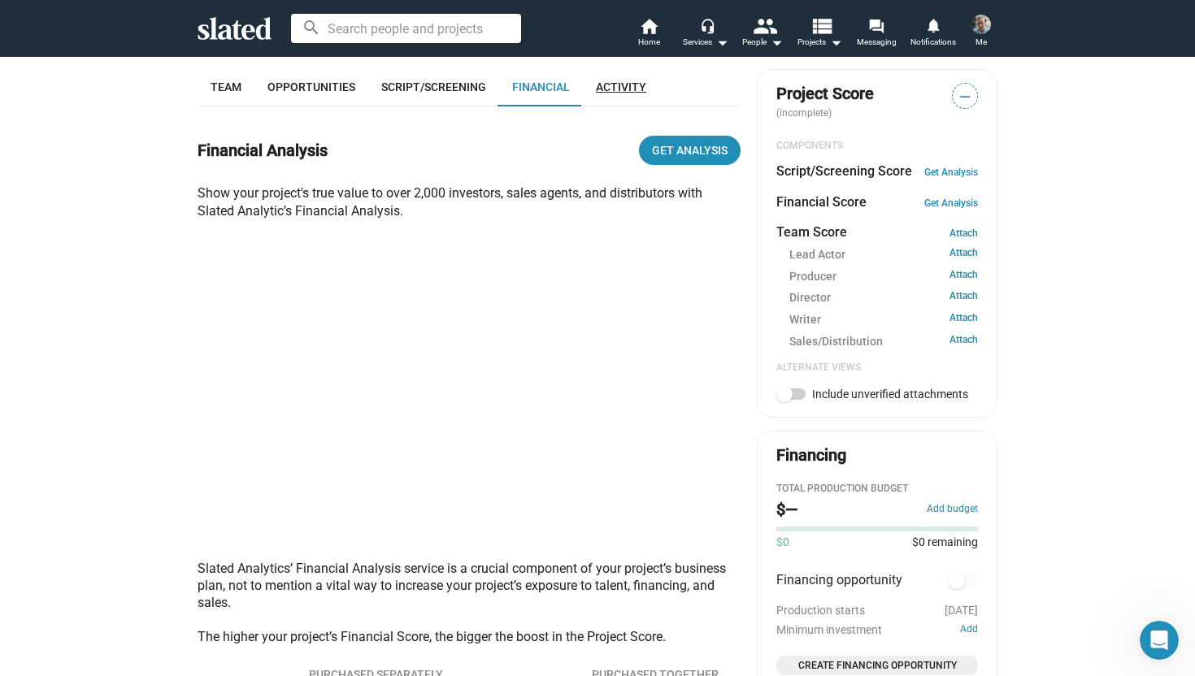
click at [629, 81] on span "Activity" at bounding box center [621, 86] width 50 height 13
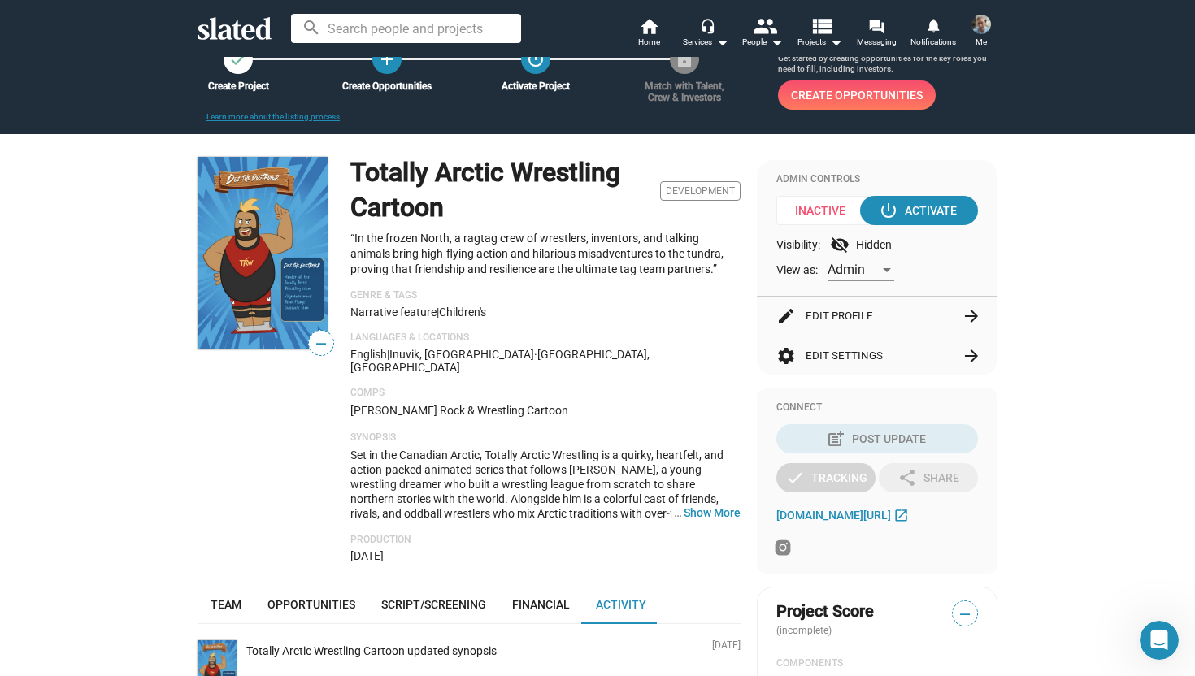
scroll to position [44, 0]
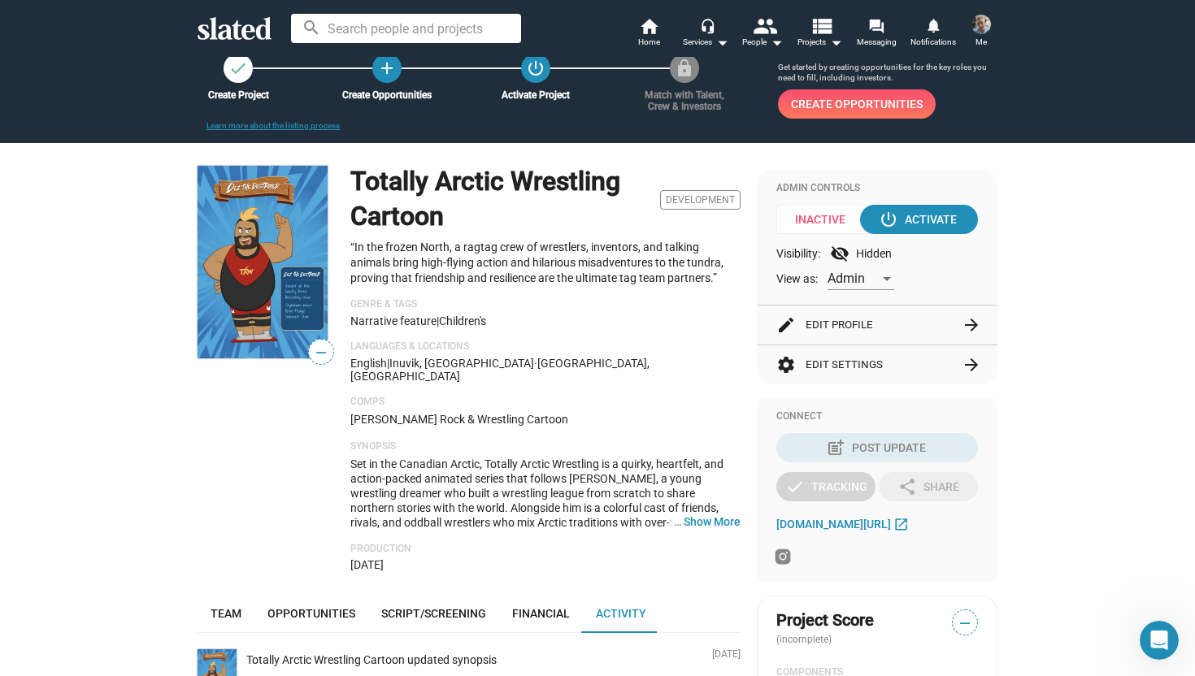
click at [876, 324] on button "edit Edit Profile arrow_forward" at bounding box center [877, 325] width 202 height 39
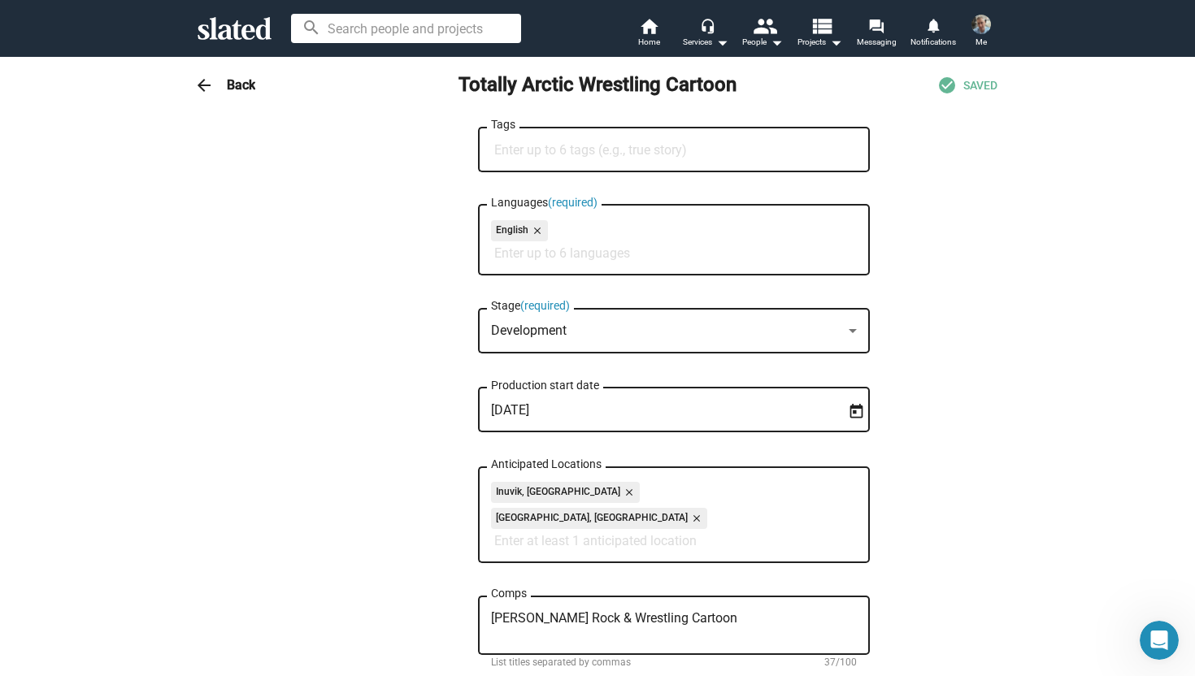
scroll to position [0, 0]
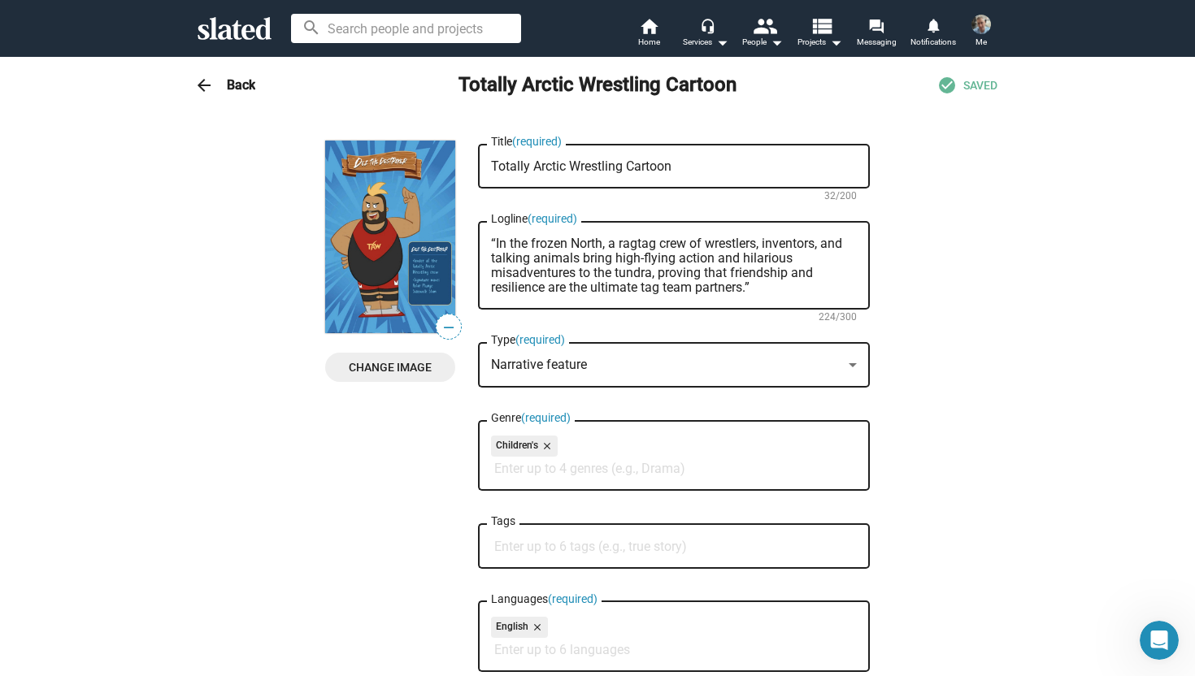
click at [235, 88] on h3 "Back" at bounding box center [241, 84] width 28 height 17
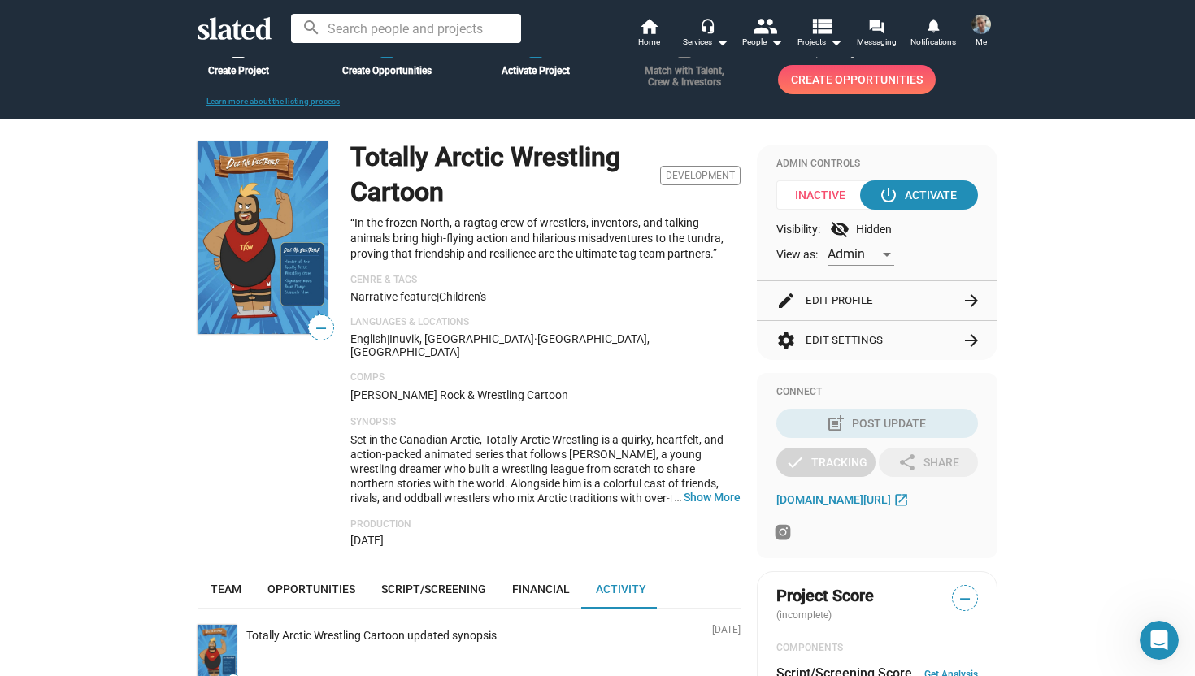
scroll to position [32, 0]
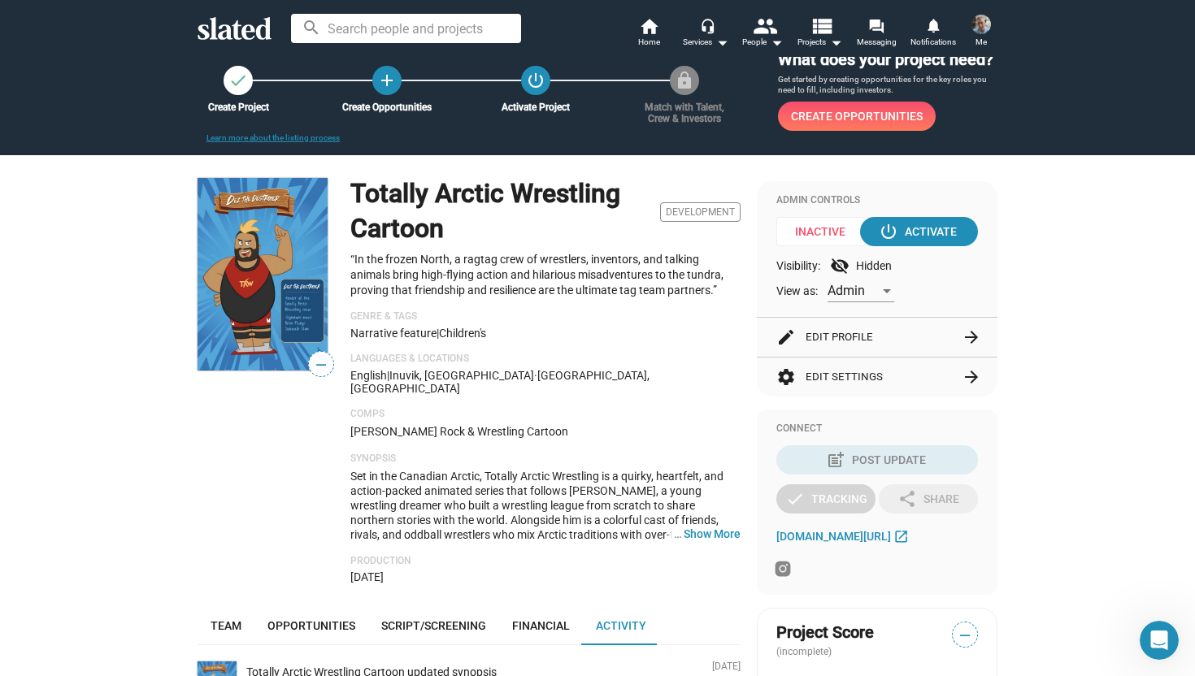
click at [841, 383] on button "settings Edit Settings arrow_forward" at bounding box center [877, 377] width 202 height 39
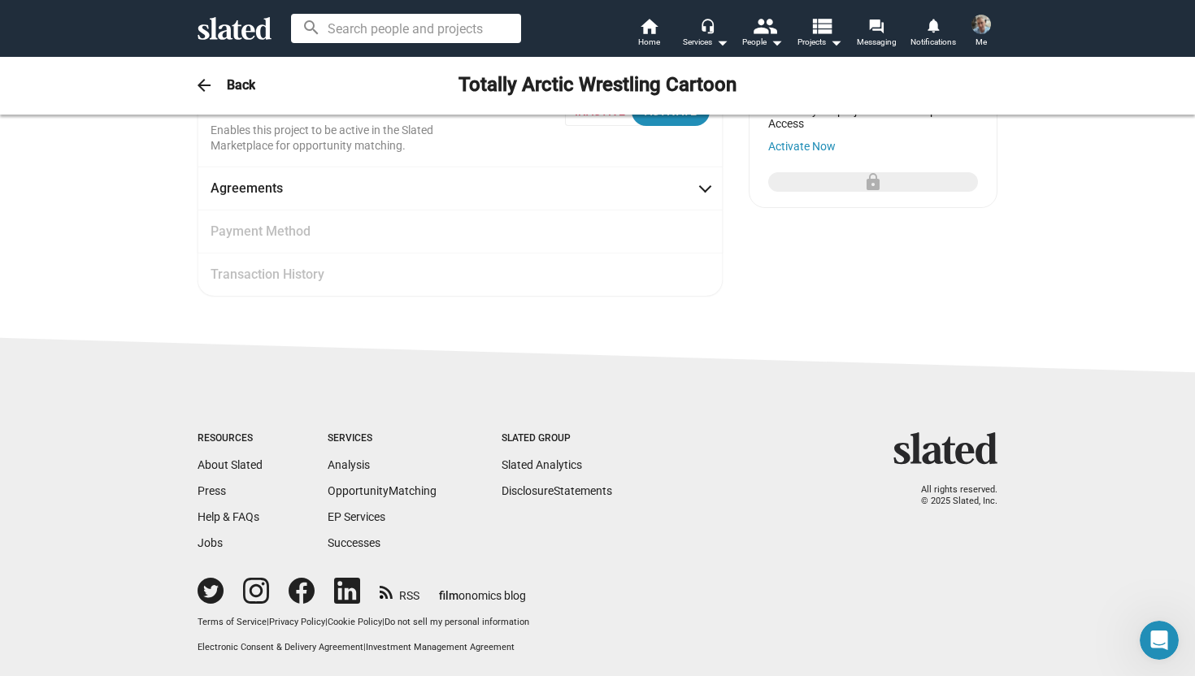
scroll to position [0, 0]
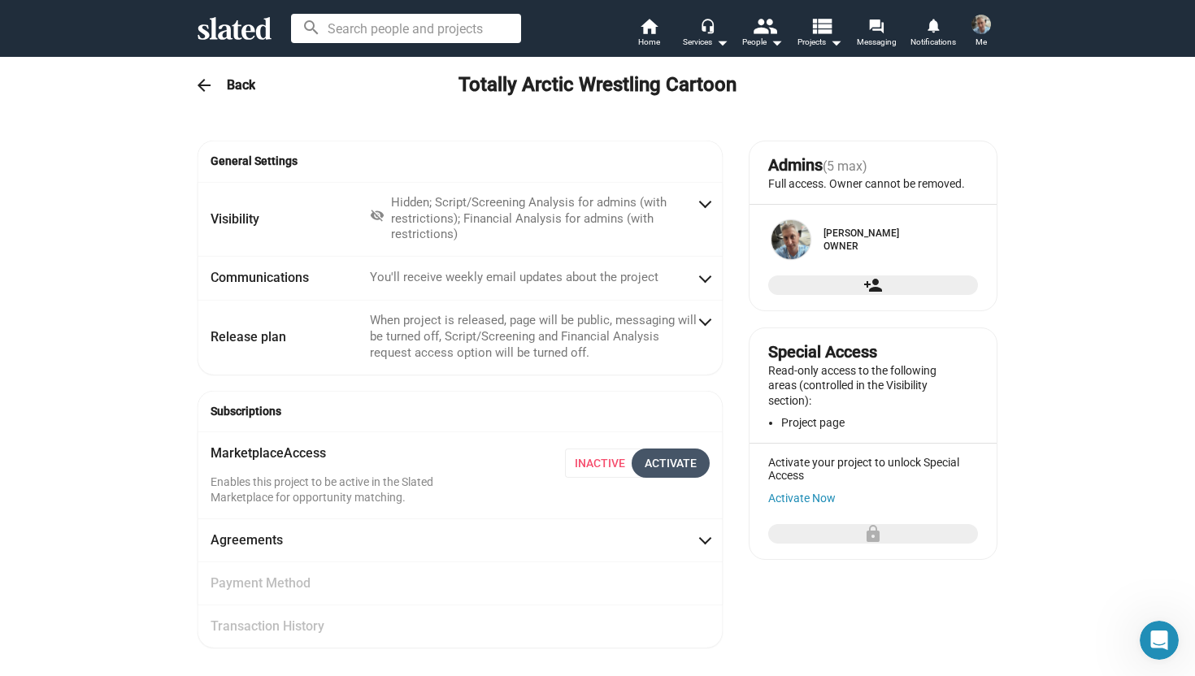
click at [671, 471] on div "Activate" at bounding box center [671, 463] width 52 height 29
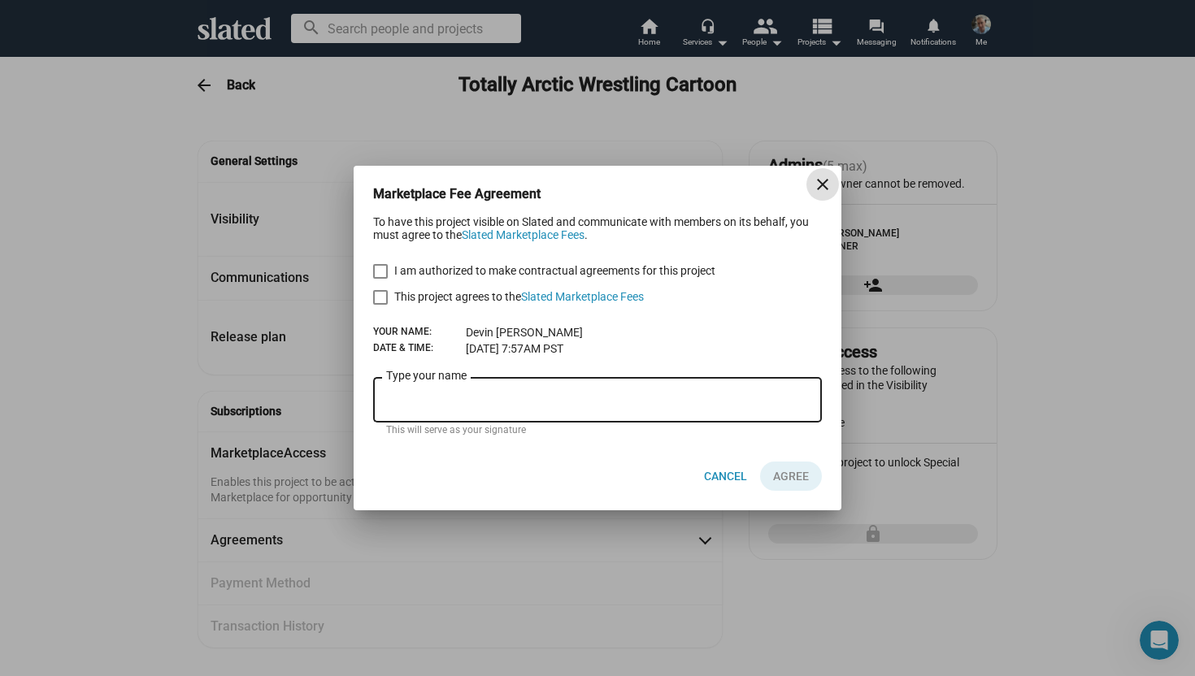
click at [379, 265] on span at bounding box center [380, 271] width 15 height 15
click at [380, 279] on input "I am authorized to make contractual agreements for this project" at bounding box center [380, 279] width 1 height 1
checkbox input "true"
click at [389, 303] on label "This project agrees to the Slated Marketplace Fees" at bounding box center [508, 297] width 271 height 20
click at [380, 305] on input "This project agrees to the Slated Marketplace Fees" at bounding box center [380, 305] width 1 height 1
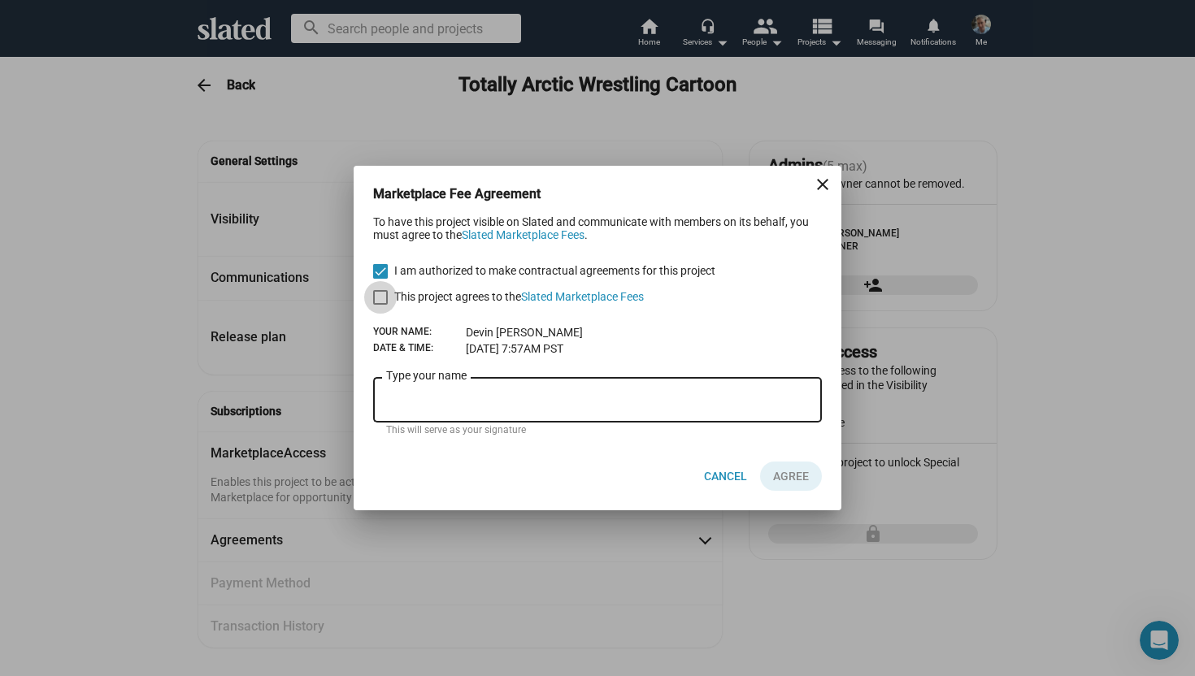
checkbox input "true"
click at [606, 294] on link "Slated Marketplace Fees" at bounding box center [582, 296] width 123 height 13
click at [584, 398] on input "Type your name" at bounding box center [597, 400] width 423 height 15
click at [821, 189] on mat-icon "close" at bounding box center [823, 185] width 20 height 20
